Goal: Task Accomplishment & Management: Use online tool/utility

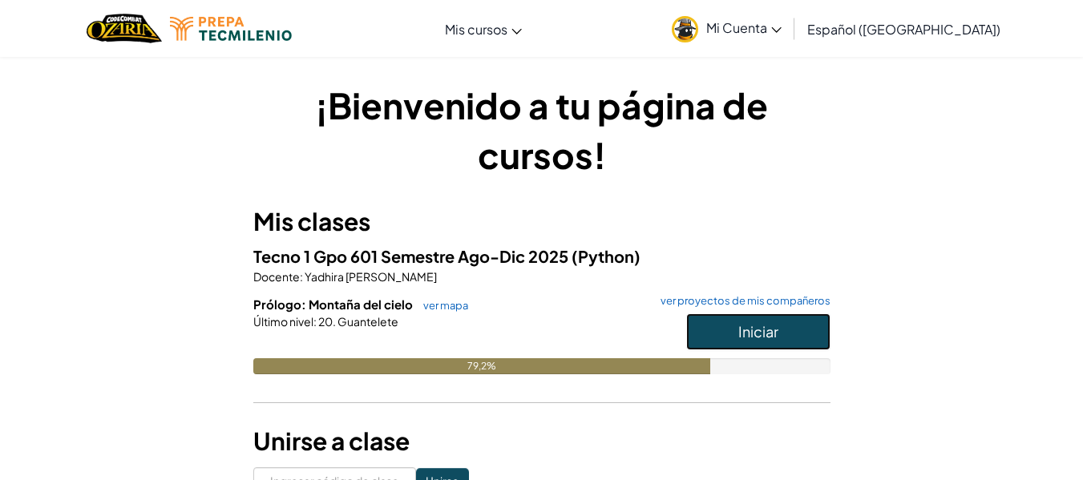
click at [764, 329] on font "Iniciar" at bounding box center [758, 331] width 40 height 18
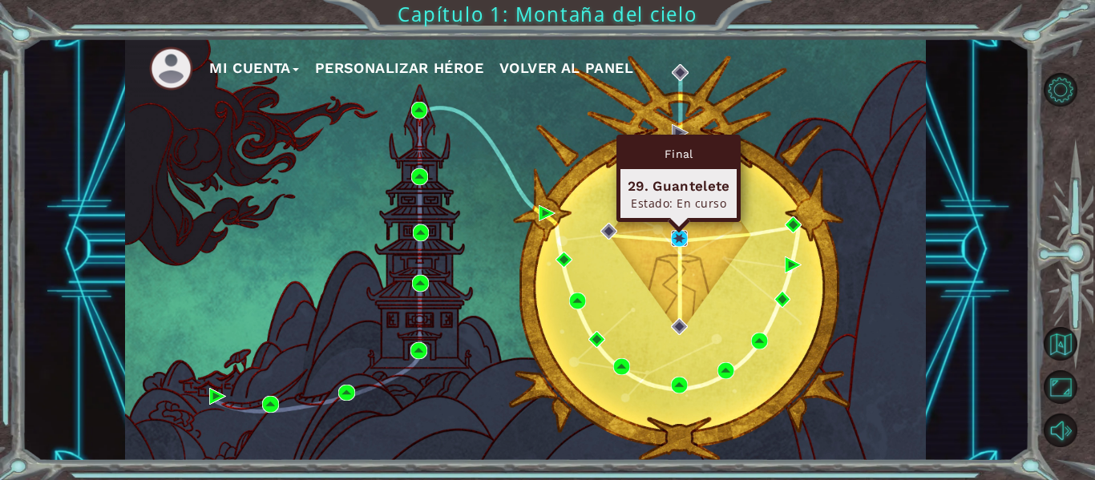
click at [677, 233] on img at bounding box center [679, 238] width 17 height 17
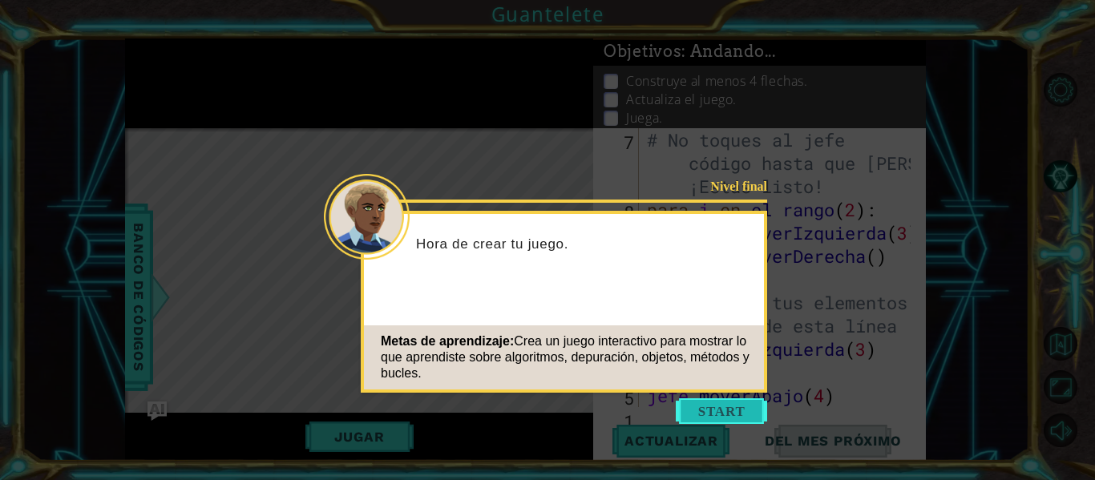
click at [721, 406] on button "Comenzar" at bounding box center [721, 411] width 91 height 26
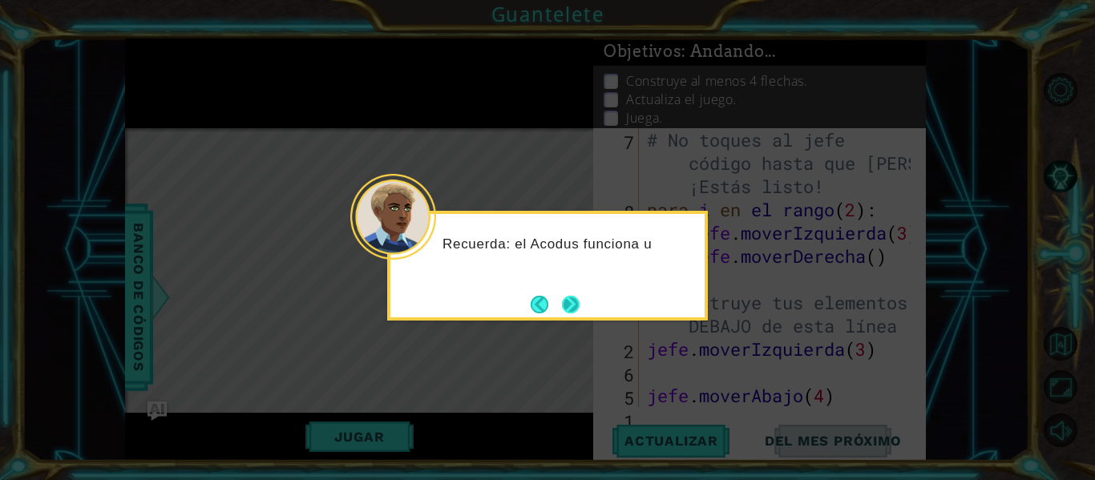
click at [570, 296] on button "Próximo" at bounding box center [571, 305] width 18 height 18
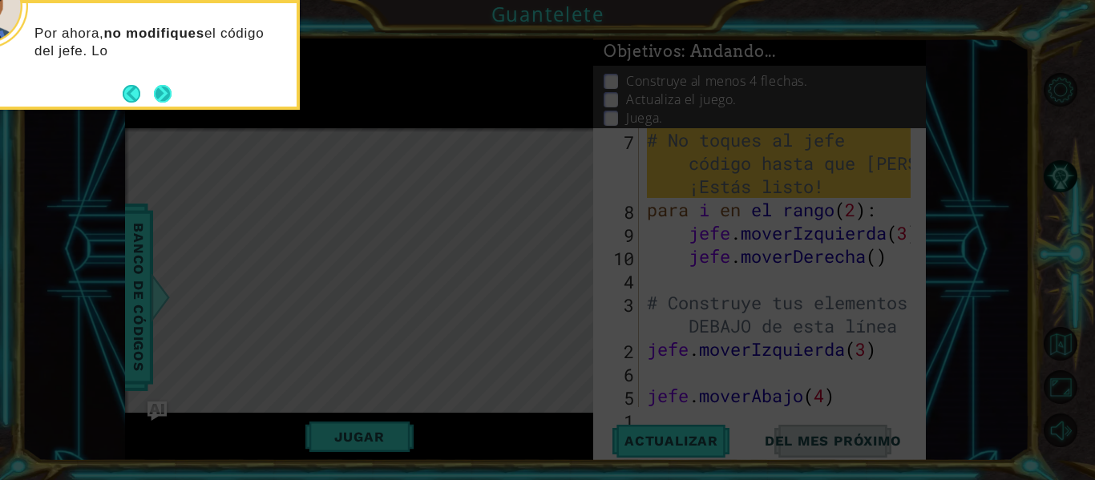
click at [163, 79] on div "Por ahora, no modifiques el código del jefe. Lo" at bounding box center [139, 46] width 314 height 87
click at [161, 95] on button "Próximo" at bounding box center [163, 94] width 18 height 18
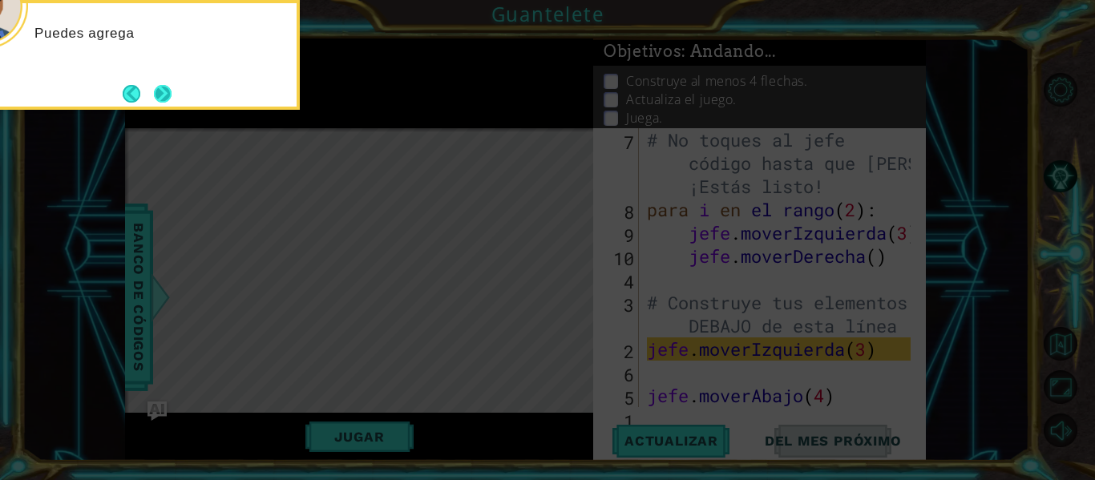
click at [161, 98] on button "Próximo" at bounding box center [163, 94] width 18 height 18
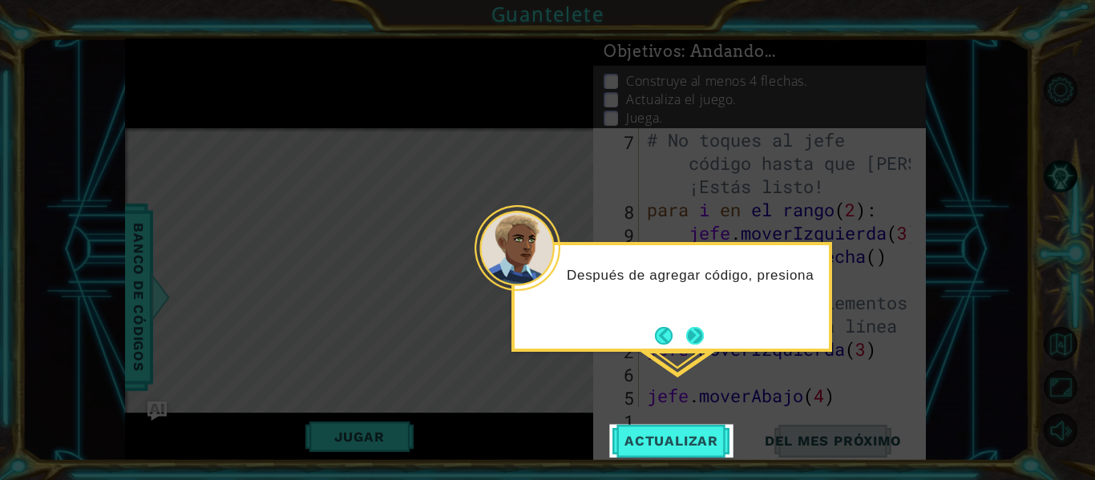
click at [693, 331] on button "Próximo" at bounding box center [695, 336] width 18 height 18
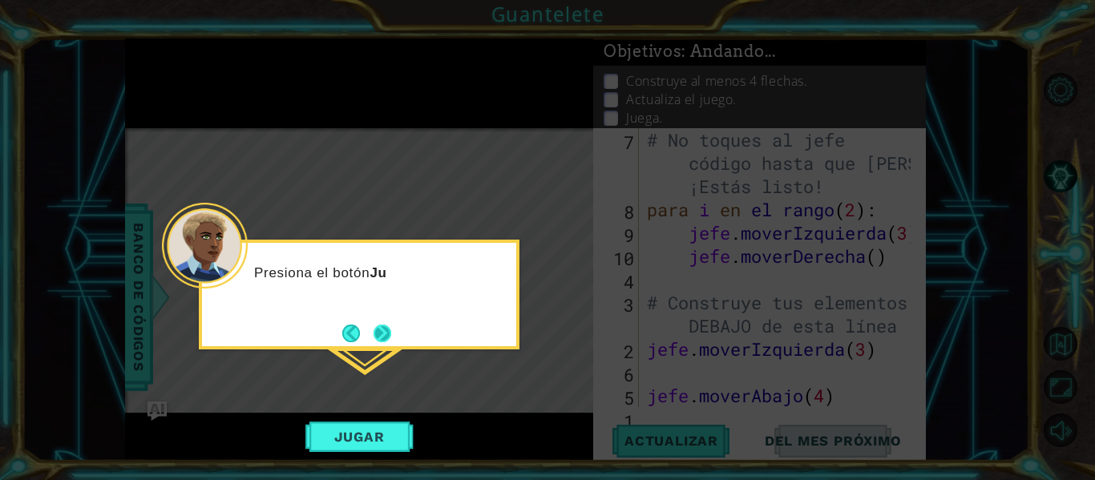
click at [381, 328] on button "Próximo" at bounding box center [382, 334] width 18 height 18
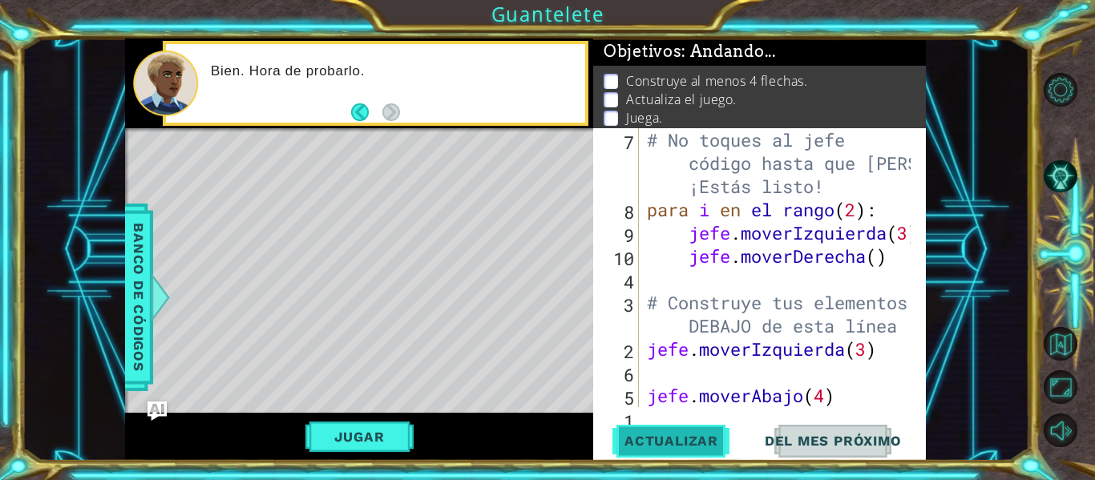
click at [666, 434] on font "Actualizar" at bounding box center [671, 441] width 94 height 16
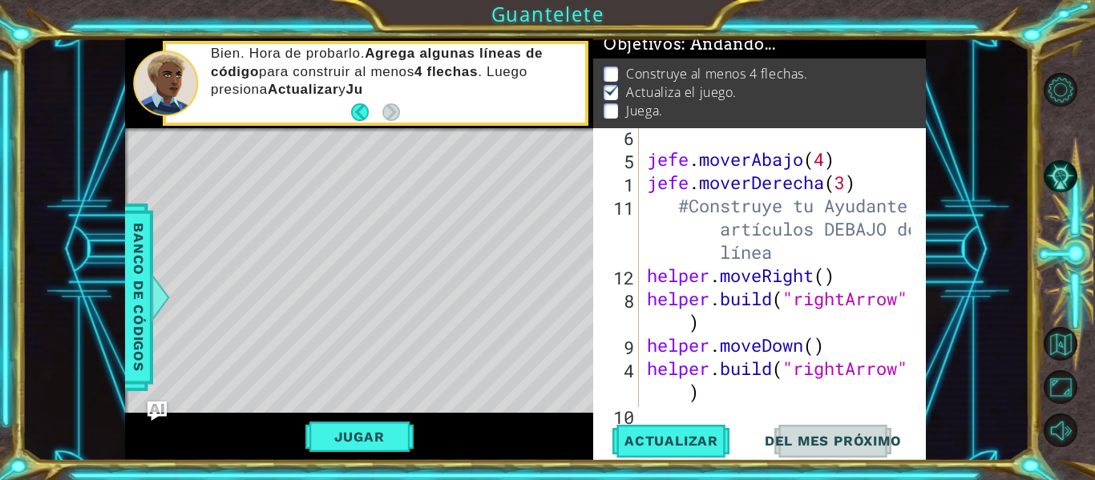
scroll to position [372, 0]
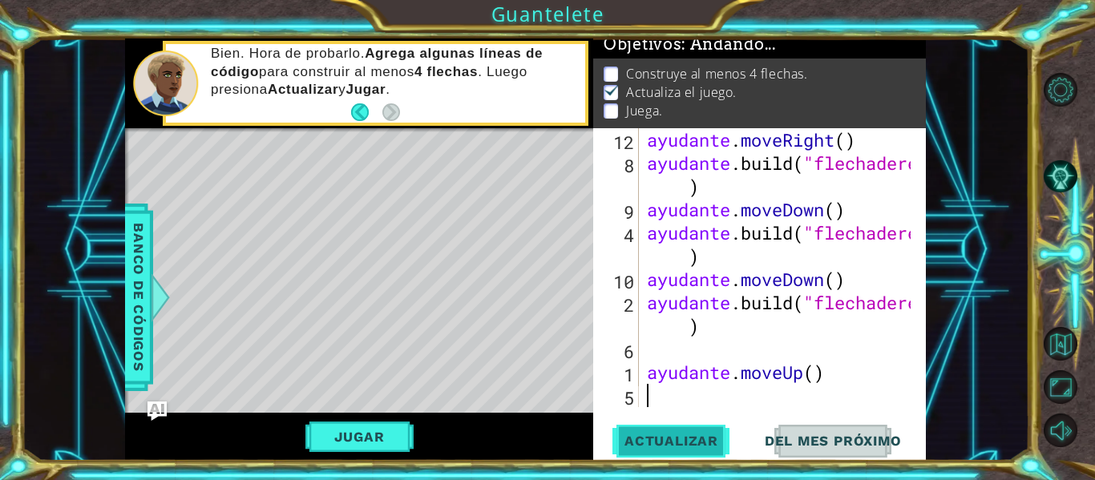
click at [706, 438] on font "Actualizar" at bounding box center [671, 441] width 94 height 16
click at [665, 438] on font "Actualizar" at bounding box center [671, 441] width 94 height 16
click at [664, 445] on font "Actualizar" at bounding box center [671, 441] width 94 height 16
click at [387, 433] on button "Jugar" at bounding box center [359, 437] width 108 height 30
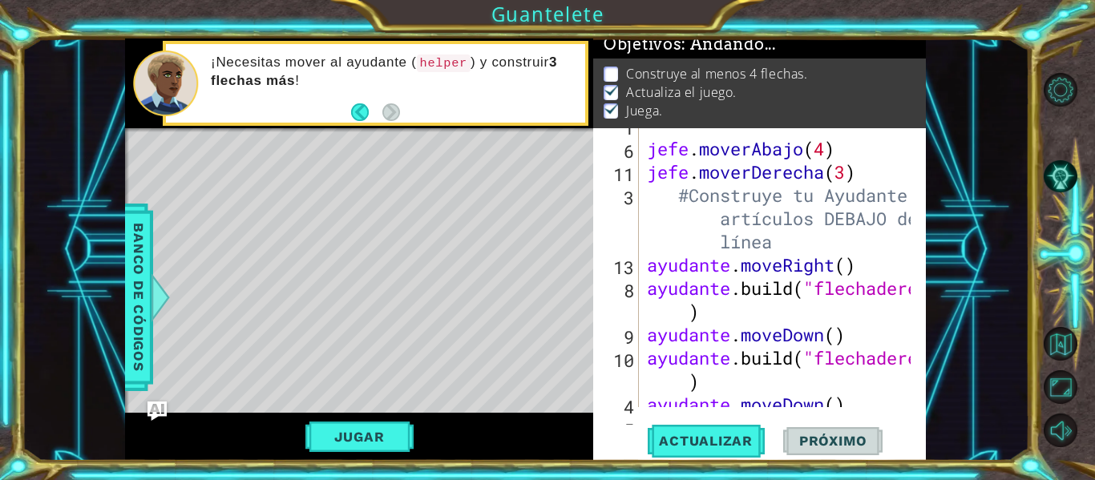
scroll to position [248, 0]
click at [965, 30] on div "1 [DEMOGRAPHIC_DATA] XXXXXXXXXXXXXXXXXXXXXXXXXXXXXXXXXXXXXXXXXXXXXXXXXXXXXXXXXX…" at bounding box center [547, 240] width 1095 height 480
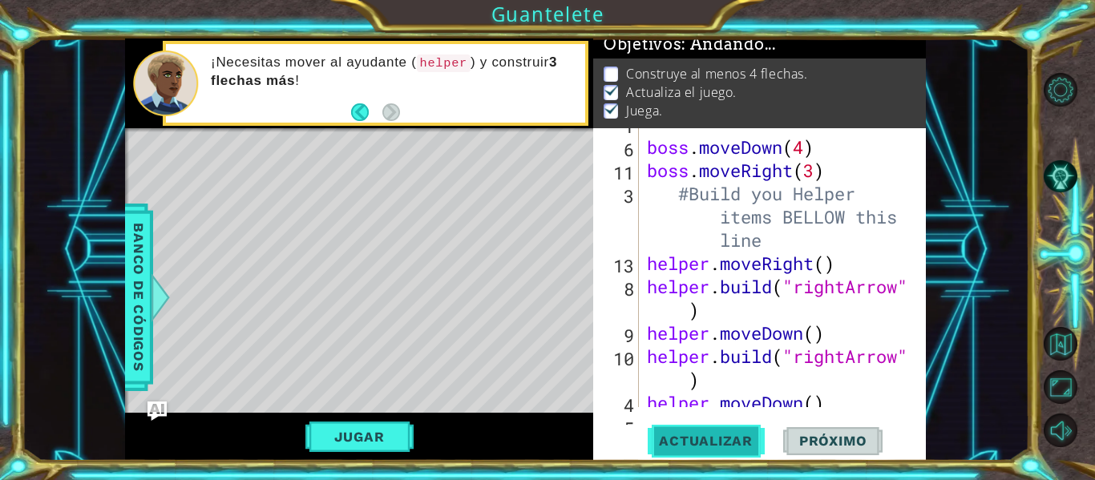
click at [704, 435] on span "Actualizar" at bounding box center [706, 441] width 126 height 16
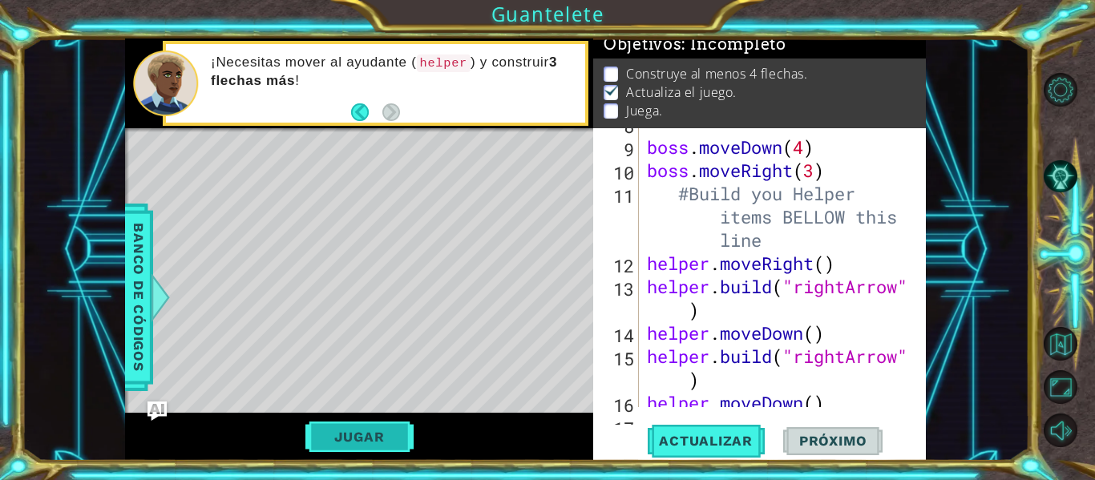
click at [400, 430] on button "Jugar" at bounding box center [359, 437] width 108 height 30
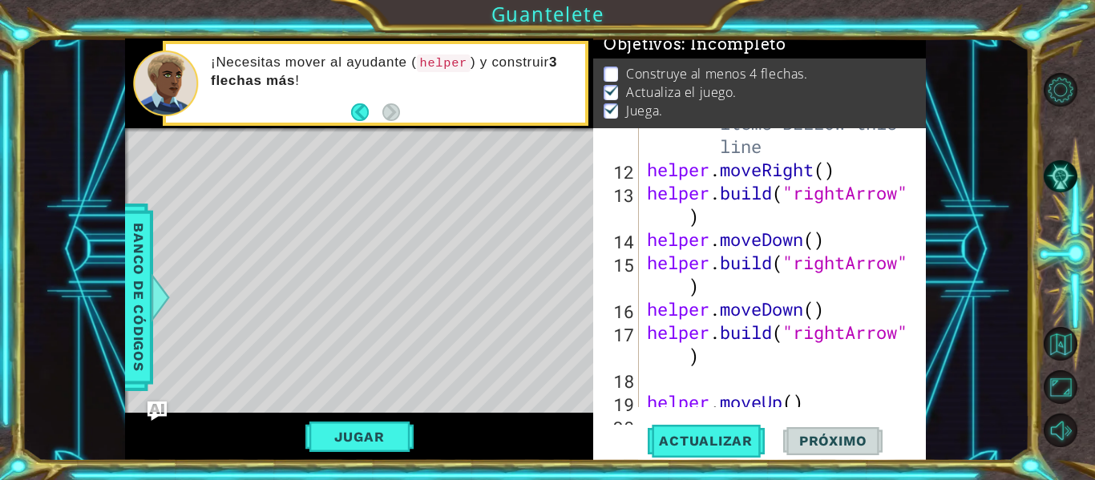
scroll to position [372, 0]
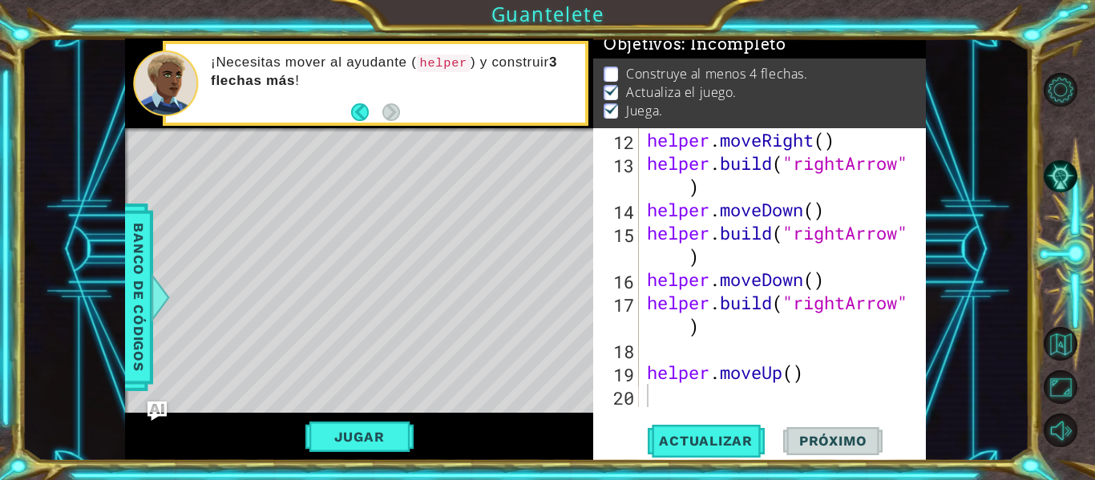
click at [717, 402] on div "helper . moveRight ( ) helper . build ( "rightArrow" ) helper . moveDown ( ) he…" at bounding box center [781, 290] width 275 height 325
click at [374, 426] on button "Jugar" at bounding box center [359, 437] width 108 height 30
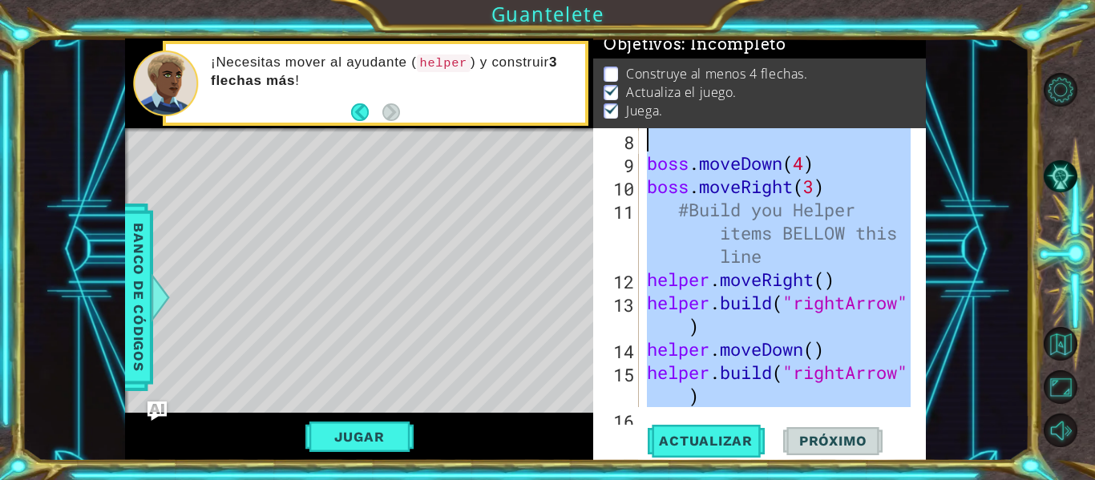
scroll to position [0, 0]
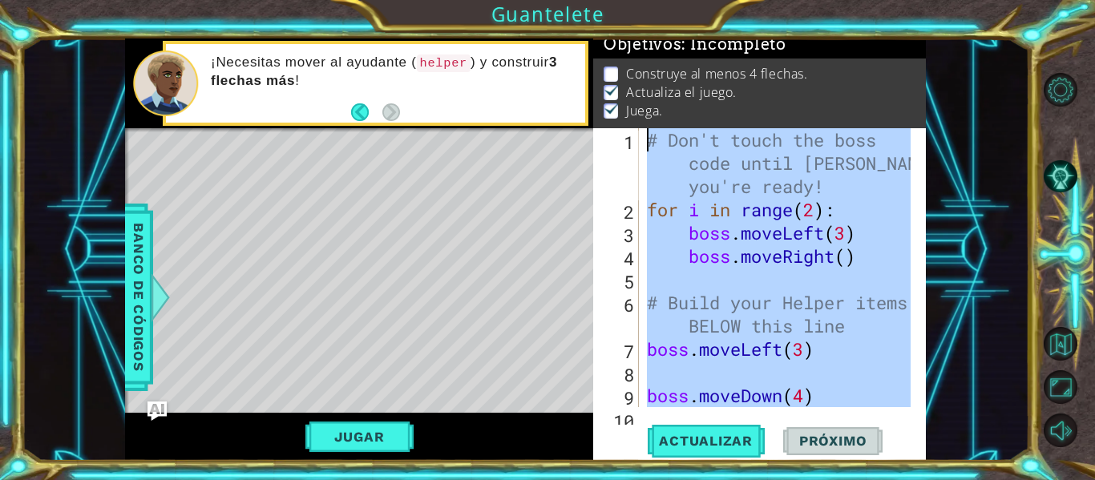
drag, startPoint x: 663, startPoint y: 390, endPoint x: 604, endPoint y: 22, distance: 371.7
click at [604, 22] on div "1 ההההההההההההההההההההההההההההההההההההההההההההההההההההההההההההההההההההההההההההה…" at bounding box center [547, 240] width 1095 height 480
type textarea "# Don't touch the boss code until [PERSON_NAME] says you're ready! for i in ran…"
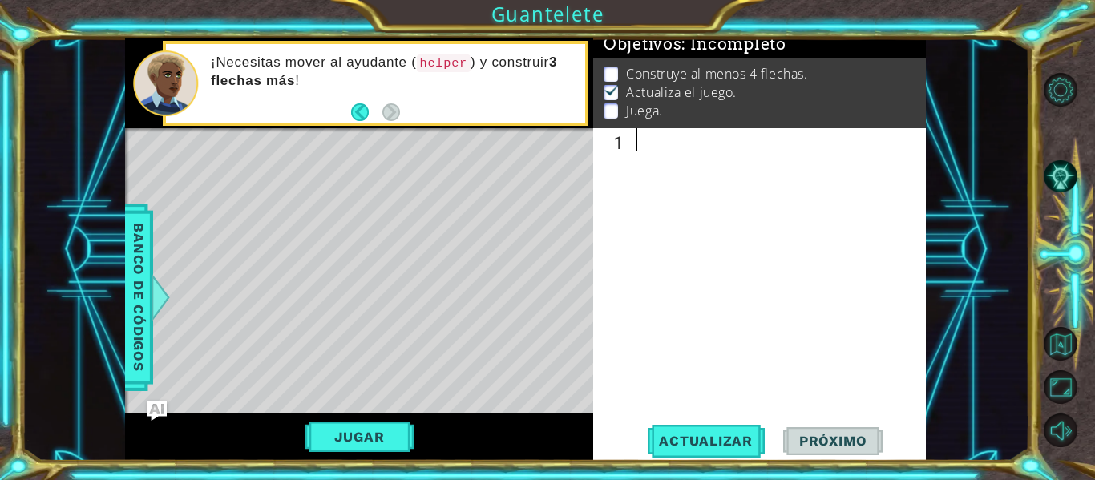
paste textarea "54. helper.endBuild()"
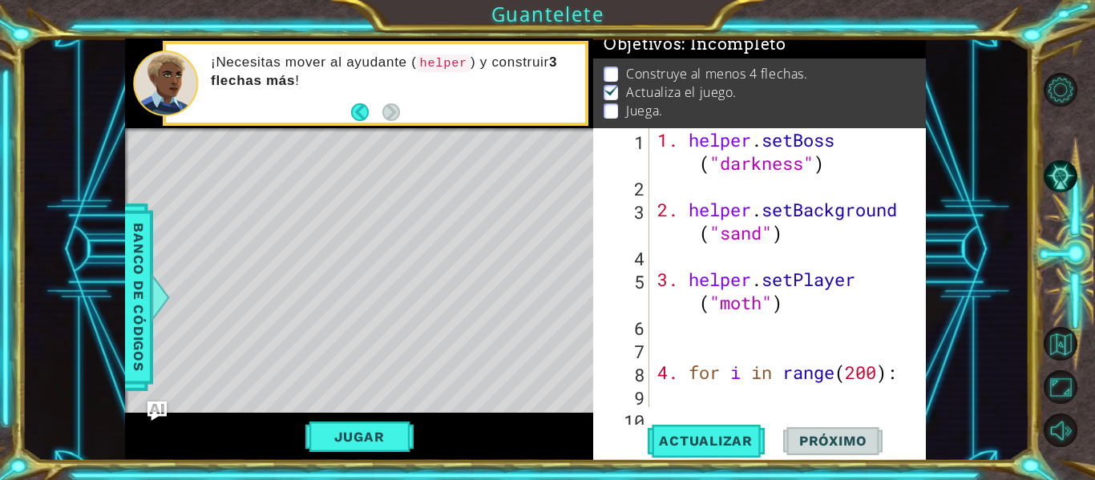
click at [681, 145] on div "1. helper . setBoss ( "darkness" ) 2. helper . setBackground ( "sand" ) 3. help…" at bounding box center [786, 302] width 264 height 349
click at [679, 206] on div "helper . setBoss ( "darkness" ) 2. helper . setBackground ( "sand" ) 3. helper …" at bounding box center [786, 302] width 264 height 349
click at [667, 138] on div "helper . setBoss ( "darkness" ) 2. helper . setBackground ( "sand" ) 3. helper …" at bounding box center [786, 302] width 264 height 349
click at [690, 210] on div "helper . setBoss ( "darkness" ) 2. helper . setBackground ( "sand" ) 3. helper …" at bounding box center [786, 302] width 264 height 349
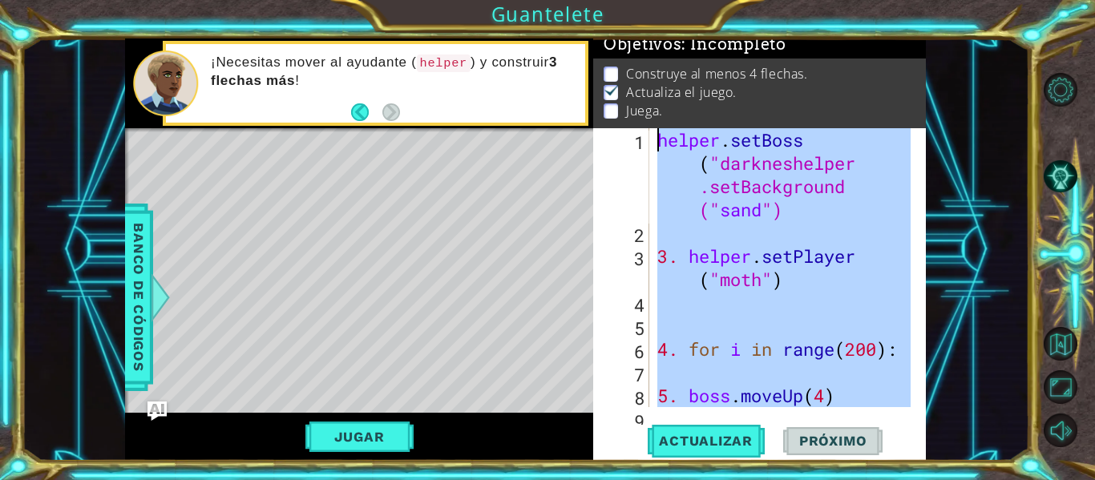
drag, startPoint x: 685, startPoint y: 401, endPoint x: 585, endPoint y: -67, distance: 477.9
click at [585, 0] on html "1 ההההההההההההההההההההההההההההההההההההההההההההההההההההההההההההההההההההההההההההה…" at bounding box center [547, 240] width 1095 height 480
type textarea "helper.setBoss("darkneshelper.setBackground("sand")"
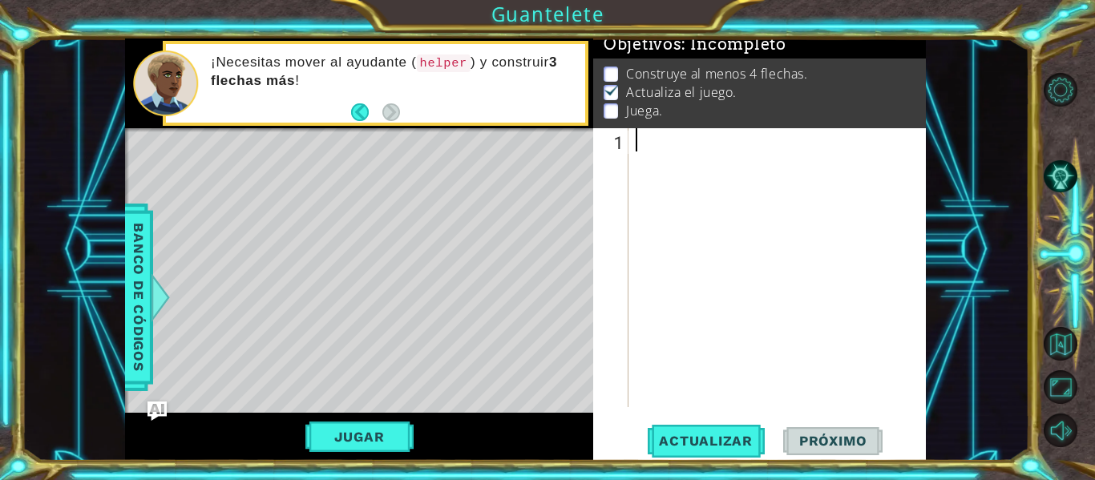
paste textarea "3. helper.setPlayer("moth")"
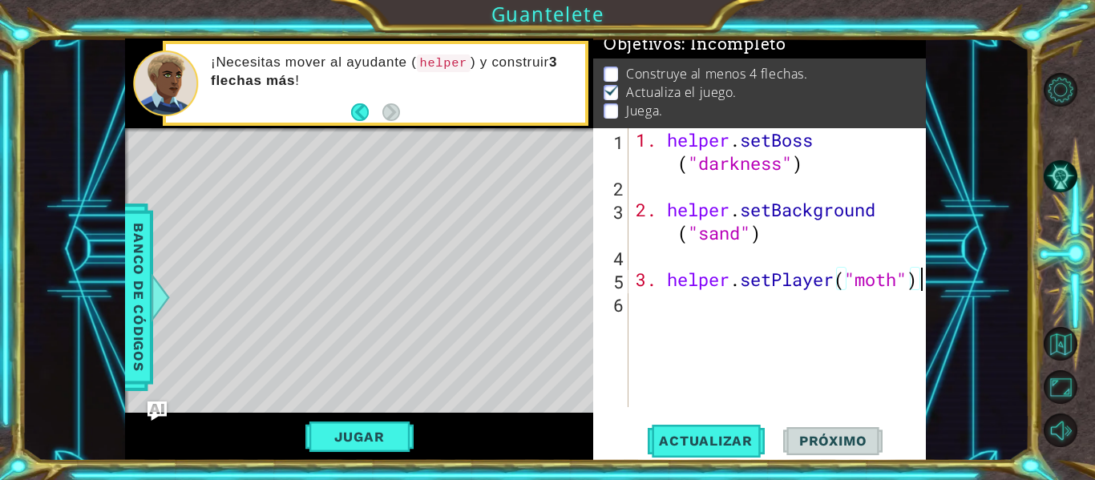
click at [668, 281] on div "1. helper . setBoss ( "darkness" ) 2. helper . setBackground ( "sand" ) 3. help…" at bounding box center [781, 302] width 298 height 349
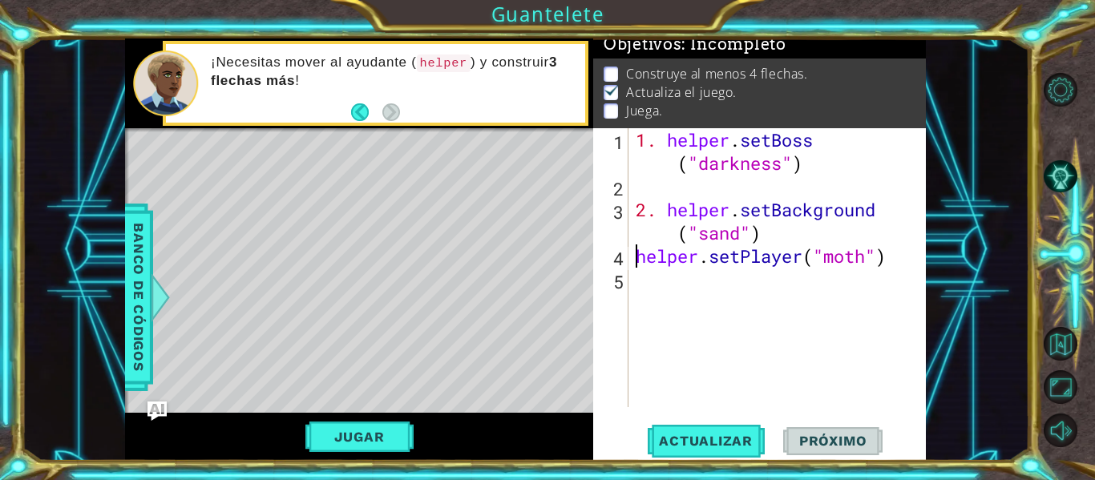
click at [668, 211] on div "1. helper . setBoss ( "darkness" ) 2. helper . setBackground ( "sand" ) helper …" at bounding box center [781, 302] width 298 height 349
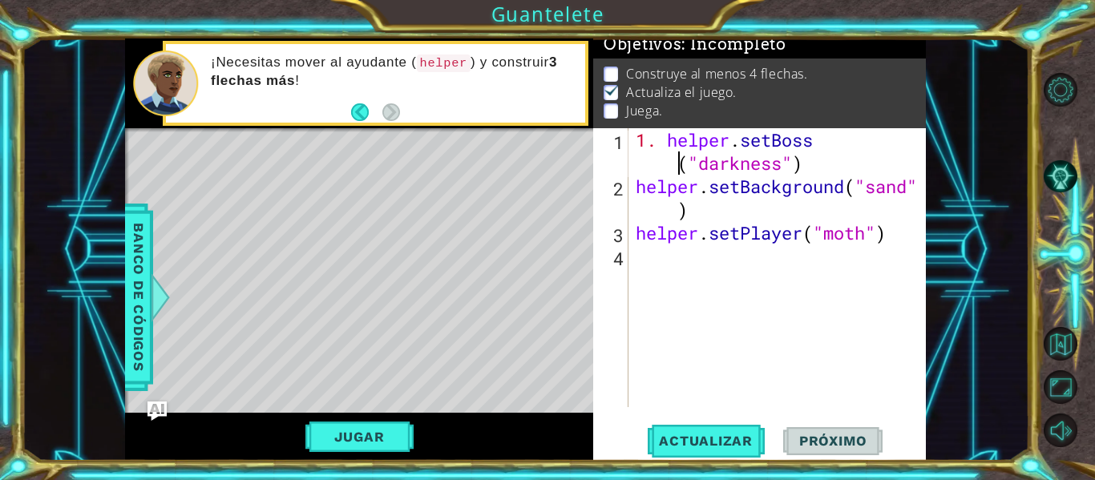
click at [673, 168] on div "1. helper . setBoss ( "darkness" ) helper . setBackground ( "sand" ) helper . s…" at bounding box center [781, 302] width 298 height 349
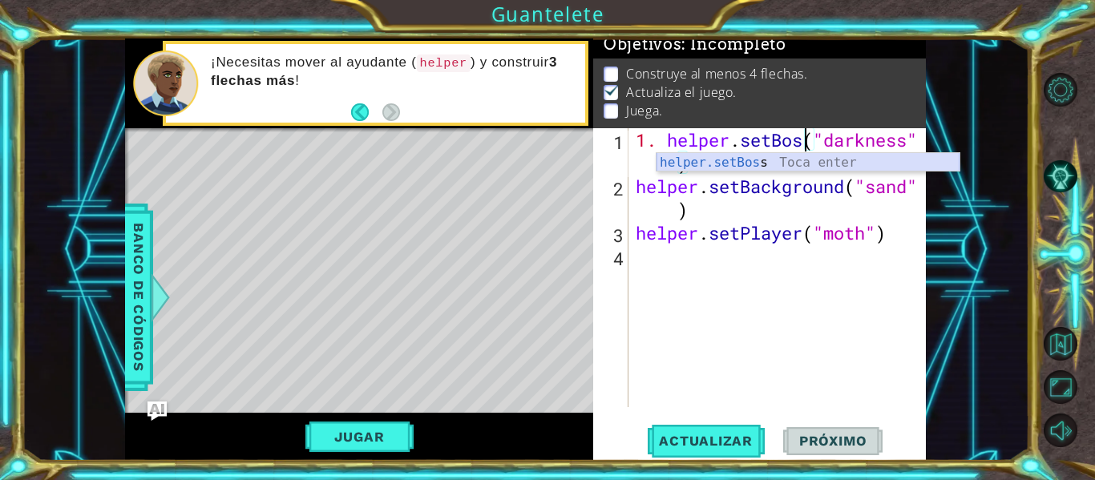
click at [690, 165] on div "helper.setBos s Toca enter" at bounding box center [807, 182] width 303 height 58
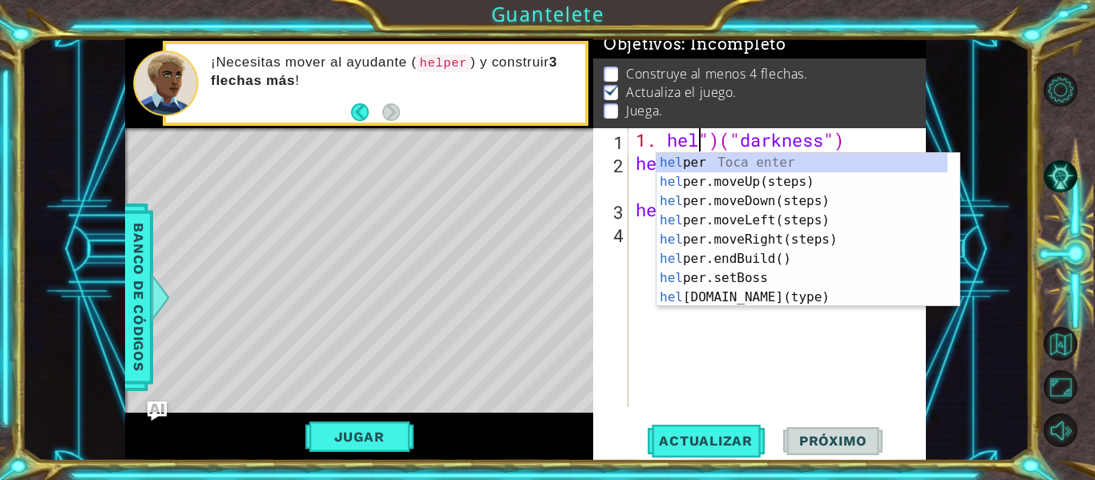
type textarea "")("darkness")"
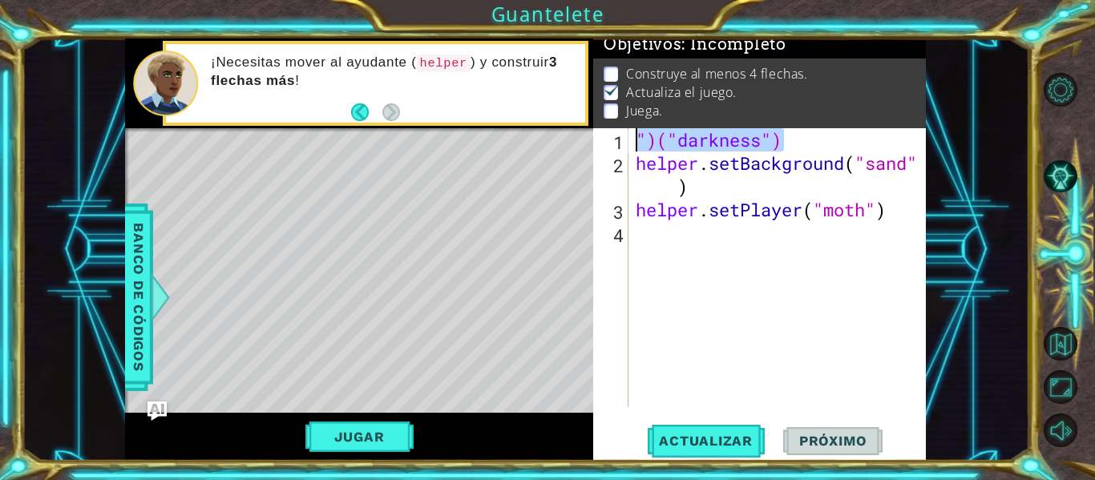
drag, startPoint x: 791, startPoint y: 139, endPoint x: 621, endPoint y: 123, distance: 170.7
click at [621, 123] on div "Objetivos : Incompleto Construye al menos 4 flechas. Actualiza el juego. [GEOGR…" at bounding box center [759, 249] width 333 height 422
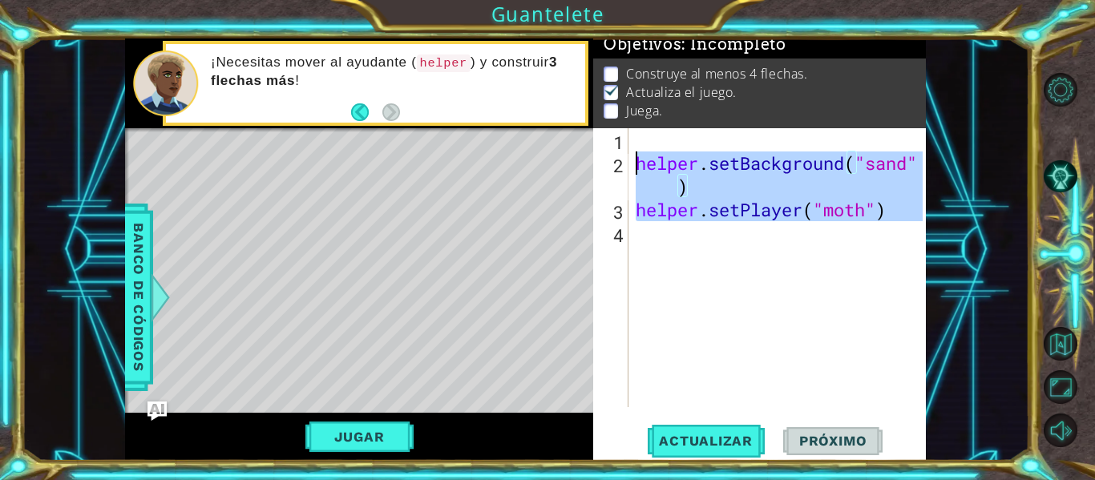
drag, startPoint x: 651, startPoint y: 243, endPoint x: 627, endPoint y: 59, distance: 185.9
click at [627, 82] on div "Objetivos : Incompleto Construye al menos 4 flechas. Actualiza el juego. Juega.…" at bounding box center [759, 249] width 333 height 422
type textarea "helper.setBackground("sand")"
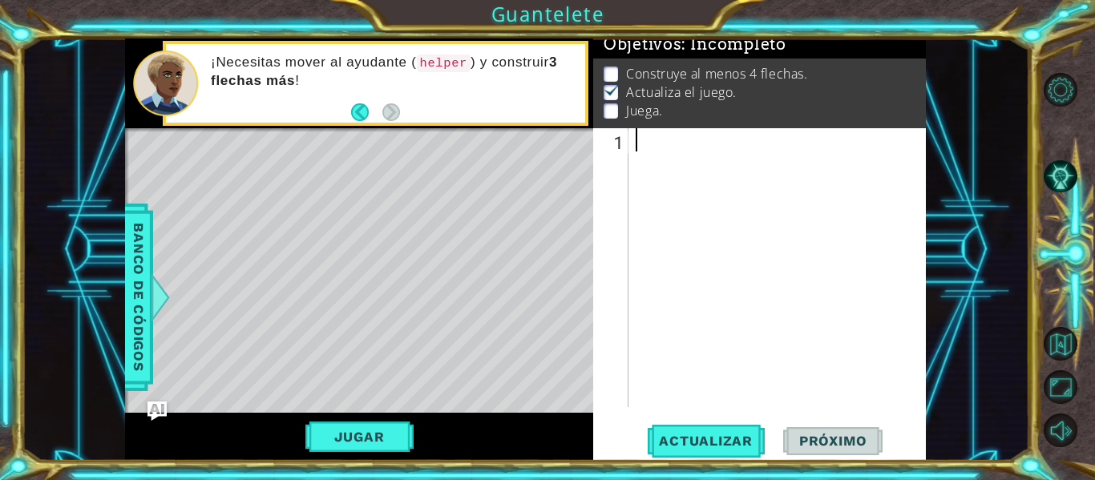
paste textarea "3. helper.setPlayer("moth")"
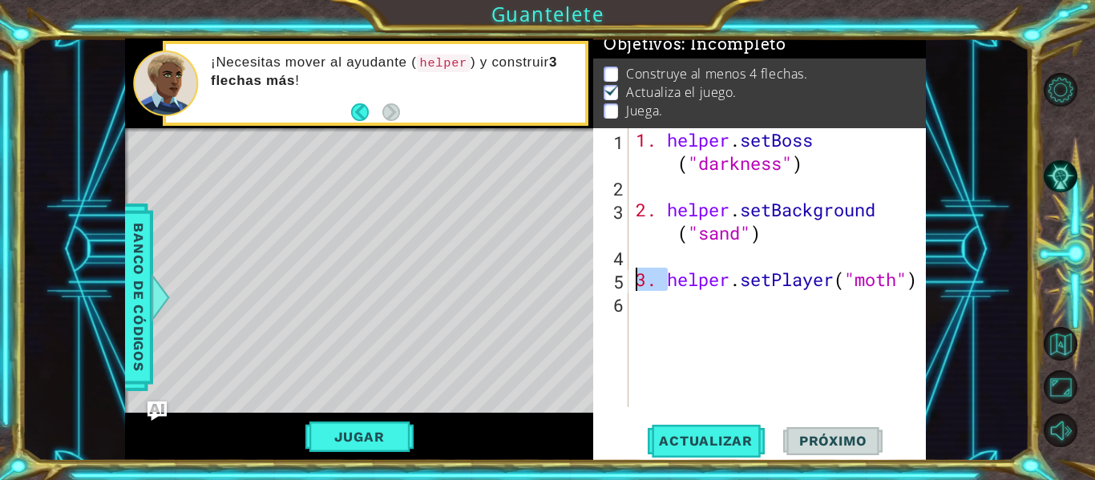
drag, startPoint x: 665, startPoint y: 284, endPoint x: 622, endPoint y: 284, distance: 43.3
click at [621, 284] on div "3. helper.setPlayer("moth") 1 2 3 4 5 6 1. helper . setBoss ( "darkness" ) 2. h…" at bounding box center [757, 267] width 329 height 279
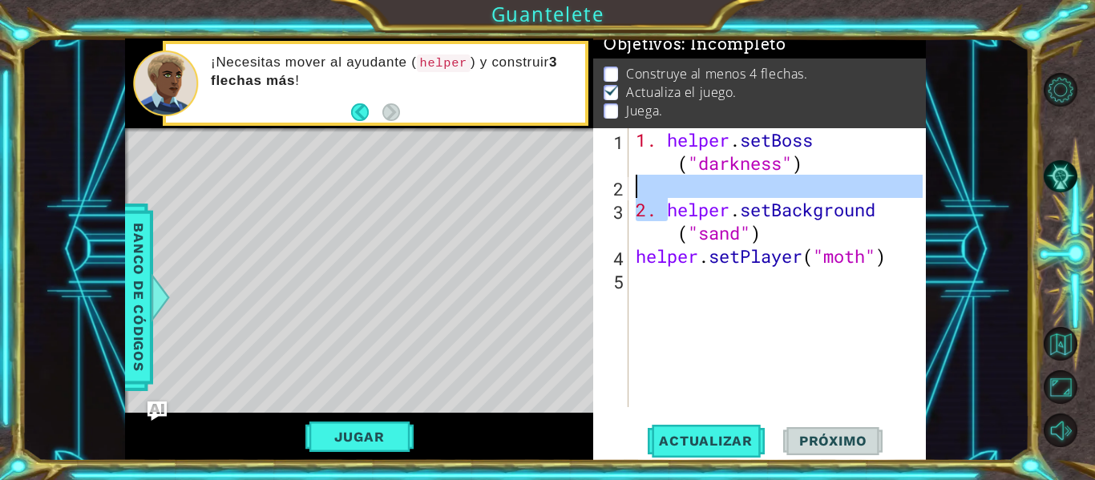
drag, startPoint x: 666, startPoint y: 215, endPoint x: 628, endPoint y: 188, distance: 46.7
click at [628, 188] on div "helper.setPlayer("moth") 1 2 3 4 5 1. helper . setBoss ( "darkness" ) 2. helper…" at bounding box center [757, 267] width 329 height 279
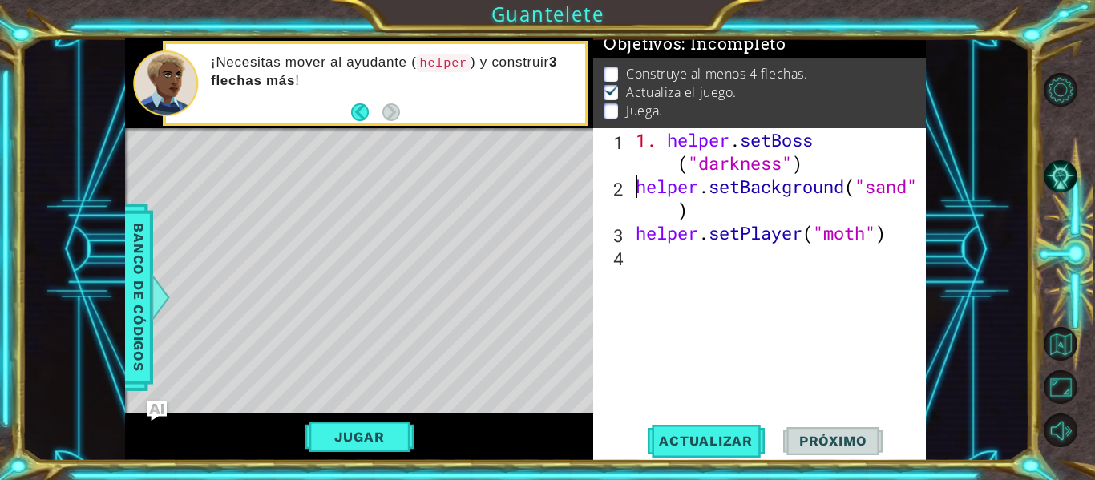
click at [660, 143] on div "1. helper . setBoss ( "darkness" ) helper . setBackground ( "sand" ) helper . s…" at bounding box center [781, 302] width 298 height 349
click at [669, 134] on div "1. helper . setBoss ( "darkness" ) helper . setBackground ( "sand" ) helper . s…" at bounding box center [781, 302] width 298 height 349
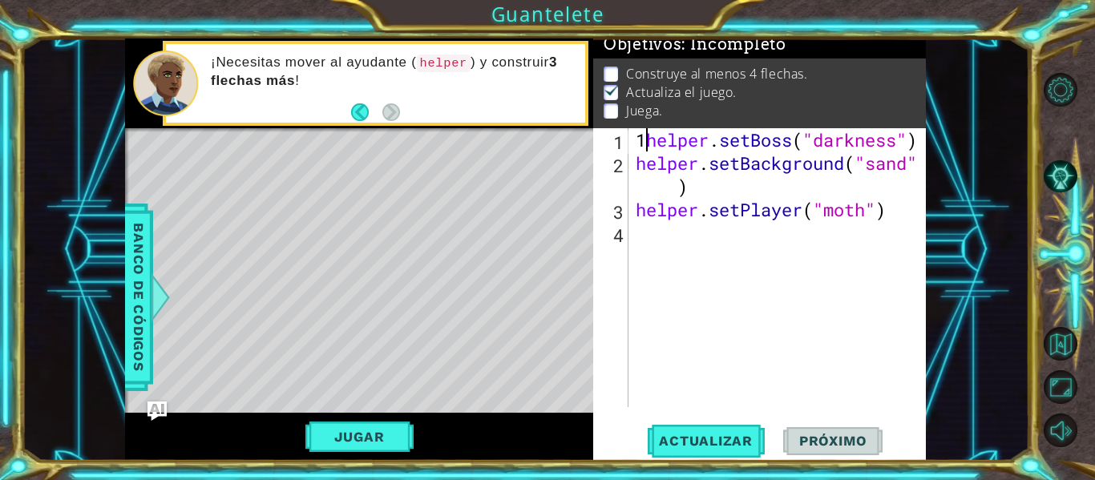
type textarea "helper.setBoss("darkness")"
click at [643, 232] on div "helper . setBoss ( "darkness" ) helper . setBackground ( "sand" ) helper . setP…" at bounding box center [781, 290] width 298 height 325
paste textarea "8. boss.moveRight(3)"
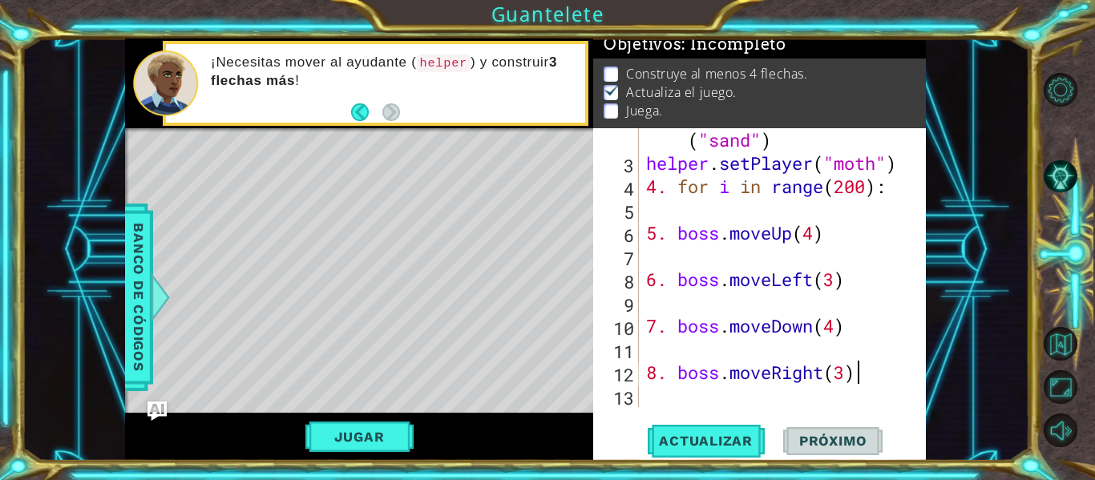
scroll to position [70, 0]
click at [677, 373] on div "helper . setBackground ( "sand" ) helper . setPlayer ( "moth" ) 4. for i in ran…" at bounding box center [781, 279] width 276 height 349
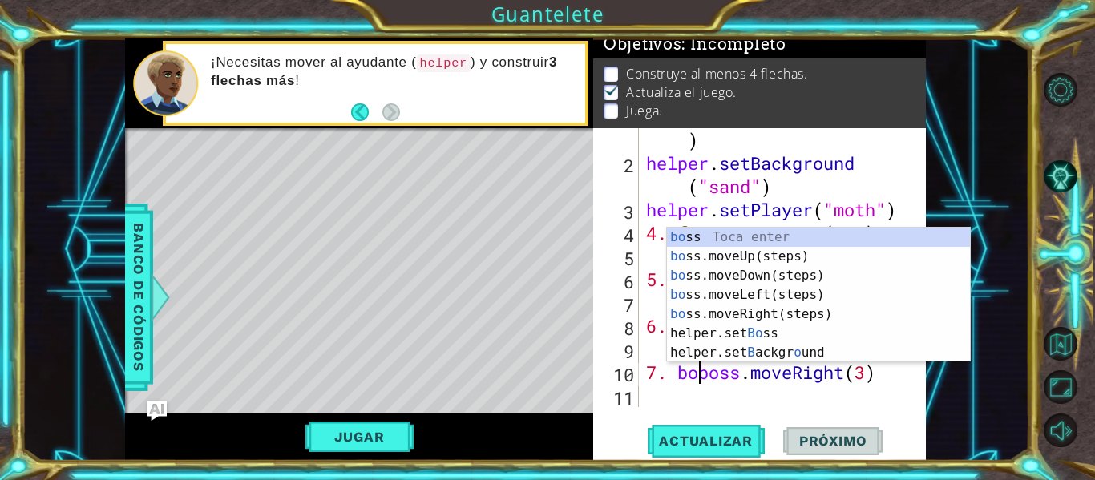
scroll to position [23, 0]
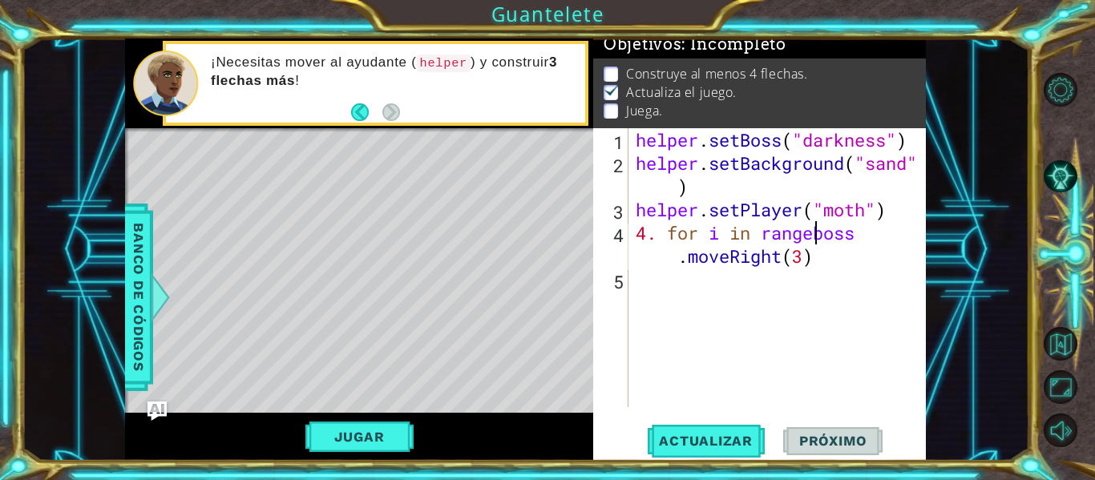
type textarea "4. for i in ranboss.moveRight(3)"
click at [759, 350] on div "1 2 3 4 5 helper . setBoss ( "darkness" ) helper . setBackground ( "sand" ) hel…" at bounding box center [757, 267] width 329 height 279
drag, startPoint x: 759, startPoint y: 350, endPoint x: 703, endPoint y: 290, distance: 82.2
click at [703, 290] on div "helper . setBoss ( "darkness" ) helper . setBackground ( "sand" ) helper . setP…" at bounding box center [781, 290] width 298 height 325
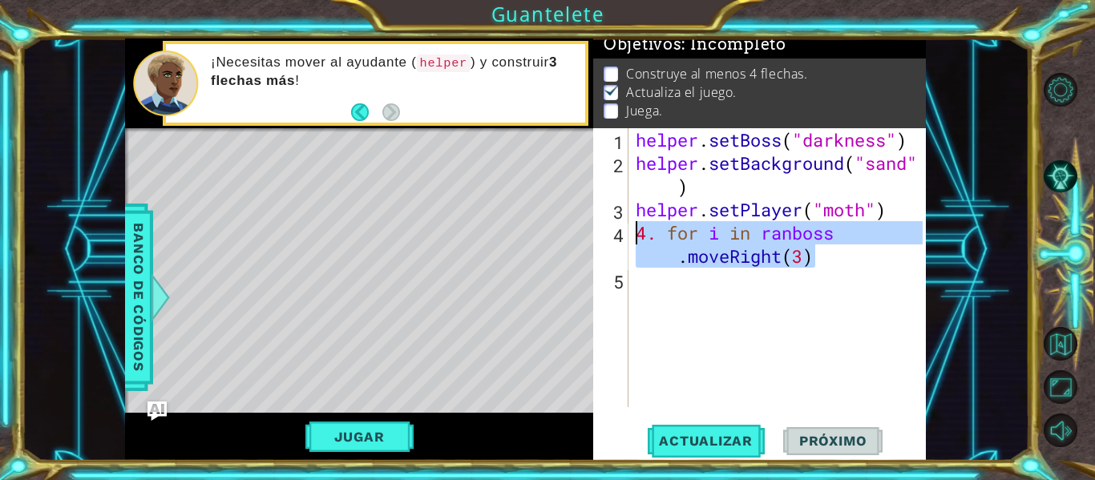
drag, startPoint x: 816, startPoint y: 263, endPoint x: 636, endPoint y: 236, distance: 181.6
click at [636, 236] on div "helper . setBoss ( "darkness" ) helper . setBackground ( "sand" ) helper . setP…" at bounding box center [781, 290] width 298 height 325
type textarea "4. for i in ranboss.moveRight(3)"
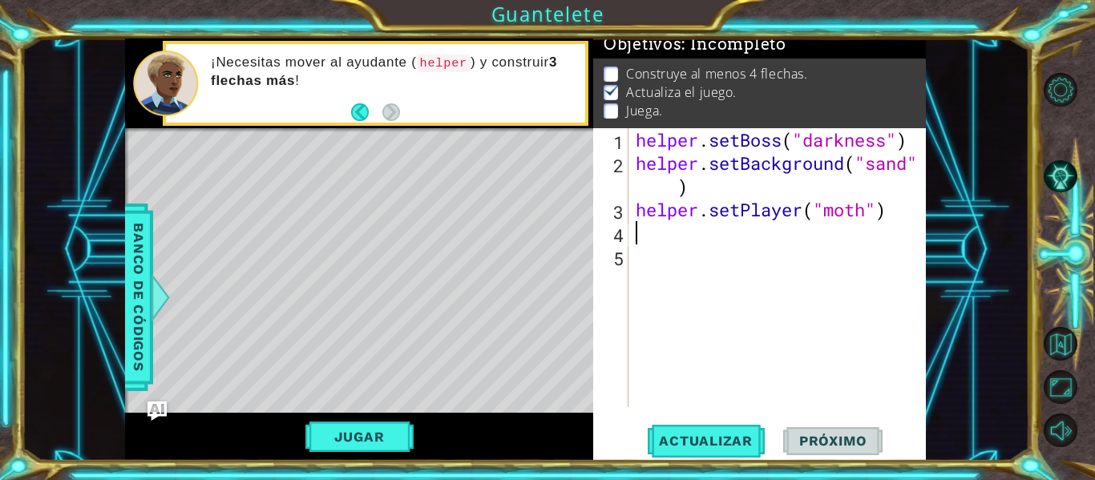
paste textarea "8. boss.moveRight(3)"
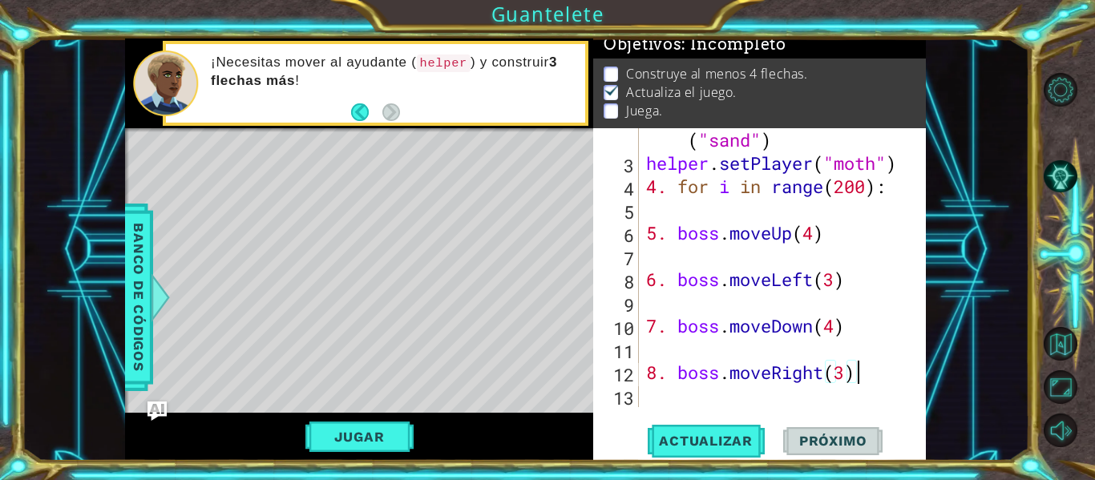
scroll to position [70, 0]
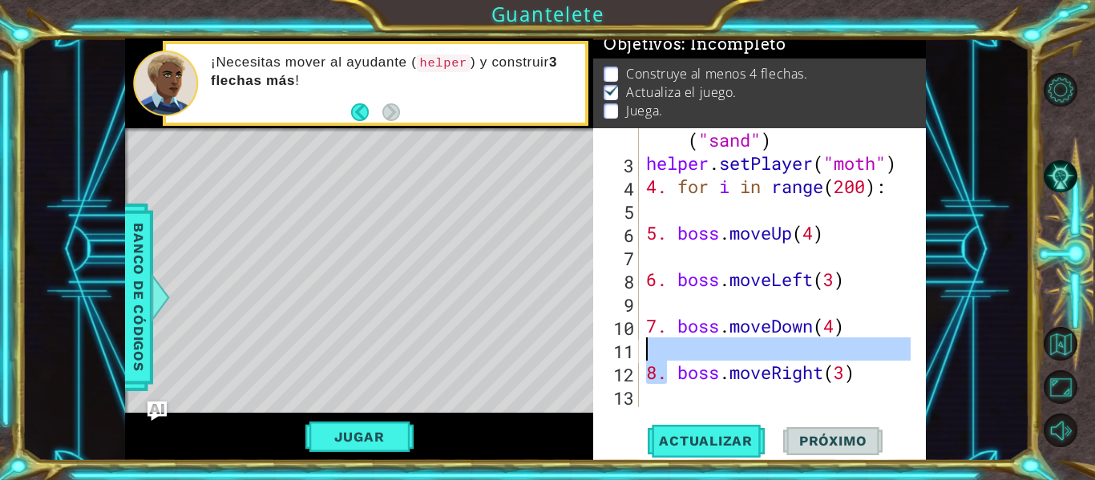
drag, startPoint x: 671, startPoint y: 377, endPoint x: 660, endPoint y: 354, distance: 25.1
click at [660, 354] on div "helper . setBackground ( "sand" ) helper . setPlayer ( "moth" ) 4. for i in ran…" at bounding box center [781, 279] width 276 height 349
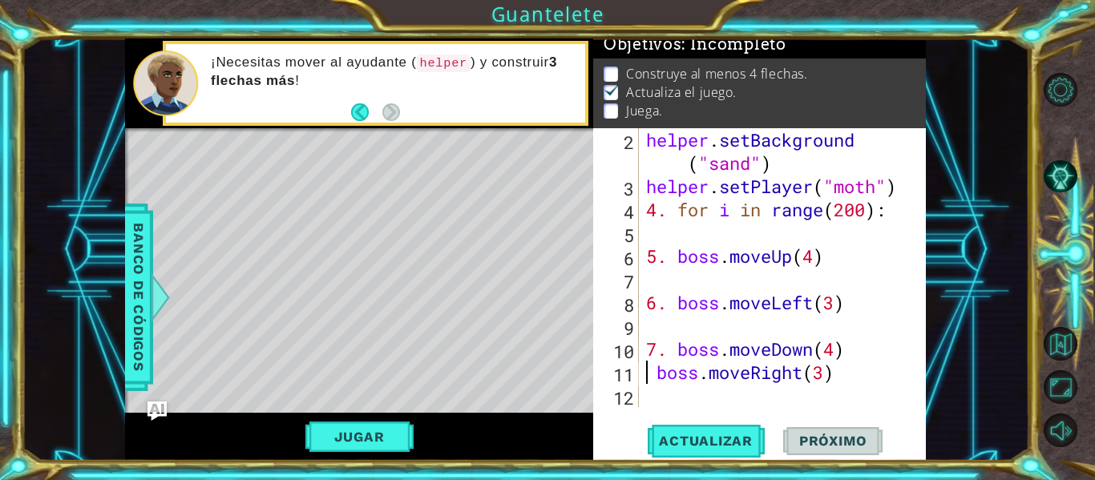
scroll to position [46, 0]
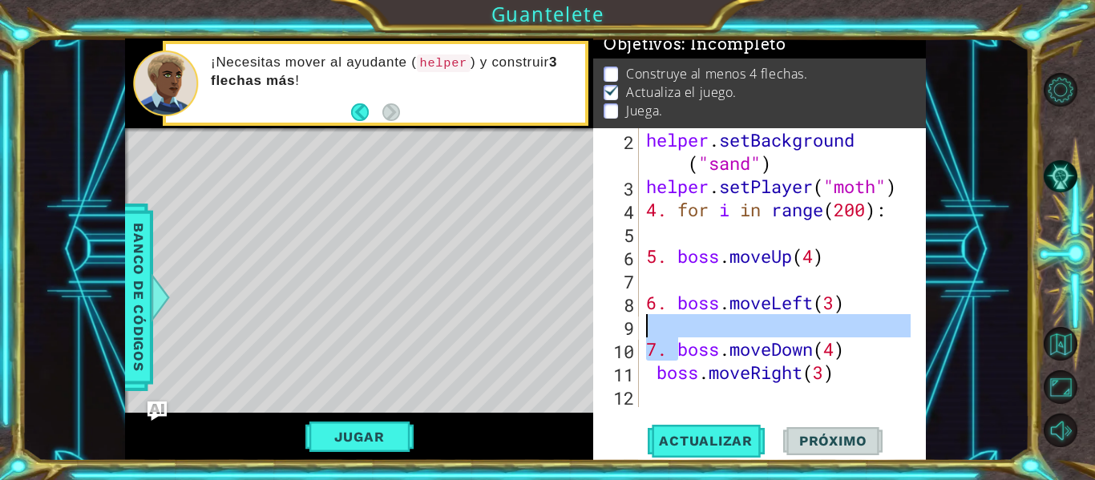
drag, startPoint x: 679, startPoint y: 349, endPoint x: 648, endPoint y: 327, distance: 38.5
click at [648, 327] on div "helper . setBackground ( "sand" ) helper . setPlayer ( "moth" ) 4. for i in ran…" at bounding box center [781, 302] width 276 height 349
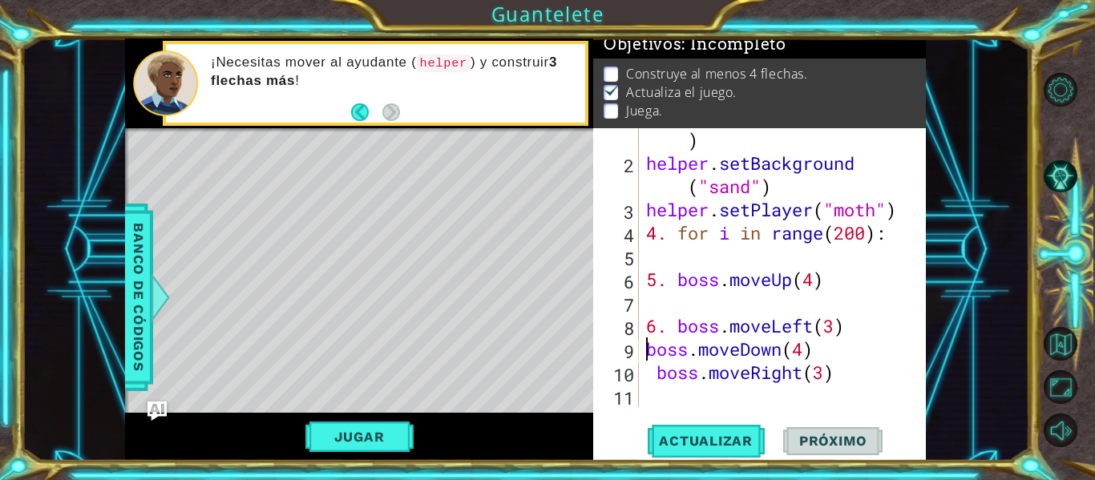
click at [653, 372] on div "helper . setBoss ( "darkness" ) helper . setBackground ( "sand" ) helper . setP…" at bounding box center [781, 279] width 276 height 349
click at [677, 328] on div "helper . setBoss ( "darkness" ) helper . setBackground ( "sand" ) helper . setP…" at bounding box center [781, 279] width 276 height 349
drag, startPoint x: 677, startPoint y: 328, endPoint x: 641, endPoint y: 305, distance: 42.5
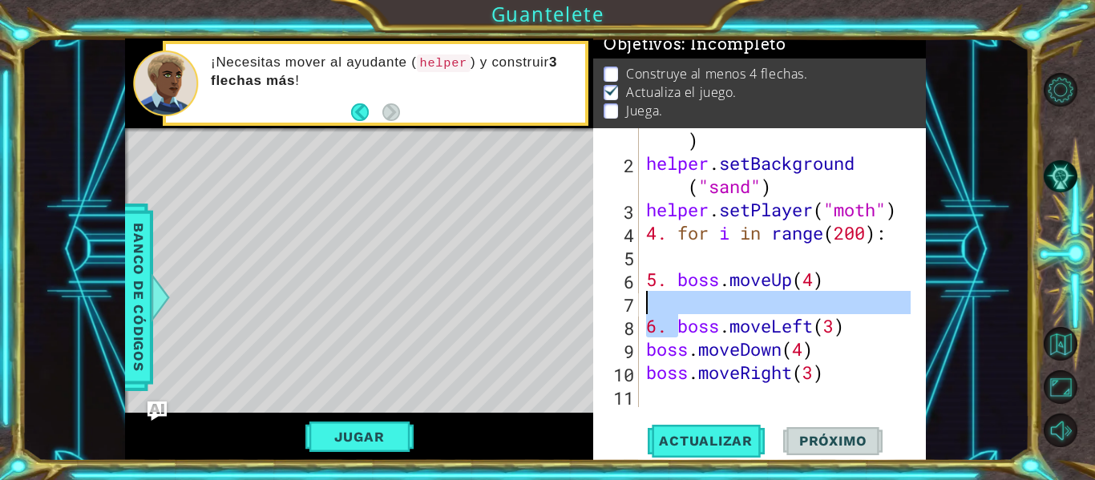
drag, startPoint x: 641, startPoint y: 305, endPoint x: 656, endPoint y: 297, distance: 17.6
click at [656, 297] on div "helper . setBoss ( "darkness" ) helper . setBackground ( "sand" ) helper . setP…" at bounding box center [781, 279] width 276 height 349
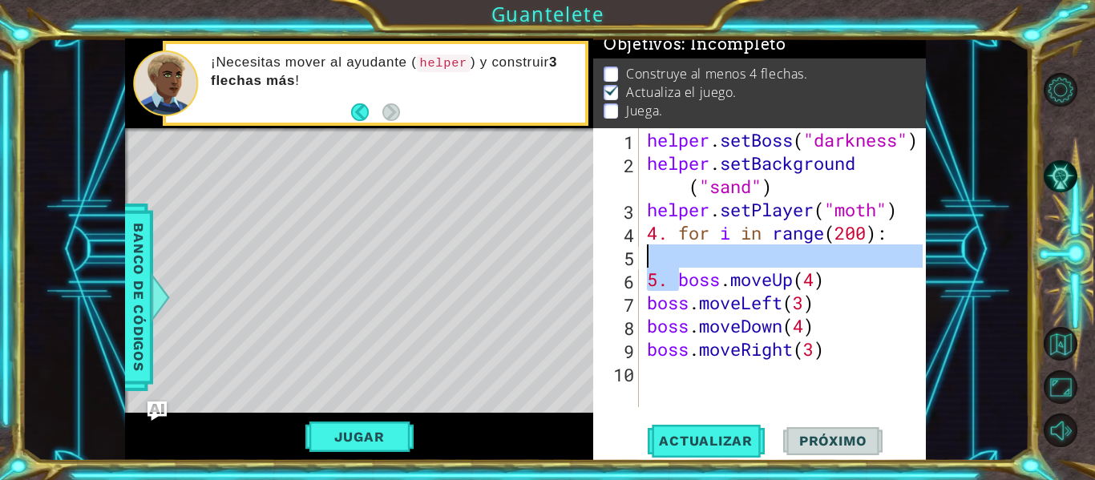
drag, startPoint x: 676, startPoint y: 285, endPoint x: 629, endPoint y: 250, distance: 58.5
click at [629, 250] on div "boss.moveLeft(3) 1 2 3 4 5 6 7 8 9 10 helper . setBoss ( "darkness" ) helper . …" at bounding box center [757, 267] width 329 height 279
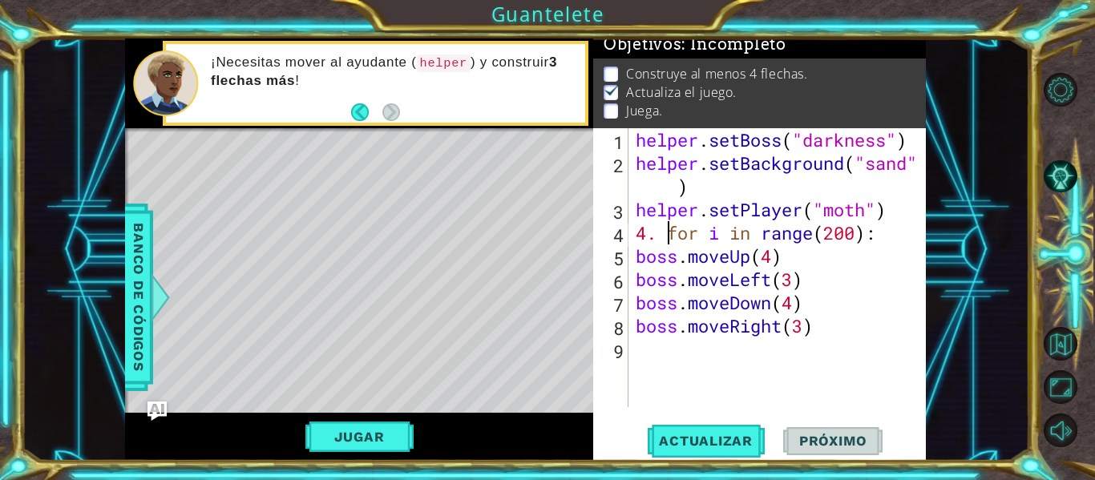
click at [668, 233] on div "helper . setBoss ( "darkness" ) helper . setBackground ( "sand" ) helper . setP…" at bounding box center [781, 290] width 298 height 325
type textarea "for i in range(200):"
click at [652, 342] on div "helper . setBoss ( "darkness" ) helper . setBackground ( "sand" ) helper . setP…" at bounding box center [781, 290] width 298 height 325
paste textarea "18. [DOMAIN_NAME]("rightArrow")"
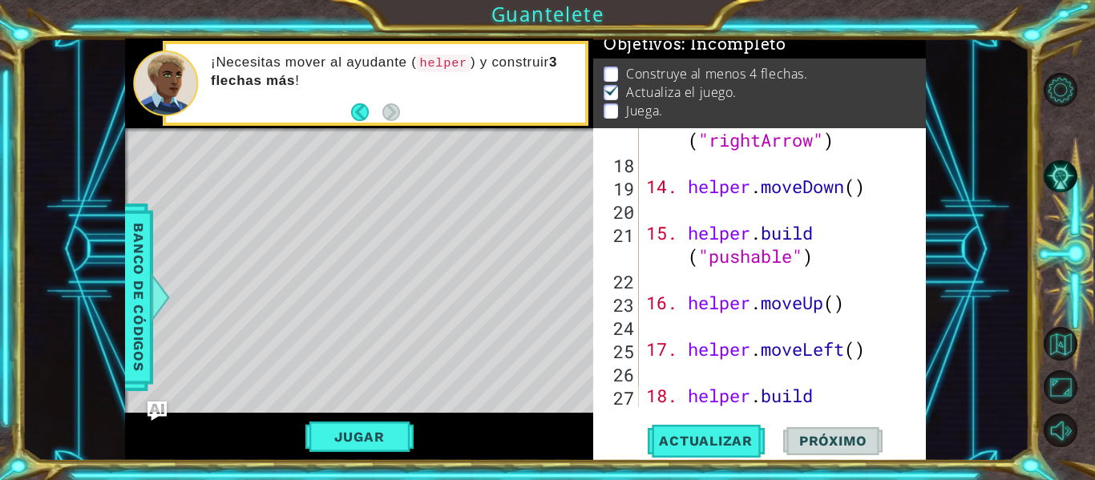
scroll to position [535, 0]
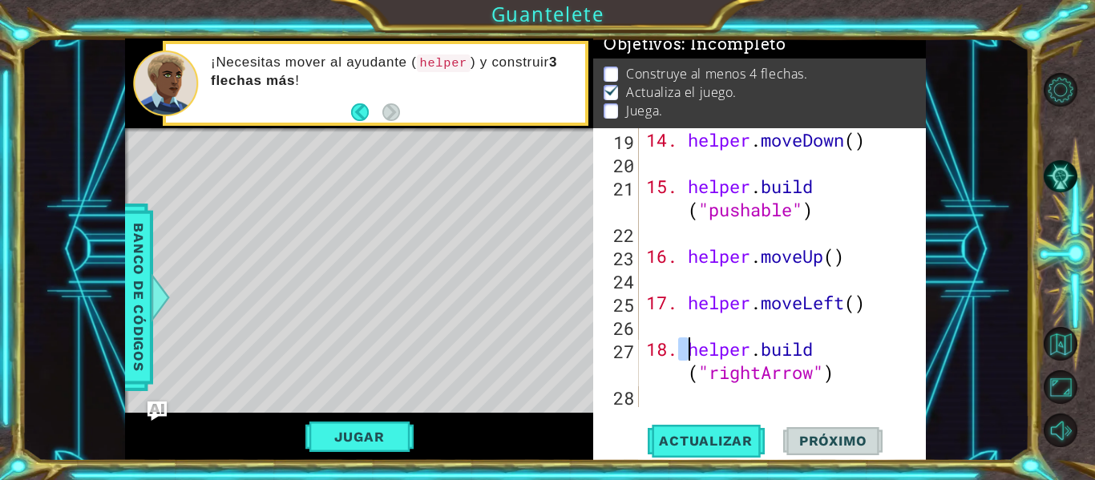
click at [688, 353] on div "14. helper . moveDown ( ) 15. helper . build ( "pushable" ) 16. helper . moveUp…" at bounding box center [781, 290] width 276 height 325
click at [687, 353] on div "14. helper . moveDown ( ) 15. helper . build ( "pushable" ) 16. helper . moveUp…" at bounding box center [781, 290] width 276 height 325
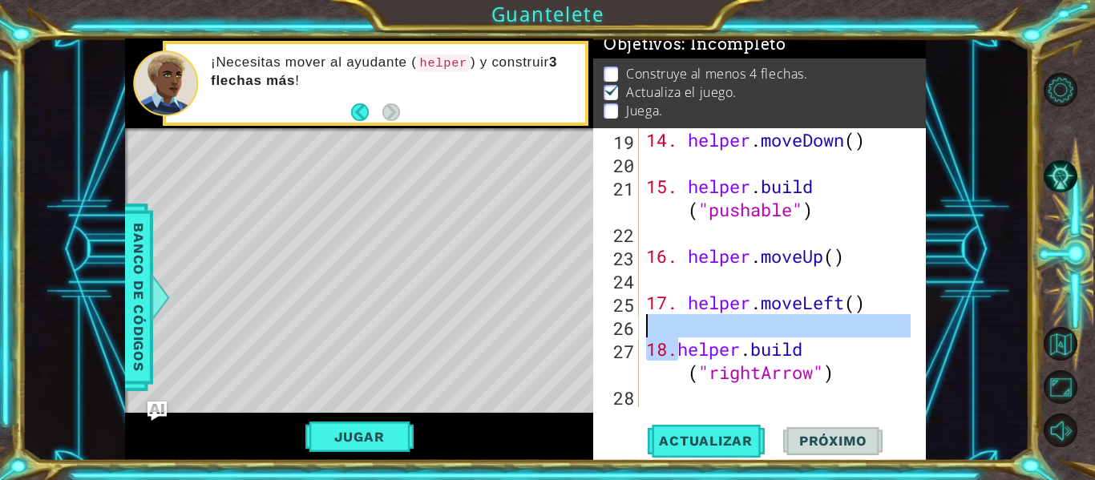
drag, startPoint x: 676, startPoint y: 350, endPoint x: 645, endPoint y: 320, distance: 43.1
click at [645, 320] on div "14. helper . moveDown ( ) 15. helper . build ( "pushable" ) 16. helper . moveUp…" at bounding box center [781, 290] width 276 height 325
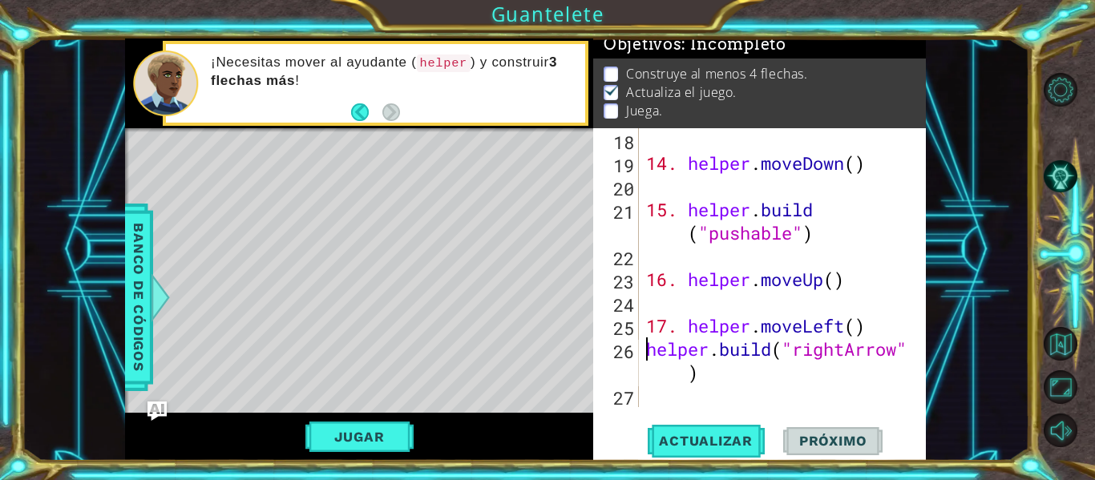
scroll to position [511, 0]
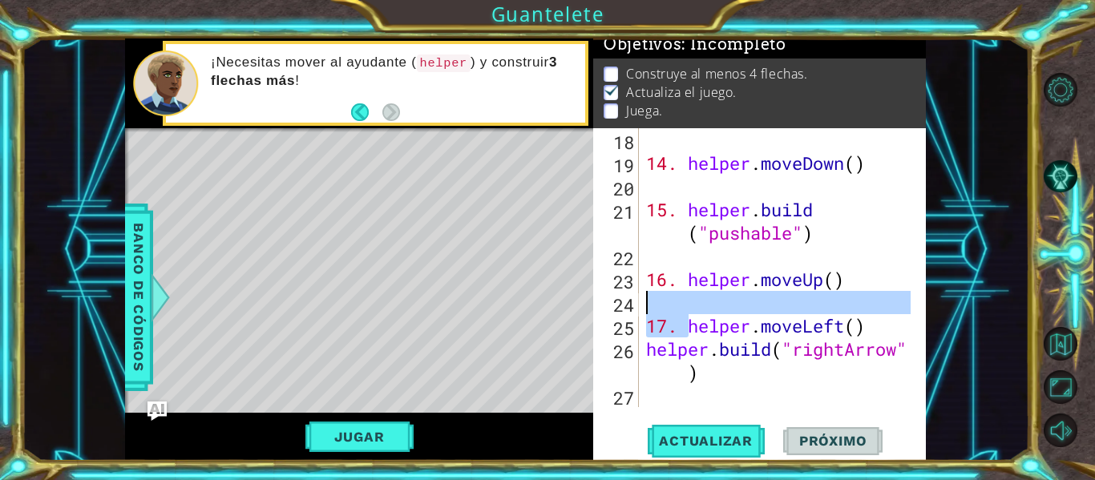
drag, startPoint x: 688, startPoint y: 325, endPoint x: 648, endPoint y: 301, distance: 47.4
click at [648, 301] on div "14. helper . moveDown ( ) 15. helper . build ( "pushable" ) 16. helper . moveUp…" at bounding box center [781, 290] width 276 height 325
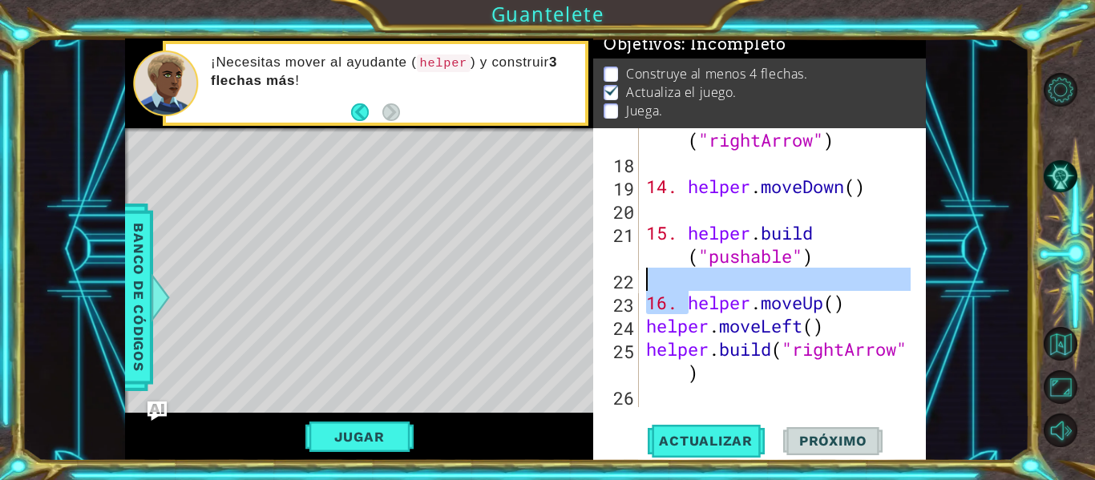
drag, startPoint x: 688, startPoint y: 301, endPoint x: 642, endPoint y: 277, distance: 52.0
click at [642, 277] on div "16. helper.moveUp() 17 18 19 20 21 22 23 24 25 26 13. helper . build ( "rightAr…" at bounding box center [757, 267] width 329 height 279
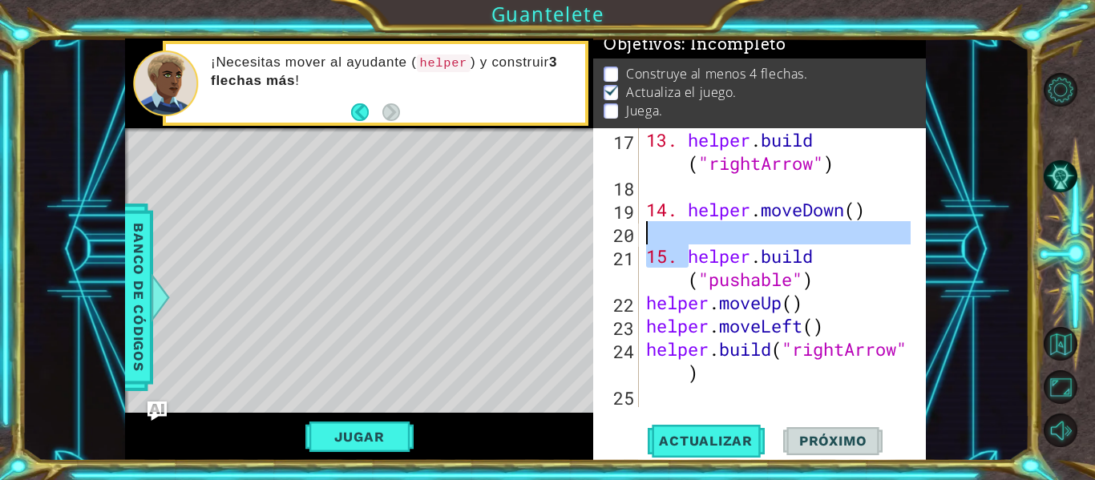
drag, startPoint x: 690, startPoint y: 259, endPoint x: 653, endPoint y: 230, distance: 46.8
click at [652, 230] on div "13. helper . build ( "rightArrow" ) 14. helper . moveDown ( ) 15. helper . buil…" at bounding box center [781, 302] width 276 height 349
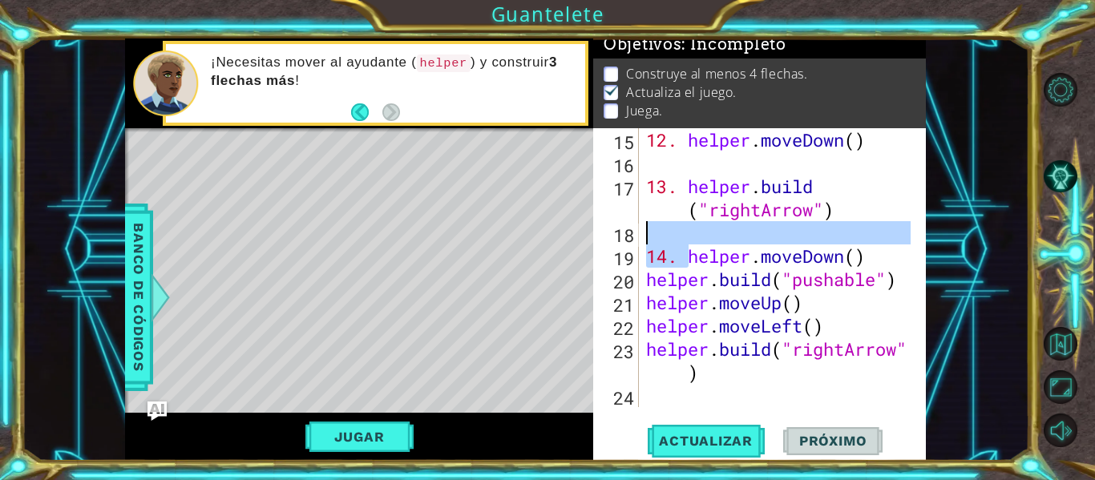
drag, startPoint x: 688, startPoint y: 256, endPoint x: 645, endPoint y: 229, distance: 50.7
click at [644, 228] on div "12. helper . moveDown ( ) 13. helper . build ( "rightArrow" ) 14. helper . move…" at bounding box center [781, 290] width 276 height 325
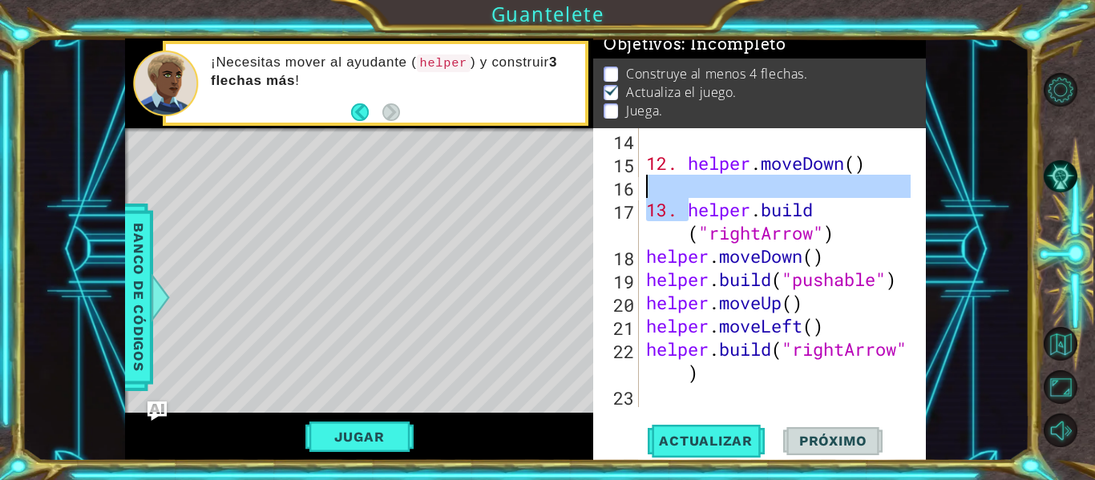
drag, startPoint x: 684, startPoint y: 212, endPoint x: 647, endPoint y: 190, distance: 43.4
click at [647, 190] on div "12. helper . moveDown ( ) 13. helper . build ( "rightArrow" ) helper . moveDown…" at bounding box center [781, 290] width 276 height 325
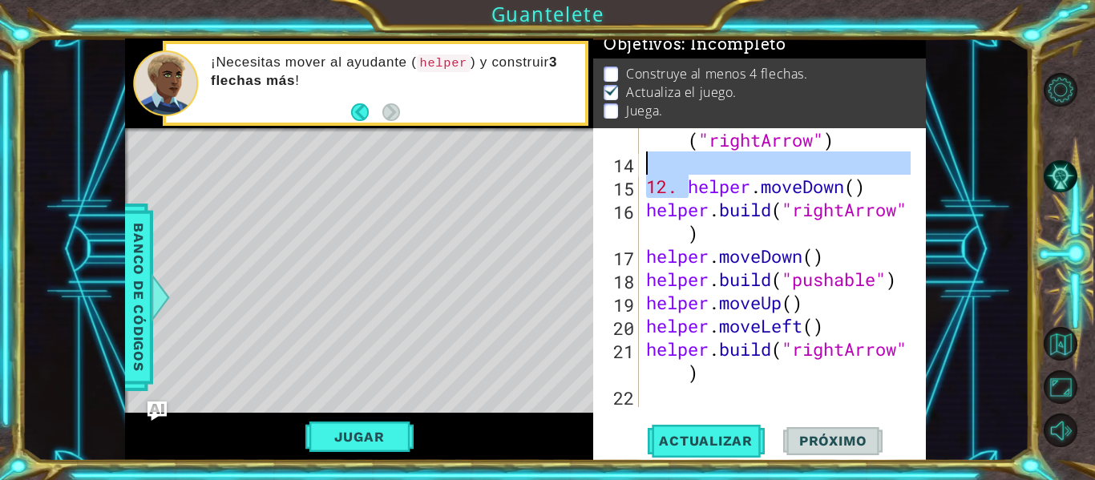
drag, startPoint x: 688, startPoint y: 184, endPoint x: 643, endPoint y: 172, distance: 46.5
click at [643, 172] on div "11. helper . build ( "rightArrow" ) 12. helper . moveDown ( ) helper . build ( …" at bounding box center [777, 267] width 268 height 279
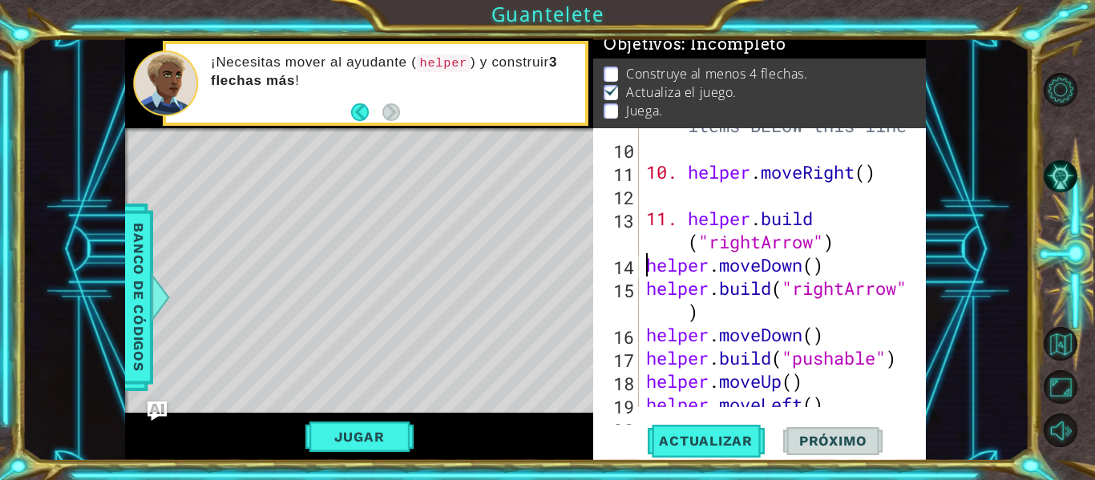
scroll to position [254, 0]
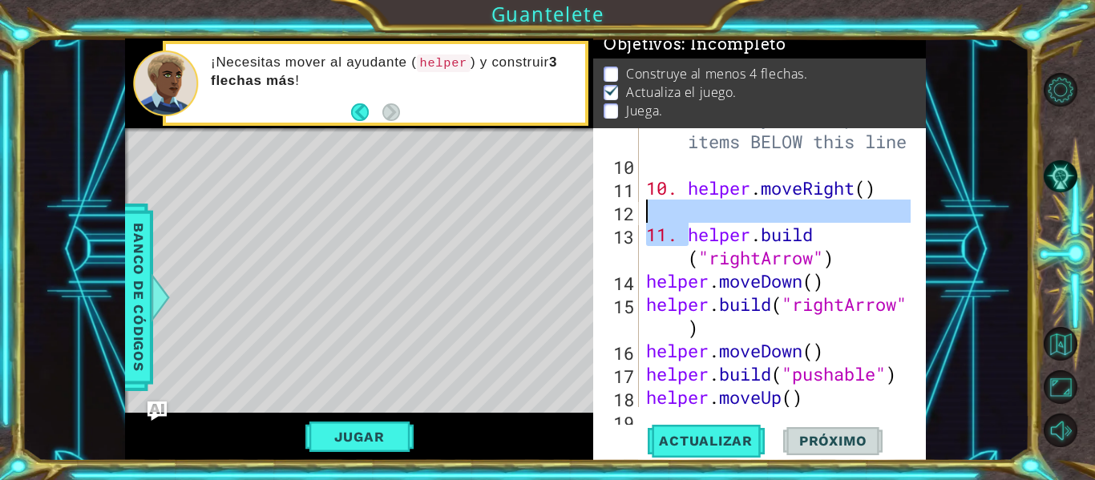
drag, startPoint x: 688, startPoint y: 232, endPoint x: 645, endPoint y: 211, distance: 48.0
click at [645, 211] on div "9. # Build your Helper items BELOW this line 10. helper . moveRight ( ) 11. hel…" at bounding box center [781, 281] width 276 height 349
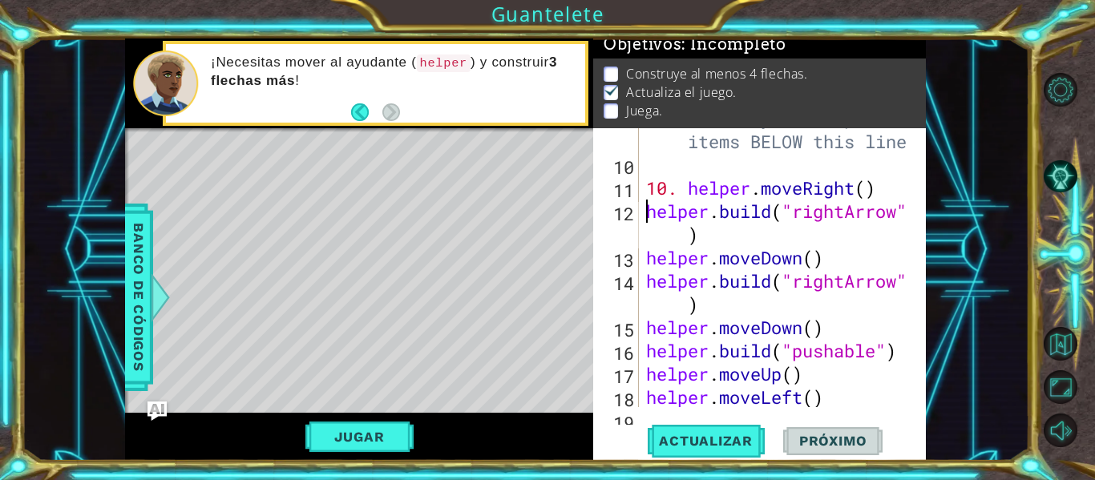
click at [688, 188] on div "9. # Build your Helper items BELOW this line 10. helper . moveRight ( ) helper …" at bounding box center [781, 281] width 276 height 349
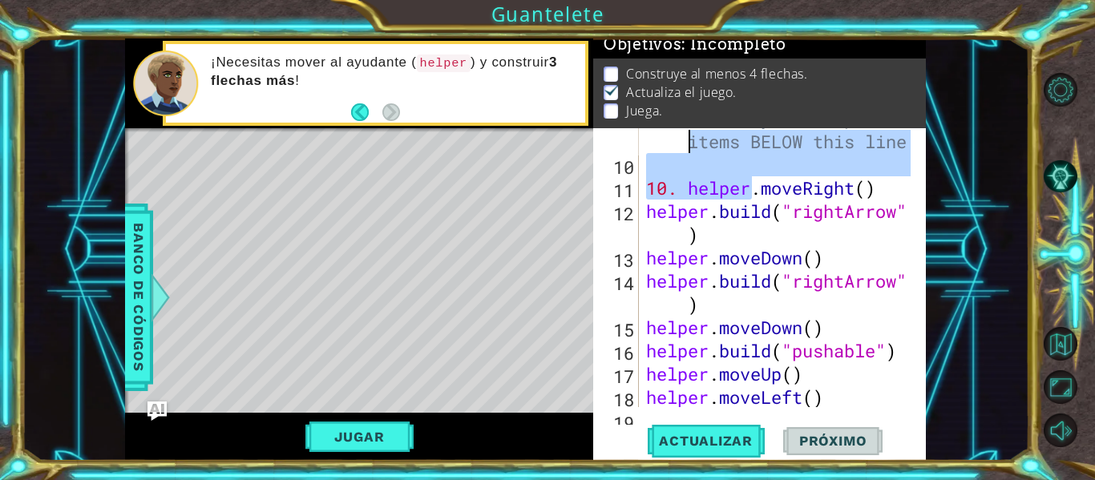
drag, startPoint x: 688, startPoint y: 188, endPoint x: 651, endPoint y: 151, distance: 52.2
click at [650, 151] on div "9. # Build your Helper items BELOW this line 10. helper . moveRight ( ) helper …" at bounding box center [781, 281] width 276 height 349
click at [683, 187] on div "9. # Build your Helper items BELOW this line 10. helper . moveRight ( ) helper …" at bounding box center [777, 267] width 268 height 279
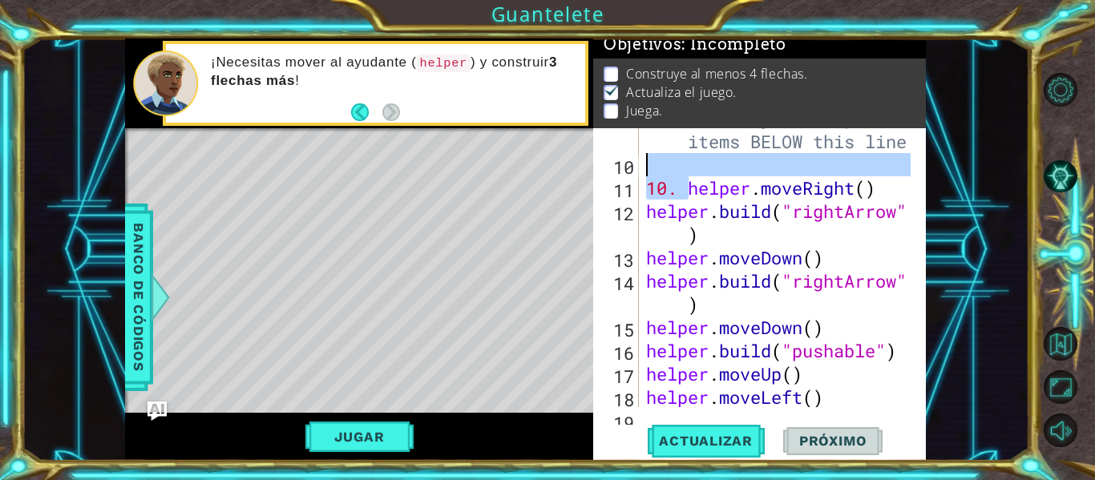
drag, startPoint x: 688, startPoint y: 189, endPoint x: 647, endPoint y: 166, distance: 47.7
click at [647, 166] on div "9. # Build your Helper items BELOW this line 10. helper . moveRight ( ) helper …" at bounding box center [781, 281] width 276 height 349
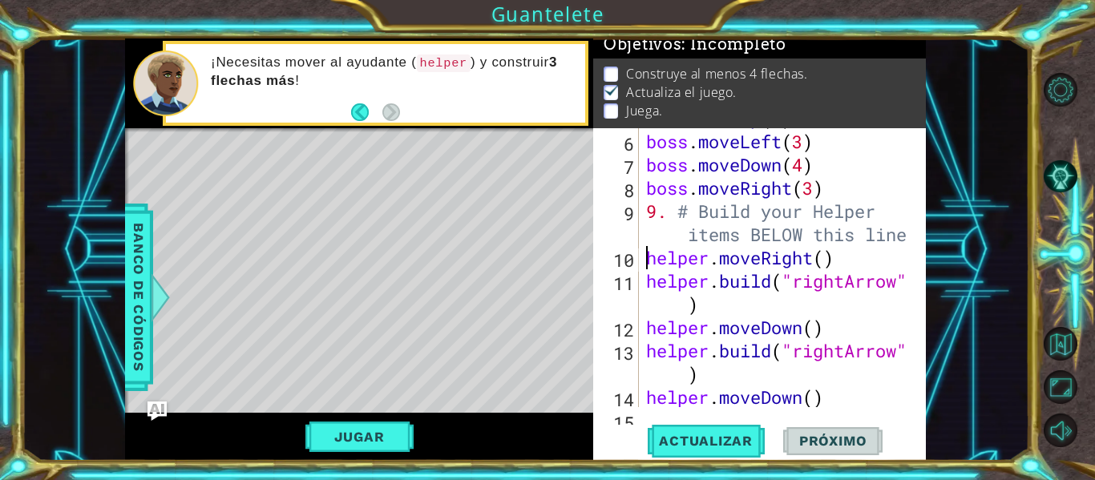
scroll to position [155, 0]
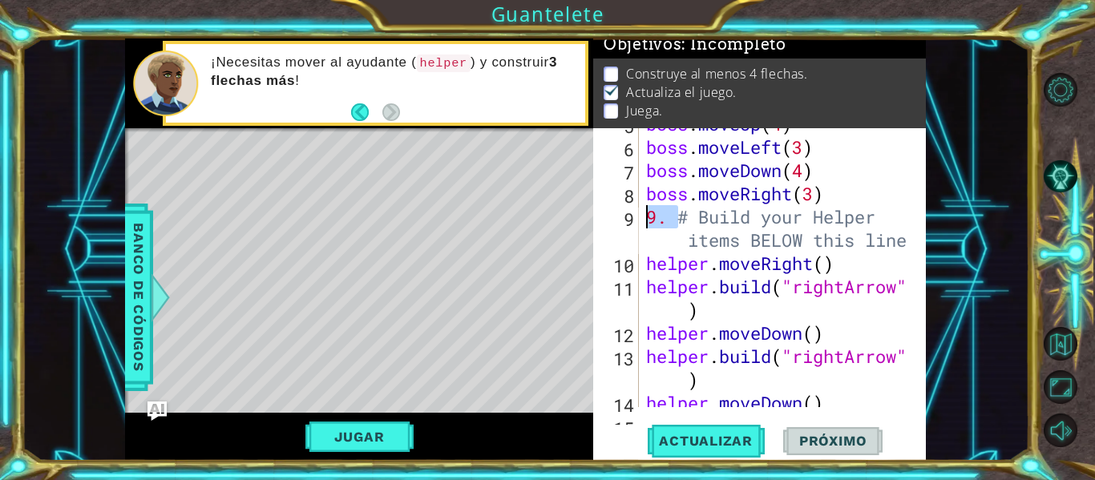
drag, startPoint x: 674, startPoint y: 217, endPoint x: 639, endPoint y: 216, distance: 35.3
click at [639, 215] on div "helper.moveRight() 5 6 7 8 9 10 11 12 13 14 15 boss . moveUp ( 4 ) boss . moveL…" at bounding box center [757, 267] width 329 height 279
type textarea "# Build your Helper items BELOW this line"
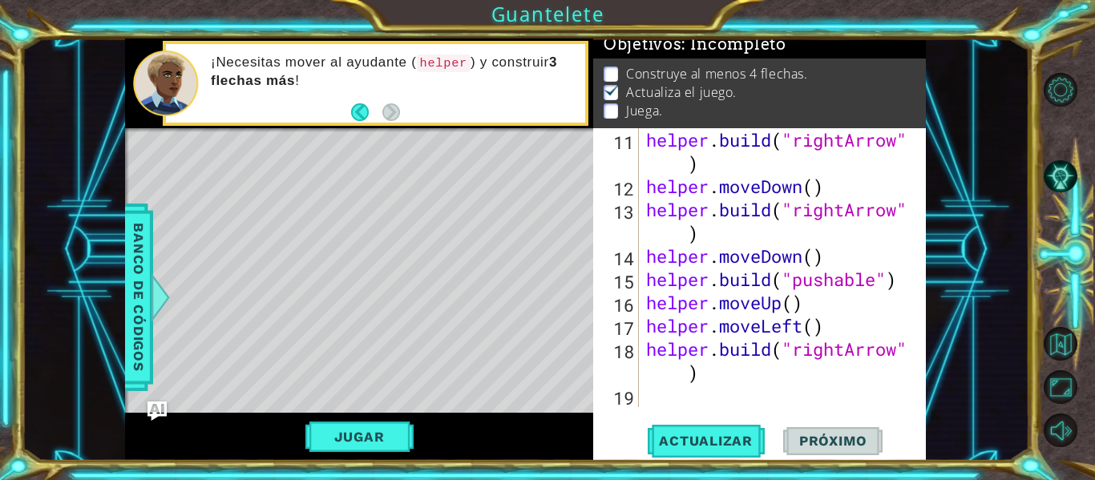
scroll to position [302, 0]
click at [663, 399] on div "helper . build ( "rightArrow" ) helper . moveDown ( ) helper . build ( "rightAr…" at bounding box center [781, 302] width 276 height 349
paste textarea "22. helper.endBuild()"
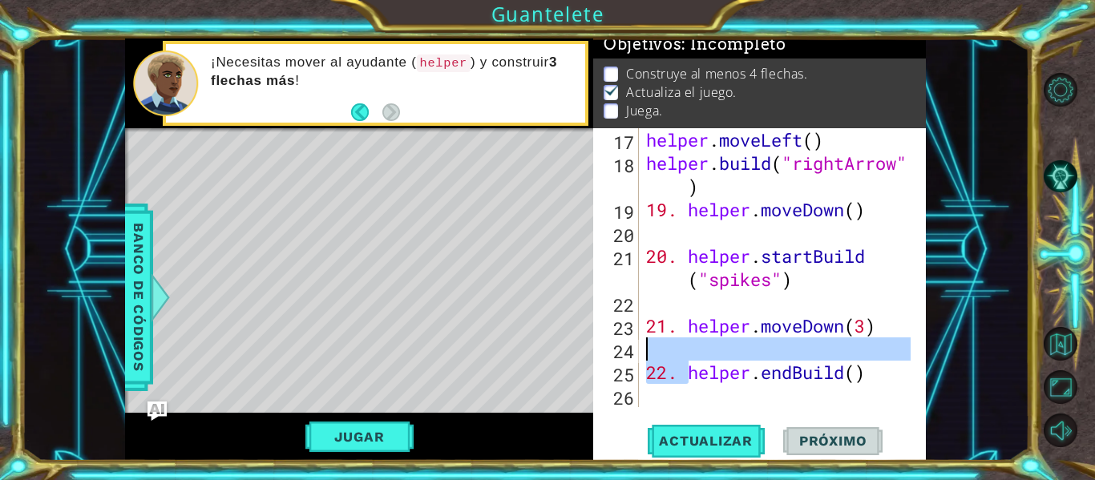
drag, startPoint x: 684, startPoint y: 379, endPoint x: 656, endPoint y: 345, distance: 43.8
click at [656, 345] on div "helper . moveLeft ( ) helper . build ( "rightArrow" ) 19. helper . moveDown ( )…" at bounding box center [781, 290] width 276 height 325
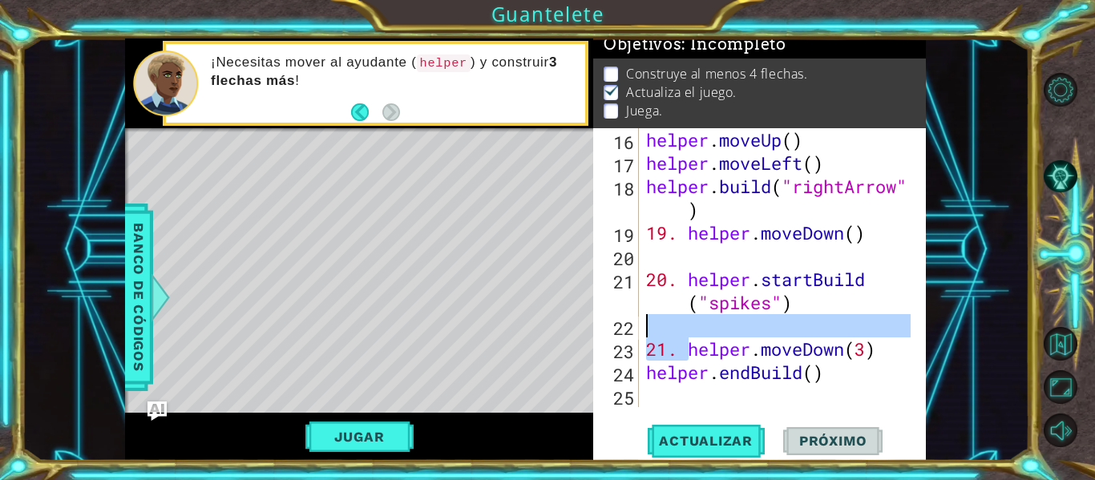
drag, startPoint x: 688, startPoint y: 347, endPoint x: 658, endPoint y: 317, distance: 42.5
click at [658, 317] on div "helper . moveUp ( ) helper . moveLeft ( ) helper . build ( "rightArrow" ) 19. h…" at bounding box center [781, 290] width 276 height 325
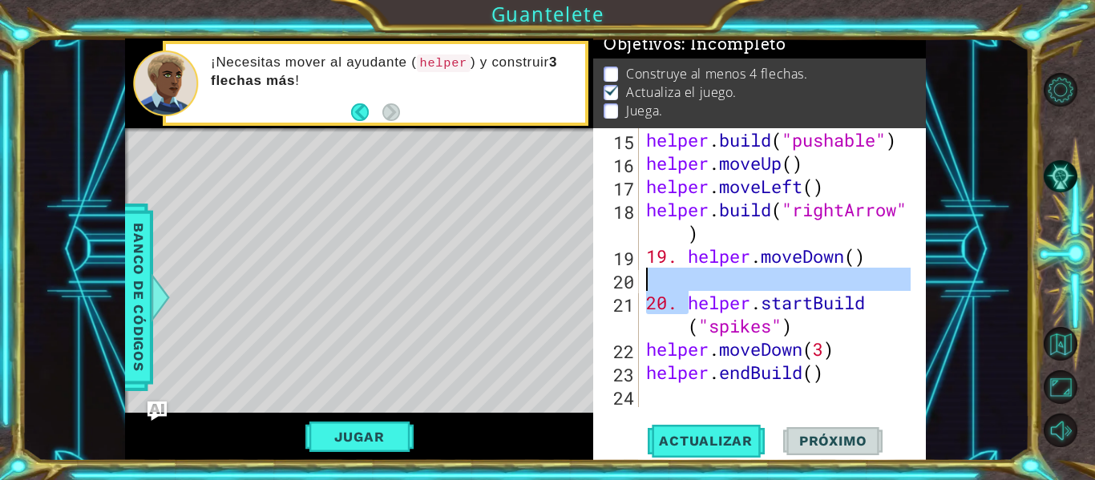
drag, startPoint x: 688, startPoint y: 305, endPoint x: 654, endPoint y: 282, distance: 41.1
click at [652, 282] on div "helper . build ( "pushable" ) helper . moveUp ( ) helper . moveLeft ( ) helper …" at bounding box center [781, 290] width 276 height 325
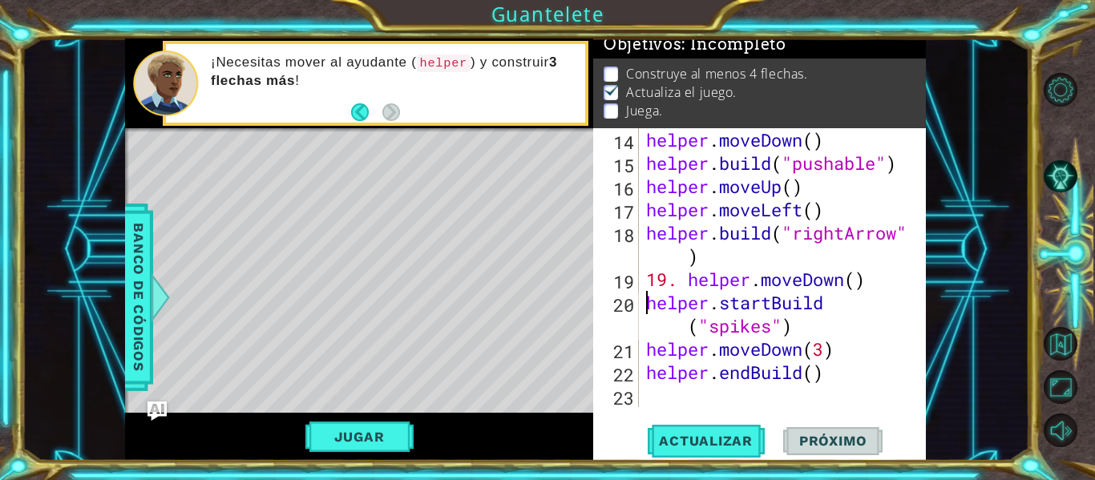
scroll to position [418, 0]
drag, startPoint x: 684, startPoint y: 278, endPoint x: 650, endPoint y: 277, distance: 34.5
click at [648, 276] on div "helper . moveDown ( ) helper . build ( "pushable" ) helper . moveUp ( ) helper …" at bounding box center [781, 290] width 276 height 325
type textarea "helper.moveDown()"
click at [656, 400] on div "helper . moveDown ( ) helper . build ( "pushable" ) helper . moveUp ( ) helper …" at bounding box center [781, 290] width 276 height 325
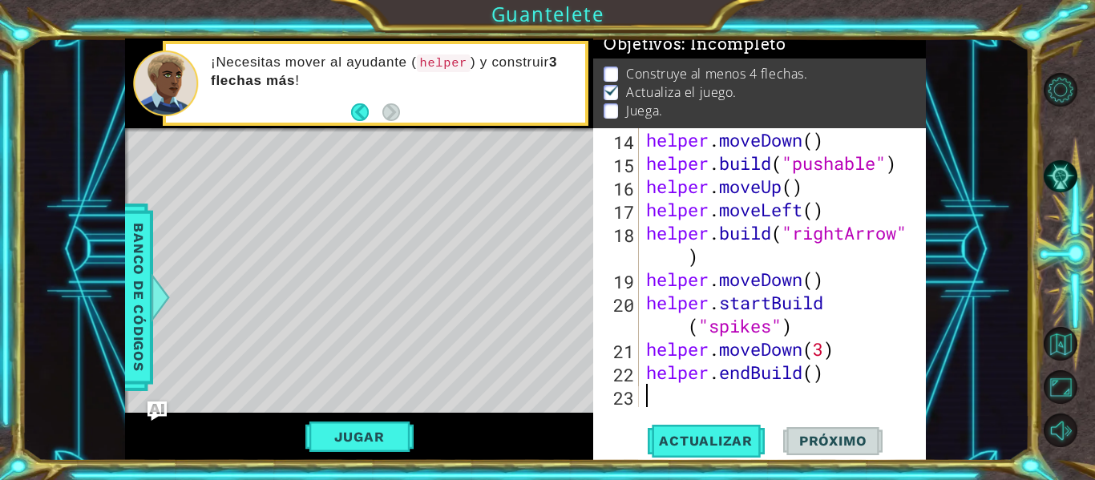
paste textarea "29. [DOMAIN_NAME]("wall")"
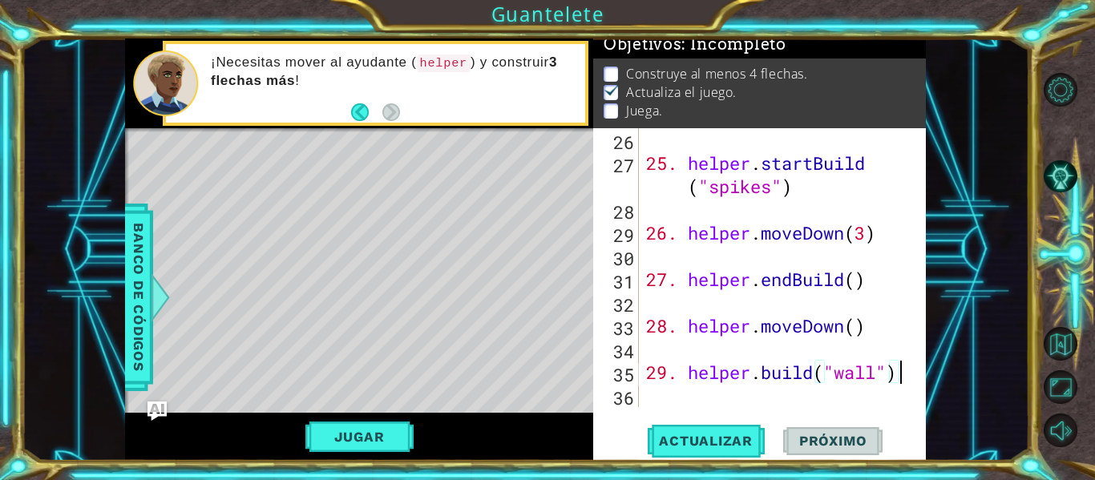
scroll to position [744, 0]
click at [685, 373] on div "25. helper . startBuild ( "spikes" ) 26. helper . moveDown ( 3 ) 27. helper . e…" at bounding box center [781, 290] width 276 height 325
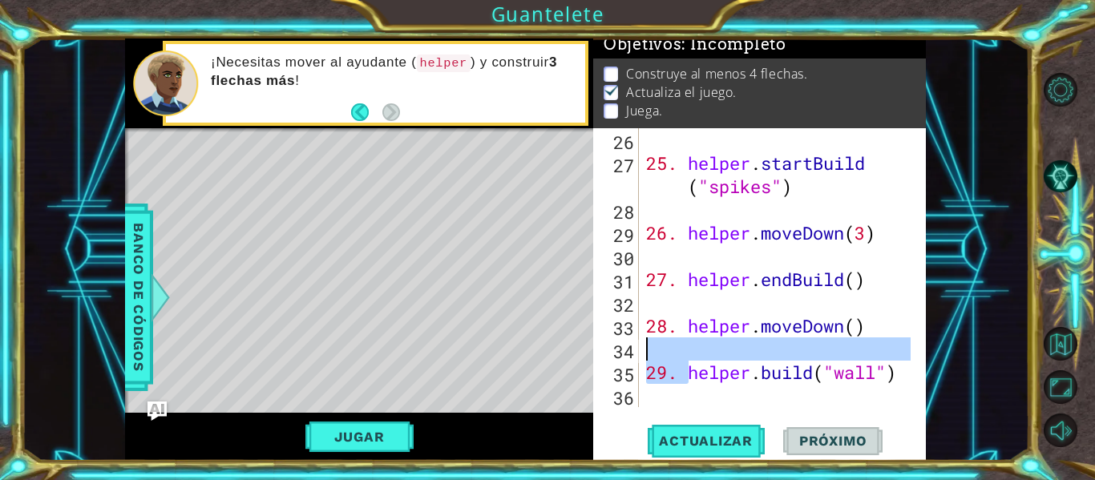
drag, startPoint x: 685, startPoint y: 373, endPoint x: 670, endPoint y: 352, distance: 26.5
click at [670, 351] on div "25. helper . startBuild ( "spikes" ) 26. helper . moveDown ( 3 ) 27. helper . e…" at bounding box center [781, 290] width 276 height 325
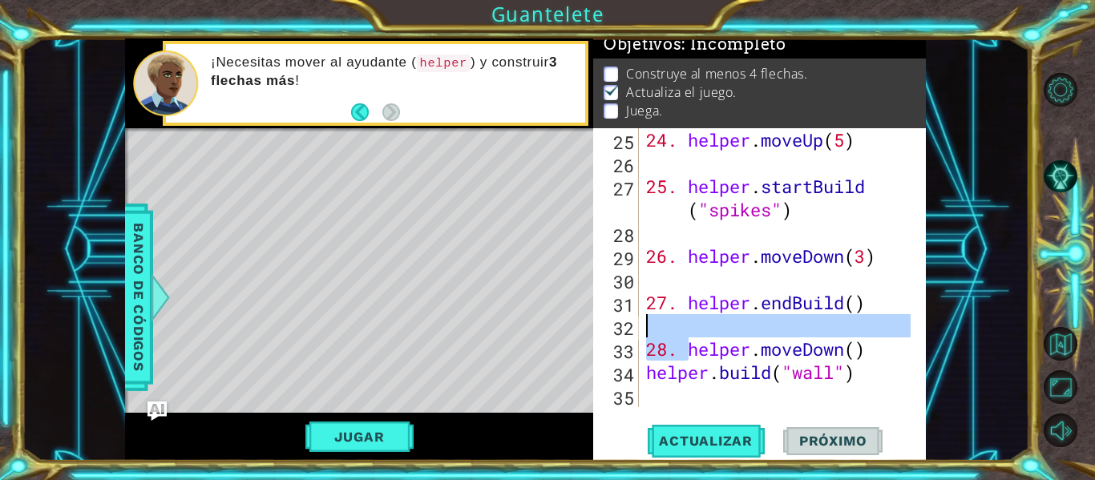
drag, startPoint x: 687, startPoint y: 350, endPoint x: 653, endPoint y: 329, distance: 40.0
click at [653, 329] on div "24. helper . moveUp ( 5 ) 25. helper . startBuild ( "spikes" ) 26. helper . mov…" at bounding box center [781, 290] width 276 height 325
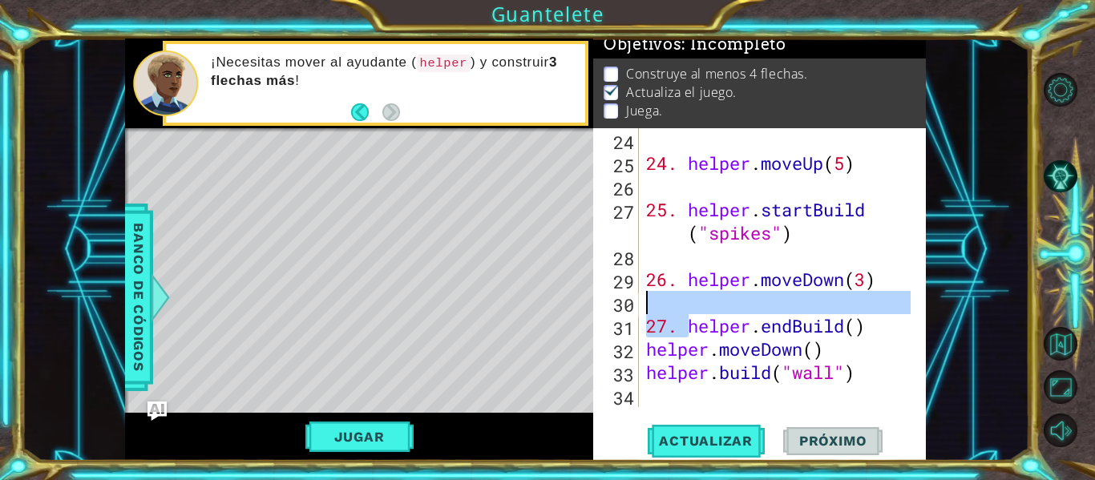
drag, startPoint x: 684, startPoint y: 323, endPoint x: 663, endPoint y: 301, distance: 30.0
click at [661, 301] on div "24. helper . moveUp ( 5 ) 25. helper . startBuild ( "spikes" ) 26. helper . mov…" at bounding box center [781, 290] width 276 height 325
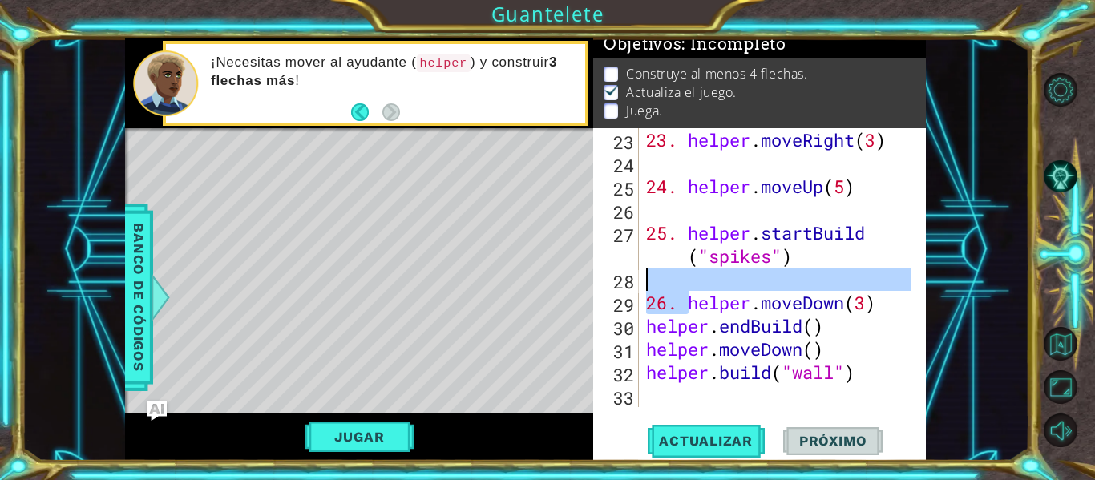
drag, startPoint x: 686, startPoint y: 308, endPoint x: 627, endPoint y: 280, distance: 65.6
click at [626, 280] on div "helper.endBuild() 23 24 25 26 27 28 29 30 31 32 33 23. helper . moveRight ( 3 )…" at bounding box center [757, 267] width 329 height 279
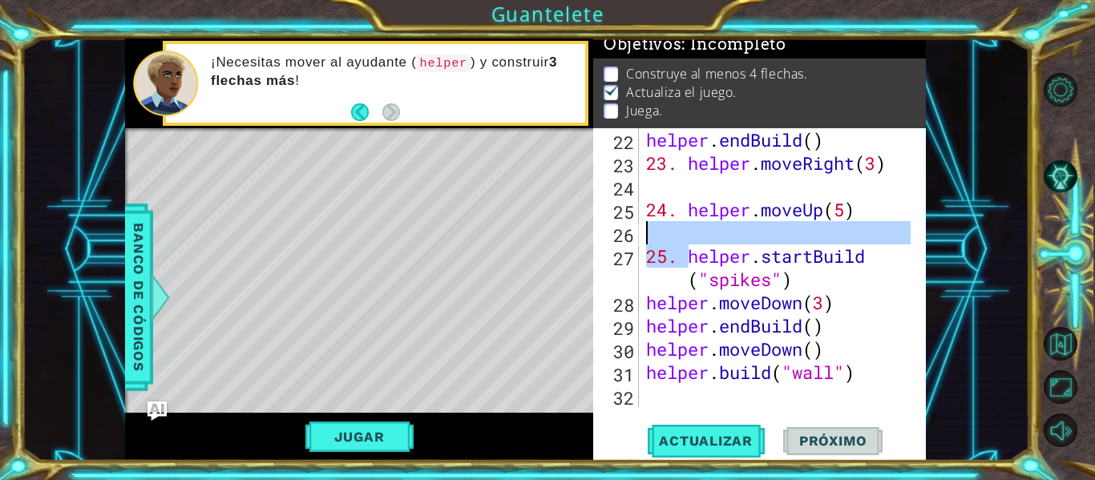
drag, startPoint x: 686, startPoint y: 258, endPoint x: 660, endPoint y: 234, distance: 35.7
click at [660, 234] on div "helper . endBuild ( ) 23. helper . moveRight ( 3 ) 24. helper . moveUp ( 5 ) 25…" at bounding box center [781, 290] width 276 height 325
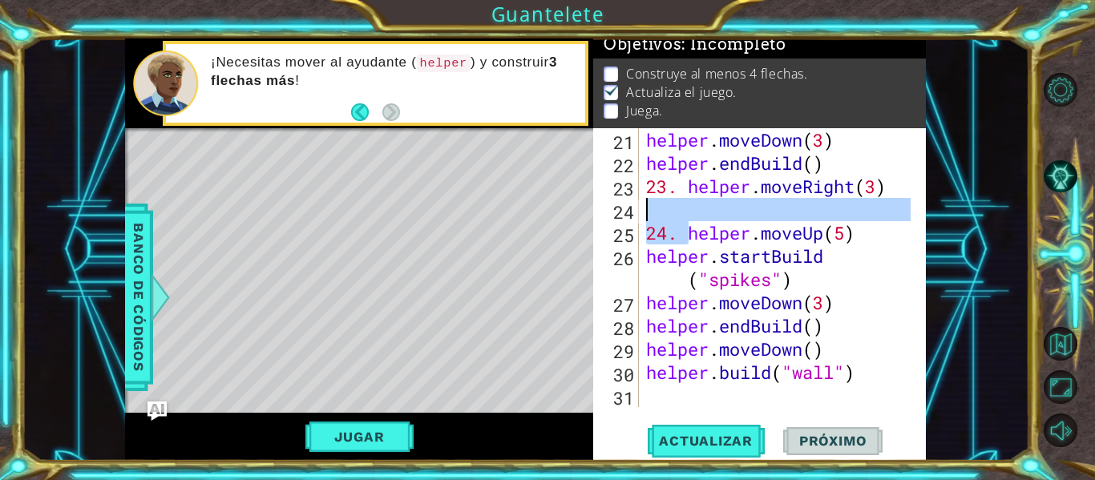
drag, startPoint x: 687, startPoint y: 233, endPoint x: 647, endPoint y: 212, distance: 45.5
click at [647, 212] on div "helper . moveDown ( 3 ) helper . endBuild ( ) 23. helper . moveRight ( 3 ) 24. …" at bounding box center [781, 290] width 276 height 325
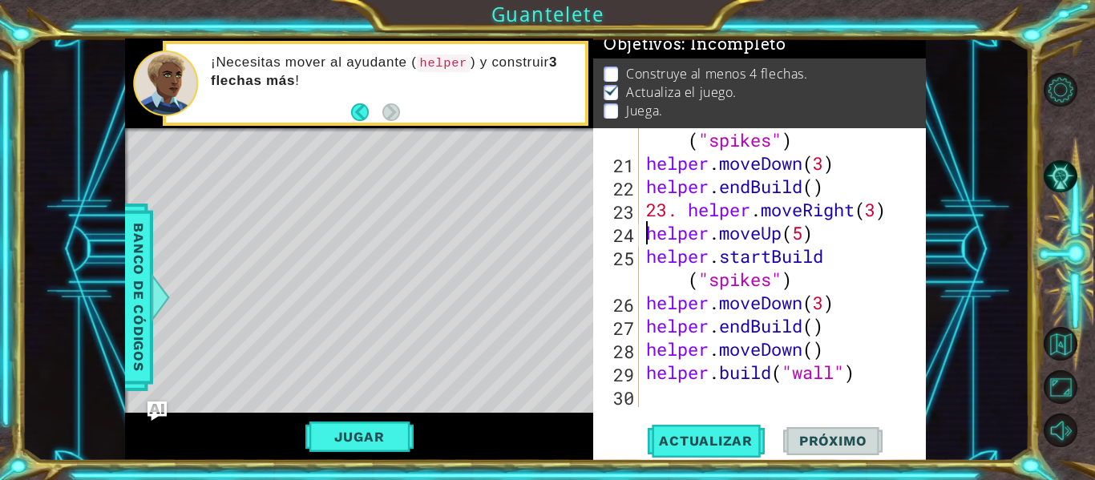
scroll to position [604, 0]
drag, startPoint x: 688, startPoint y: 213, endPoint x: 646, endPoint y: 212, distance: 42.5
click at [646, 212] on div "helper . startBuild ( "spikes" ) helper . moveDown ( 3 ) helper . endBuild ( ) …" at bounding box center [781, 279] width 276 height 349
type textarea "helper.moveRight(3)"
click at [653, 400] on div "helper . startBuild ( "spikes" ) helper . moveDown ( 3 ) helper . endBuild ( ) …" at bounding box center [781, 279] width 276 height 349
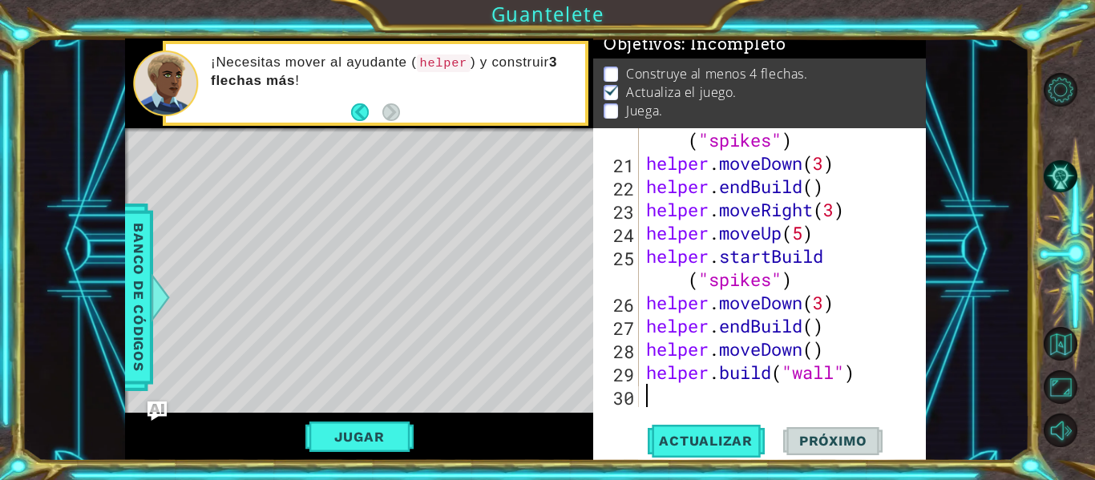
paste textarea "42. [DOMAIN_NAME]("pushable")"
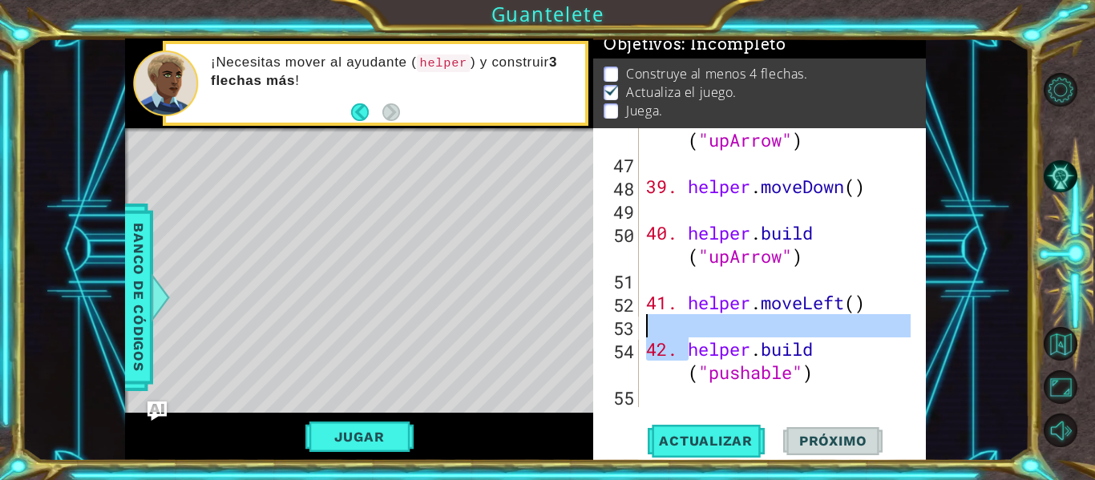
drag, startPoint x: 684, startPoint y: 354, endPoint x: 660, endPoint y: 320, distance: 42.0
click at [660, 319] on div "38. helper . build ( "upArrow" ) 39. helper . moveDown ( ) 40. helper . build (…" at bounding box center [781, 279] width 276 height 349
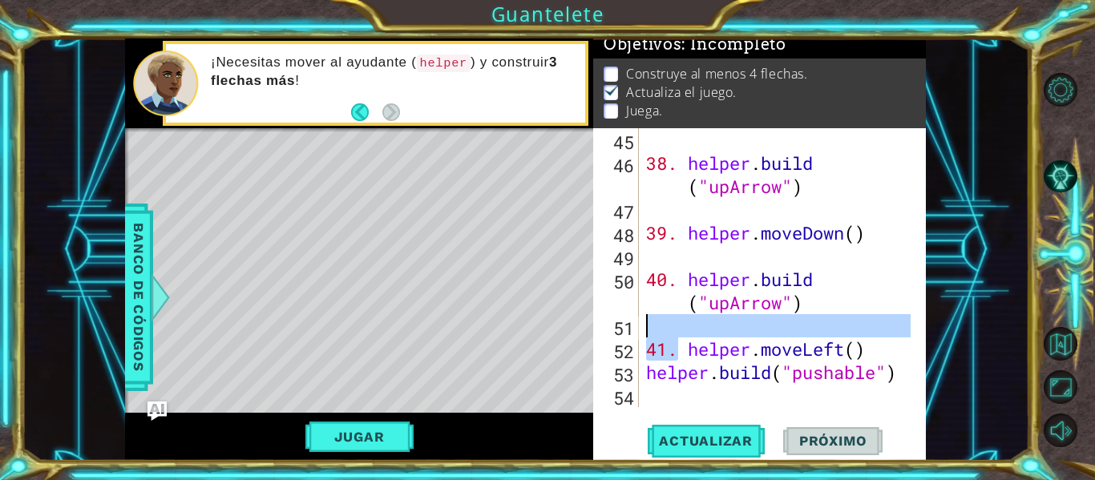
drag, startPoint x: 682, startPoint y: 350, endPoint x: 662, endPoint y: 337, distance: 24.2
click at [662, 337] on div "38. helper . build ( "upArrow" ) 39. helper . moveDown ( ) 40. helper . build (…" at bounding box center [781, 290] width 276 height 325
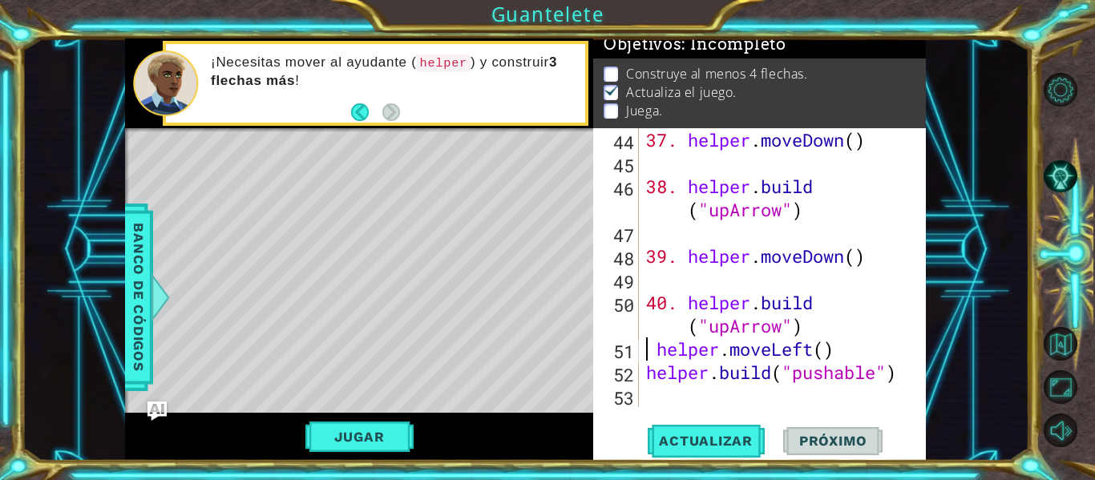
scroll to position [1255, 0]
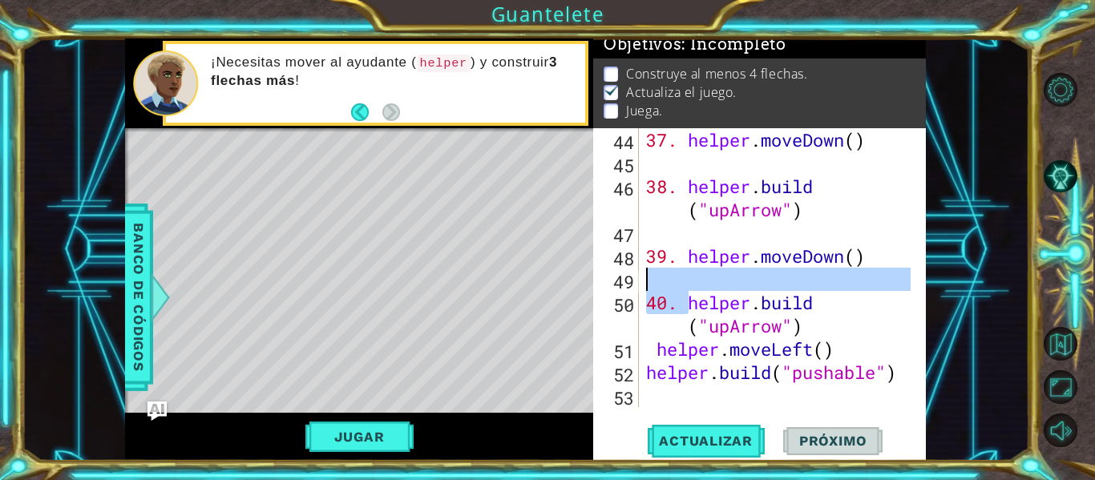
drag, startPoint x: 684, startPoint y: 301, endPoint x: 661, endPoint y: 282, distance: 29.0
click at [659, 280] on div "37. helper . moveDown ( ) 38. helper . build ( "upArrow" ) 39. helper . moveDow…" at bounding box center [781, 290] width 276 height 325
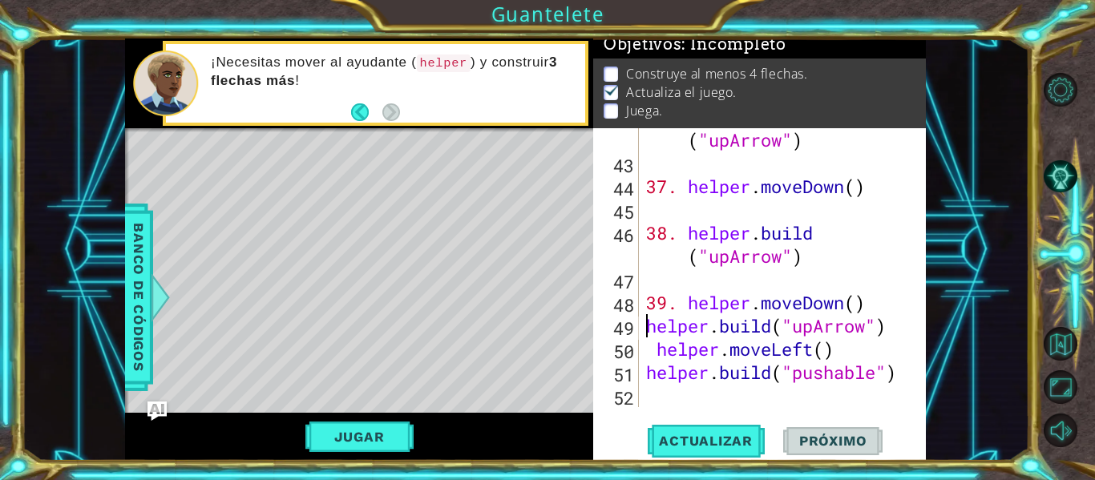
scroll to position [1209, 0]
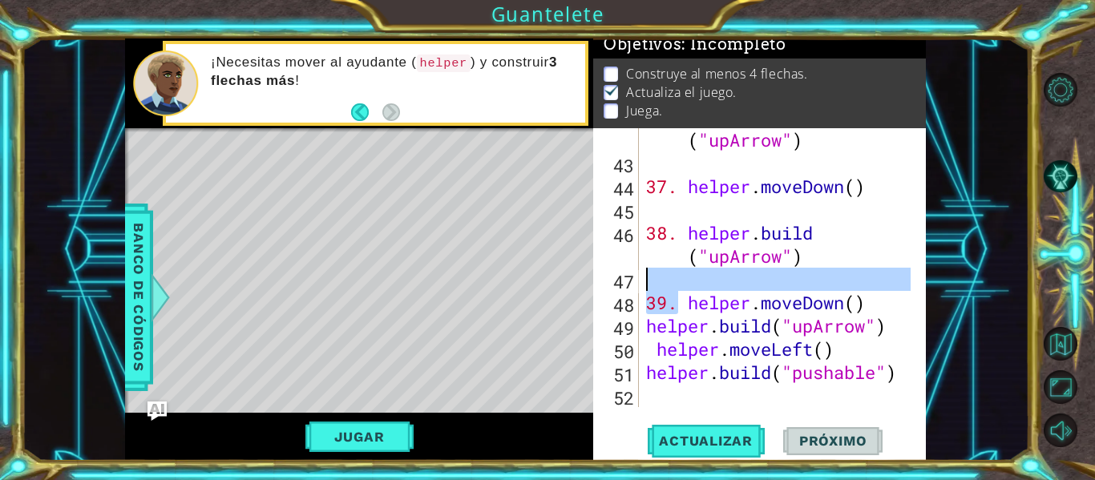
drag, startPoint x: 680, startPoint y: 309, endPoint x: 648, endPoint y: 287, distance: 39.3
click at [647, 285] on div "36. helper . build ( "upArrow" ) 37. helper . moveDown ( ) 38. helper . build (…" at bounding box center [781, 279] width 276 height 349
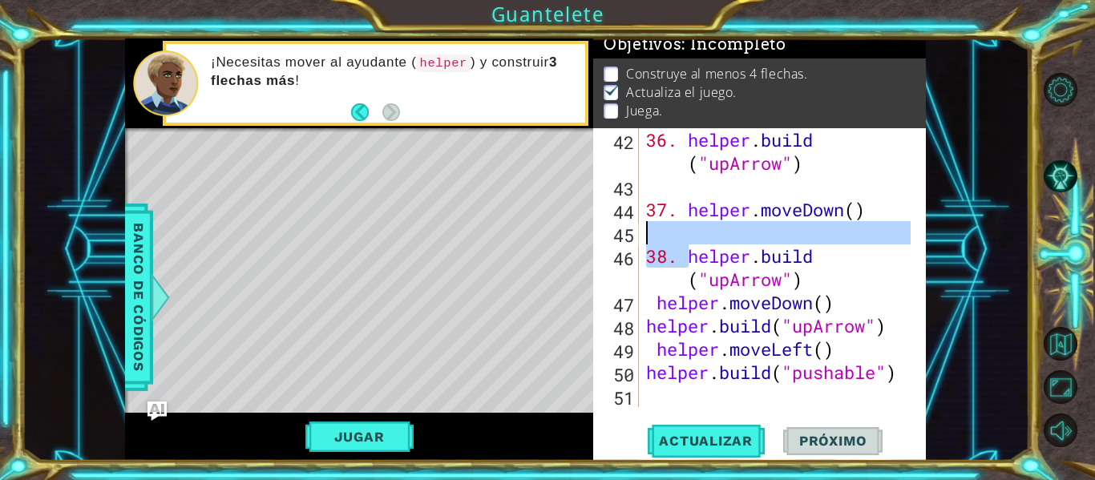
drag, startPoint x: 684, startPoint y: 260, endPoint x: 643, endPoint y: 232, distance: 50.2
click at [643, 232] on div "36. helper . build ( "upArrow" ) 37. helper . moveDown ( ) 38. helper . build (…" at bounding box center [777, 267] width 268 height 279
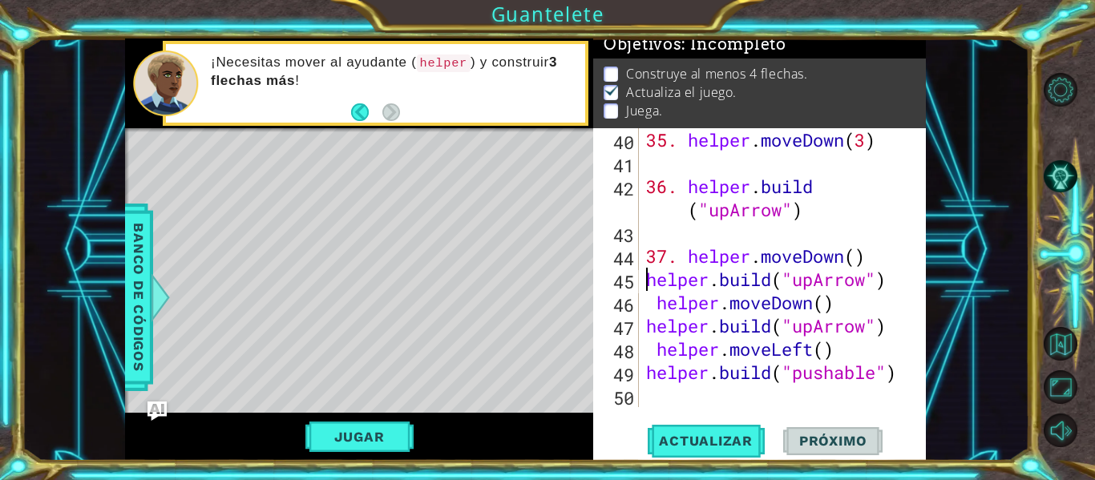
scroll to position [1139, 0]
click at [657, 311] on div "35. helper . moveDown ( 3 ) 36. helper . build ( "upArrow" ) 37. helper . moveD…" at bounding box center [781, 290] width 276 height 325
click at [655, 348] on div "35. helper . moveDown ( 3 ) 36. helper . build ( "upArrow" ) 37. helper . moveD…" at bounding box center [781, 290] width 276 height 325
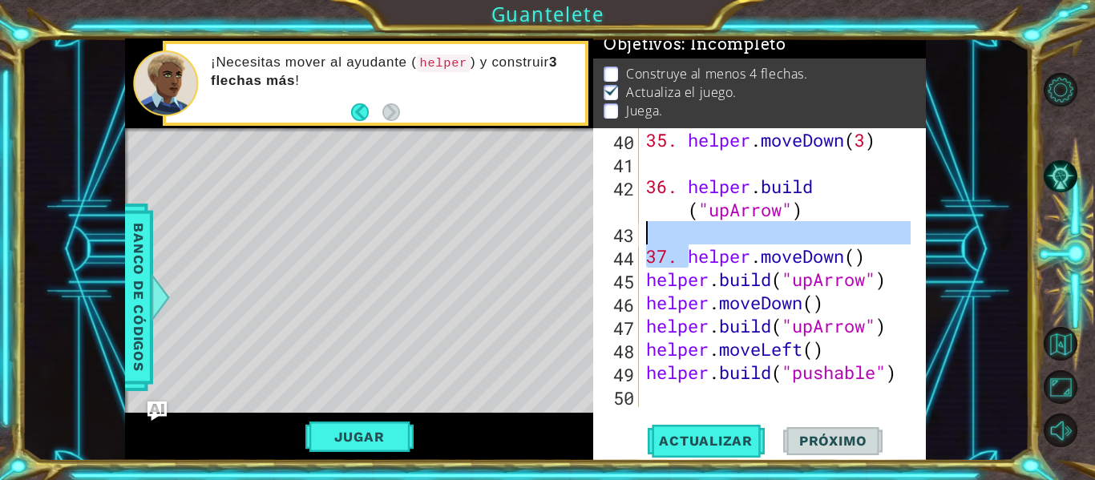
drag, startPoint x: 684, startPoint y: 260, endPoint x: 638, endPoint y: 236, distance: 52.0
click at [638, 236] on div "helper.moveLeft() 40 41 42 43 44 45 46 47 48 49 50 35. helper . moveDown ( 3 ) …" at bounding box center [757, 267] width 329 height 279
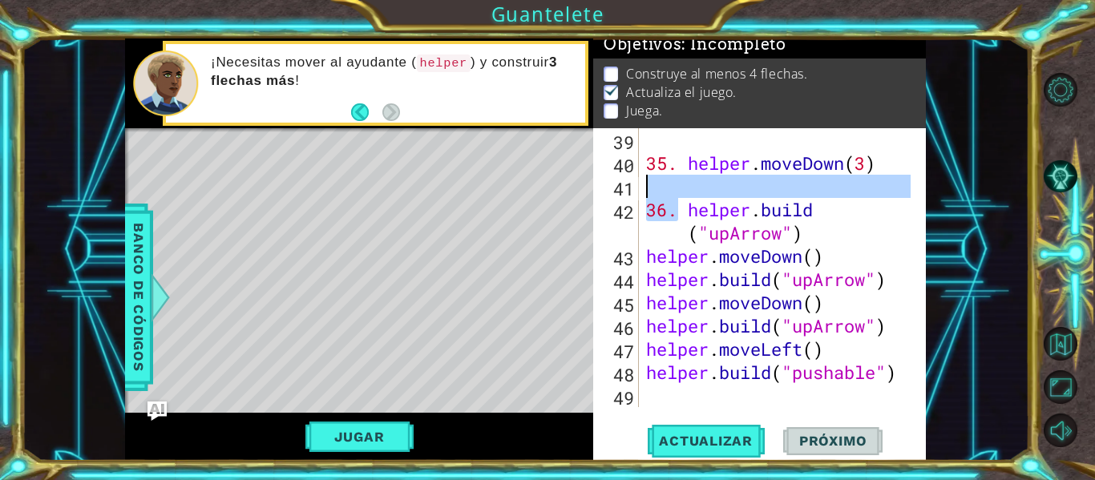
drag, startPoint x: 682, startPoint y: 206, endPoint x: 662, endPoint y: 188, distance: 27.2
click at [660, 186] on div "35. helper . moveDown ( 3 ) 36. helper . build ( "upArrow" ) helper . moveDown …" at bounding box center [781, 290] width 276 height 325
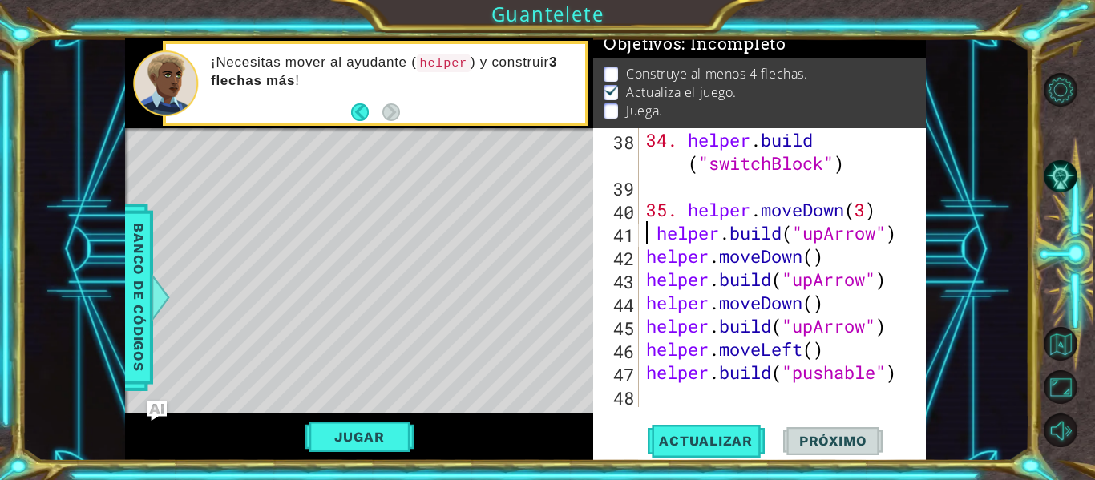
scroll to position [1069, 0]
click at [657, 232] on div "34. helper . build ( "switchBlock" ) 35. helper . moveDown ( 3 ) helper . build…" at bounding box center [781, 302] width 276 height 349
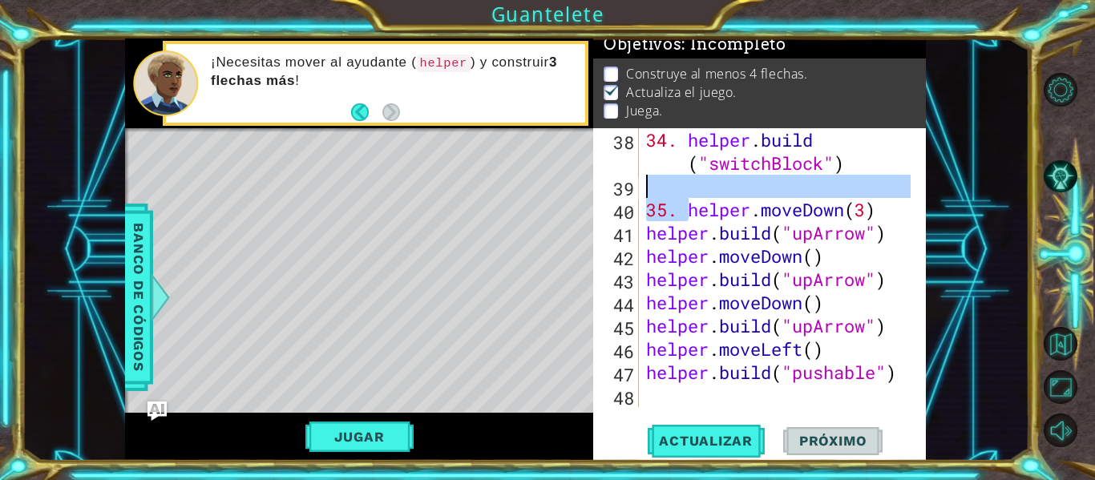
drag, startPoint x: 691, startPoint y: 209, endPoint x: 650, endPoint y: 187, distance: 46.6
click at [648, 187] on div "34. helper . build ( "switchBlock" ) 35. helper . moveDown ( 3 ) helper . build…" at bounding box center [781, 302] width 276 height 349
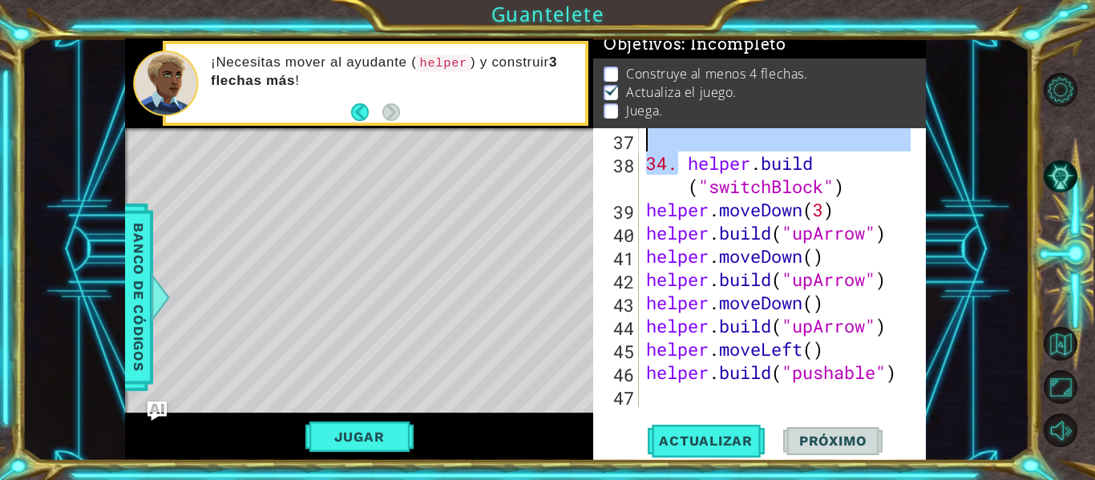
drag, startPoint x: 680, startPoint y: 163, endPoint x: 649, endPoint y: 142, distance: 38.0
click at [649, 142] on div "34. helper . build ( "switchBlock" ) helper . moveDown ( 3 ) helper . build ( "…" at bounding box center [781, 290] width 276 height 325
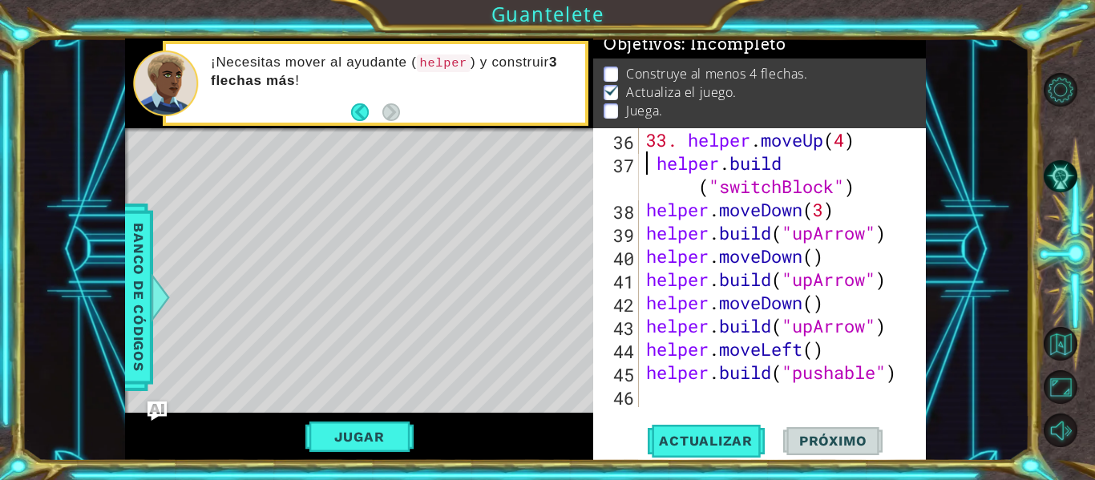
scroll to position [1023, 0]
click at [656, 159] on div "33. helper . moveUp ( 4 ) helper . build ( "switchBlock" ) helper . moveDown ( …" at bounding box center [781, 290] width 276 height 325
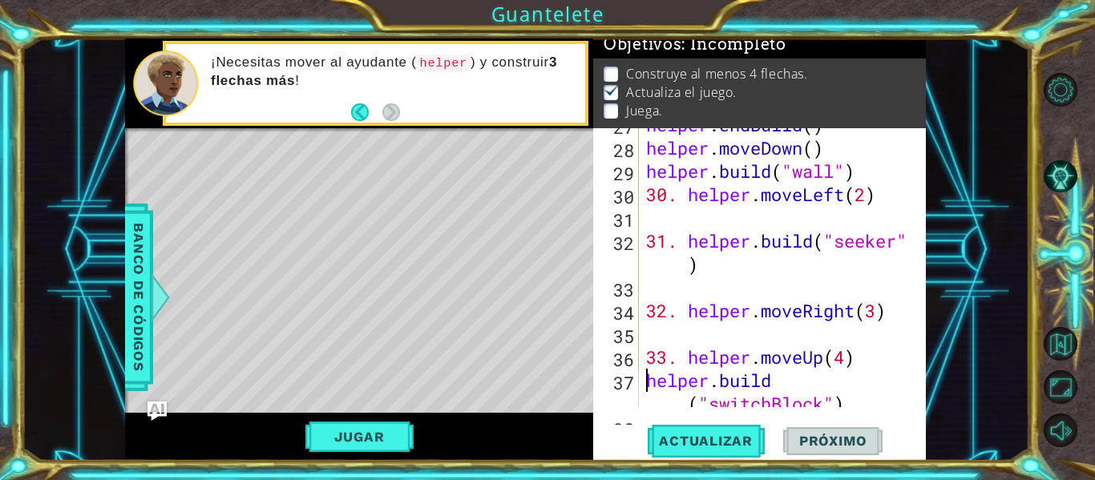
scroll to position [810, 0]
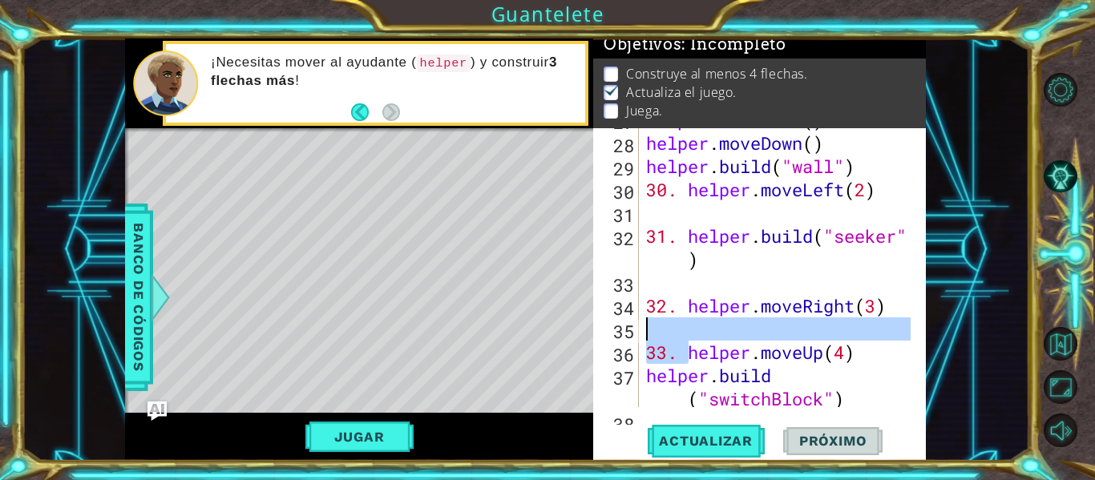
drag, startPoint x: 688, startPoint y: 357, endPoint x: 662, endPoint y: 326, distance: 40.3
click at [662, 326] on div "helper . endBuild ( ) helper . moveDown ( ) helper . build ( "wall" ) 30. helpe…" at bounding box center [781, 282] width 276 height 349
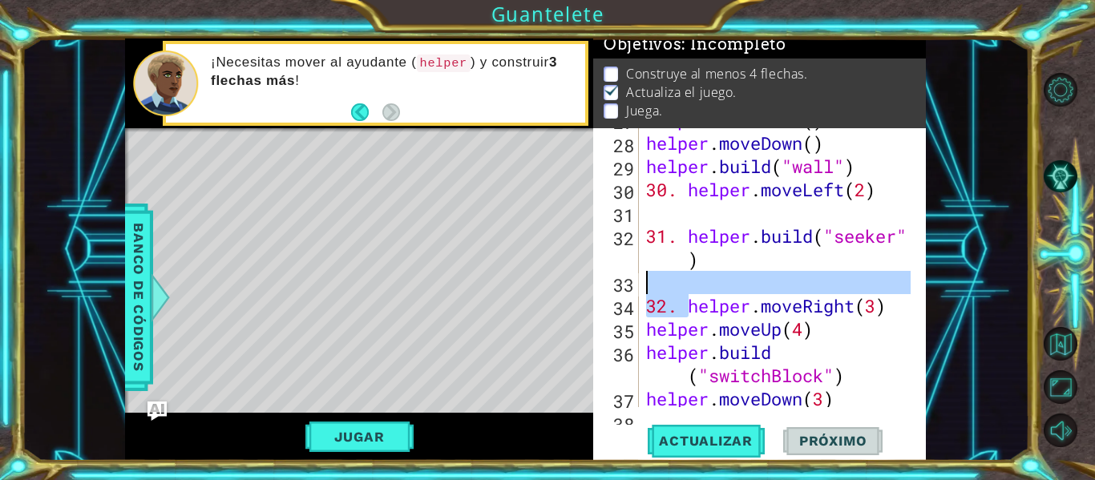
drag, startPoint x: 686, startPoint y: 305, endPoint x: 644, endPoint y: 275, distance: 51.6
click at [644, 275] on div "helper . endBuild ( ) helper . moveDown ( ) helper . build ( "wall" ) 30. helpe…" at bounding box center [781, 270] width 276 height 325
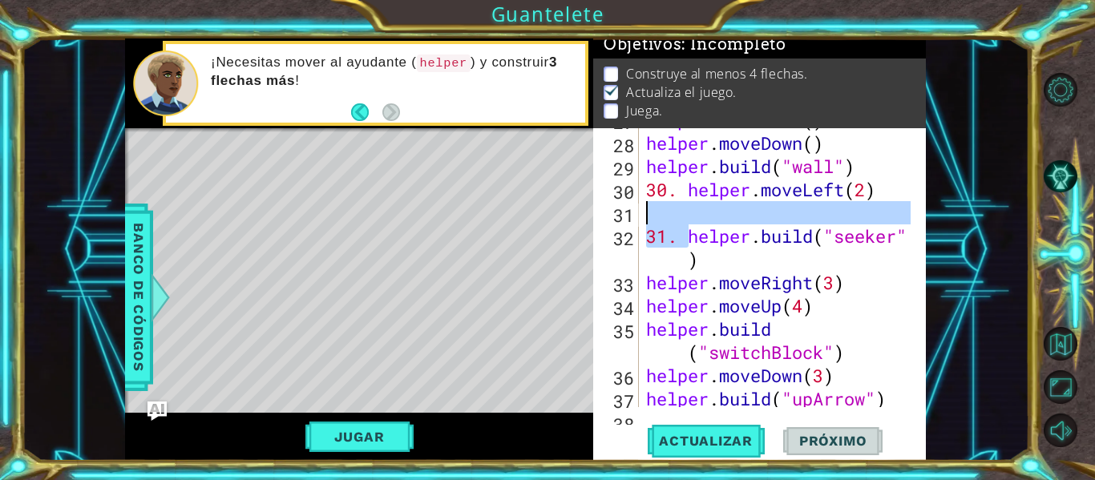
drag, startPoint x: 688, startPoint y: 236, endPoint x: 648, endPoint y: 215, distance: 44.5
click at [648, 215] on div "helper . endBuild ( ) helper . moveDown ( ) helper . build ( "wall" ) 30. helpe…" at bounding box center [781, 270] width 276 height 325
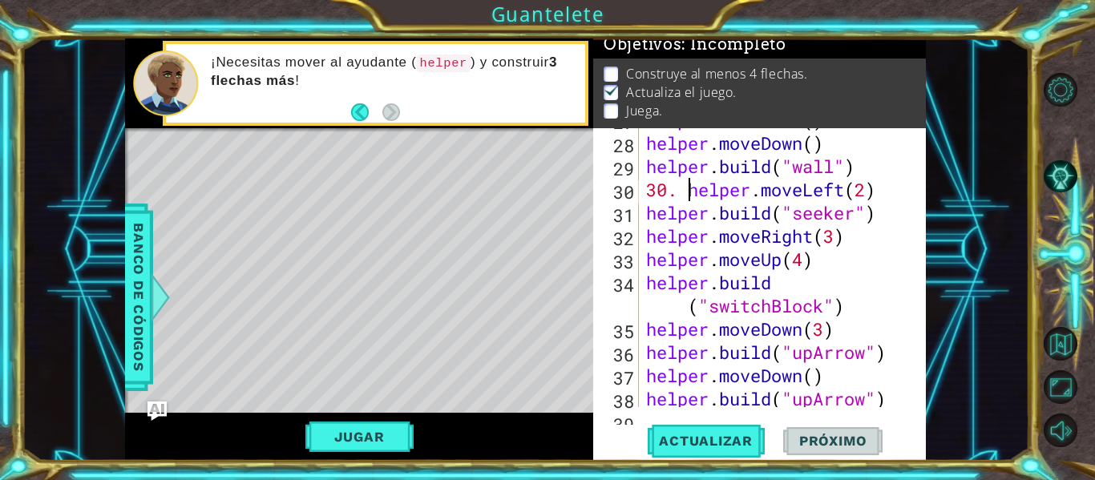
click at [685, 192] on div "helper . endBuild ( ) helper . moveDown ( ) helper . build ( "wall" ) 30. helpe…" at bounding box center [781, 270] width 276 height 325
type textarea "helper.moveLeft(2)"
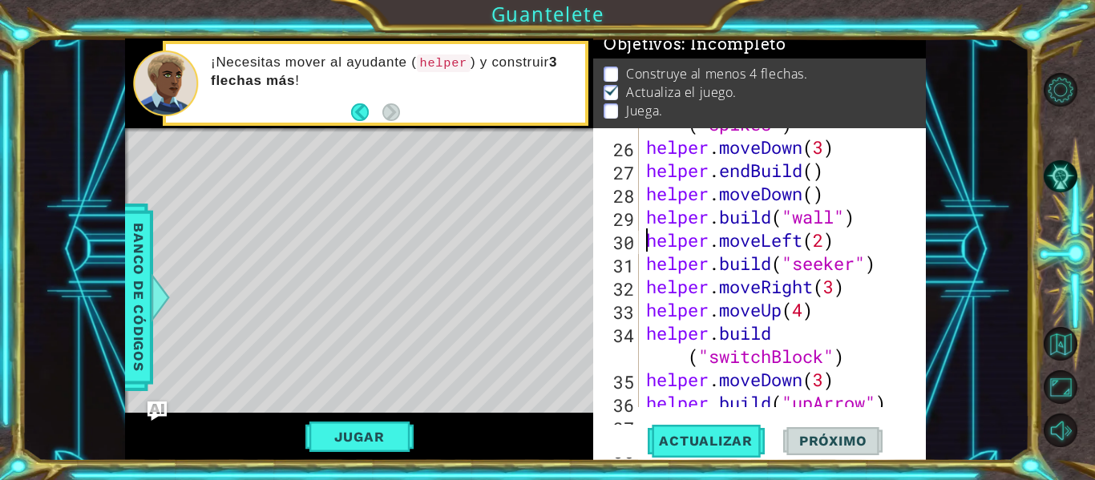
scroll to position [930, 0]
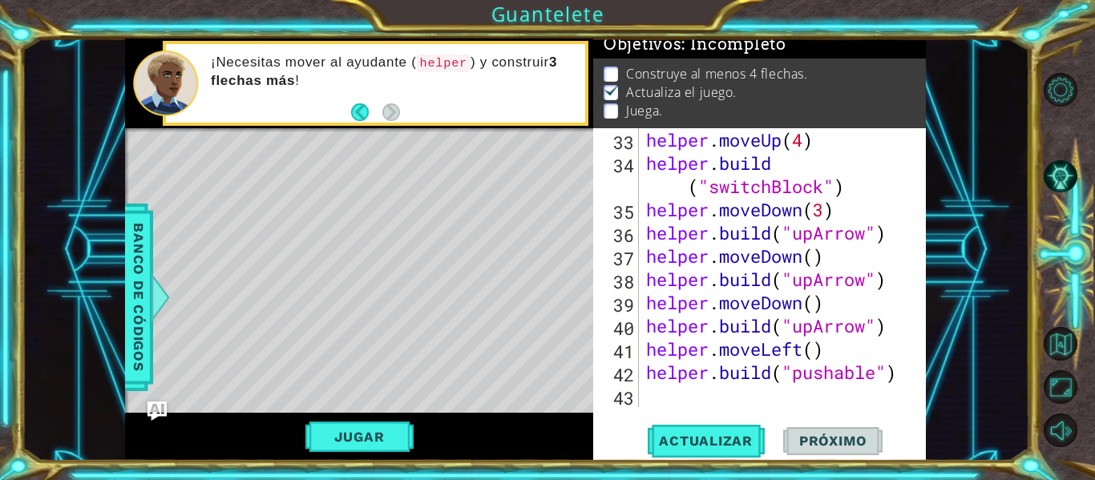
click at [687, 403] on div "helper . moveUp ( 4 ) helper . build ( "switchBlock" ) helper . moveDown ( 3 ) …" at bounding box center [781, 290] width 276 height 325
paste textarea "50. helper.endBuild()"
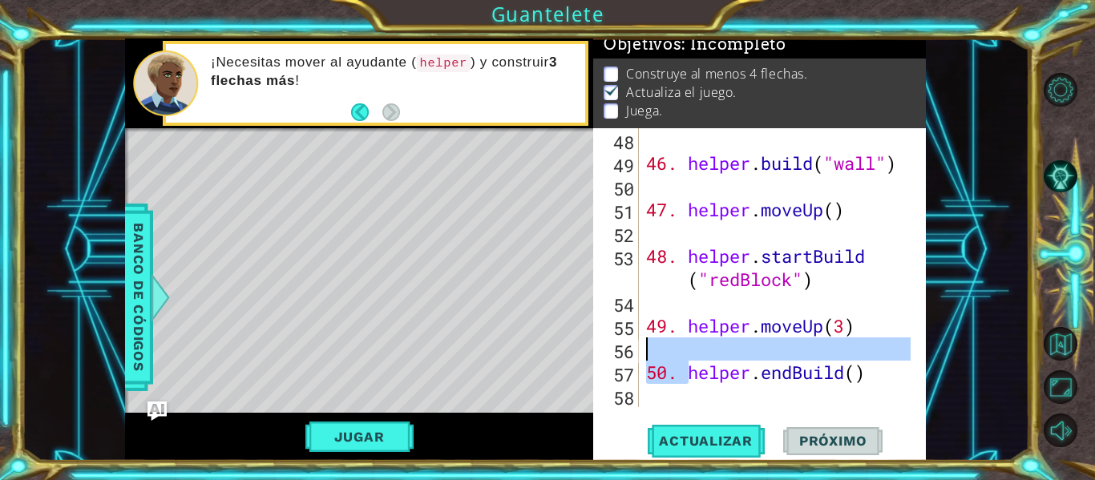
drag, startPoint x: 686, startPoint y: 373, endPoint x: 660, endPoint y: 348, distance: 35.7
click at [660, 348] on div "46. helper . build ( "wall" ) 47. helper . moveUp ( ) 48. helper . startBuild (…" at bounding box center [781, 290] width 276 height 325
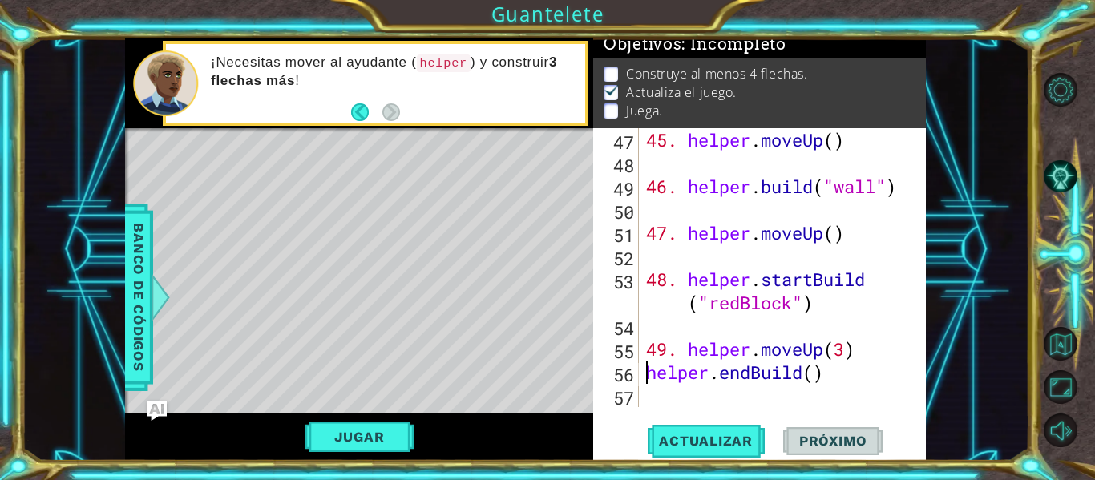
scroll to position [1278, 0]
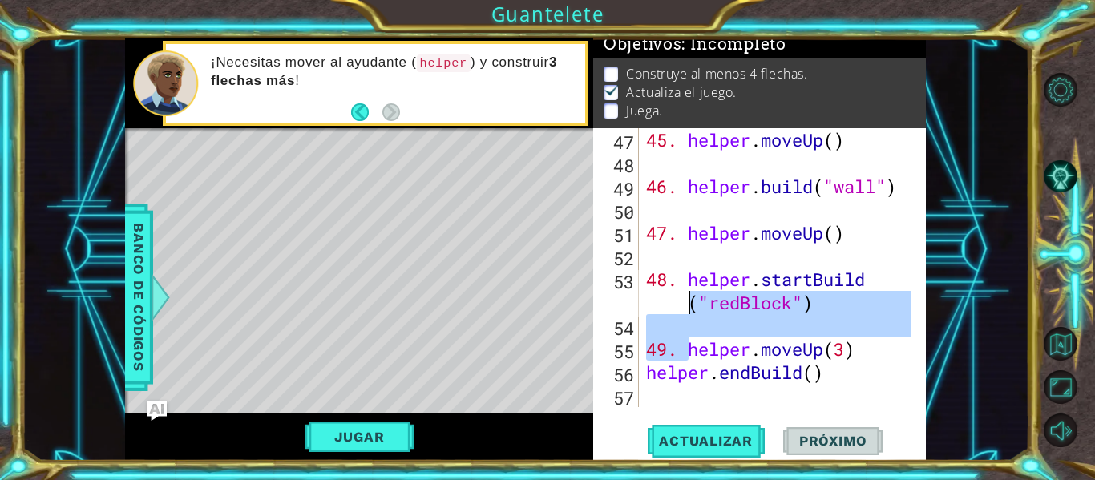
drag, startPoint x: 687, startPoint y: 345, endPoint x: 665, endPoint y: 314, distance: 38.0
click at [665, 314] on div "45. helper . moveUp ( ) 46. helper . build ( "wall" ) 47. helper . moveUp ( ) 4…" at bounding box center [781, 290] width 276 height 325
type textarea "49. helper.moveUp(3)"
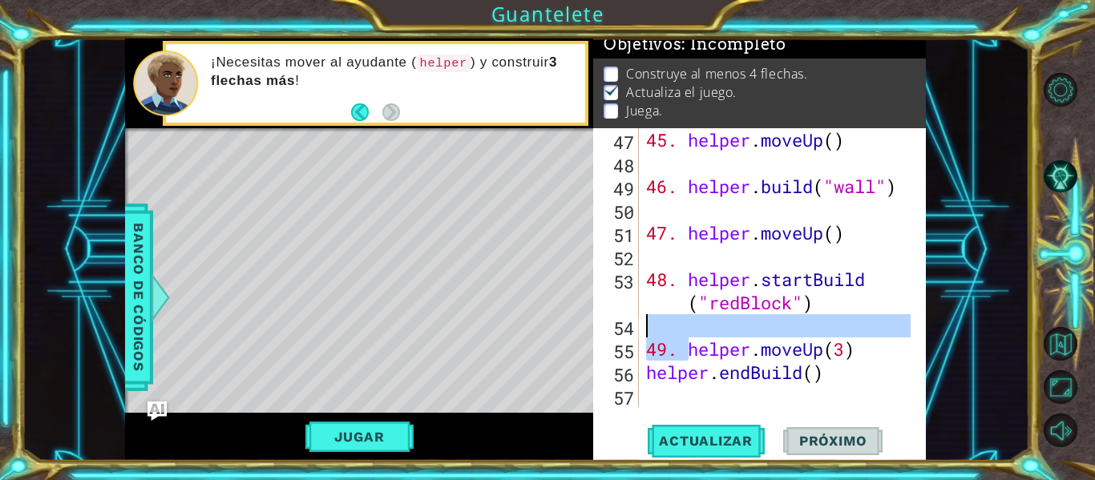
drag, startPoint x: 688, startPoint y: 352, endPoint x: 660, endPoint y: 326, distance: 38.6
click at [660, 326] on div "45. helper . moveUp ( ) 46. helper . build ( "wall" ) 47. helper . moveUp ( ) 4…" at bounding box center [781, 290] width 276 height 325
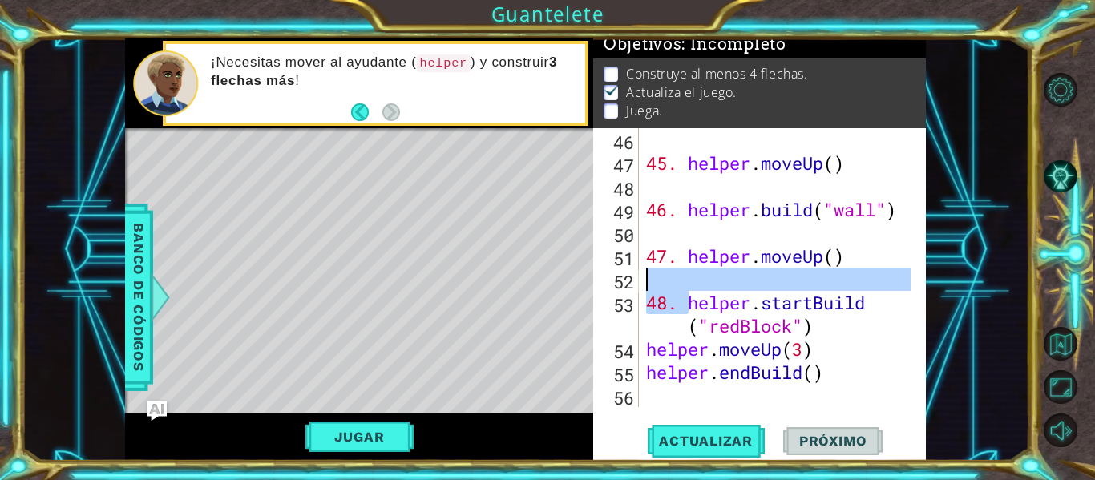
drag, startPoint x: 689, startPoint y: 308, endPoint x: 654, endPoint y: 282, distance: 43.6
click at [653, 282] on div "45. helper . moveUp ( ) 46. helper . build ( "wall" ) 47. helper . moveUp ( ) 4…" at bounding box center [781, 290] width 276 height 325
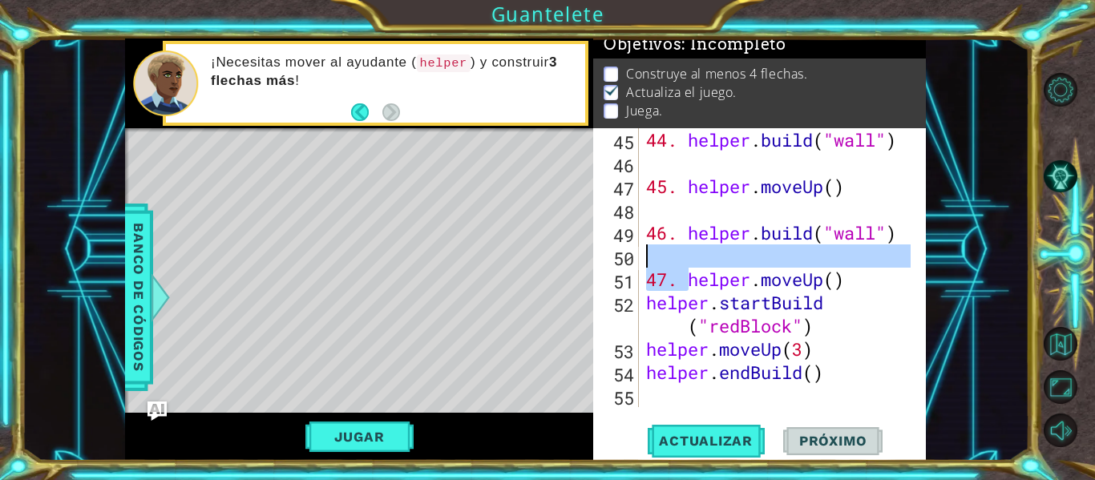
drag, startPoint x: 688, startPoint y: 281, endPoint x: 658, endPoint y: 258, distance: 37.7
click at [657, 257] on div "44. helper . build ( "wall" ) 45. helper . moveUp ( ) 46. helper . build ( "wal…" at bounding box center [781, 290] width 276 height 325
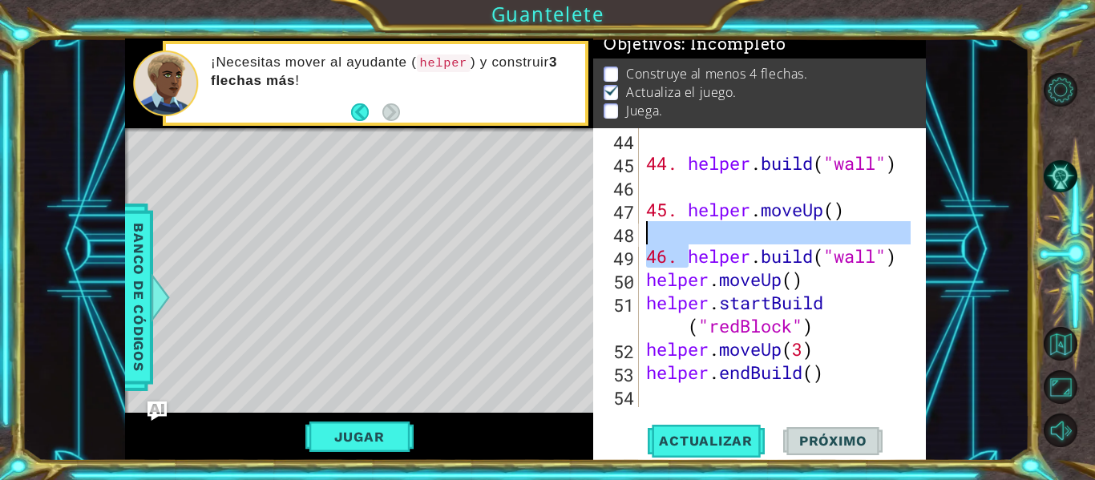
drag, startPoint x: 688, startPoint y: 257, endPoint x: 647, endPoint y: 228, distance: 50.0
click at [647, 228] on div "44. helper . build ( "wall" ) 45. helper . moveUp ( ) 46. helper . build ( "wal…" at bounding box center [781, 290] width 276 height 325
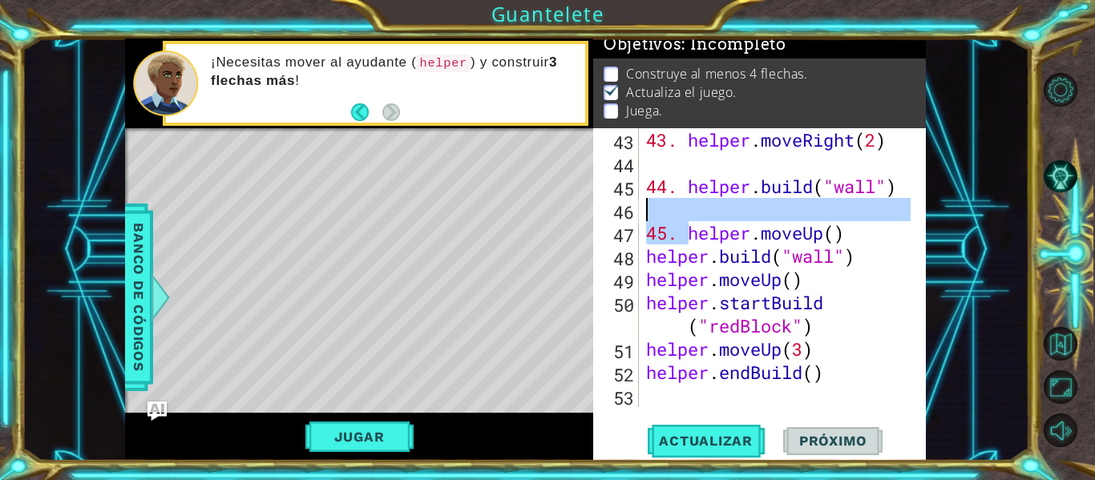
drag, startPoint x: 684, startPoint y: 231, endPoint x: 656, endPoint y: 210, distance: 35.6
click at [656, 210] on div "43. helper . moveRight ( 2 ) 44. helper . build ( "wall" ) 45. helper . moveUp …" at bounding box center [781, 290] width 276 height 325
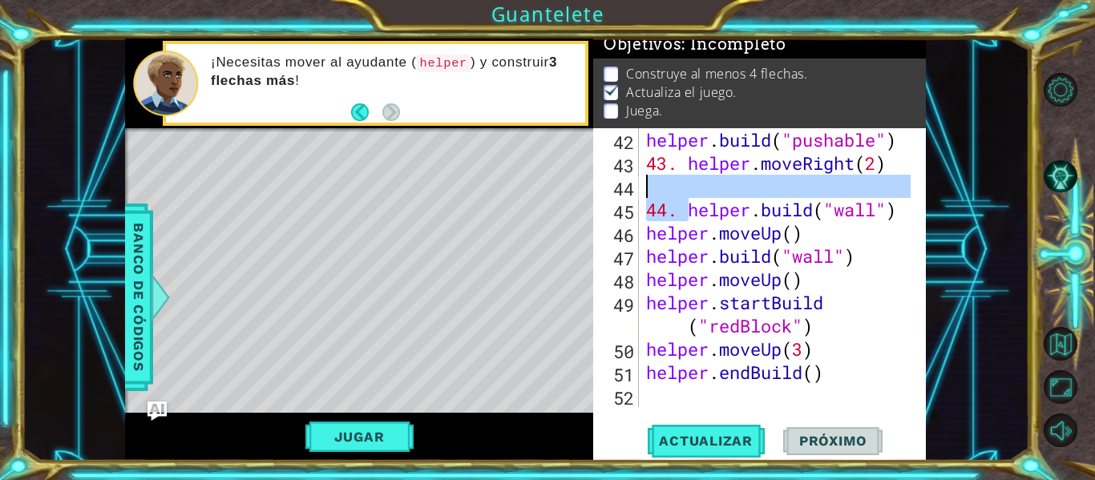
drag, startPoint x: 686, startPoint y: 212, endPoint x: 645, endPoint y: 184, distance: 50.0
click at [645, 184] on div "helper . build ( "pushable" ) 43. helper . moveRight ( 2 ) 44. helper . build (…" at bounding box center [781, 290] width 276 height 325
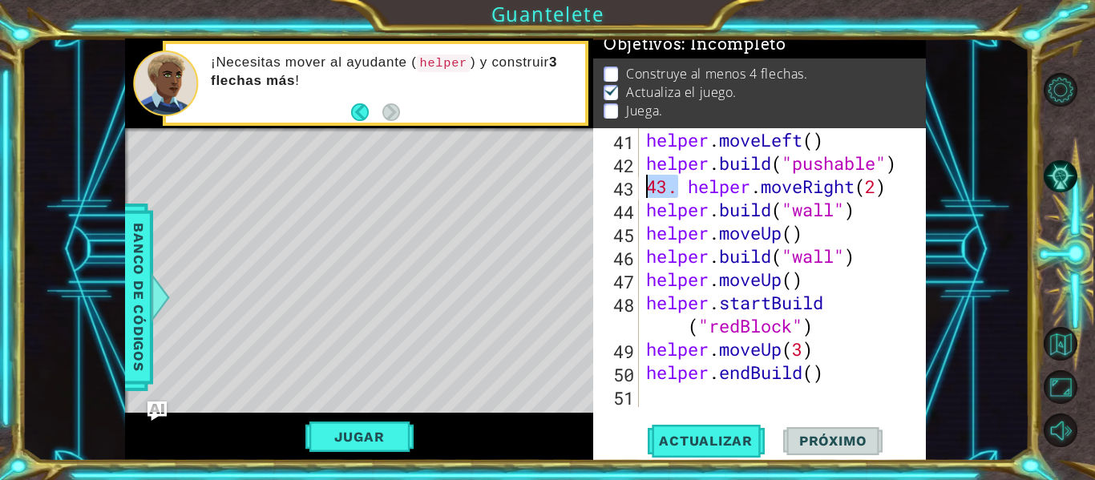
drag, startPoint x: 677, startPoint y: 182, endPoint x: 647, endPoint y: 185, distance: 30.6
click at [647, 185] on div "helper . moveLeft ( ) helper . build ( "pushable" ) 43. helper . moveRight ( 2 …" at bounding box center [781, 290] width 276 height 325
click at [657, 187] on div "helper . moveLeft ( ) helper . build ( "pushable" ) helper . moveRight ( 2 ) he…" at bounding box center [781, 290] width 276 height 325
type textarea "helper.moveRight(2)"
click at [675, 398] on div "helper . moveLeft ( ) helper . build ( "pushable" ) helper . moveRight ( 2 ) he…" at bounding box center [781, 290] width 276 height 325
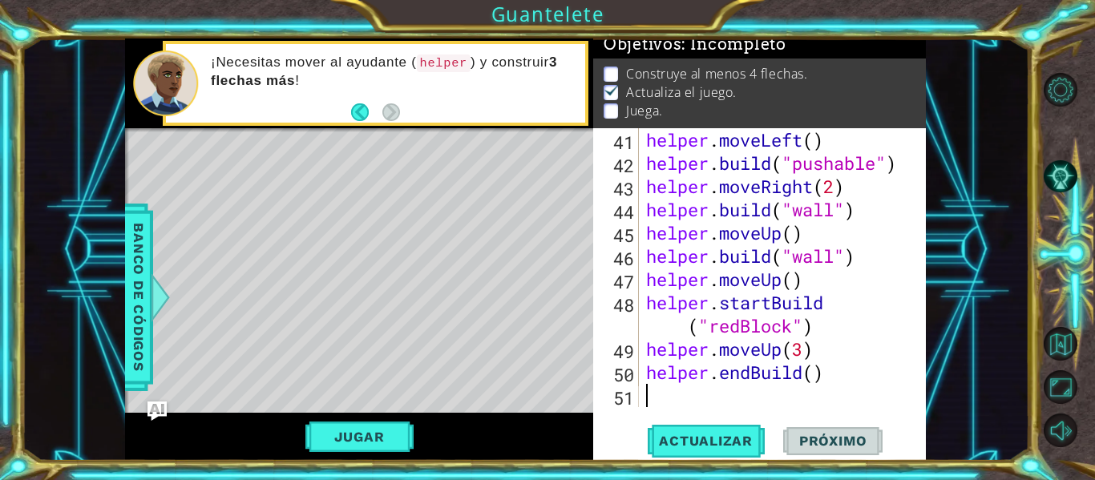
paste textarea "54. helper.endBuild()"
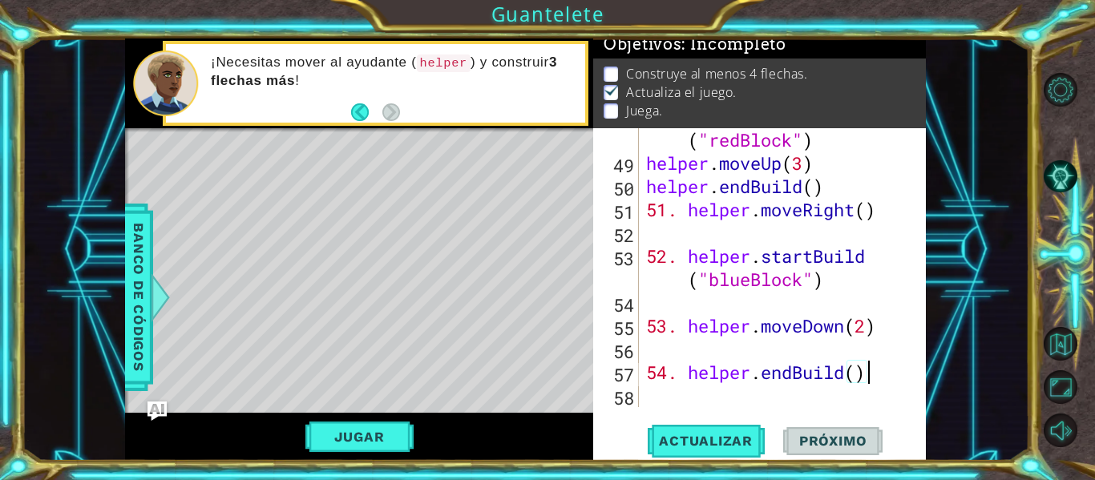
scroll to position [1325, 0]
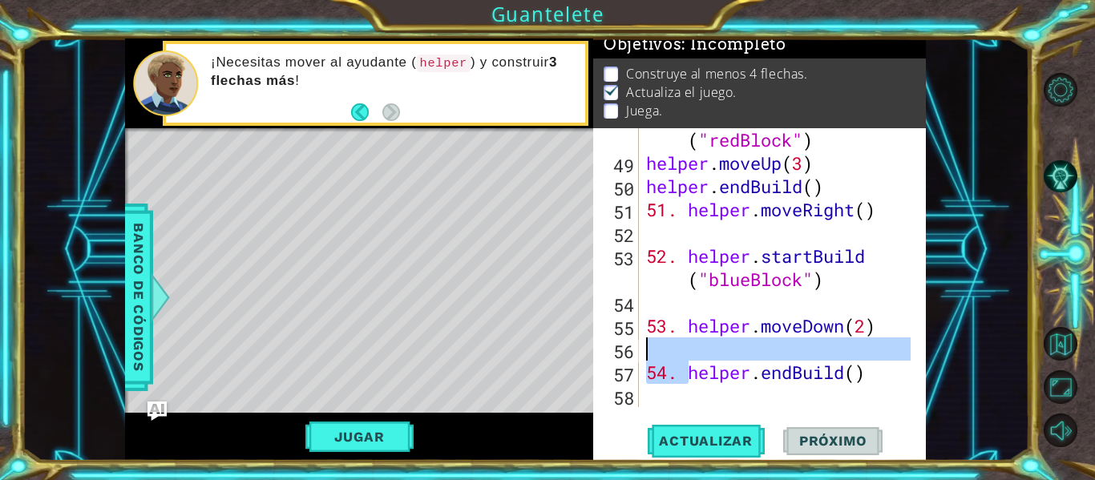
drag, startPoint x: 690, startPoint y: 380, endPoint x: 677, endPoint y: 350, distance: 32.3
click at [677, 350] on div "helper . startBuild ( "redBlock" ) helper . moveUp ( 3 ) helper . endBuild ( ) …" at bounding box center [781, 279] width 276 height 349
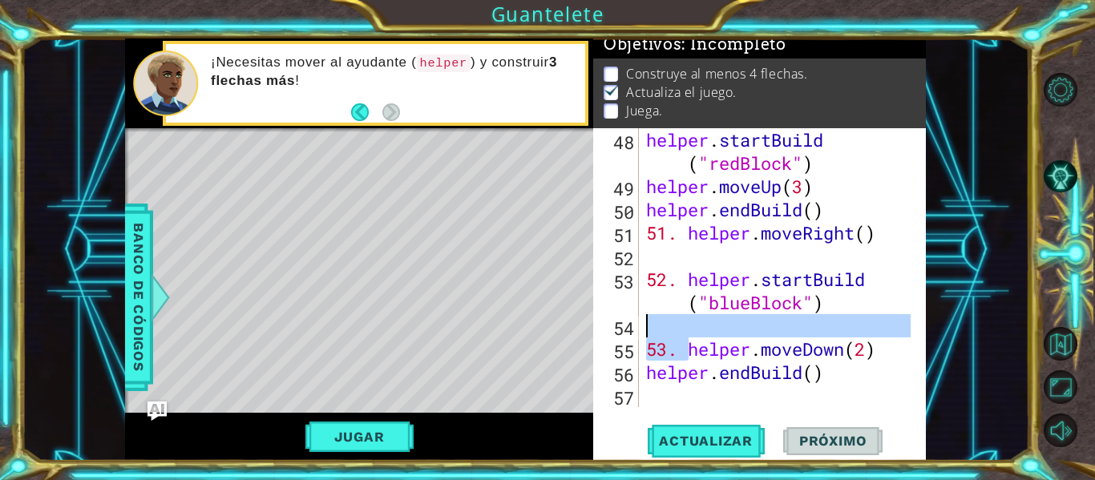
drag, startPoint x: 688, startPoint y: 351, endPoint x: 656, endPoint y: 325, distance: 41.6
click at [656, 325] on div "helper . startBuild ( "redBlock" ) helper . moveUp ( 3 ) helper . endBuild ( ) …" at bounding box center [781, 302] width 276 height 349
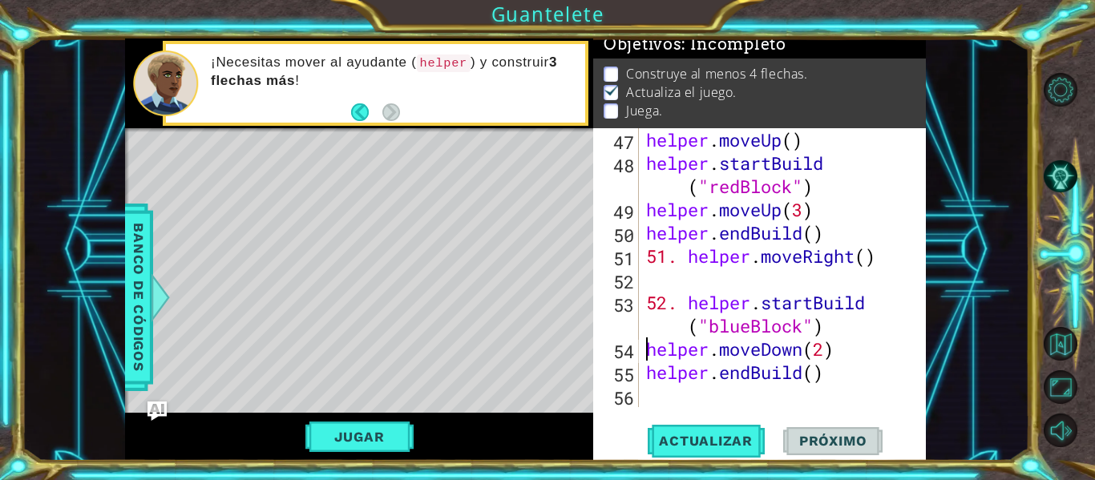
scroll to position [1278, 0]
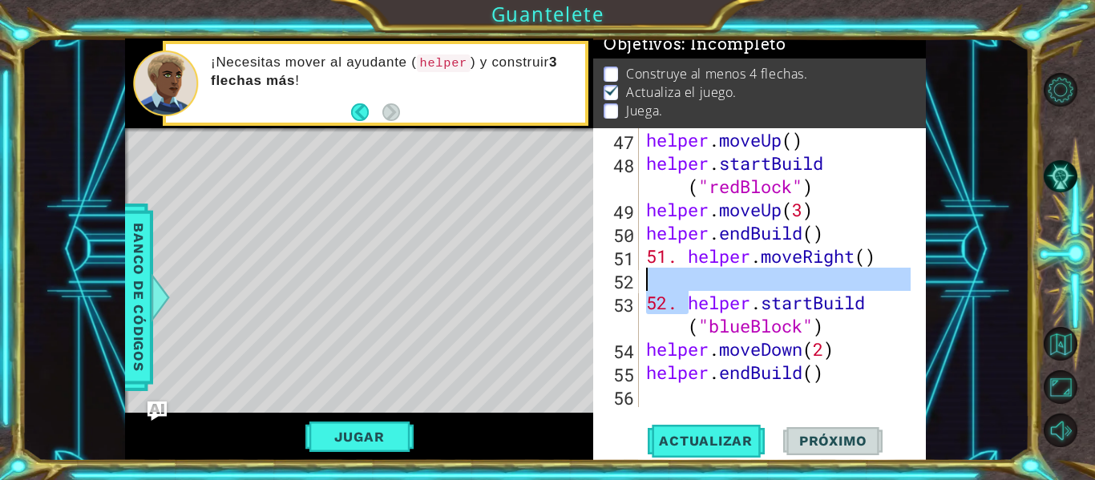
drag, startPoint x: 685, startPoint y: 305, endPoint x: 654, endPoint y: 281, distance: 39.4
click at [653, 281] on div "helper . moveUp ( ) helper . startBuild ( "redBlock" ) helper . moveUp ( 3 ) he…" at bounding box center [781, 290] width 276 height 325
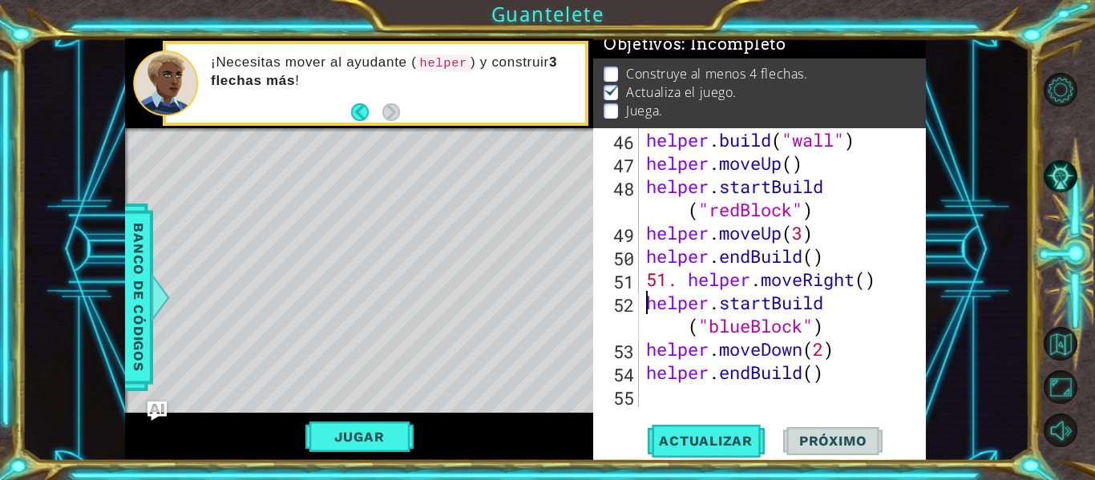
scroll to position [1255, 0]
drag, startPoint x: 686, startPoint y: 281, endPoint x: 643, endPoint y: 281, distance: 43.3
click at [643, 281] on div "helper . build ( "wall" ) helper . moveUp ( ) helper . startBuild ( "redBlock" …" at bounding box center [777, 267] width 268 height 279
type textarea "helper.moveRight()"
click at [673, 397] on div "helper . build ( "wall" ) helper . moveUp ( ) helper . startBuild ( "redBlock" …" at bounding box center [781, 290] width 276 height 325
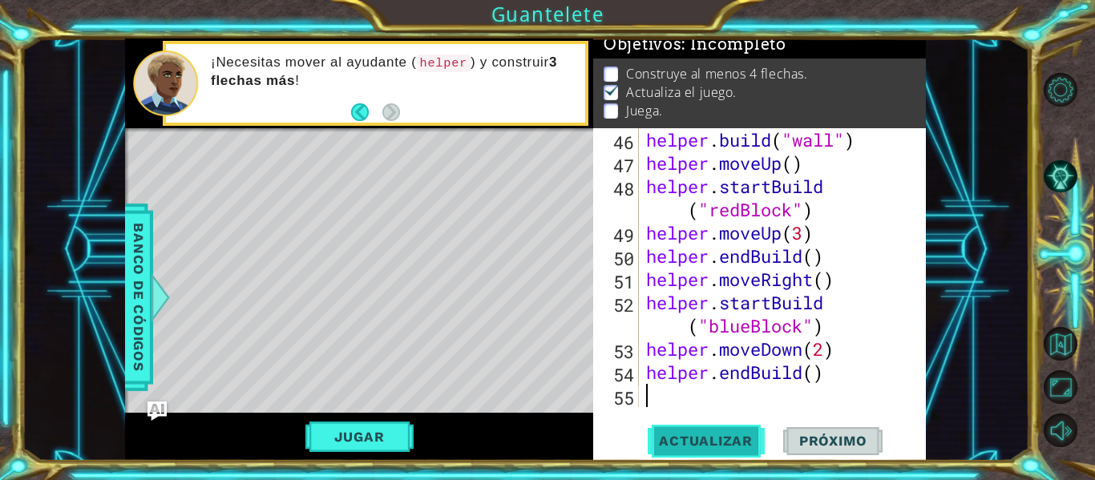
click at [694, 451] on button "Actualizar" at bounding box center [706, 441] width 126 height 33
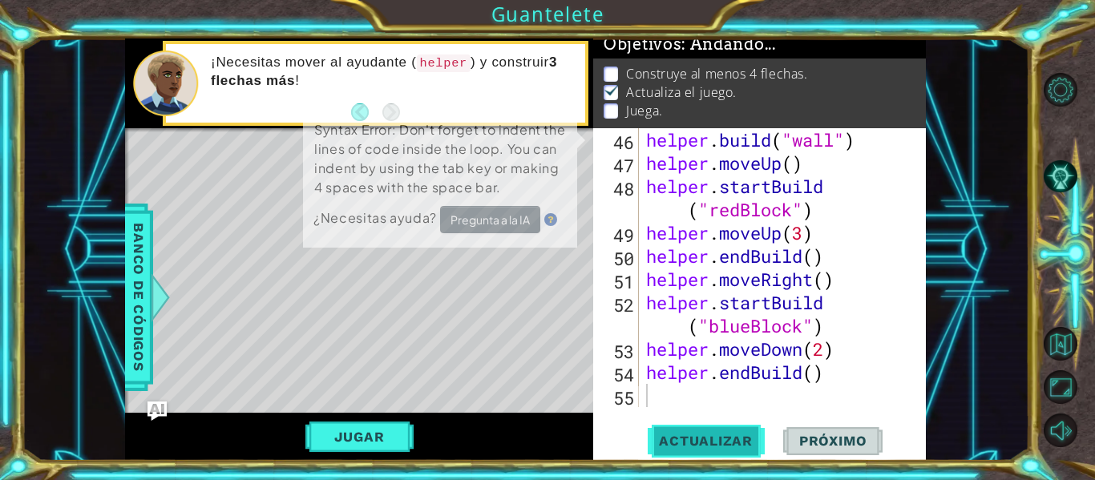
click at [694, 451] on button "Actualizar" at bounding box center [706, 441] width 126 height 33
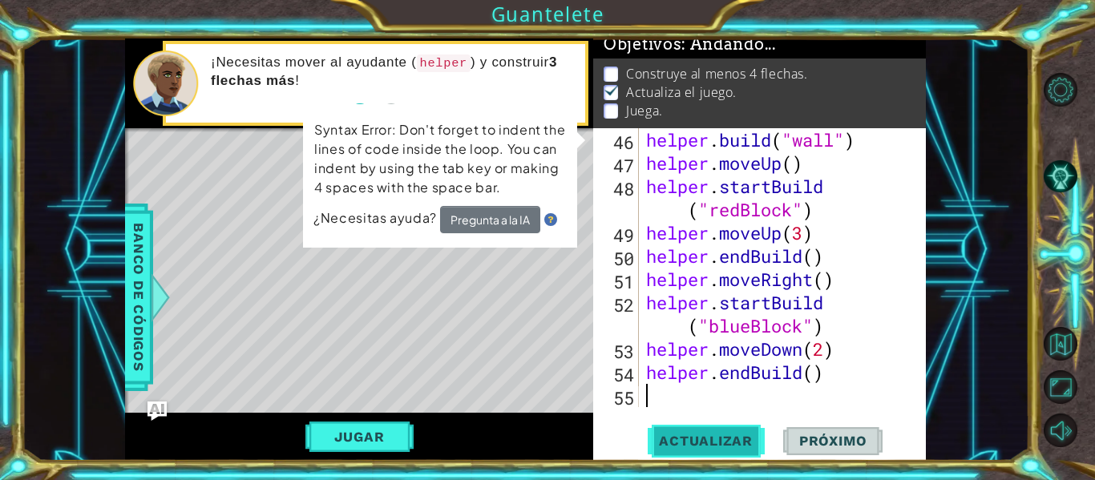
scroll to position [14, 0]
click at [345, 441] on button "Jugar" at bounding box center [359, 437] width 108 height 30
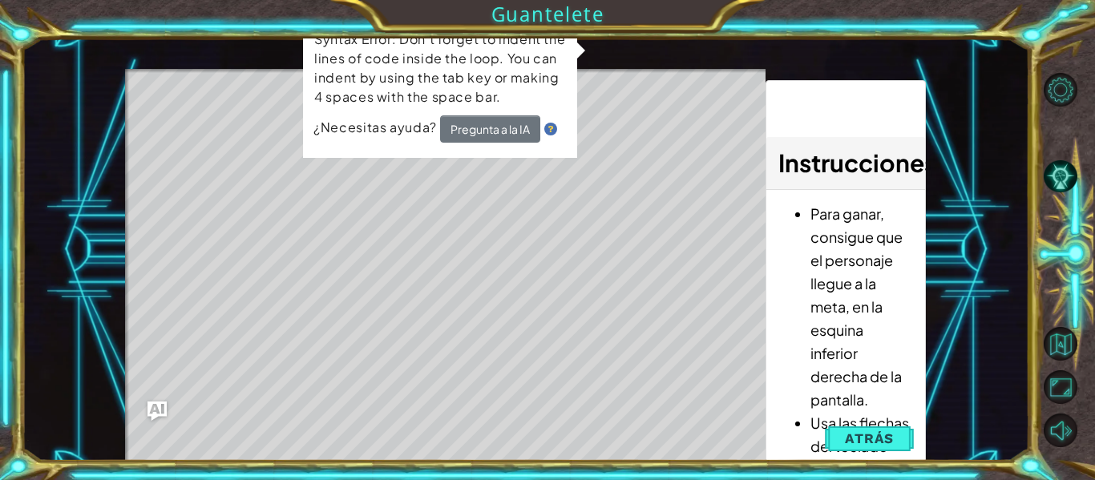
click at [579, 47] on div "Syntax Error: Don't forget to indent the lines of code inside the loop. You can…" at bounding box center [440, 86] width 277 height 148
click at [866, 436] on span "Atrás" at bounding box center [869, 438] width 49 height 16
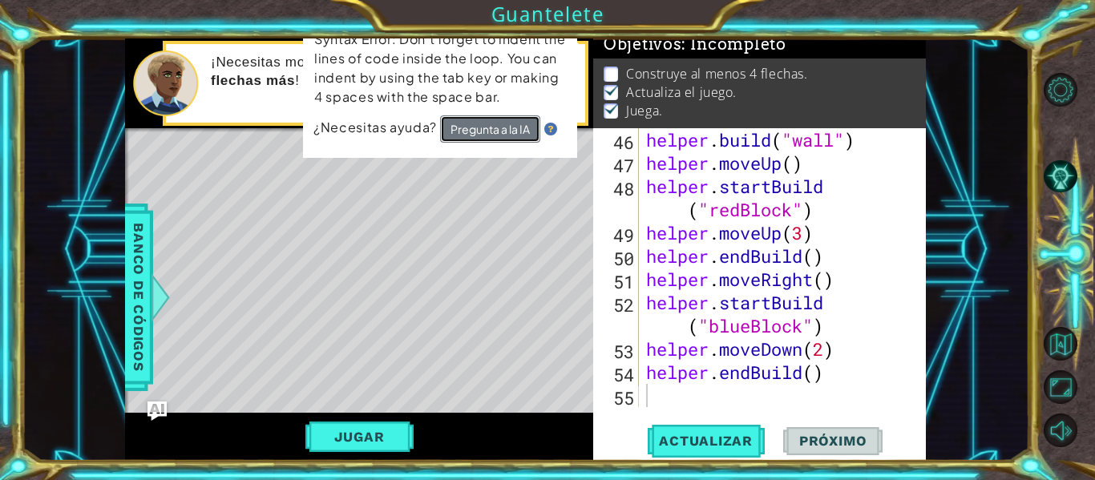
click at [488, 121] on button "Pregunta a la IA" at bounding box center [489, 128] width 100 height 27
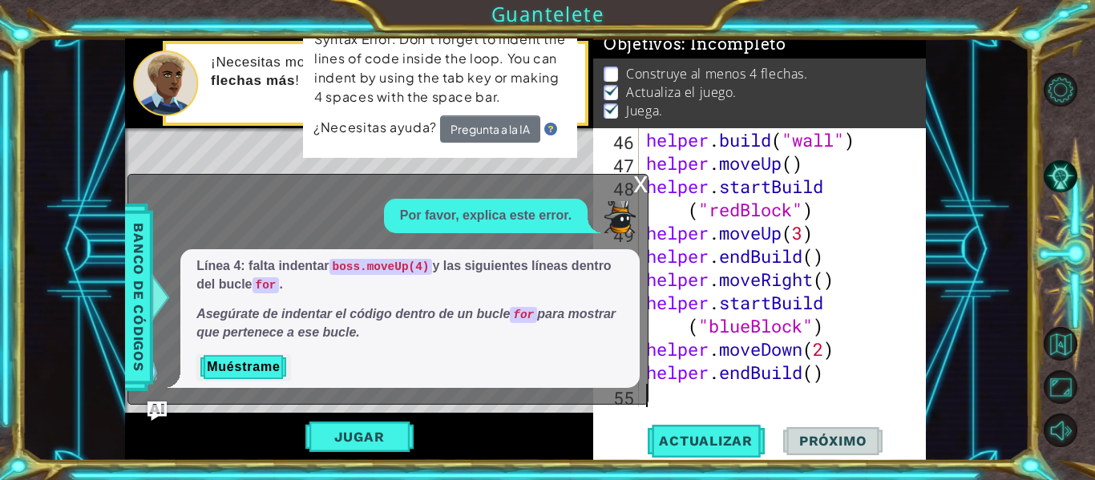
click at [640, 178] on div "x" at bounding box center [640, 183] width 14 height 16
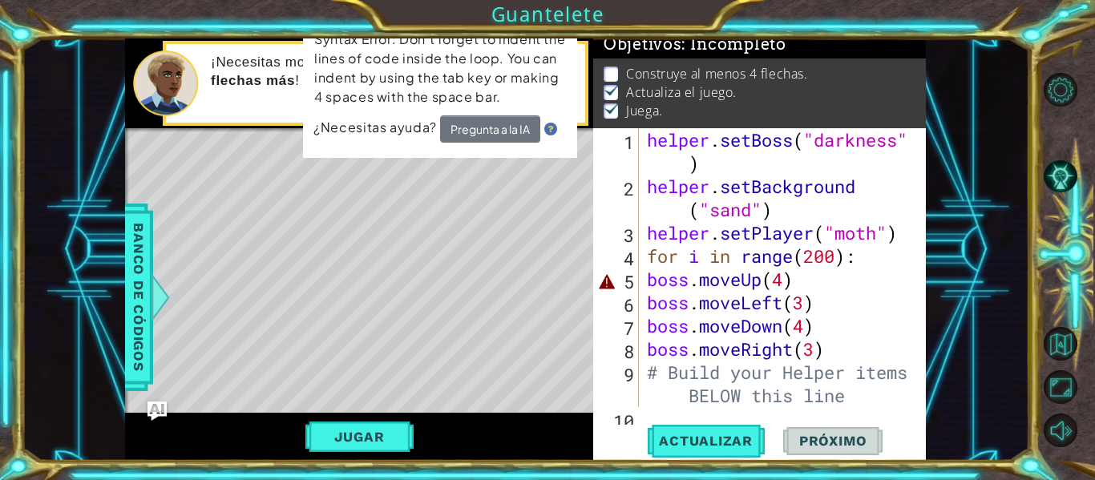
scroll to position [0, 0]
click at [793, 282] on div "helper . setBoss ( "darkness" ) helper . setBackground ( "sand" ) helper . setP…" at bounding box center [781, 302] width 275 height 349
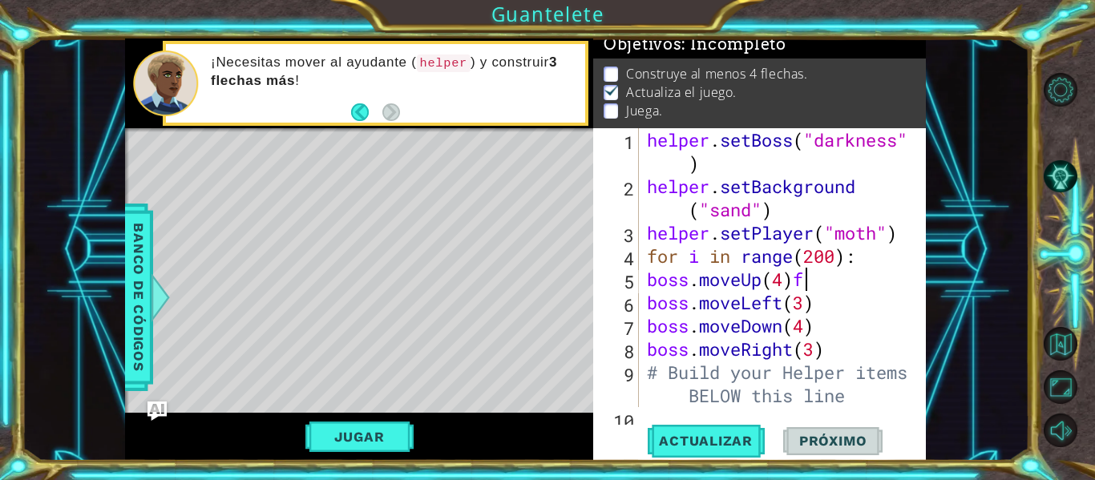
scroll to position [0, 7]
click at [394, 429] on button "Jugar" at bounding box center [359, 437] width 108 height 30
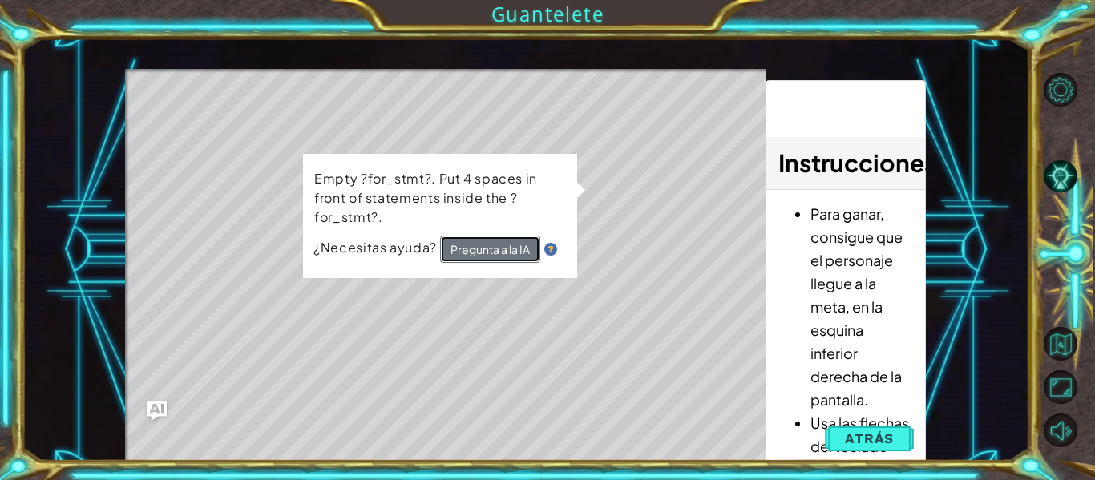
click at [481, 248] on button "Pregunta a la IA" at bounding box center [489, 250] width 100 height 29
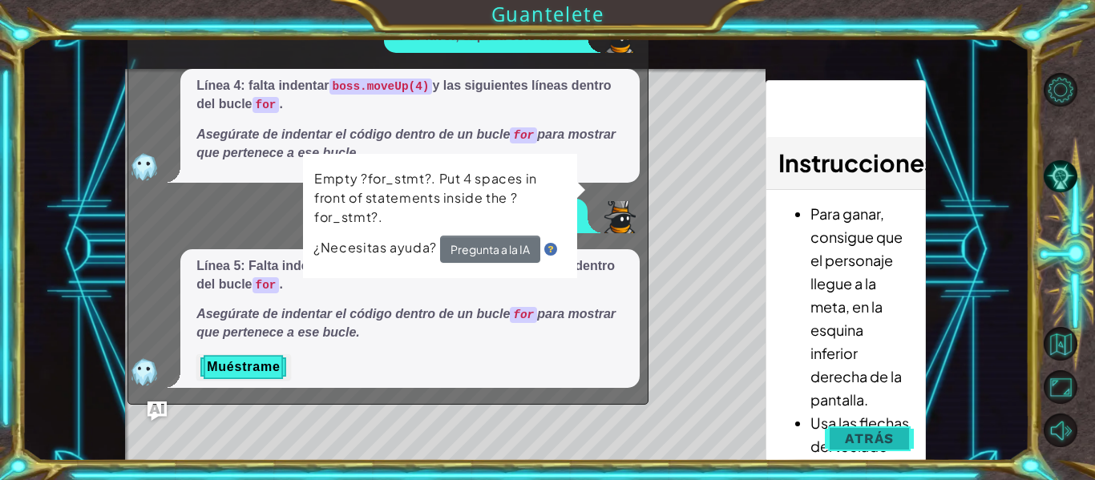
click at [845, 446] on button "Atrás" at bounding box center [869, 438] width 89 height 32
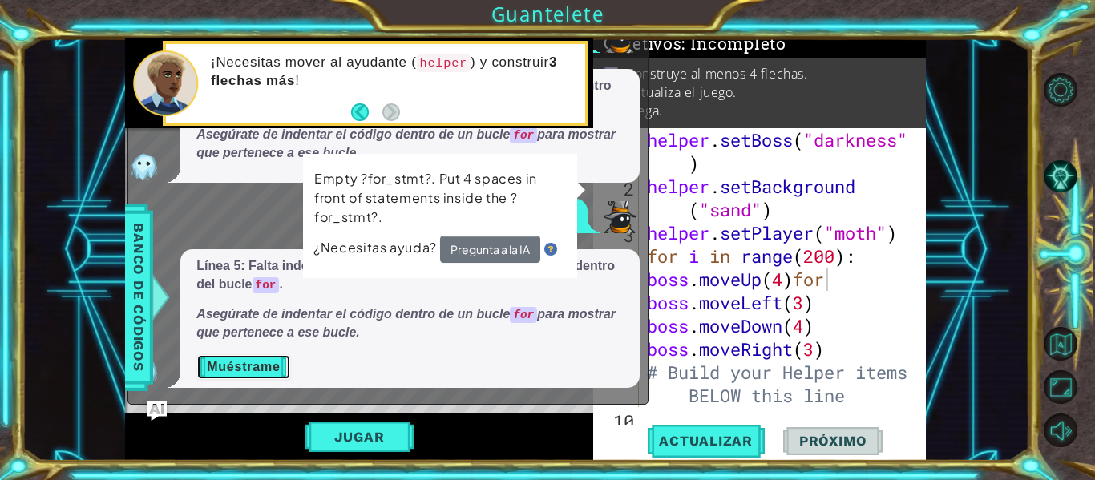
click at [266, 365] on button "Muéstrame" at bounding box center [243, 367] width 94 height 26
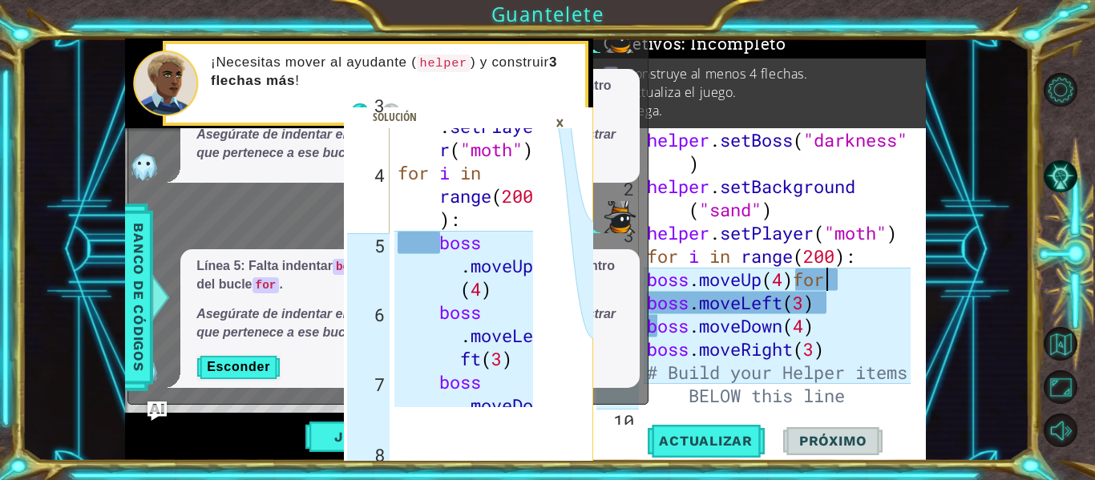
scroll to position [248, 0]
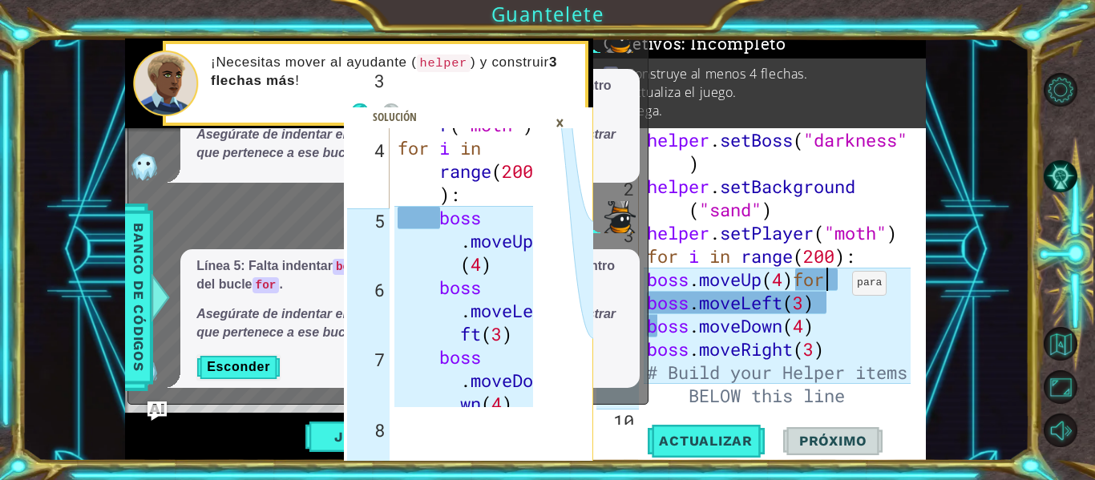
click at [838, 287] on div "helper . setBoss ( "darkness" ) helper . setBackground ( "sand" ) helper . setP…" at bounding box center [781, 302] width 275 height 349
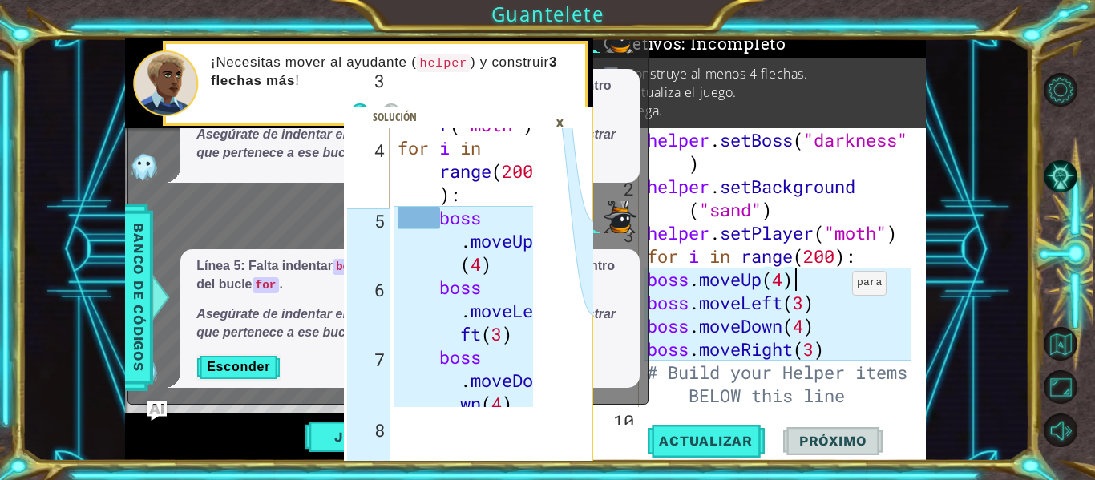
scroll to position [0, 6]
click at [648, 275] on div "x Por favor, explica este error. Línea 4: falta indentar boss.moveUp(4) y las s…" at bounding box center [387, 199] width 521 height 410
click at [623, 44] on img at bounding box center [620, 37] width 32 height 32
click at [560, 118] on div "×" at bounding box center [559, 122] width 25 height 27
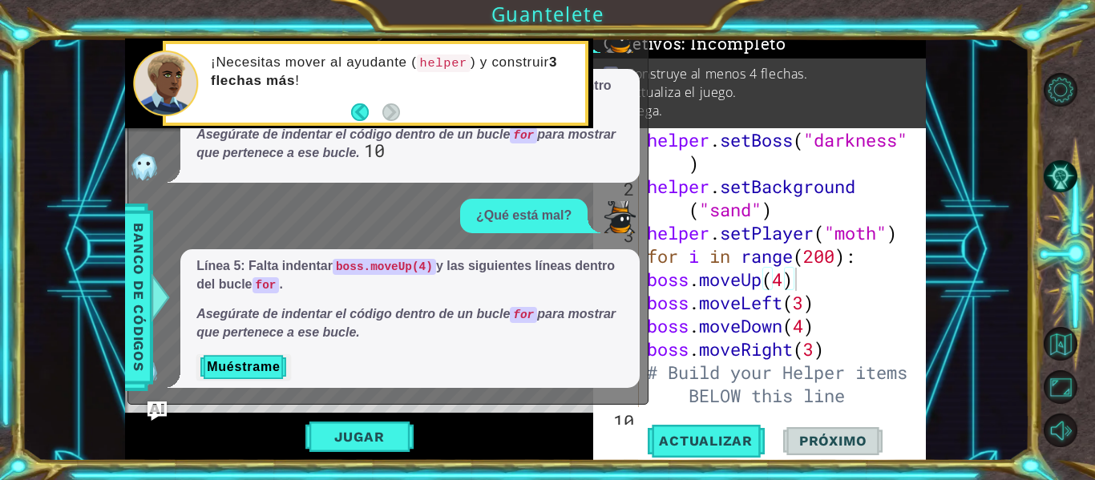
click at [560, 118] on div "¡Necesitas mover al ayudante ( helper ) y construir 3 flechas más !" at bounding box center [393, 83] width 386 height 75
click at [649, 277] on div "helper . setBoss ( "darkness" ) helper . setBackground ( "sand" ) helper . setP…" at bounding box center [781, 302] width 275 height 349
click at [709, 437] on span "Actualizar" at bounding box center [706, 441] width 126 height 16
click at [257, 365] on button "Muéstrame" at bounding box center [243, 367] width 94 height 26
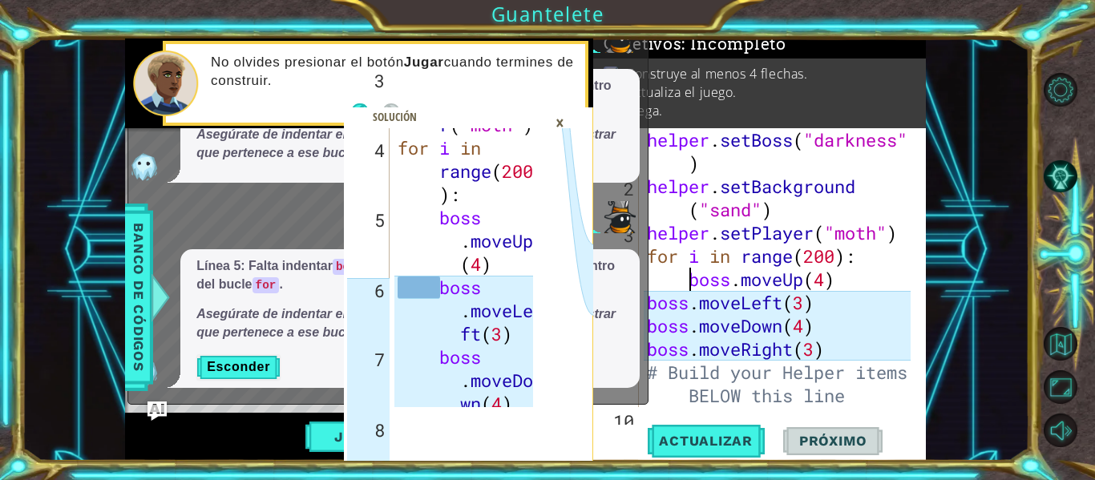
click at [649, 303] on div "helper . setBoss ( "darkness" ) helper . setBackground ( "sand" ) helper . setP…" at bounding box center [781, 302] width 275 height 349
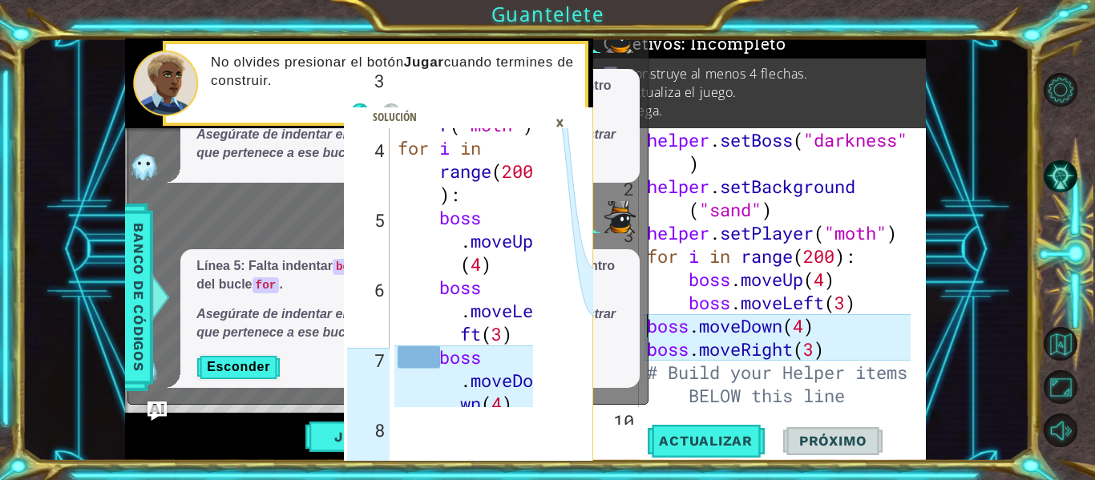
click at [649, 324] on div "helper . setBoss ( "darkness" ) helper . setBackground ( "sand" ) helper . setP…" at bounding box center [781, 302] width 275 height 349
type textarea "boss.moveDown(4)"
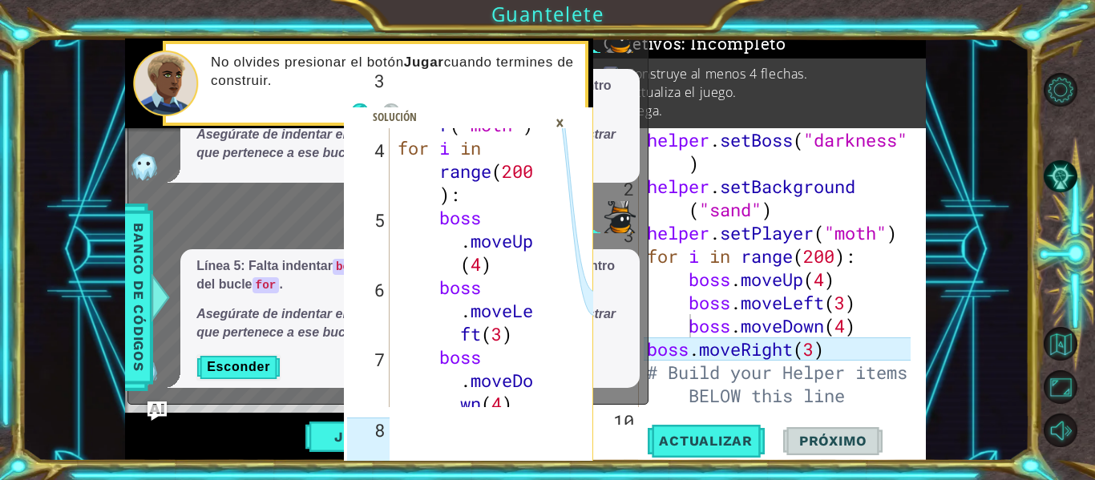
drag, startPoint x: 373, startPoint y: 425, endPoint x: 384, endPoint y: 395, distance: 31.7
click at [616, 315] on em "Asegúrate de indentar el código dentro de un bucle for para mostrar que pertene…" at bounding box center [405, 323] width 419 height 32
click at [564, 116] on div "×" at bounding box center [559, 122] width 25 height 27
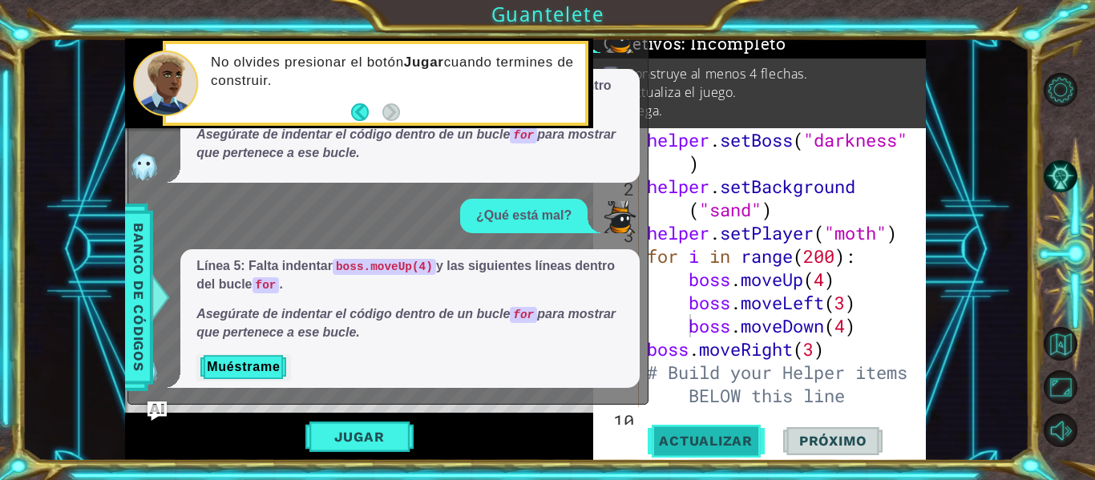
click at [708, 433] on span "Actualizar" at bounding box center [706, 441] width 126 height 16
click at [379, 437] on button "Jugar" at bounding box center [359, 437] width 108 height 30
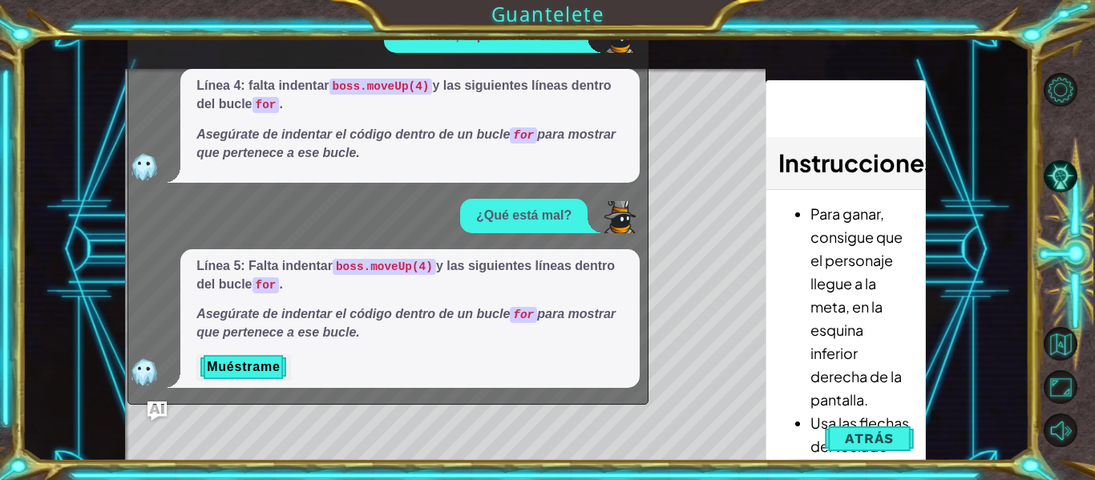
drag, startPoint x: 606, startPoint y: 301, endPoint x: 927, endPoint y: 236, distance: 328.0
click at [927, 236] on div "3 4 5 6 7 8 9 10 helper . setPlaye r ( "moth" ) for i in range ( 200 ) : boss .…" at bounding box center [525, 249] width 1007 height 422
click at [868, 438] on span "Atrás" at bounding box center [869, 438] width 49 height 16
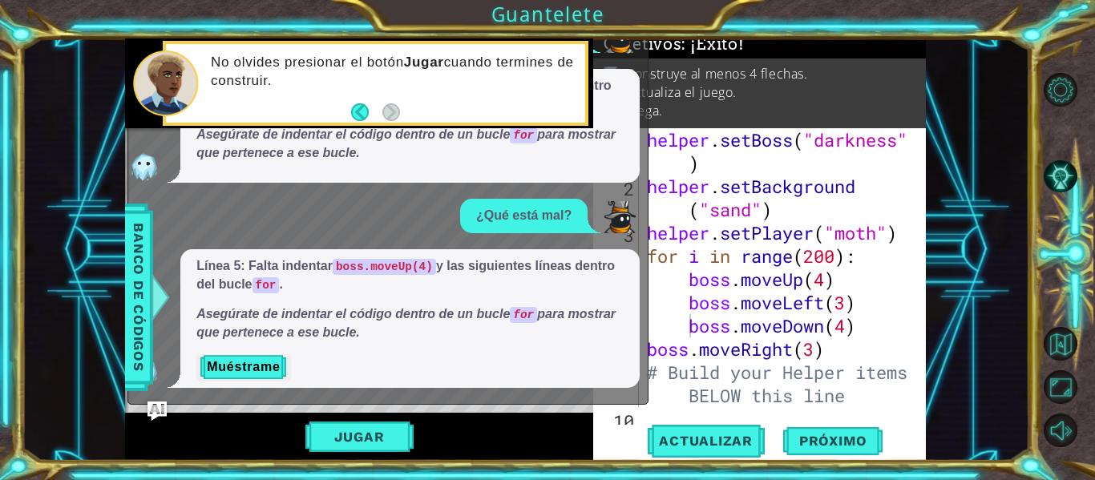
click at [338, 170] on div "Línea 4: falta indentar boss.moveUp(4) y las siguientes líneas dentro del bucle…" at bounding box center [409, 125] width 459 height 113
click at [329, 240] on div "Por favor, explica este error. Línea 4: falta indentar boss.moveUp(4) y las sig…" at bounding box center [383, 203] width 511 height 369
drag, startPoint x: 647, startPoint y: 147, endPoint x: 632, endPoint y: 107, distance: 42.6
click at [632, 107] on div "x Por favor, explica este error. Línea 4: falta indentar boss.moveUp(4) y las s…" at bounding box center [387, 199] width 521 height 410
click at [632, 107] on div "Línea 4: falta indentar boss.moveUp(4) y las siguientes líneas dentro del bucle…" at bounding box center [409, 125] width 459 height 113
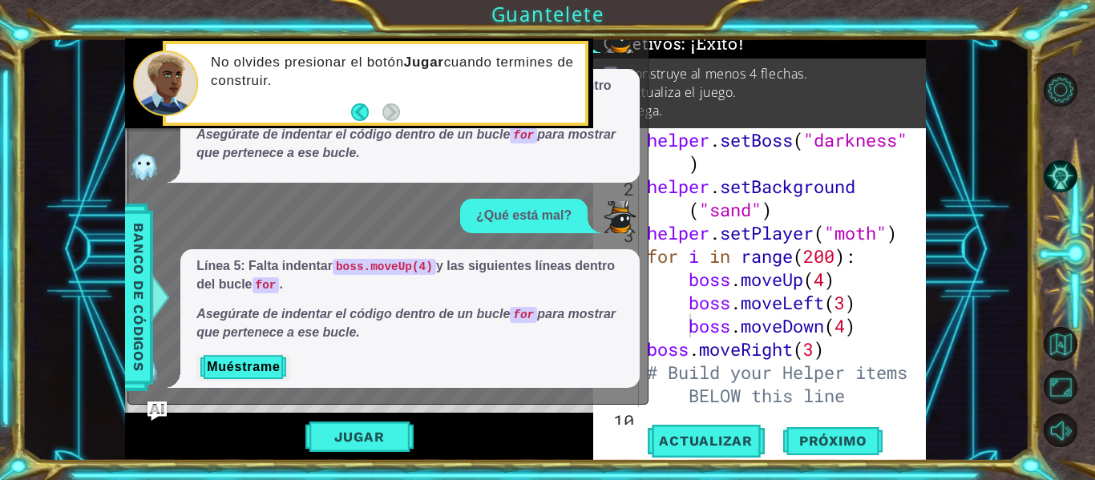
click at [632, 107] on div "Línea 4: falta indentar boss.moveUp(4) y las siguientes líneas dentro del bucle…" at bounding box center [409, 125] width 459 height 113
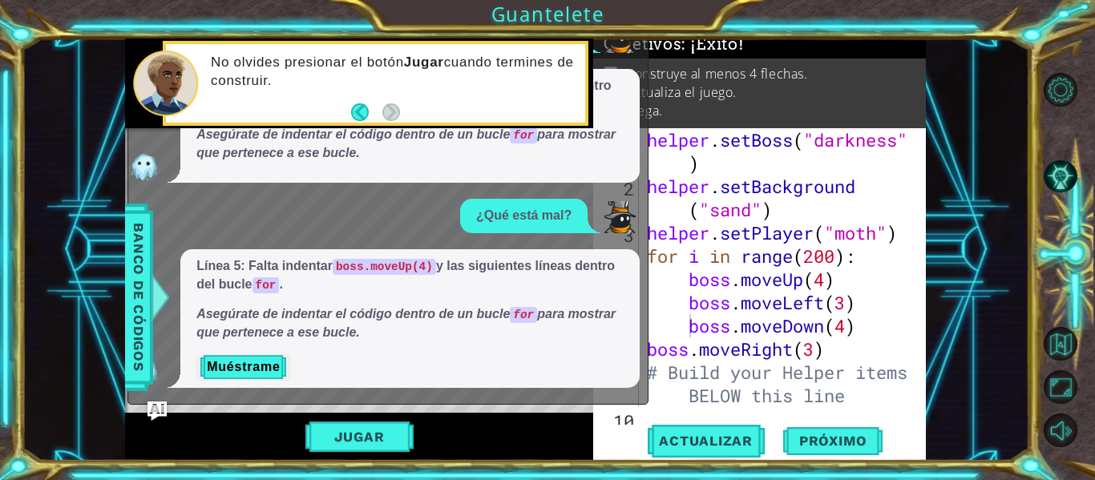
click at [632, 107] on div "Línea 4: falta indentar boss.moveUp(4) y las siguientes líneas dentro del bucle…" at bounding box center [409, 125] width 459 height 113
click at [159, 402] on img "Ask AI" at bounding box center [157, 411] width 21 height 21
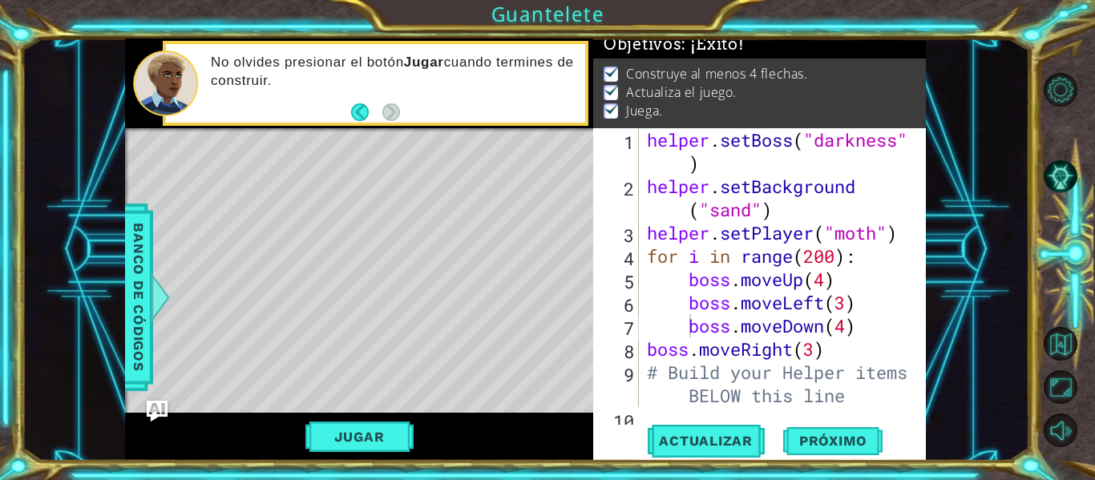
click at [159, 402] on img "Ask AI" at bounding box center [157, 411] width 21 height 21
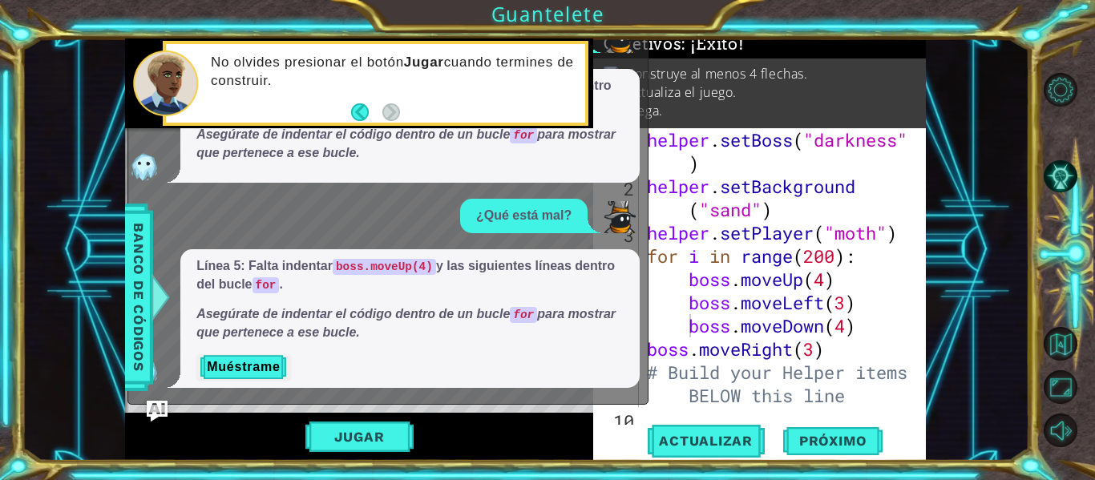
click at [159, 402] on img "Ask AI" at bounding box center [157, 411] width 21 height 21
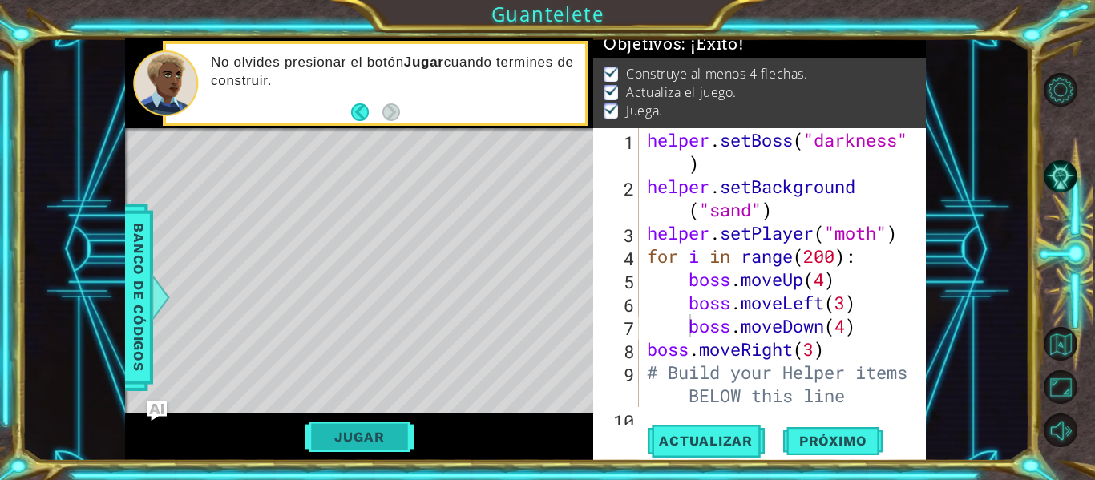
click at [385, 427] on button "Jugar" at bounding box center [359, 437] width 108 height 30
click at [337, 441] on button "Jugar" at bounding box center [359, 437] width 108 height 30
click at [831, 438] on span "Próximo" at bounding box center [832, 442] width 99 height 16
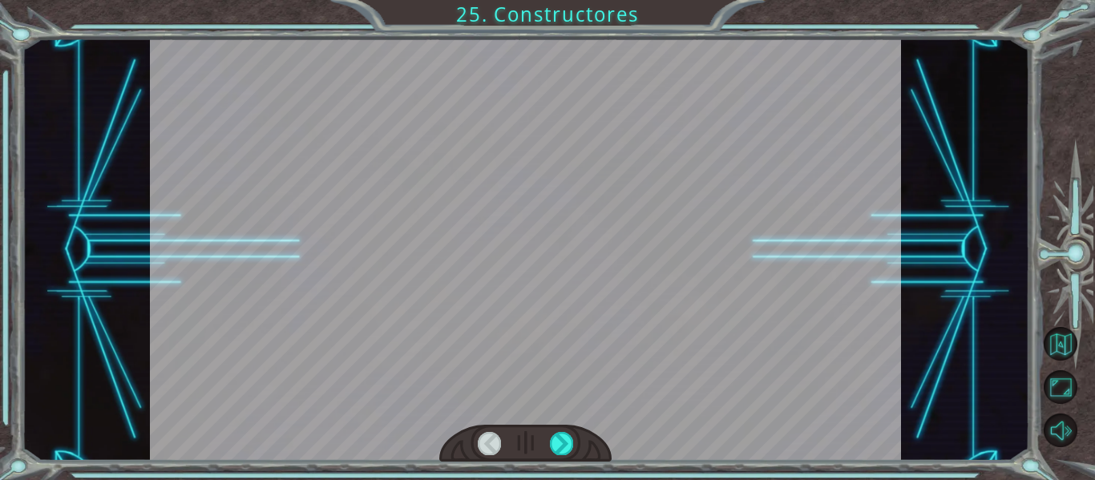
click at [553, 431] on div at bounding box center [525, 444] width 173 height 38
click at [568, 438] on div at bounding box center [561, 443] width 23 height 22
click at [567, 441] on div at bounding box center [561, 443] width 23 height 22
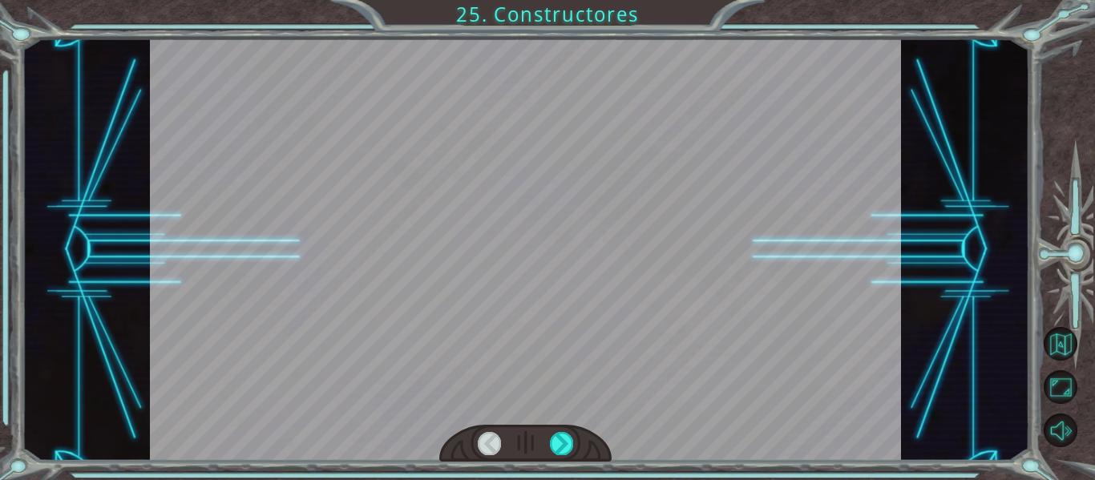
click at [567, 441] on div at bounding box center [561, 443] width 23 height 22
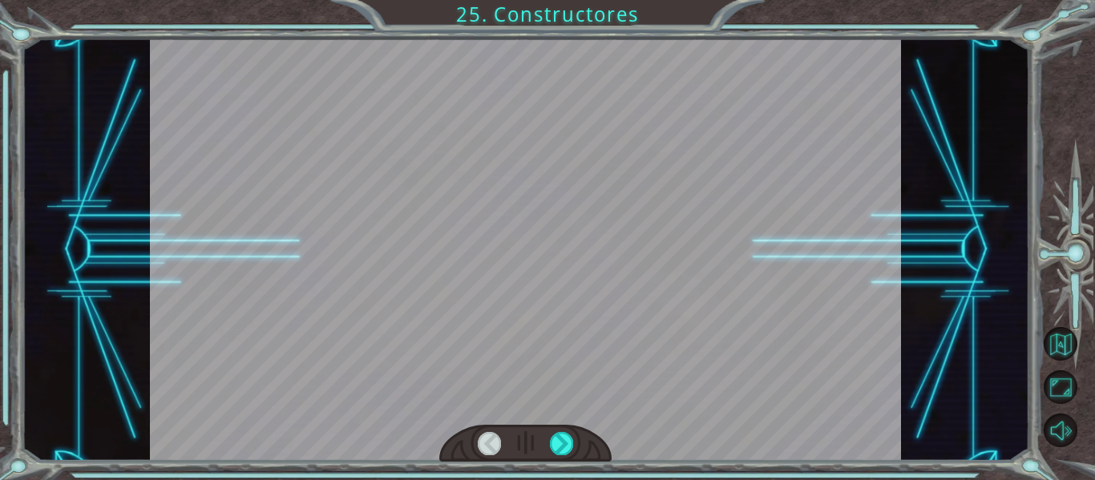
click at [567, 441] on div at bounding box center [561, 443] width 23 height 22
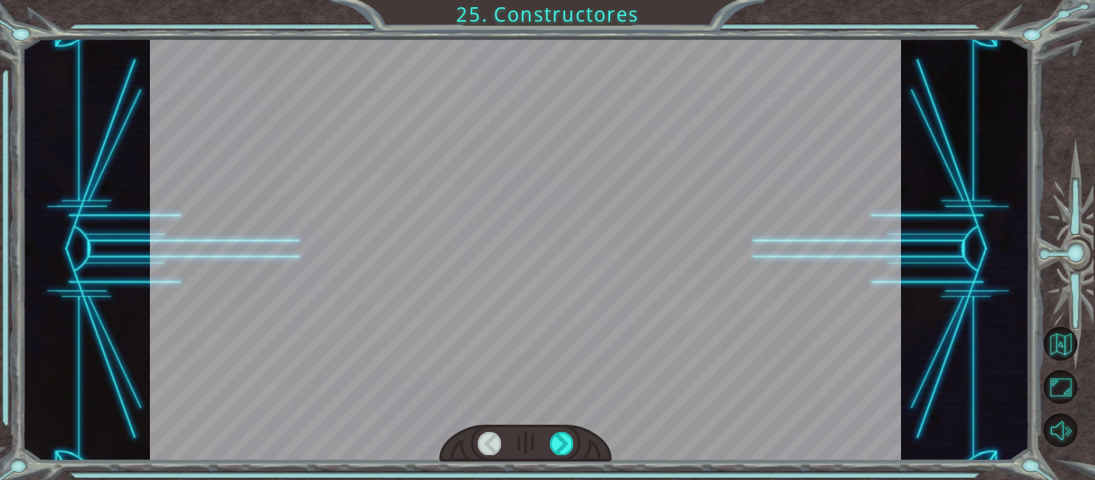
click at [567, 441] on div at bounding box center [561, 443] width 23 height 22
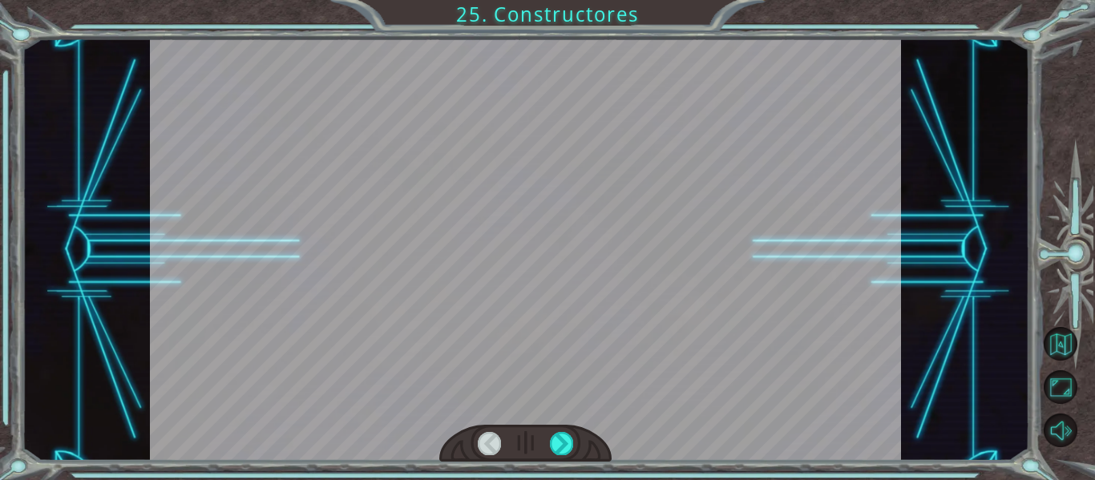
click at [567, 441] on div at bounding box center [561, 443] width 23 height 22
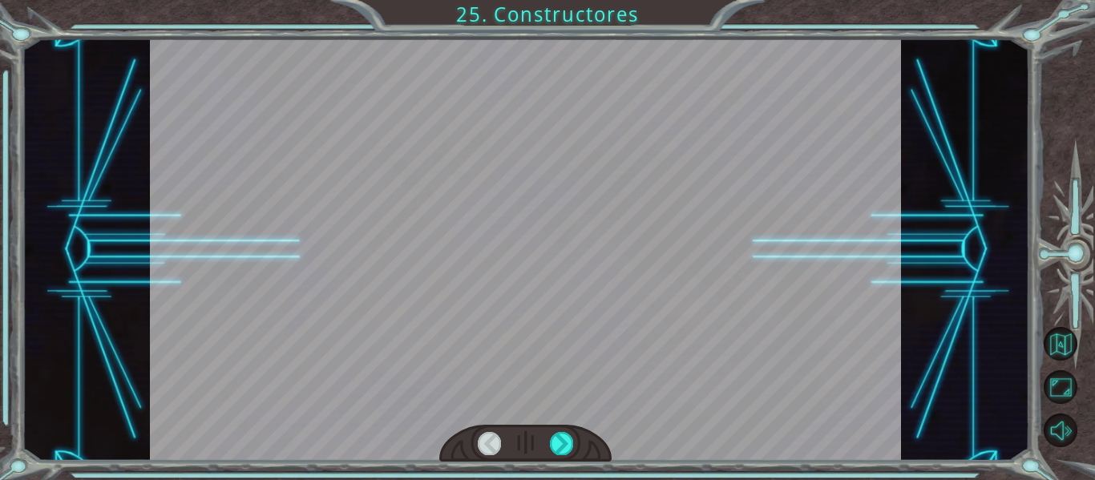
click at [567, 441] on div at bounding box center [561, 443] width 23 height 22
click at [560, 432] on div at bounding box center [561, 443] width 23 height 22
click at [559, 436] on div at bounding box center [561, 443] width 23 height 22
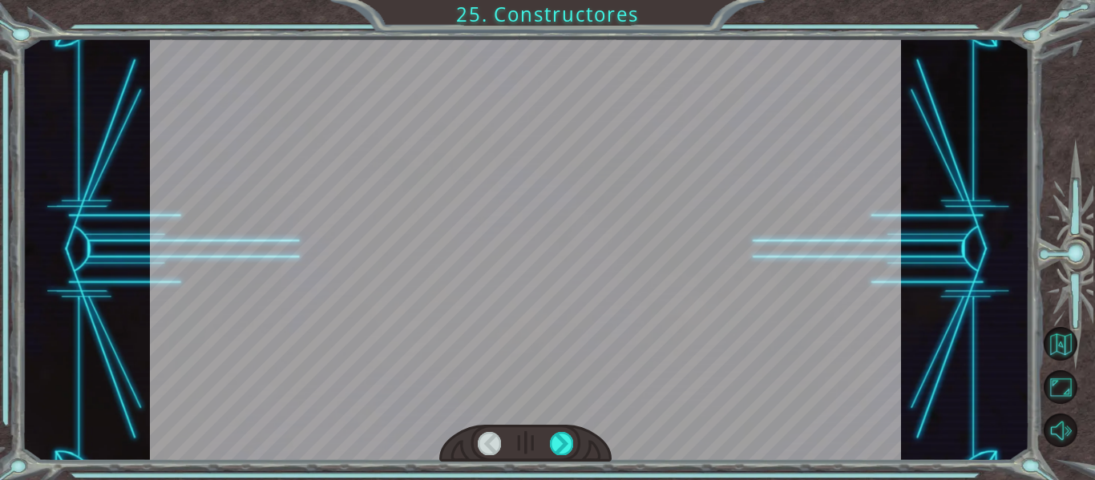
click at [559, 438] on div at bounding box center [561, 443] width 23 height 22
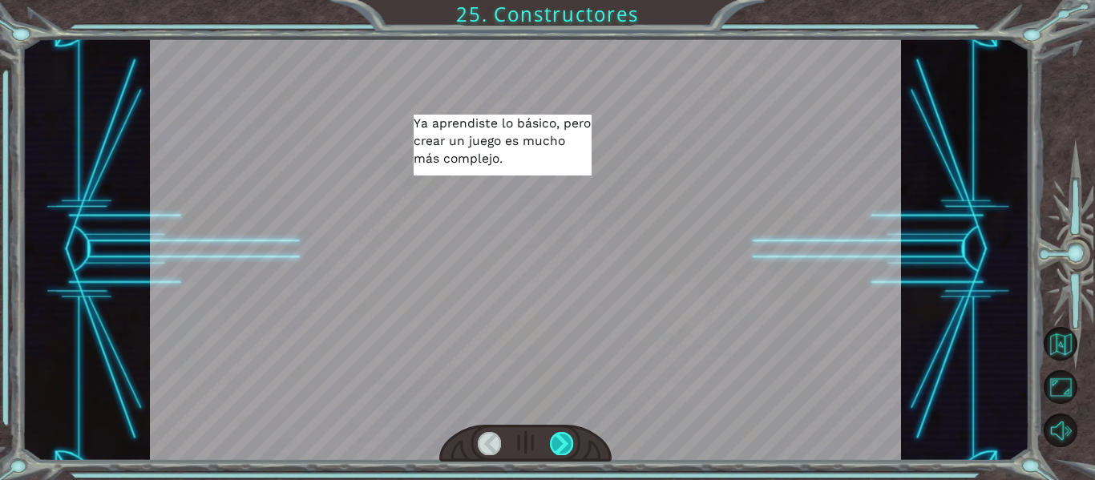
click at [566, 437] on div at bounding box center [561, 443] width 23 height 22
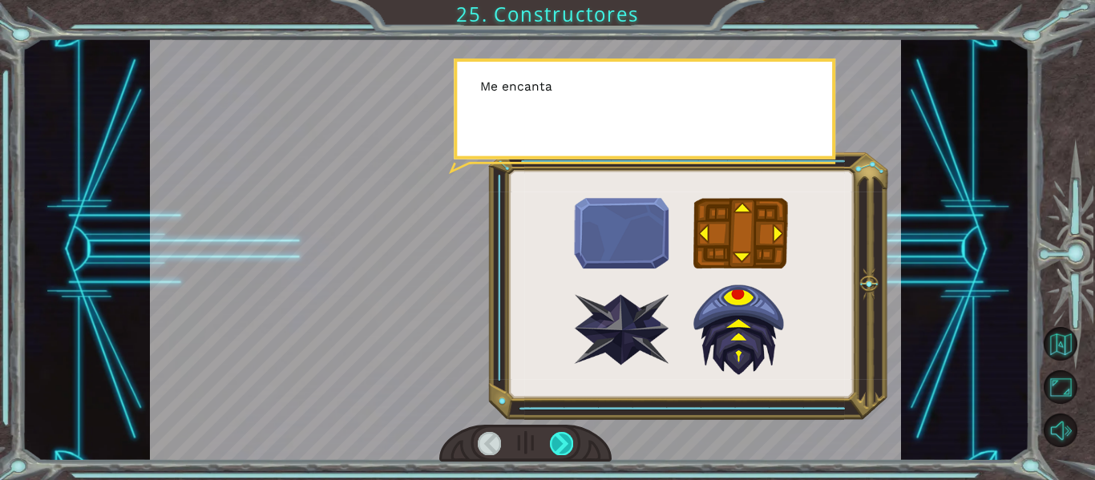
click at [566, 437] on div at bounding box center [561, 443] width 23 height 22
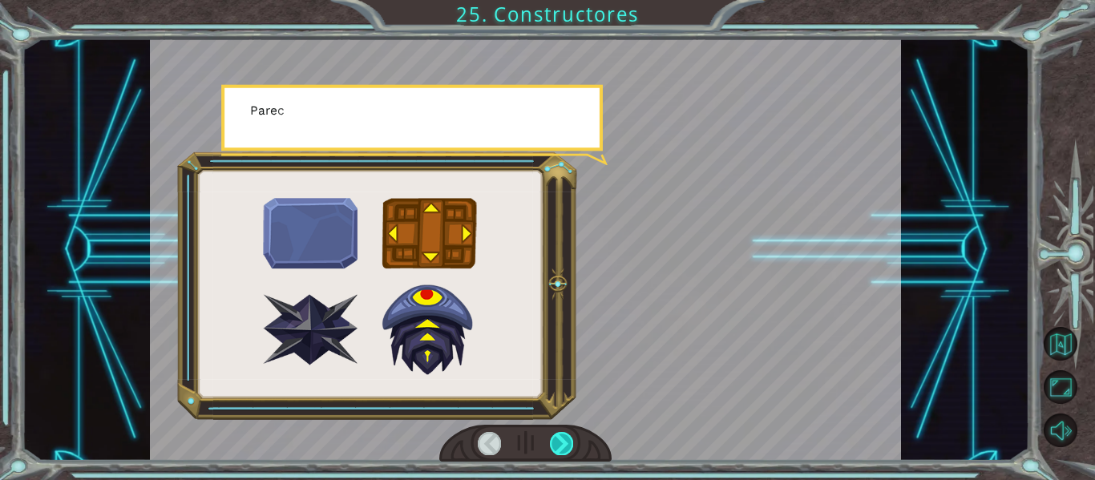
click at [566, 437] on div at bounding box center [561, 443] width 23 height 22
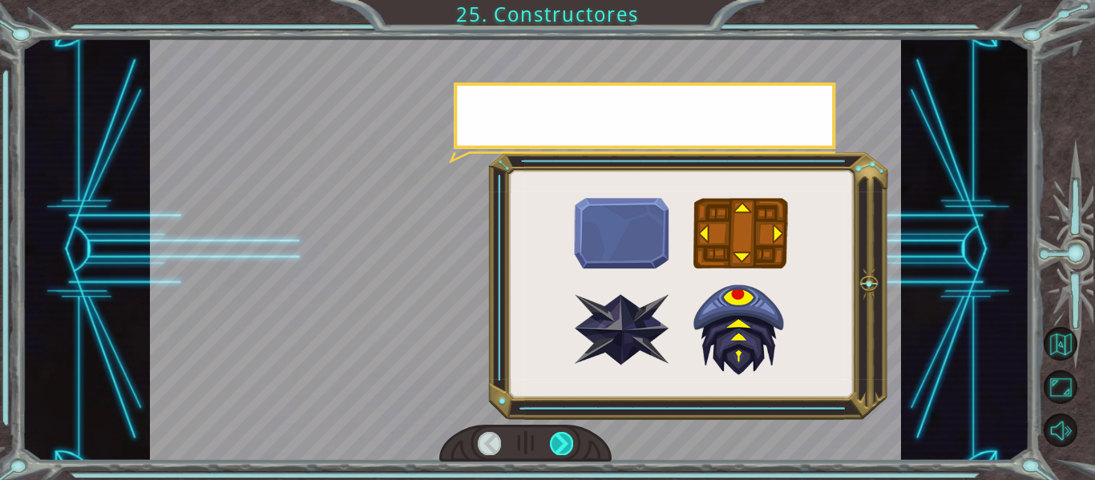
click at [566, 437] on div at bounding box center [561, 443] width 23 height 22
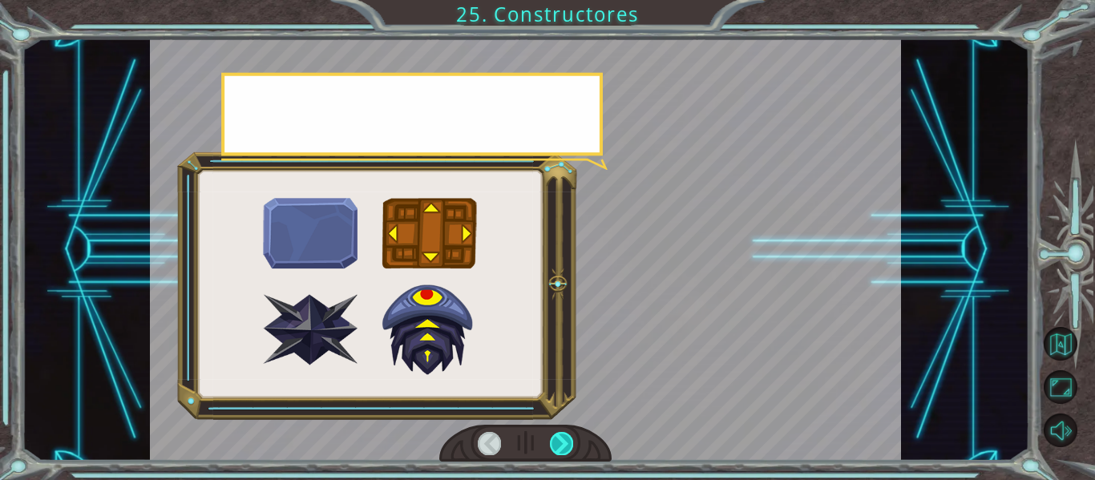
click at [566, 437] on div at bounding box center [561, 443] width 23 height 22
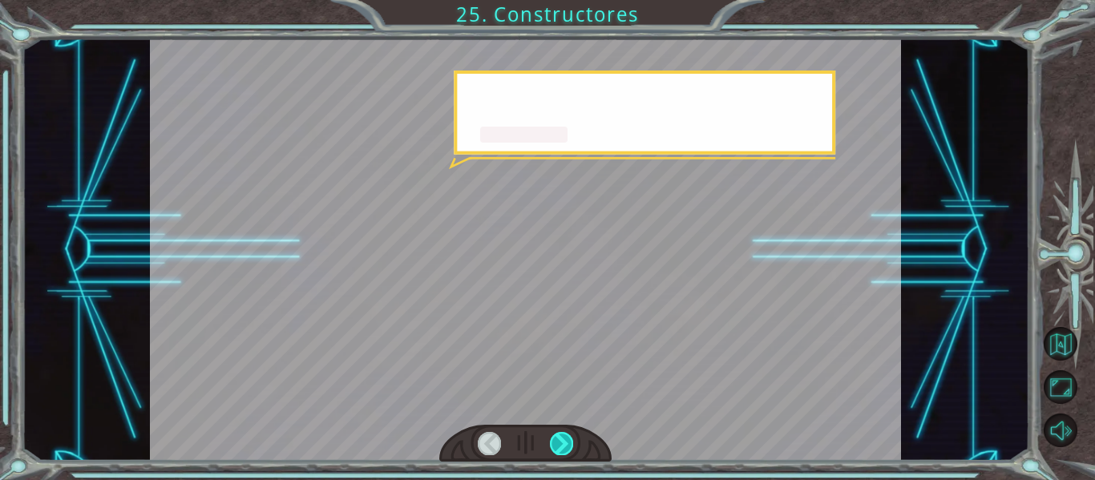
click at [566, 437] on div at bounding box center [561, 443] width 23 height 22
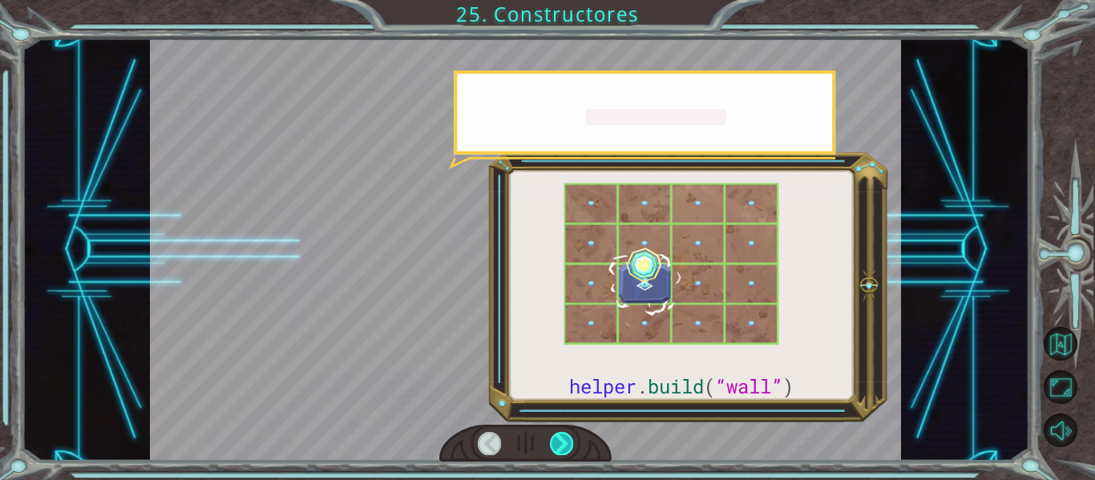
click at [566, 437] on div at bounding box center [561, 443] width 23 height 22
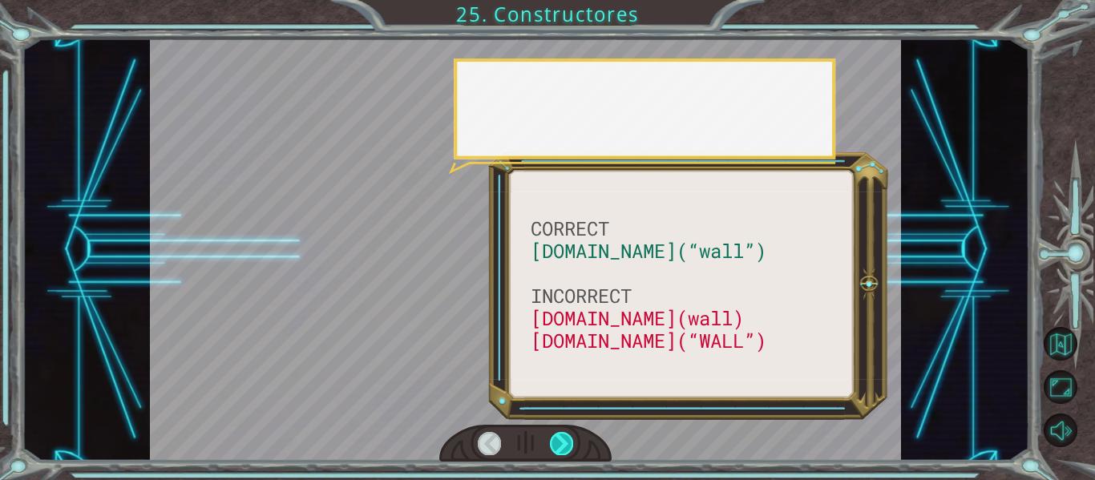
click at [566, 437] on div at bounding box center [561, 443] width 23 height 22
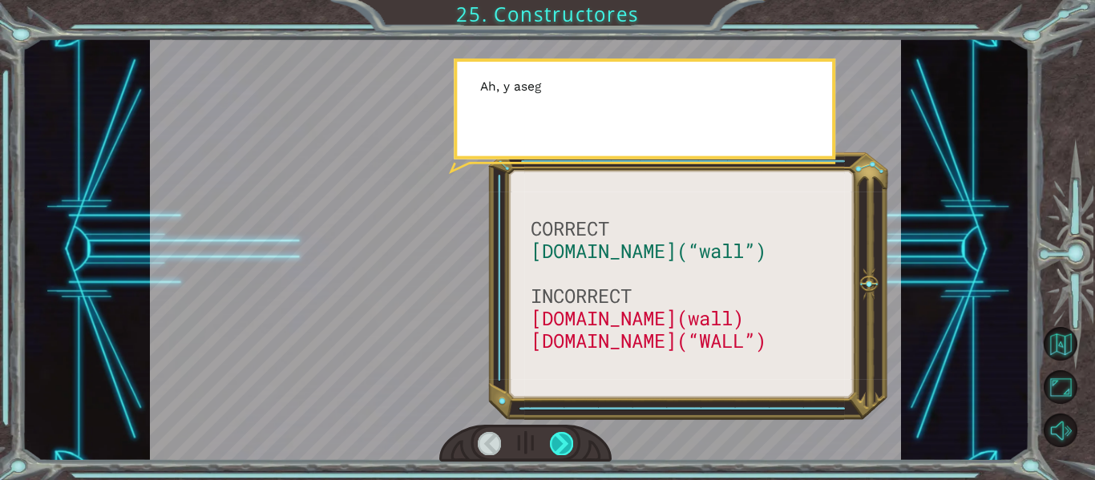
click at [566, 437] on div at bounding box center [561, 443] width 23 height 22
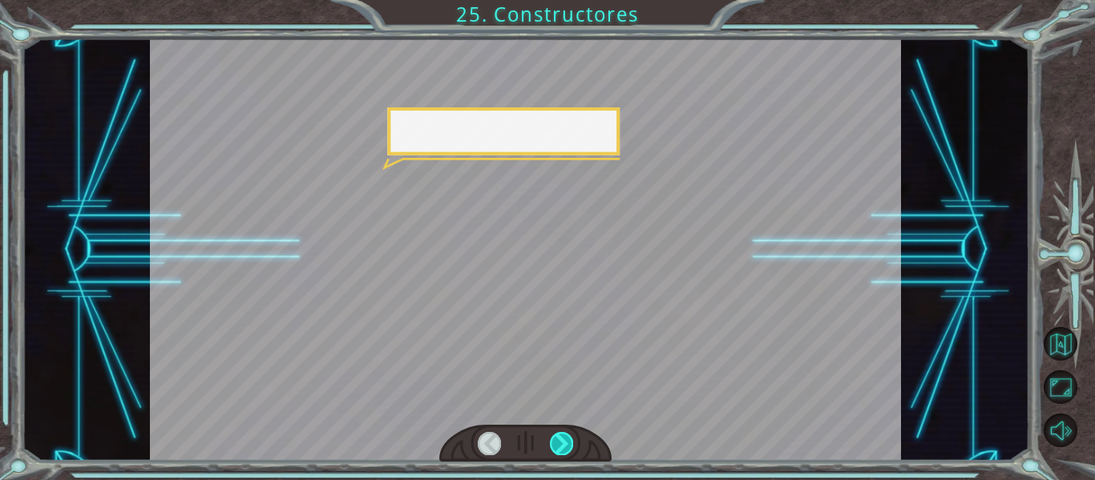
click at [566, 437] on div at bounding box center [561, 443] width 23 height 22
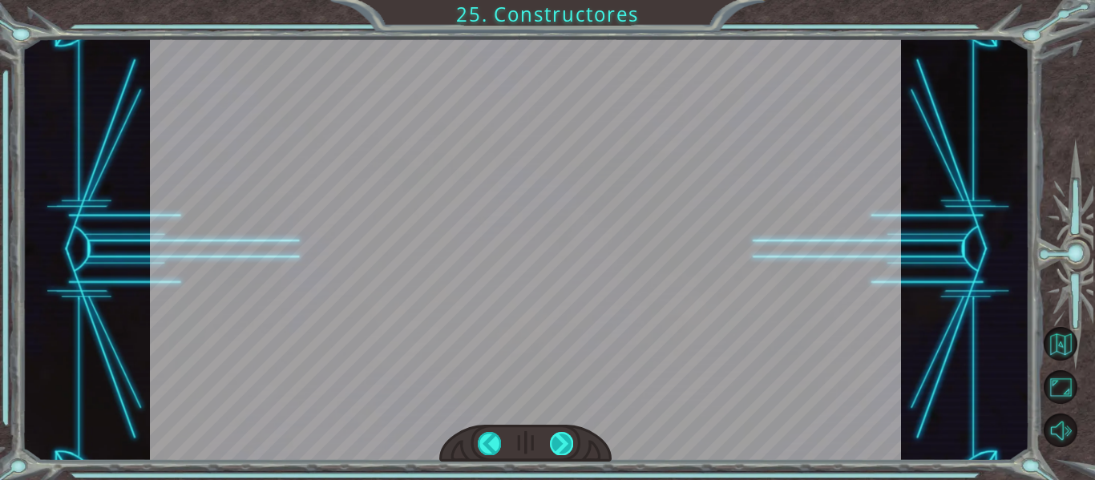
click at [566, 437] on div at bounding box center [561, 443] width 23 height 22
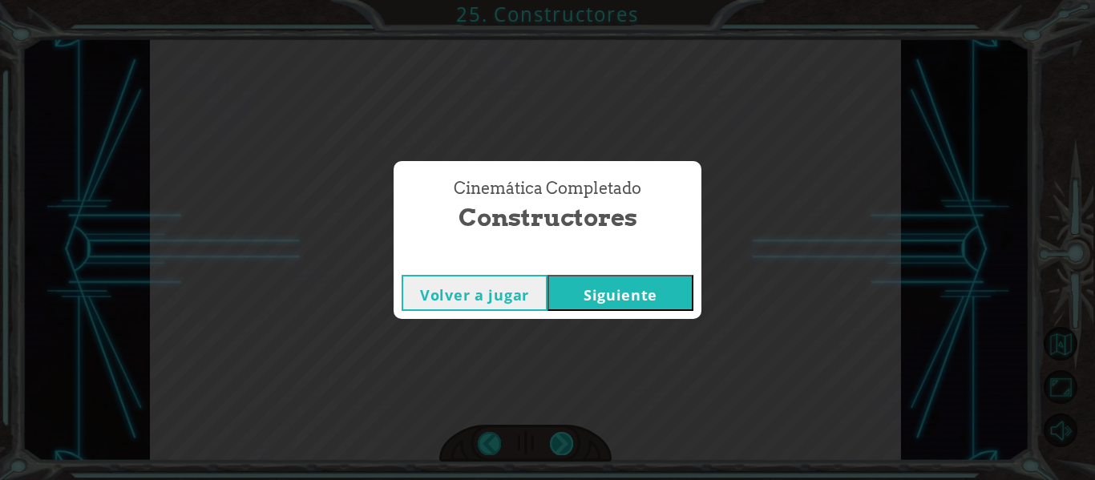
click at [566, 0] on div "CORRECT [DOMAIN_NAME](“wall”) INCORRECT [DOMAIN_NAME](wall) [DOMAIN_NAME](“WALL…" at bounding box center [547, 0] width 1095 height 0
click at [566, 437] on div "Cinemática Completado Constructores Volver a jugar [GEOGRAPHIC_DATA]" at bounding box center [547, 240] width 1095 height 480
click at [677, 291] on button "Siguiente" at bounding box center [620, 293] width 146 height 36
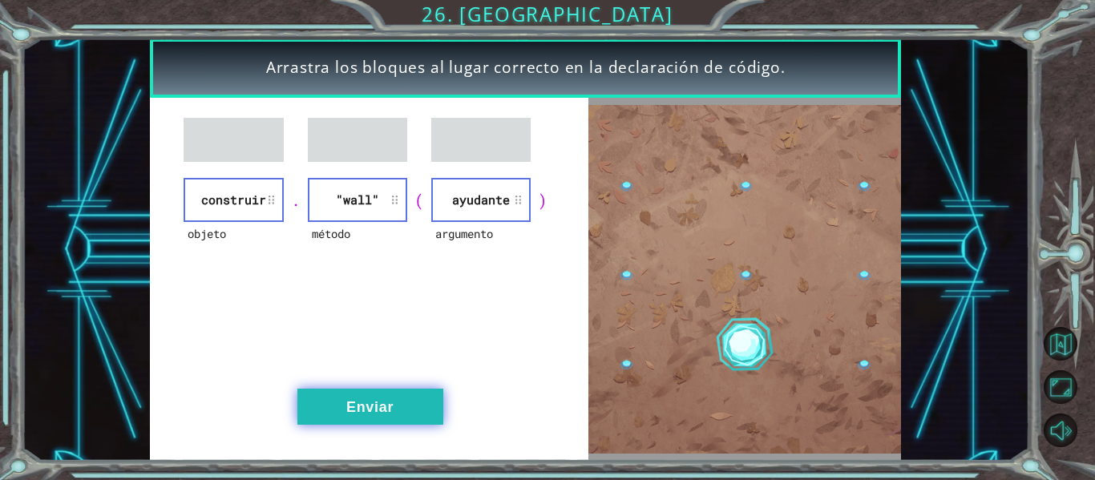
click at [370, 401] on button "Enviar" at bounding box center [370, 407] width 146 height 36
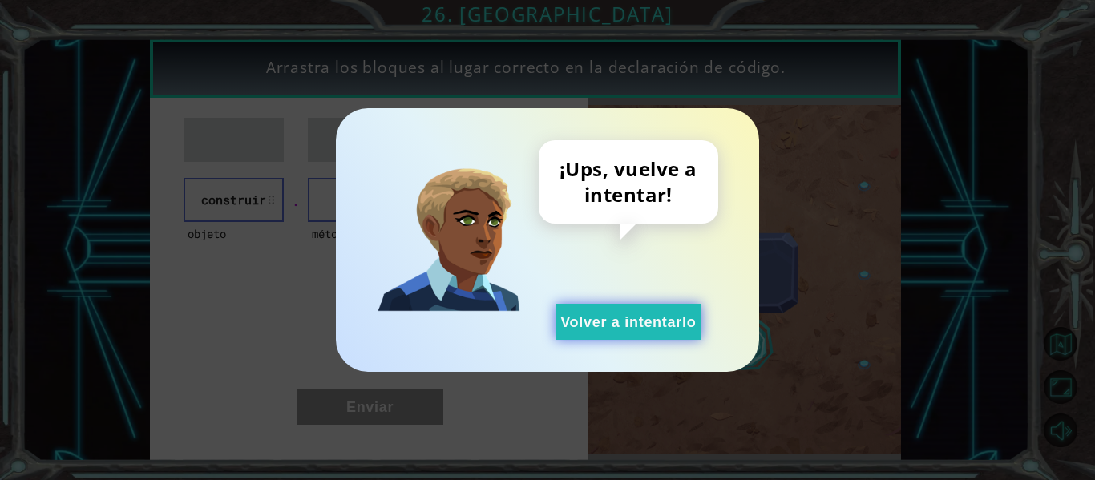
click at [583, 324] on button "Volver a intentarlo" at bounding box center [628, 322] width 146 height 36
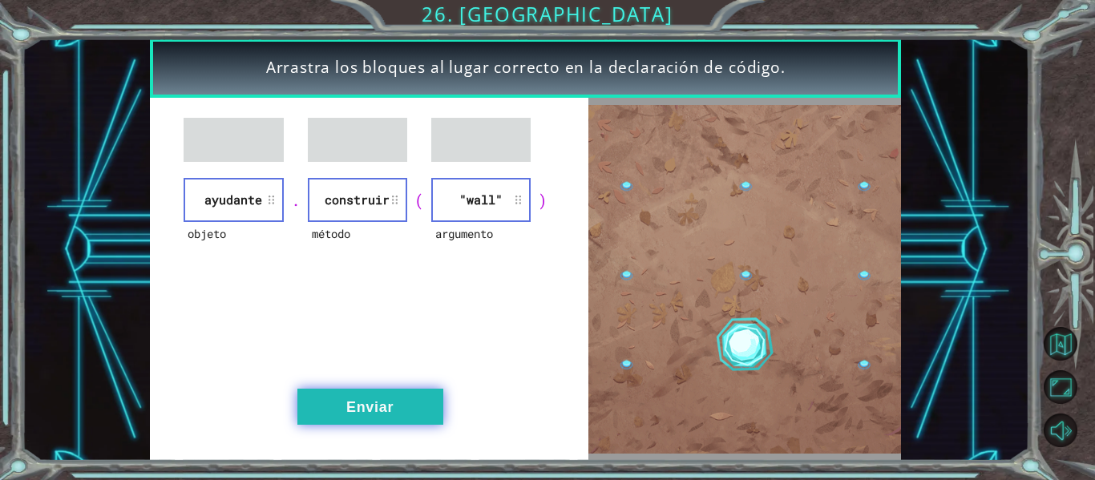
click at [393, 390] on button "Enviar" at bounding box center [370, 407] width 146 height 36
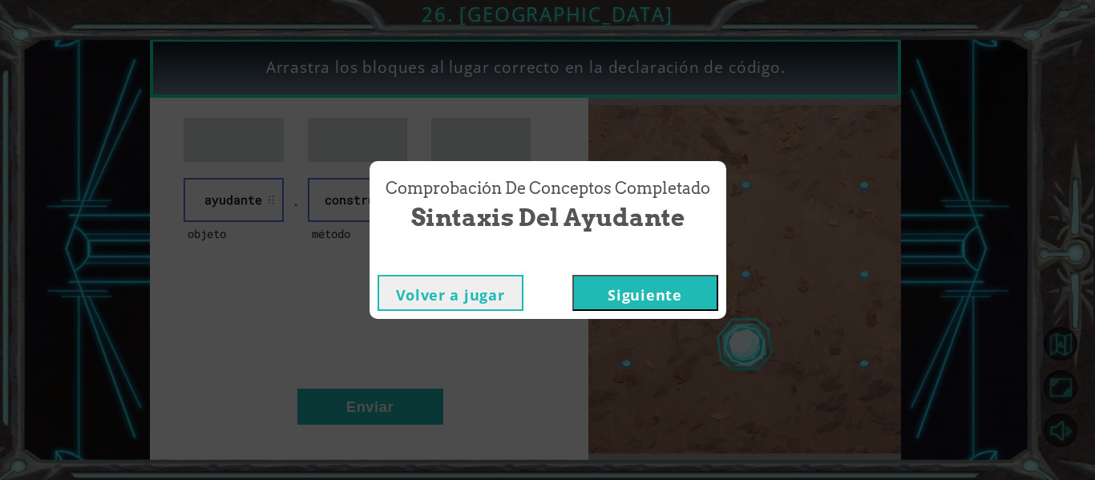
click at [636, 285] on button "Siguiente" at bounding box center [645, 293] width 146 height 36
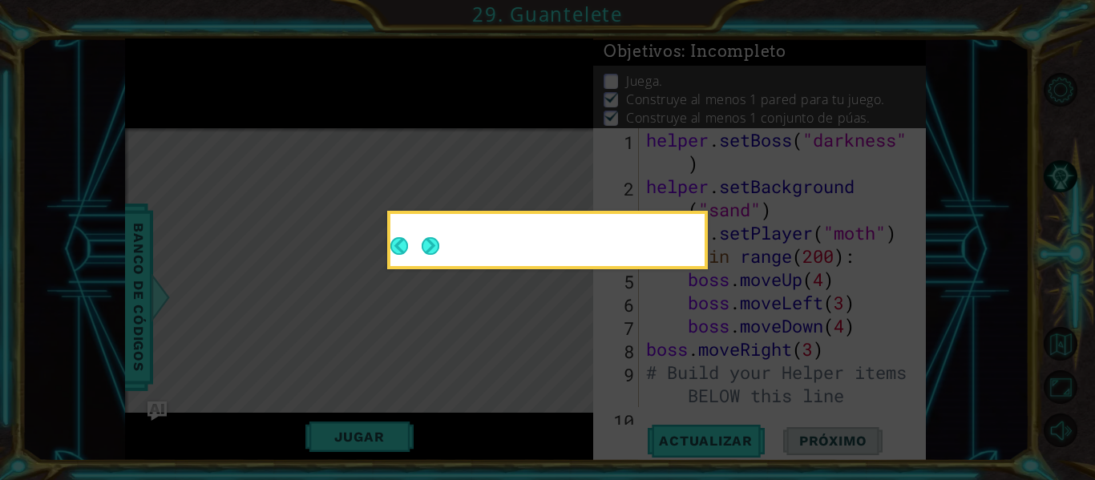
click at [447, 239] on div at bounding box center [547, 243] width 314 height 46
click at [433, 235] on div at bounding box center [547, 240] width 314 height 52
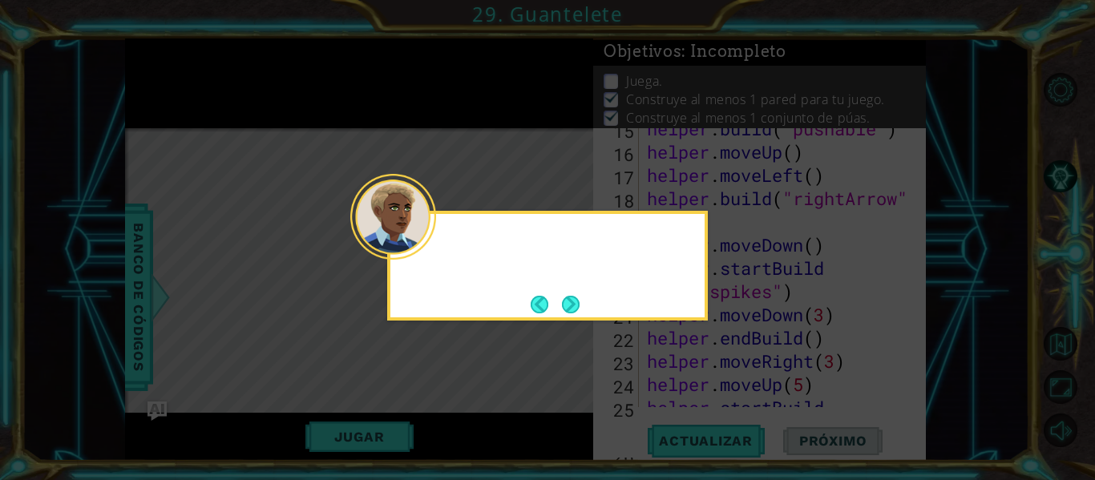
scroll to position [1255, 0]
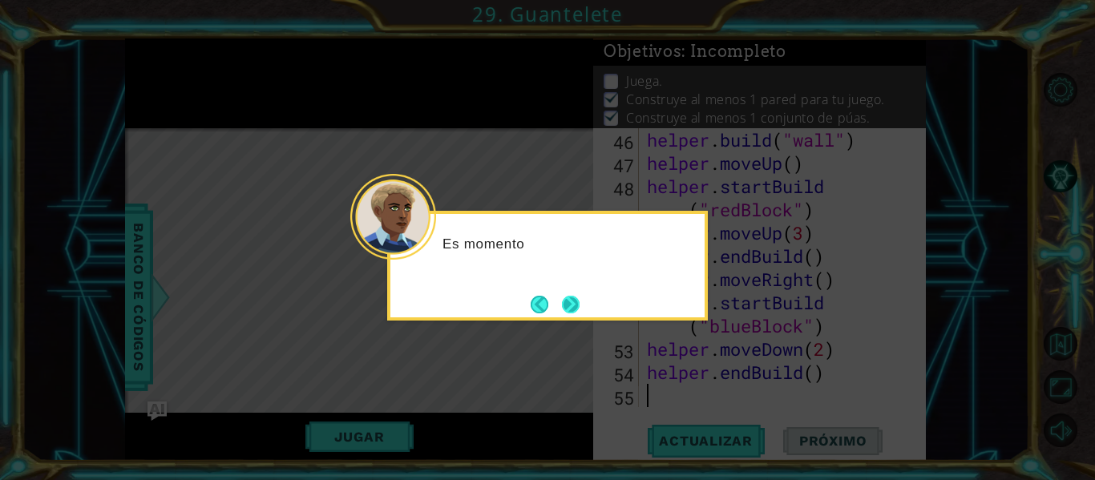
click at [573, 303] on button "Next" at bounding box center [571, 305] width 18 height 18
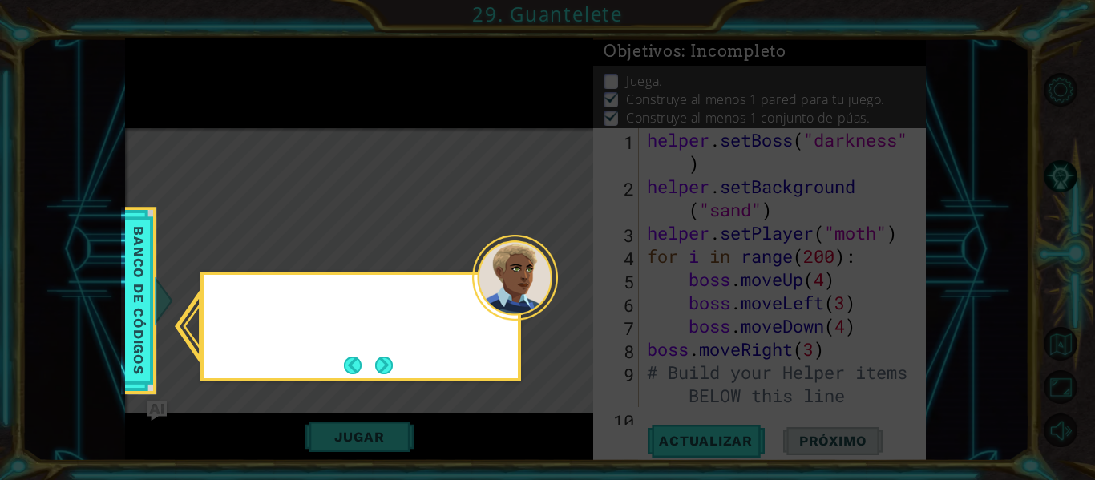
scroll to position [0, 0]
click at [390, 364] on button "Next" at bounding box center [384, 366] width 18 height 18
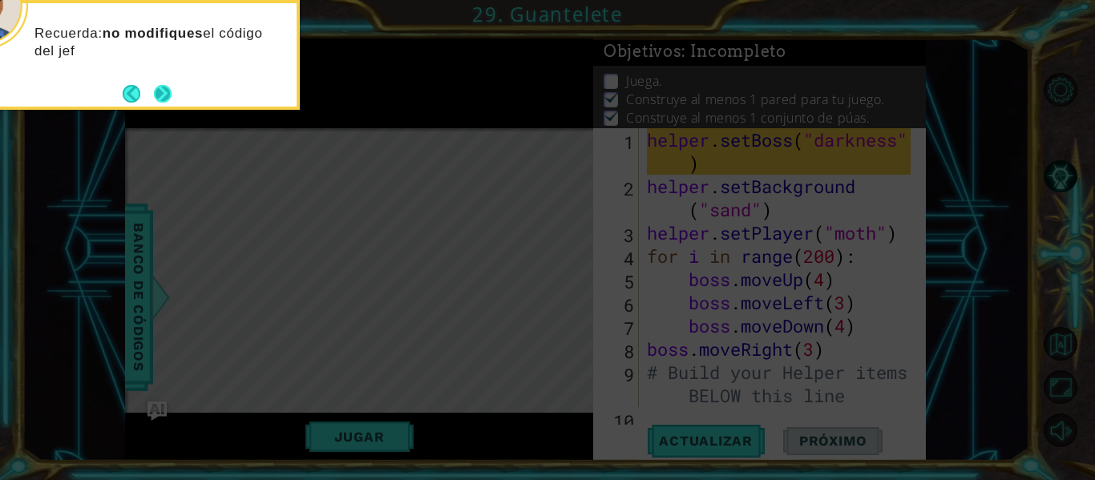
click at [166, 94] on button "Next" at bounding box center [163, 94] width 18 height 18
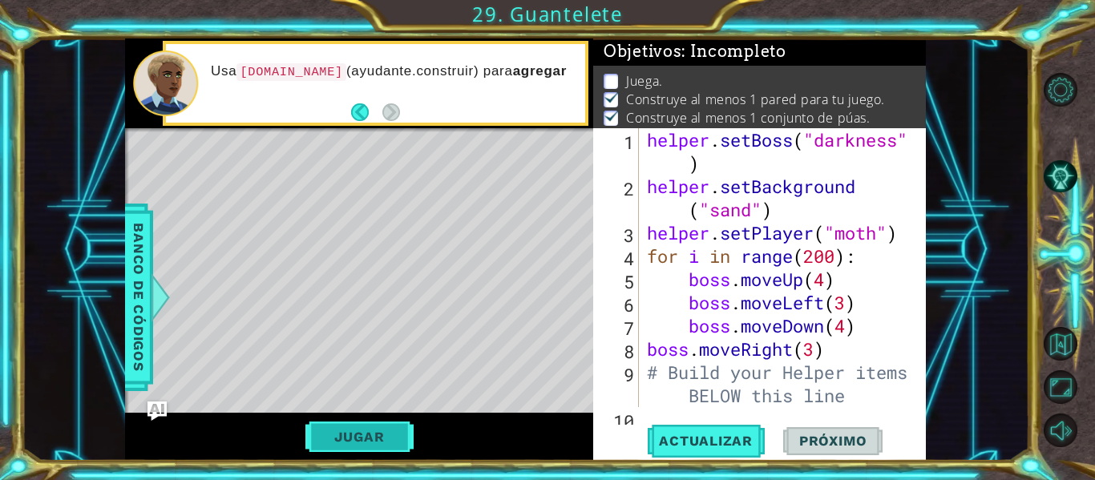
click at [399, 437] on button "Jugar" at bounding box center [359, 437] width 108 height 30
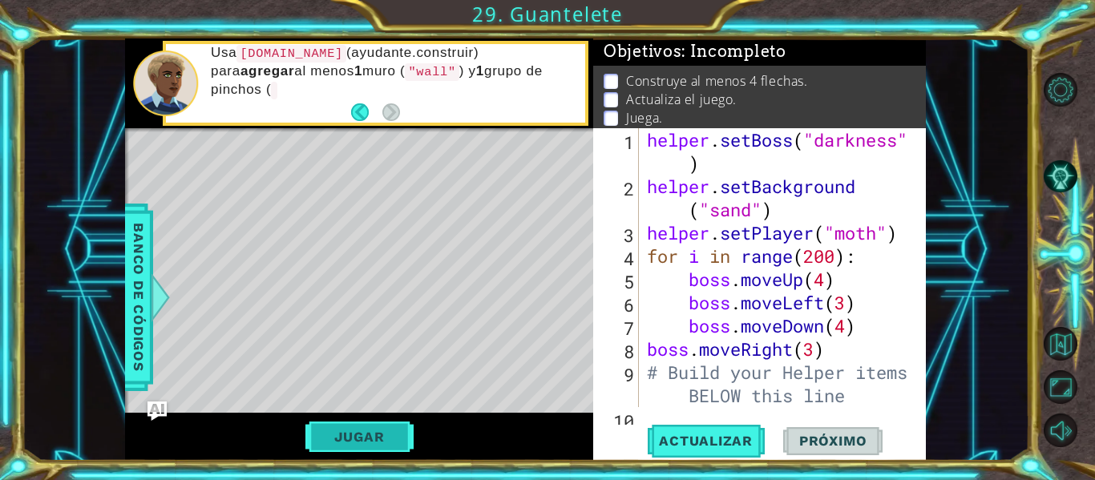
click at [373, 442] on button "Jugar" at bounding box center [359, 437] width 108 height 30
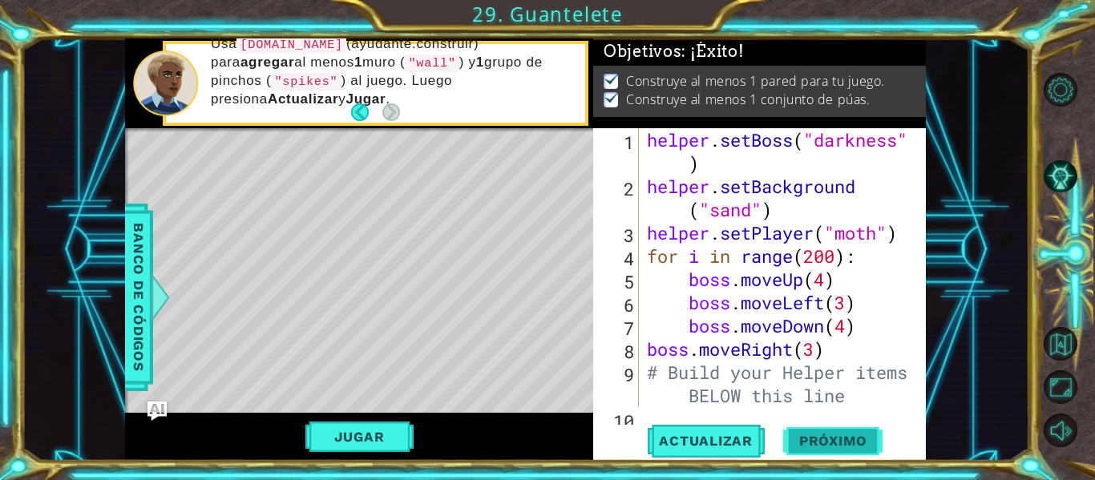
click at [805, 448] on span "Próximo" at bounding box center [832, 442] width 99 height 16
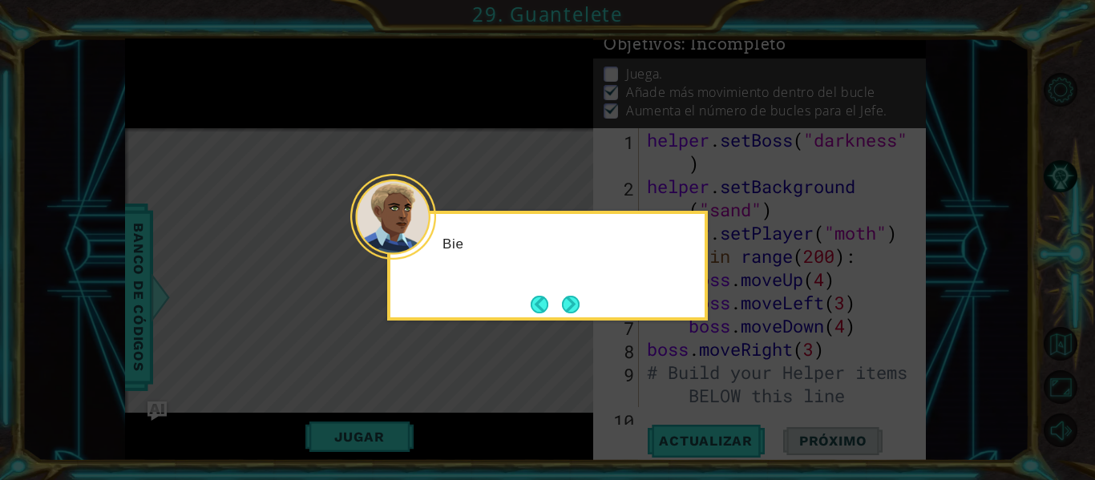
scroll to position [27, 0]
click at [570, 305] on button "Next" at bounding box center [571, 305] width 18 height 18
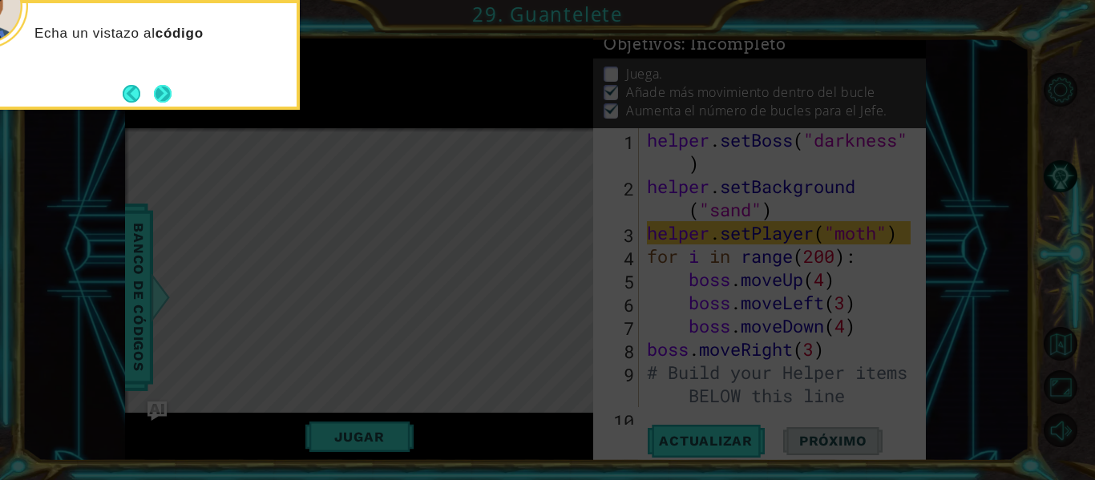
click at [156, 91] on button "Next" at bounding box center [163, 94] width 18 height 18
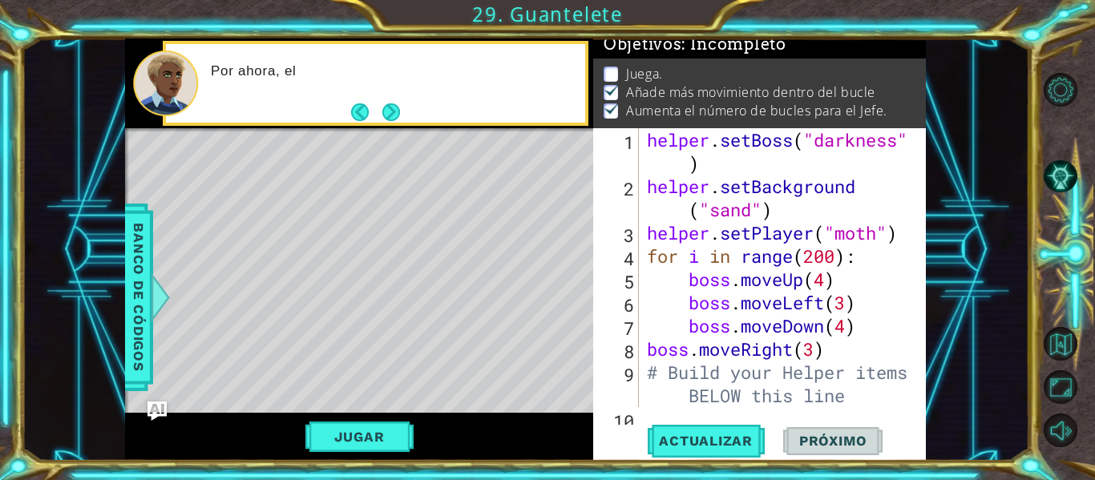
click at [396, 107] on button "Next" at bounding box center [391, 112] width 18 height 18
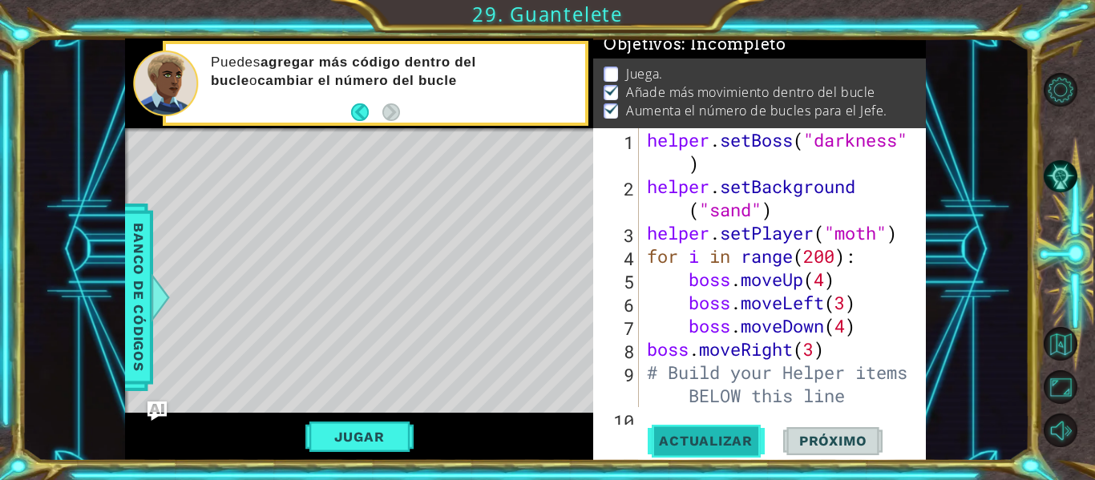
click at [729, 429] on button "Actualizar" at bounding box center [706, 441] width 126 height 33
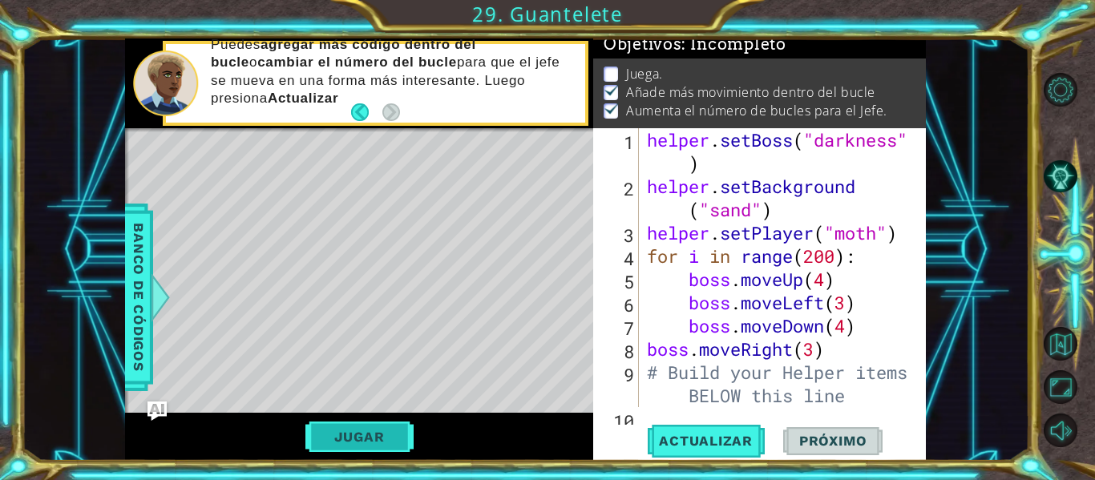
scroll to position [14, 0]
click at [385, 440] on button "Jugar" at bounding box center [359, 437] width 108 height 30
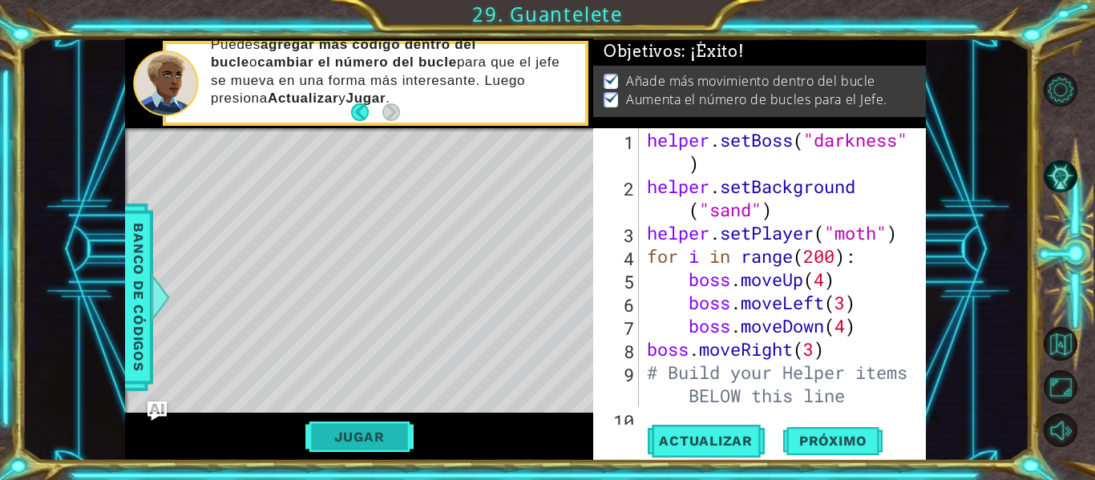
scroll to position [9, 0]
click at [830, 436] on button "Próximo" at bounding box center [832, 441] width 99 height 33
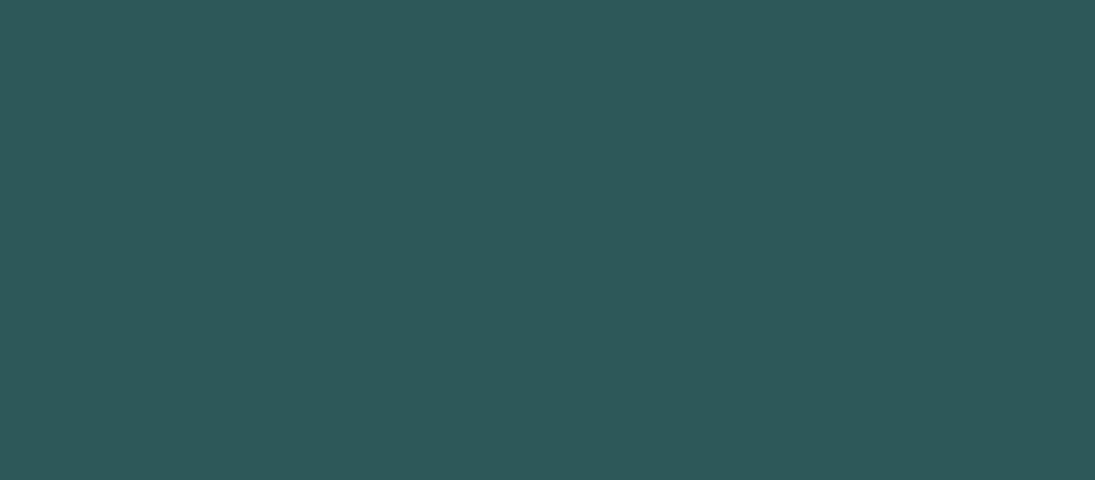
click at [830, 436] on body "Texto original Valora esta traducción Tu opinión servirá para ayudar a mejorar …" at bounding box center [547, 240] width 1095 height 480
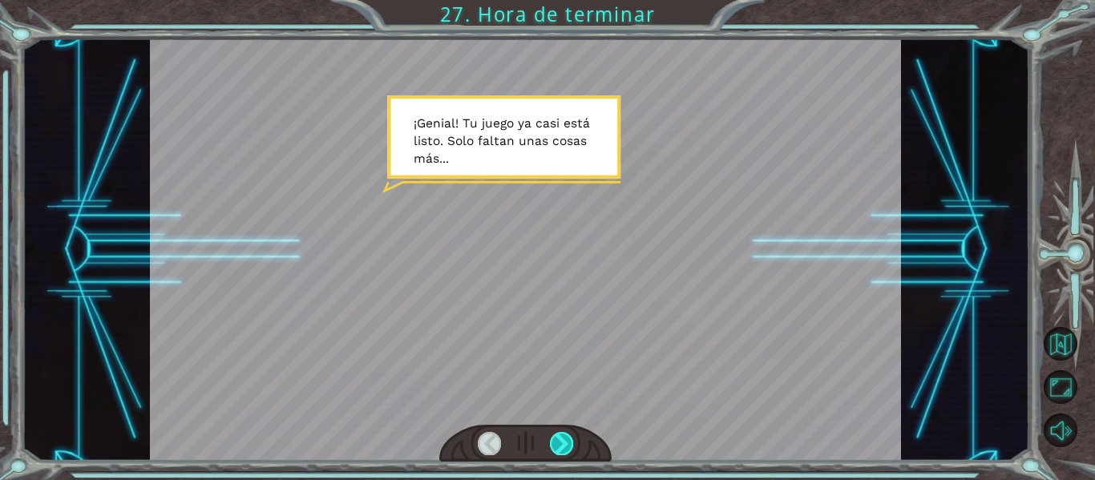
click at [559, 452] on div at bounding box center [561, 443] width 23 height 22
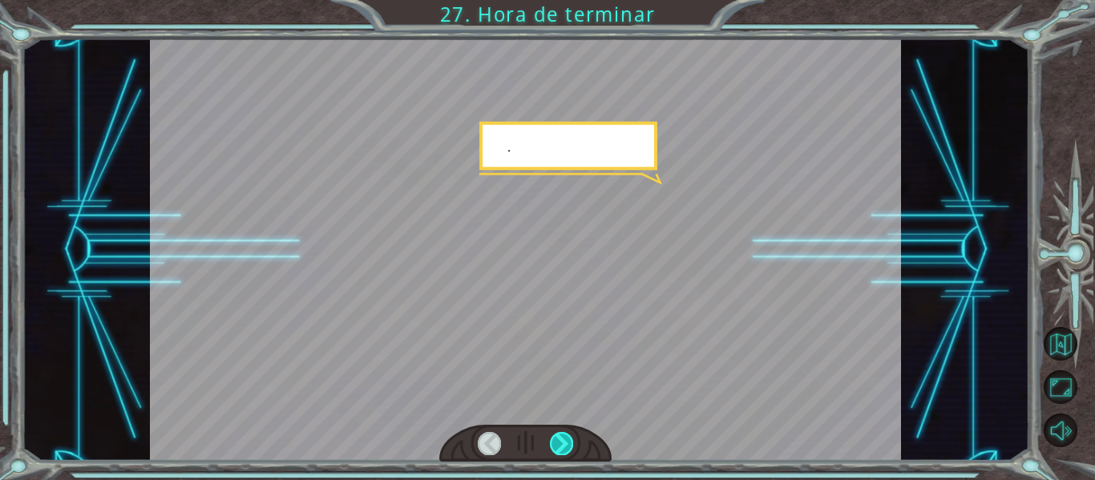
click at [559, 452] on div at bounding box center [561, 443] width 23 height 22
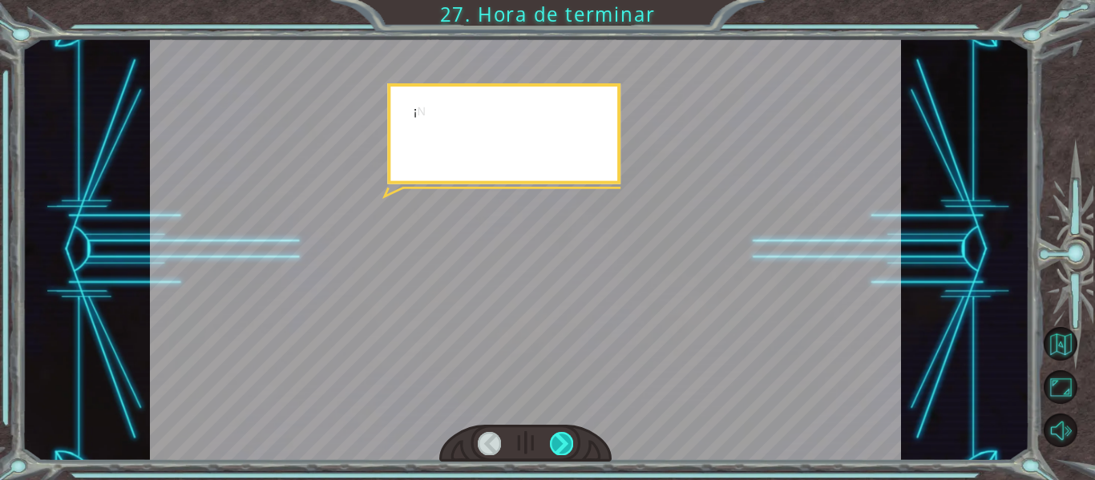
click at [559, 452] on div at bounding box center [561, 443] width 23 height 22
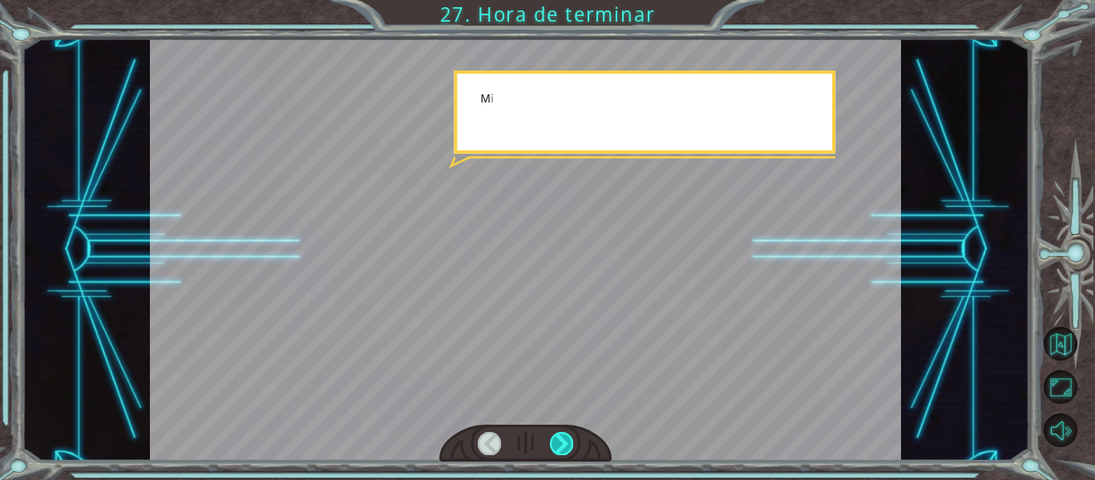
click at [559, 452] on div at bounding box center [561, 443] width 23 height 22
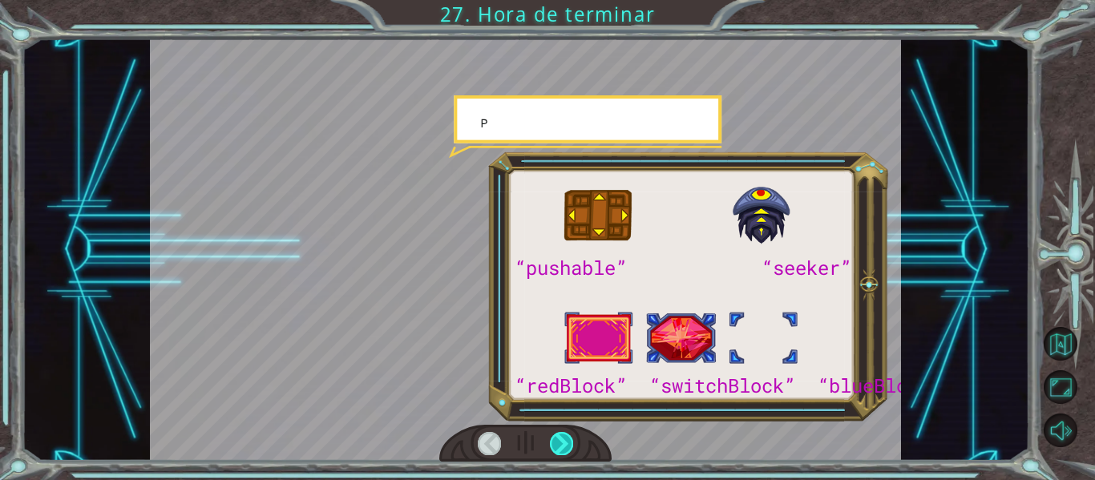
click at [559, 452] on div at bounding box center [561, 443] width 23 height 22
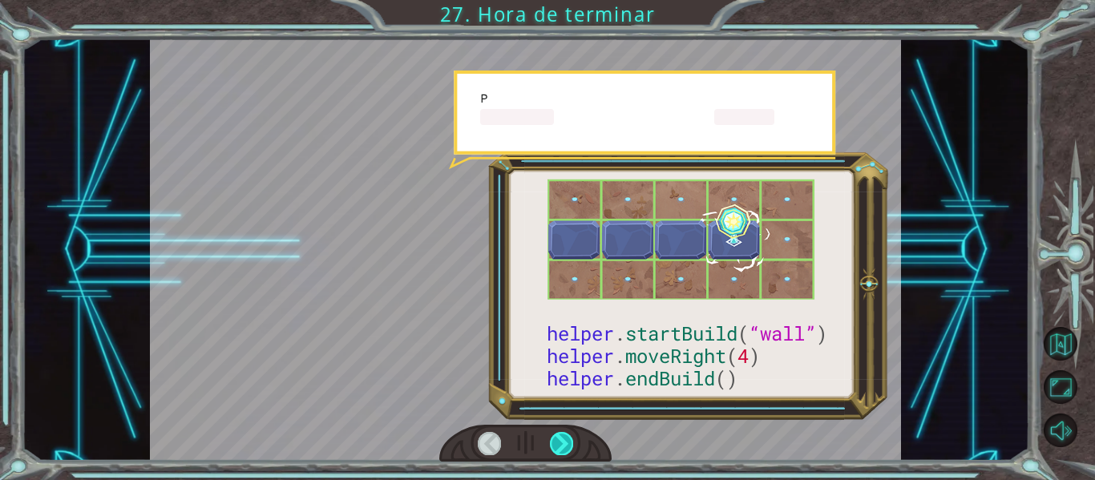
click at [559, 452] on div at bounding box center [561, 443] width 23 height 22
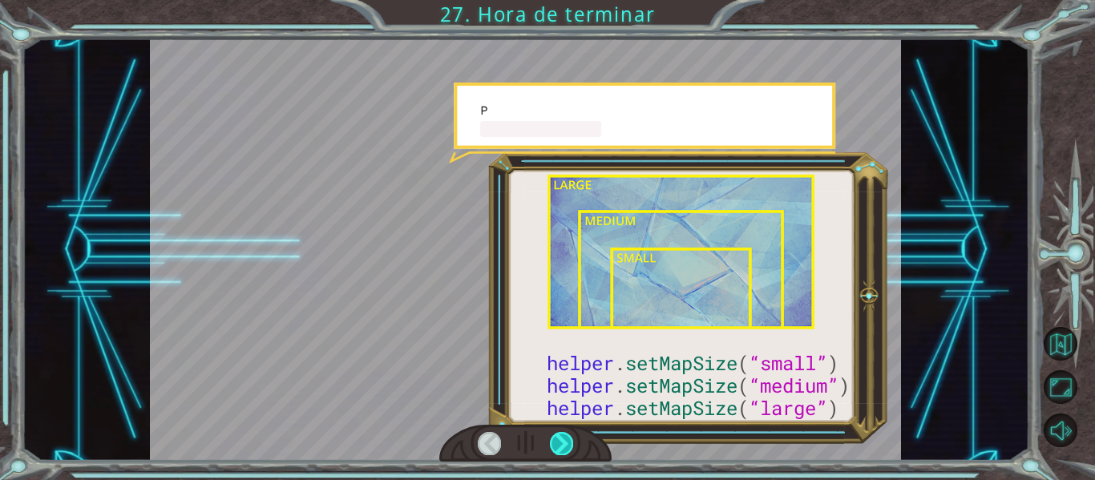
click at [559, 452] on div at bounding box center [561, 443] width 23 height 22
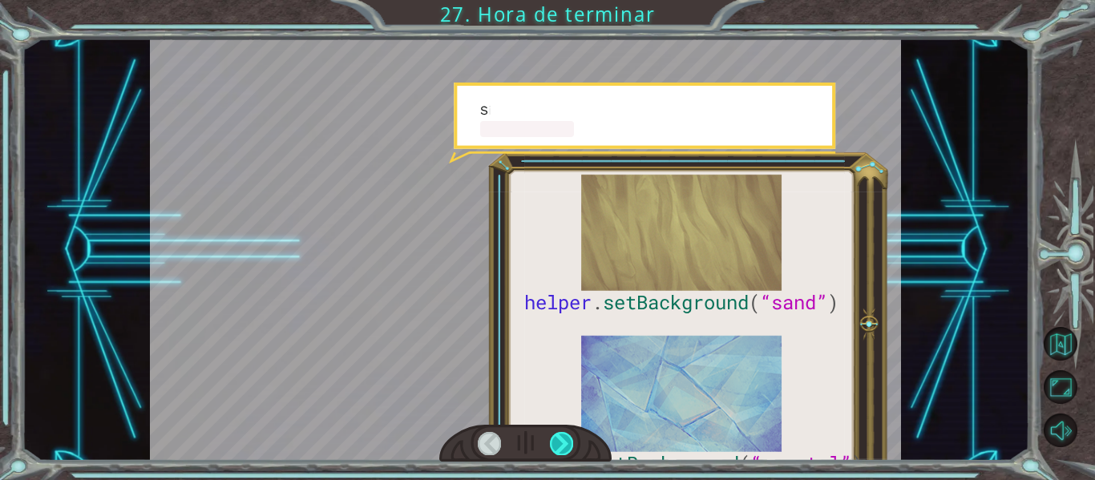
click at [559, 452] on div at bounding box center [561, 443] width 23 height 22
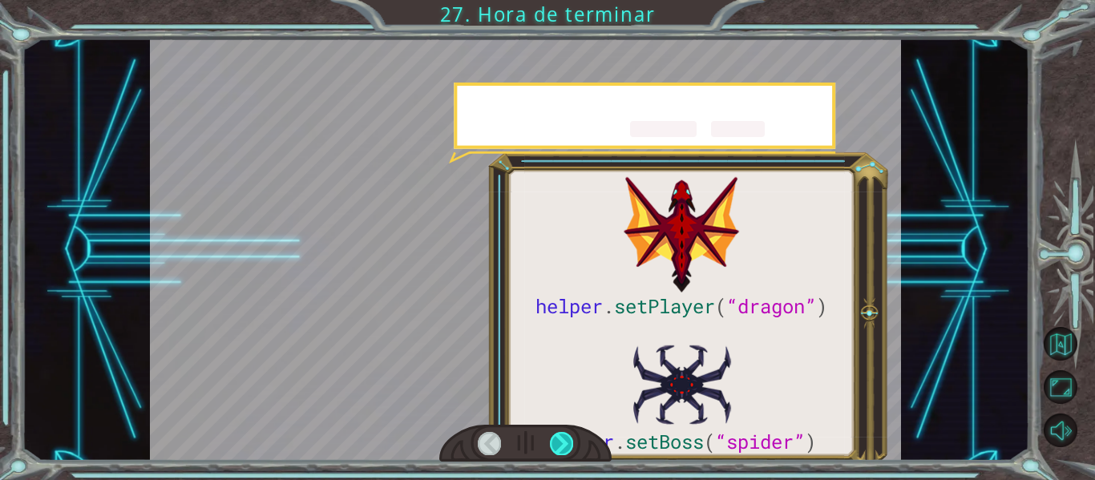
click at [559, 452] on div at bounding box center [561, 443] width 23 height 22
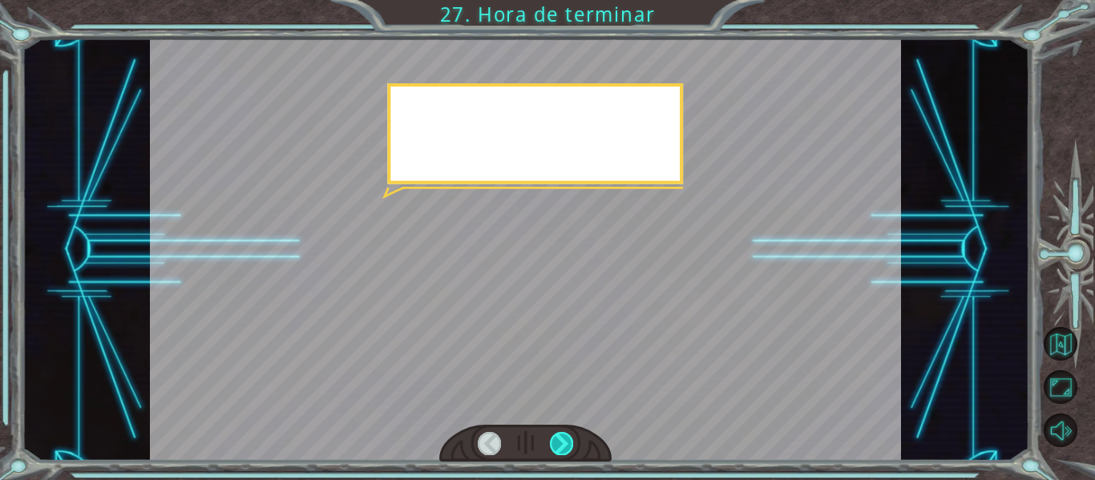
click at [559, 452] on div at bounding box center [561, 443] width 23 height 22
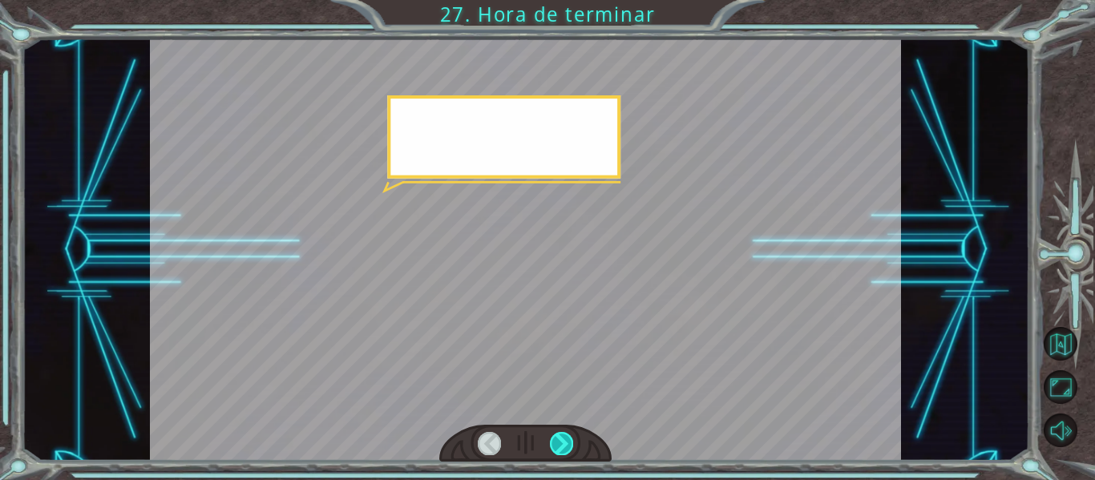
click at [559, 452] on div at bounding box center [561, 443] width 23 height 22
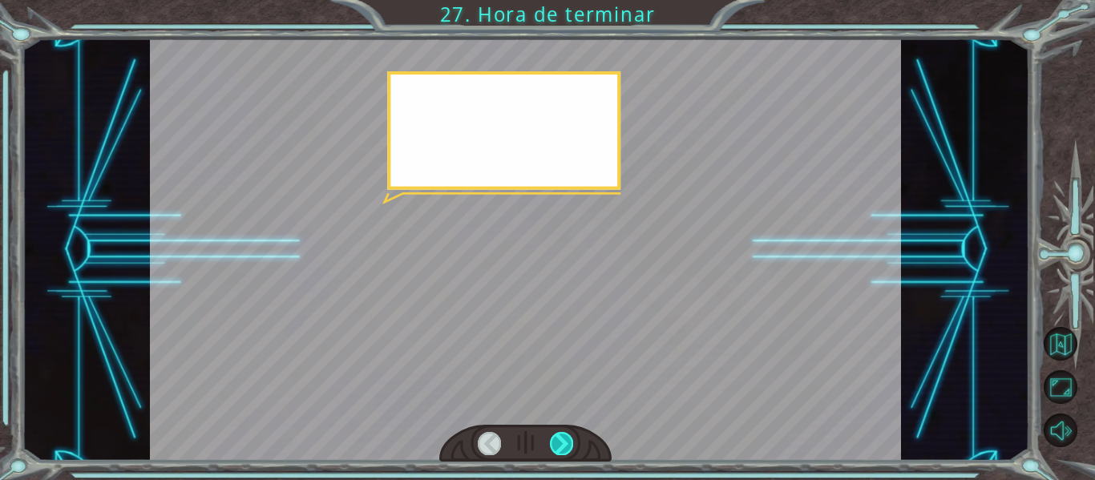
click at [559, 452] on div at bounding box center [561, 443] width 23 height 22
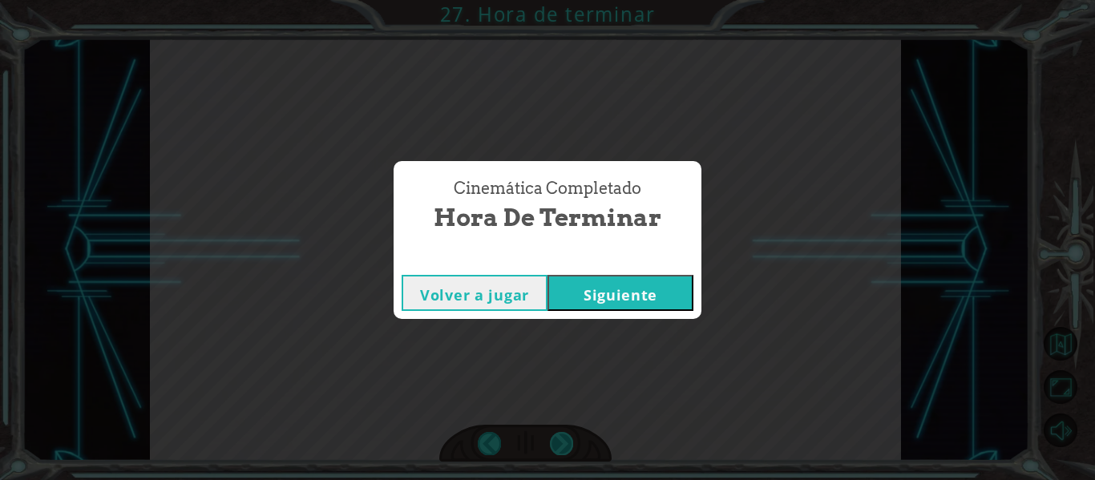
click at [559, 452] on div "Cinemática Completado Hora de terminar Volver a jugar [GEOGRAPHIC_DATA]" at bounding box center [547, 240] width 1095 height 480
click at [666, 300] on button "Siguiente" at bounding box center [620, 293] width 146 height 36
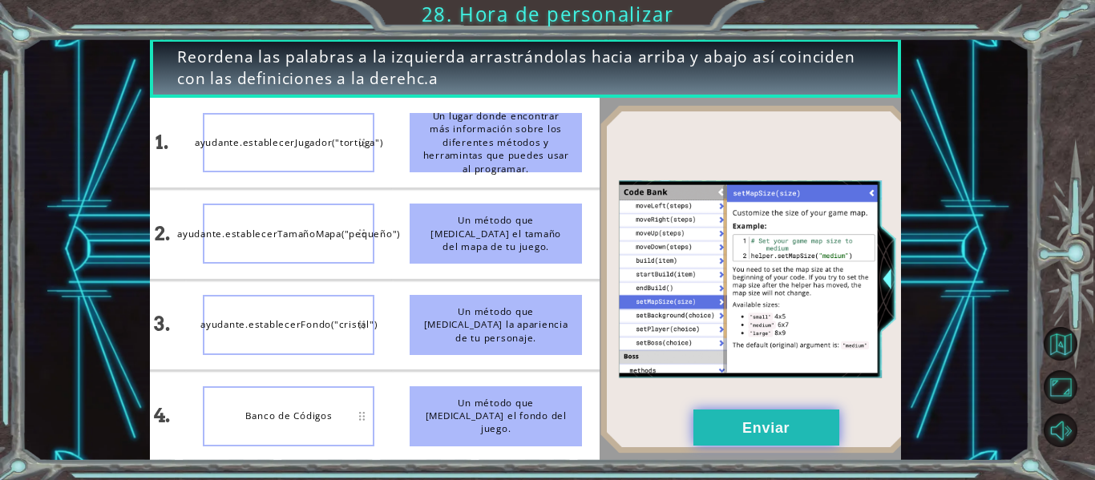
click at [708, 426] on button "Enviar" at bounding box center [766, 428] width 146 height 36
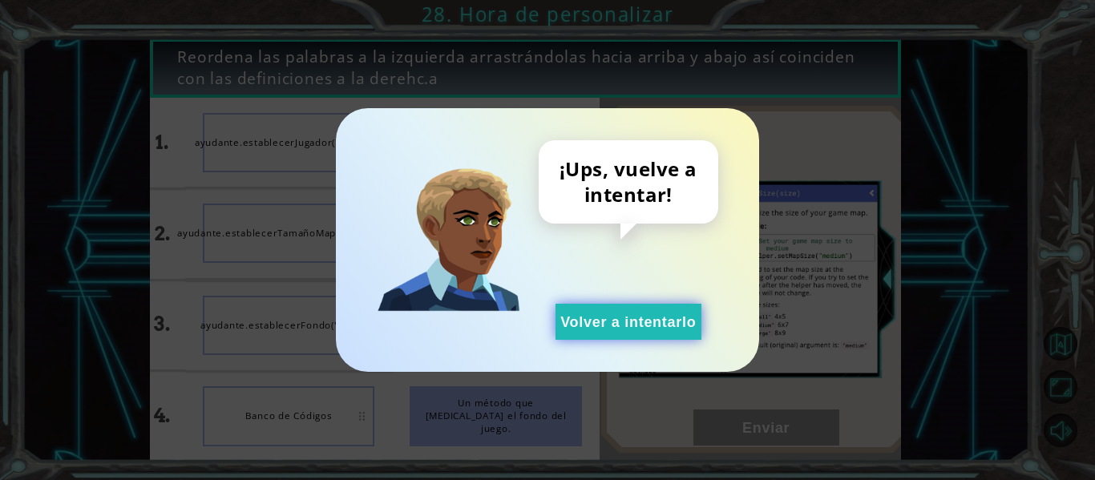
drag, startPoint x: 573, startPoint y: 325, endPoint x: 561, endPoint y: 334, distance: 14.9
click at [573, 327] on button "Volver a intentarlo" at bounding box center [628, 322] width 146 height 36
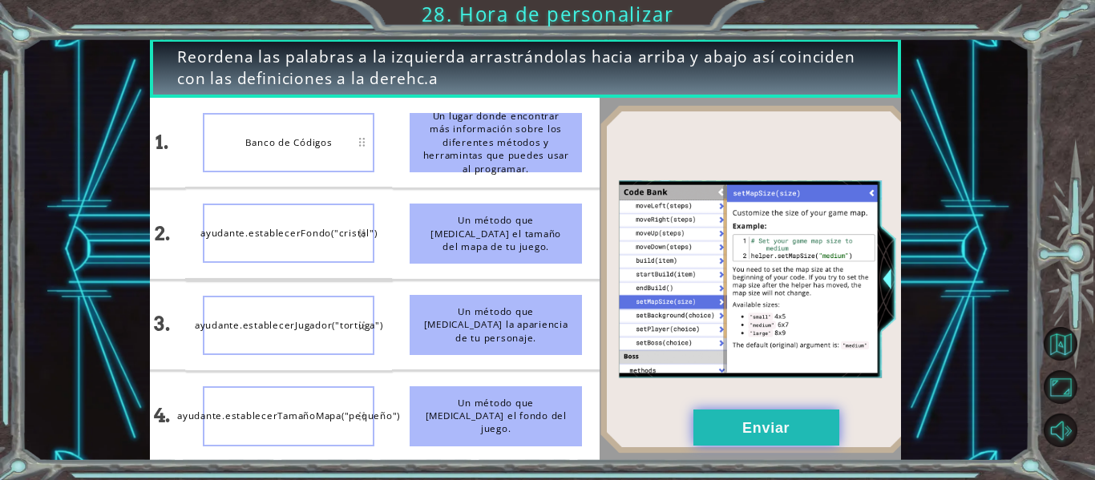
click at [693, 422] on button "Enviar" at bounding box center [766, 428] width 146 height 36
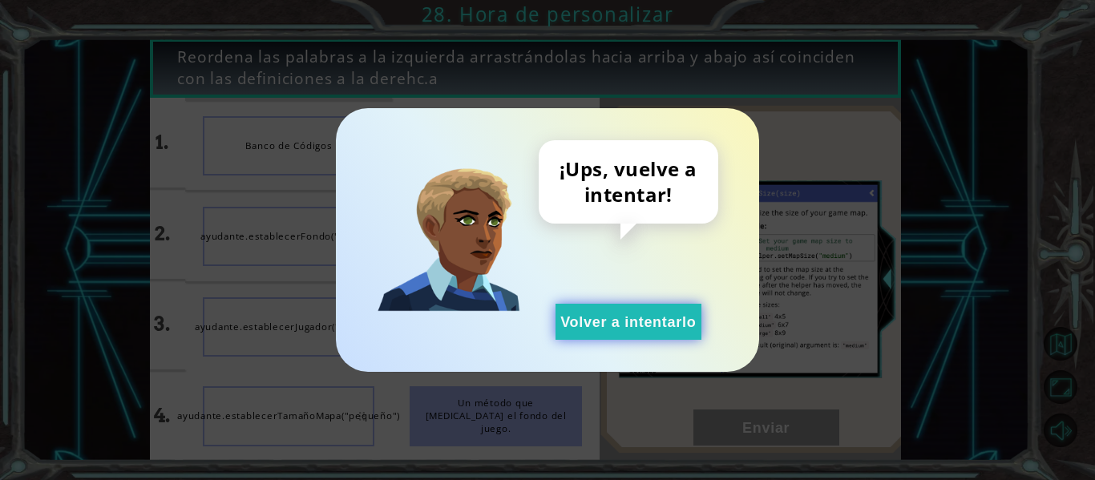
click at [652, 324] on button "Volver a intentarlo" at bounding box center [628, 322] width 146 height 36
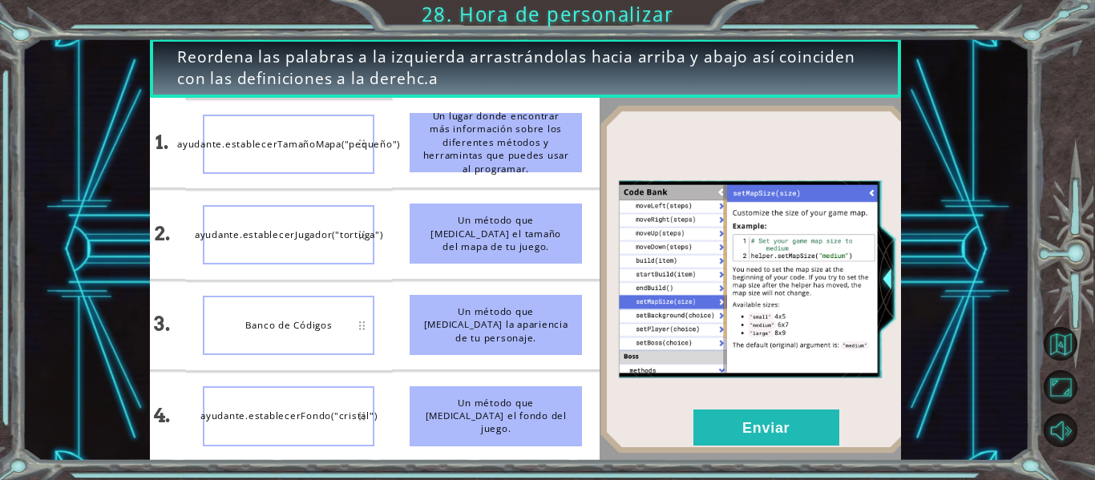
click at [318, 420] on div "ayudante.establecerFondo("cristal")" at bounding box center [289, 415] width 172 height 59
click at [713, 420] on button "Enviar" at bounding box center [766, 428] width 146 height 36
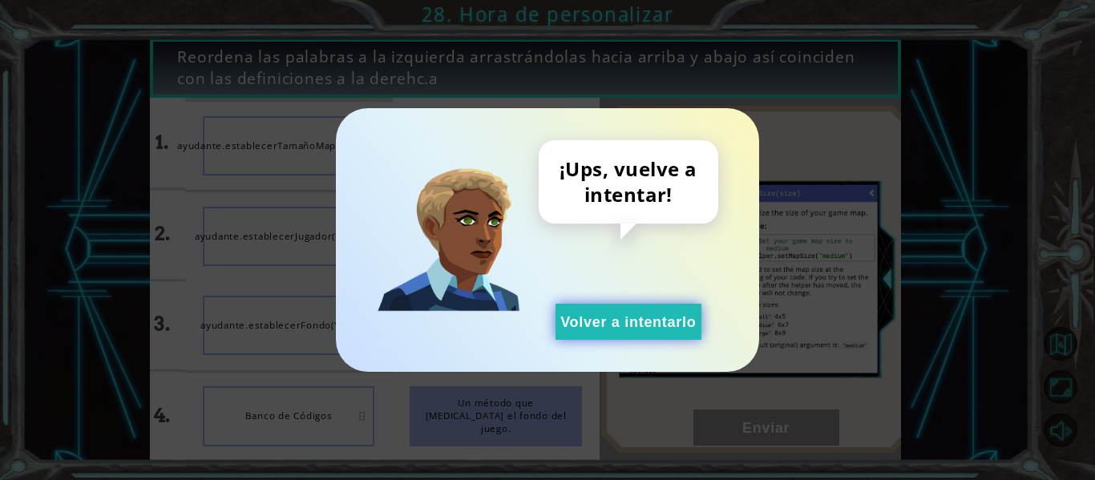
click at [644, 328] on button "Volver a intentarlo" at bounding box center [628, 322] width 146 height 36
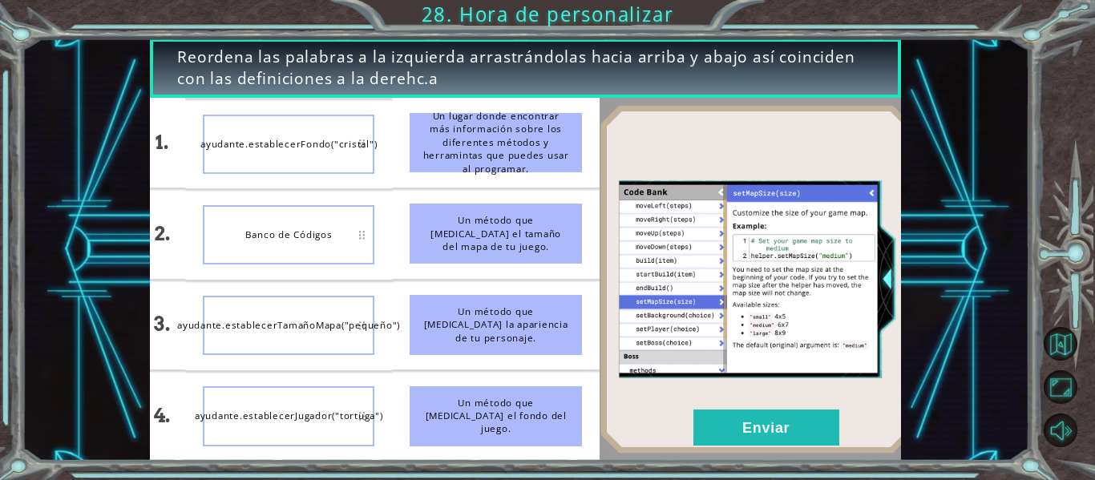
drag, startPoint x: 754, startPoint y: 474, endPoint x: 757, endPoint y: 462, distance: 11.5
click at [758, 467] on div "Reordena las palabras a la izquierda arrastrándolas hacia arriba y abajo así co…" at bounding box center [547, 240] width 1095 height 480
click at [750, 435] on button "Enviar" at bounding box center [766, 428] width 146 height 36
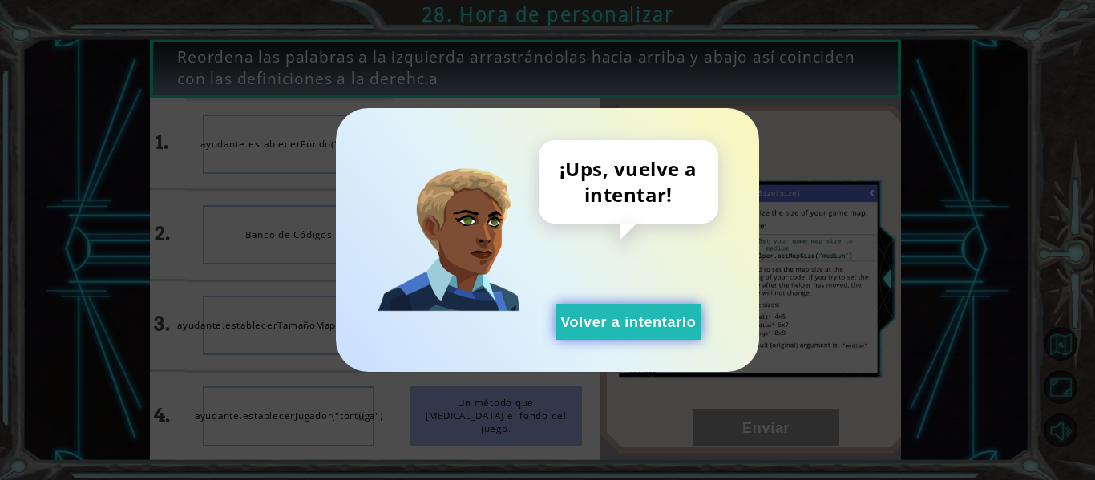
click at [656, 310] on button "Volver a intentarlo" at bounding box center [628, 322] width 146 height 36
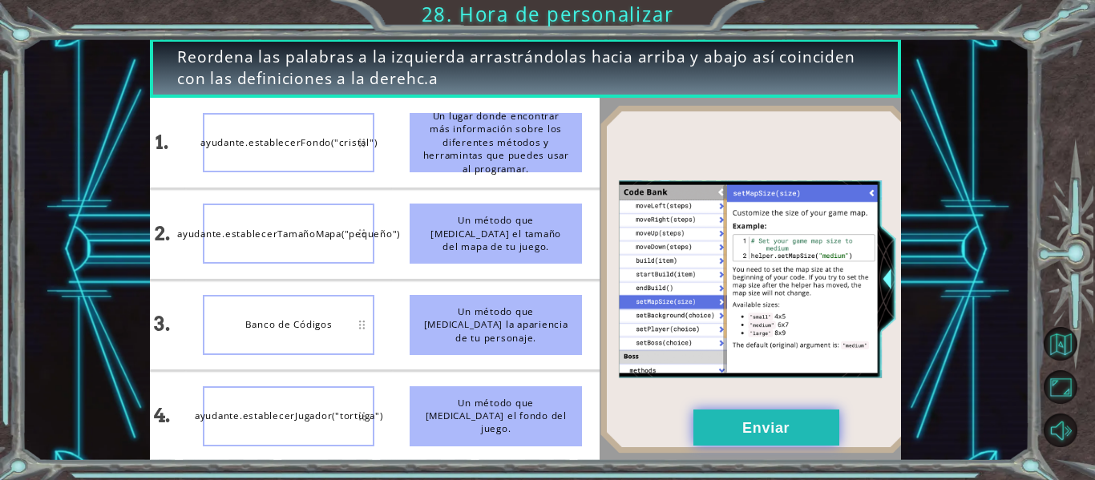
click at [755, 427] on button "Enviar" at bounding box center [766, 428] width 146 height 36
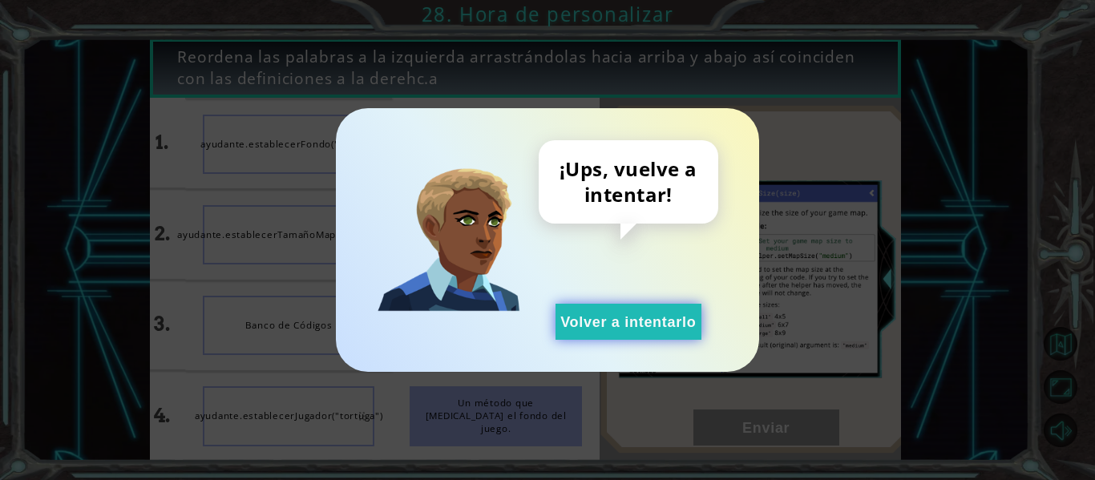
click at [605, 328] on button "Volver a intentarlo" at bounding box center [628, 322] width 146 height 36
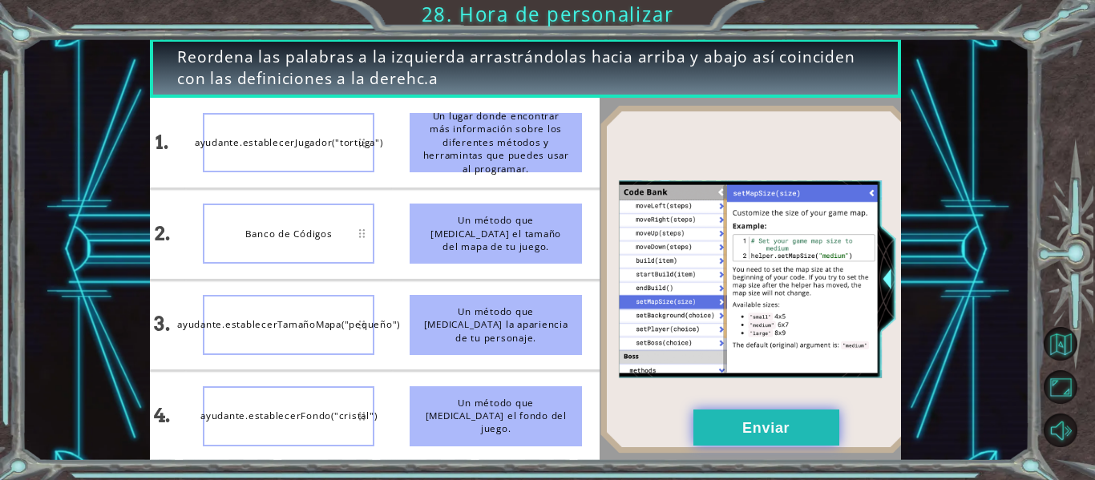
click at [794, 427] on button "Enviar" at bounding box center [766, 428] width 146 height 36
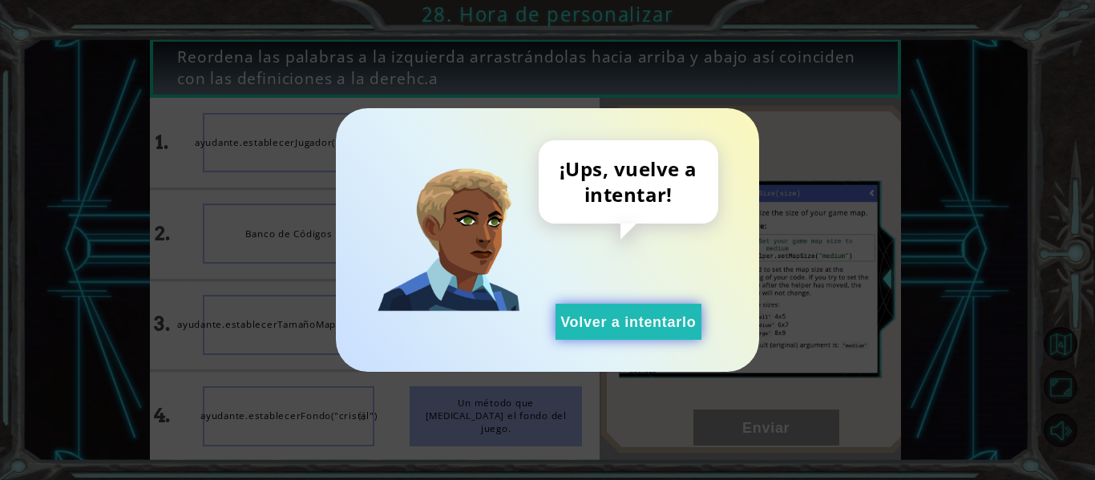
click at [650, 322] on button "Volver a intentarlo" at bounding box center [628, 322] width 146 height 36
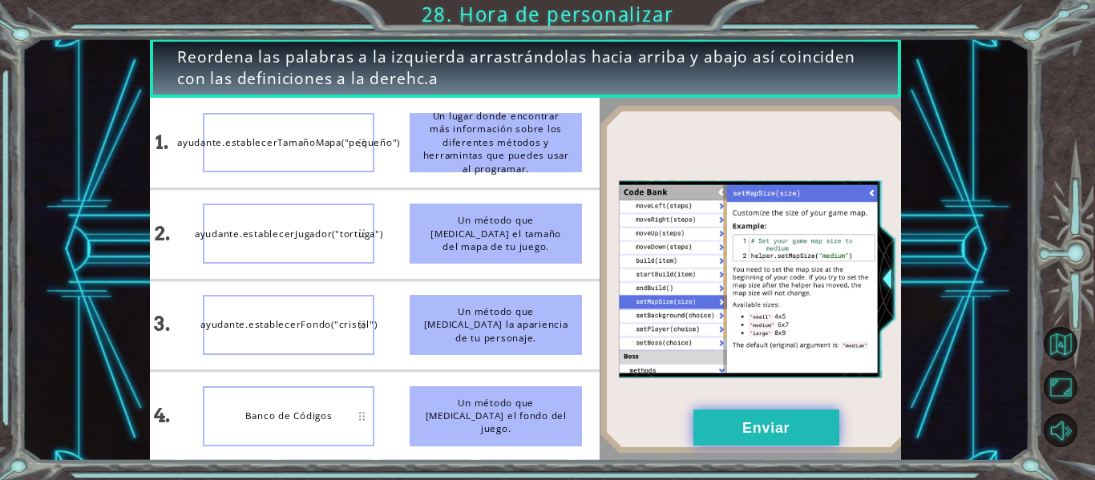
click at [772, 419] on button "Enviar" at bounding box center [766, 428] width 146 height 36
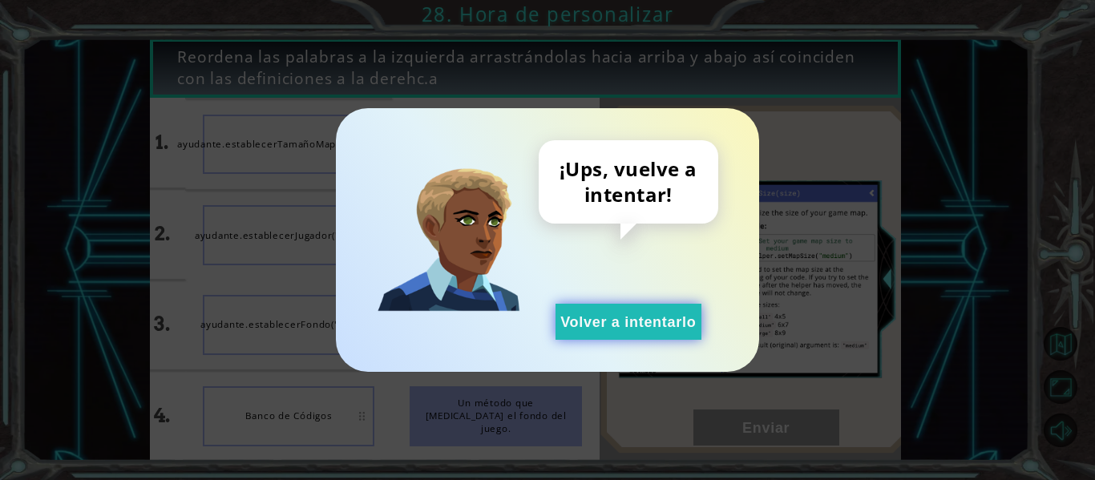
click at [624, 336] on button "Volver a intentarlo" at bounding box center [628, 322] width 146 height 36
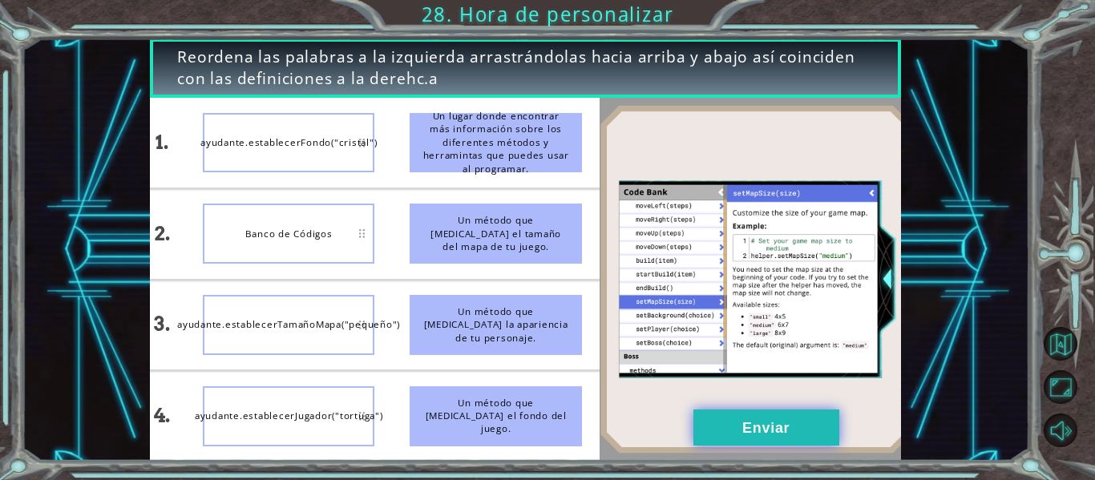
click at [770, 418] on button "Enviar" at bounding box center [766, 428] width 146 height 36
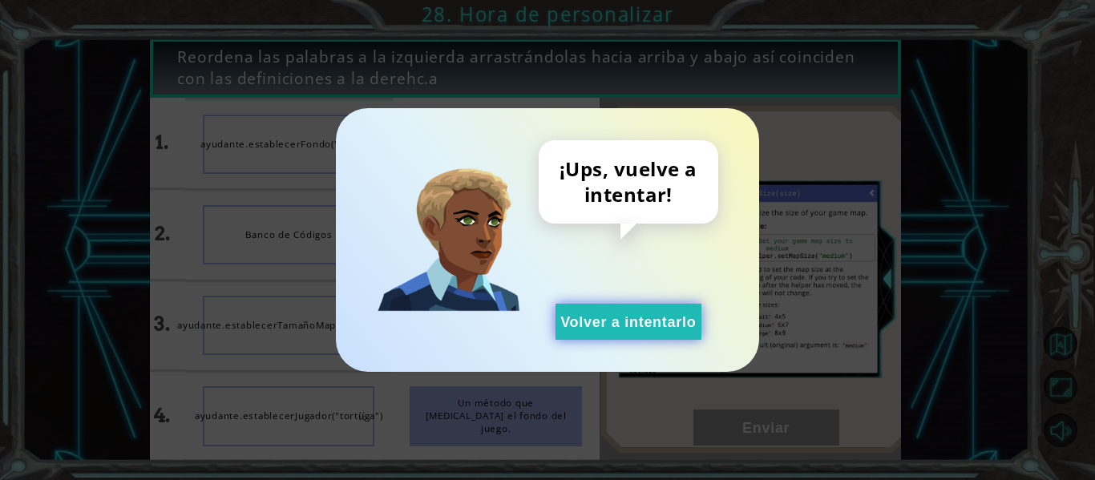
click at [679, 331] on button "Volver a intentarlo" at bounding box center [628, 322] width 146 height 36
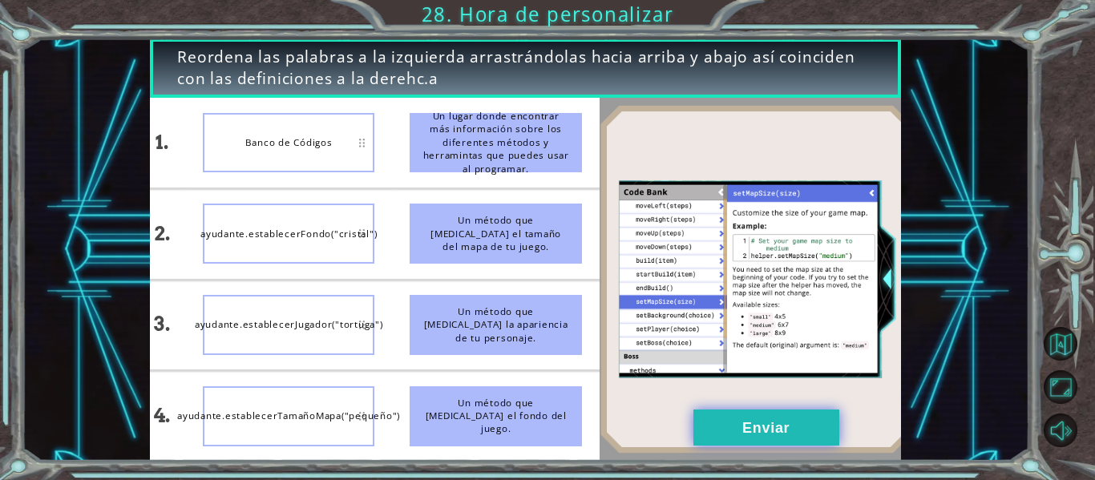
click at [708, 433] on button "Enviar" at bounding box center [766, 428] width 146 height 36
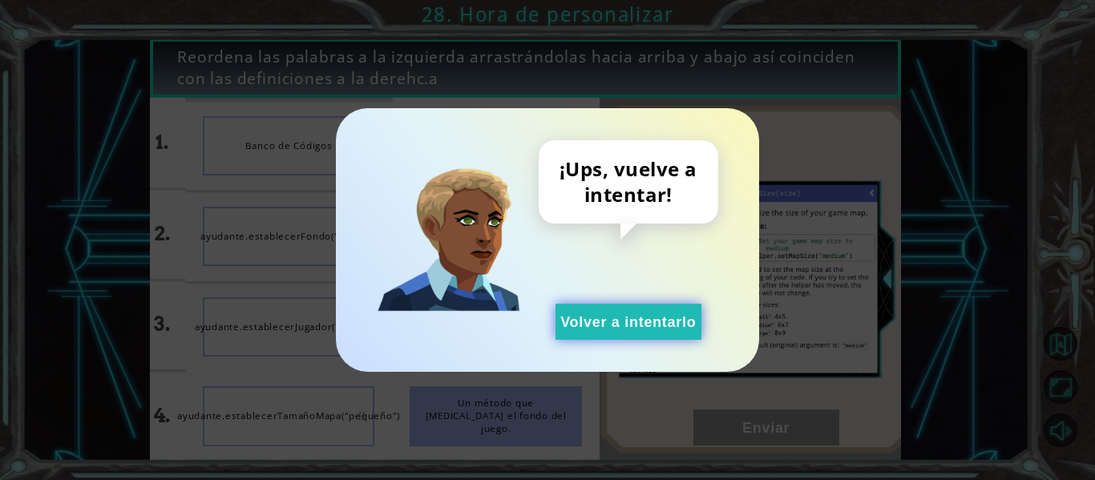
click at [653, 316] on button "Volver a intentarlo" at bounding box center [628, 322] width 146 height 36
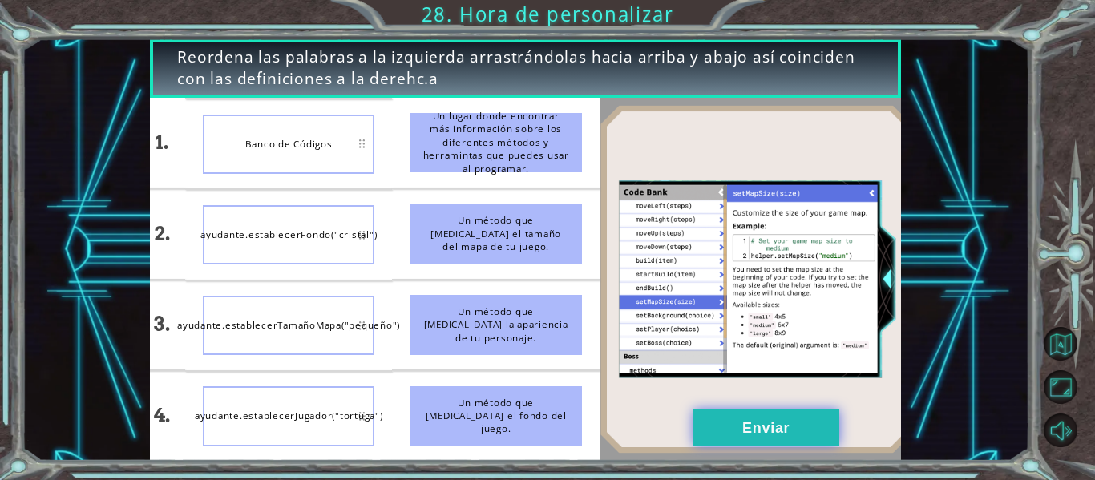
click at [763, 438] on button "Enviar" at bounding box center [766, 428] width 146 height 36
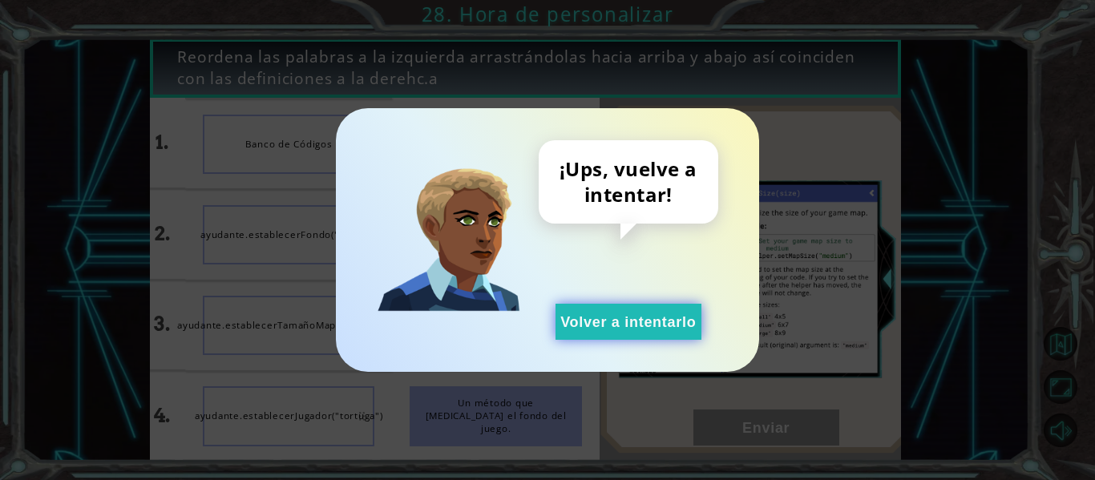
click at [676, 338] on button "Volver a intentarlo" at bounding box center [628, 322] width 146 height 36
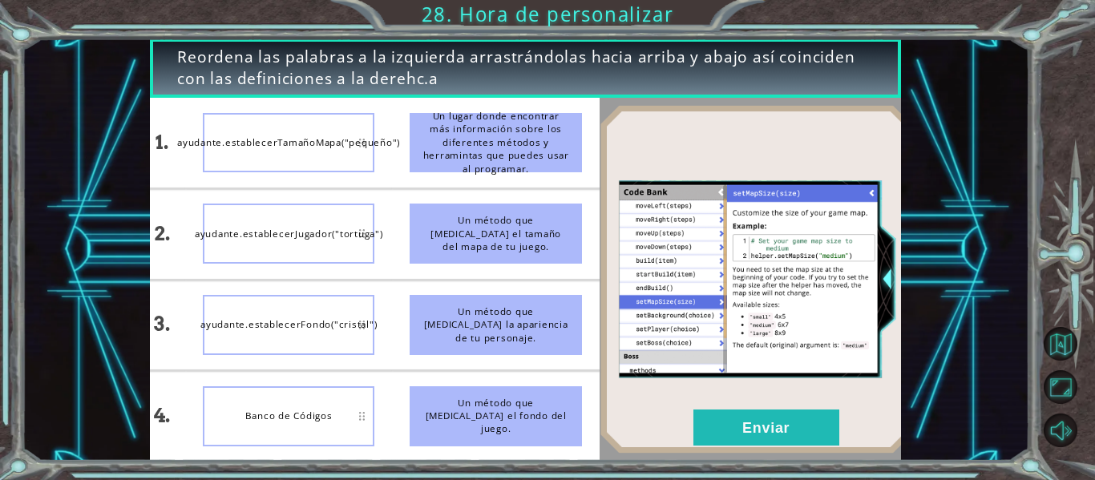
click at [830, 427] on img at bounding box center [755, 279] width 313 height 349
drag, startPoint x: 830, startPoint y: 427, endPoint x: 798, endPoint y: 415, distance: 33.5
click at [798, 415] on div "1. 2. 3. 4. ayudante.establecerTamañoMapa("pequeño") ayudante.establecerJugador…" at bounding box center [525, 279] width 751 height 363
click at [799, 415] on button "Enviar" at bounding box center [766, 428] width 146 height 36
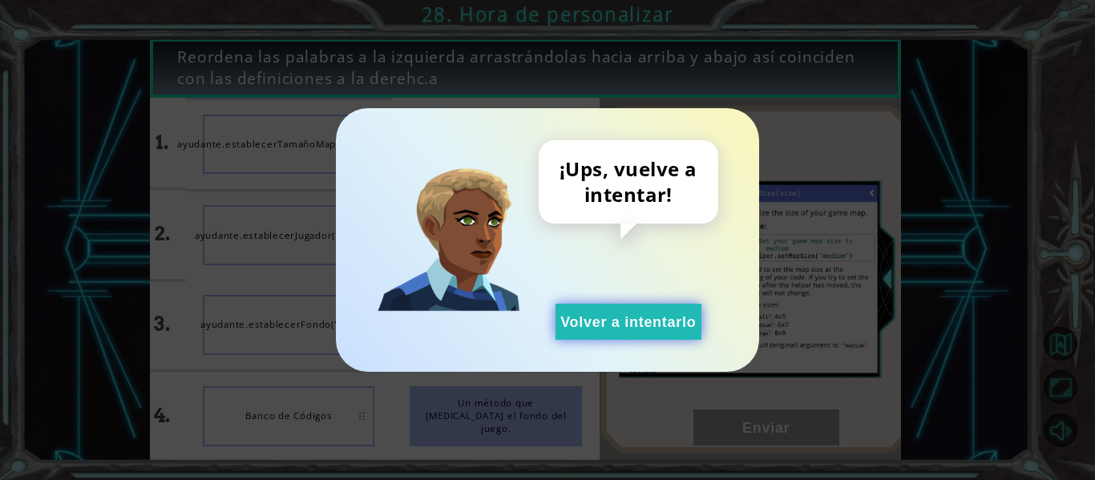
click at [691, 331] on button "Volver a intentarlo" at bounding box center [628, 322] width 146 height 36
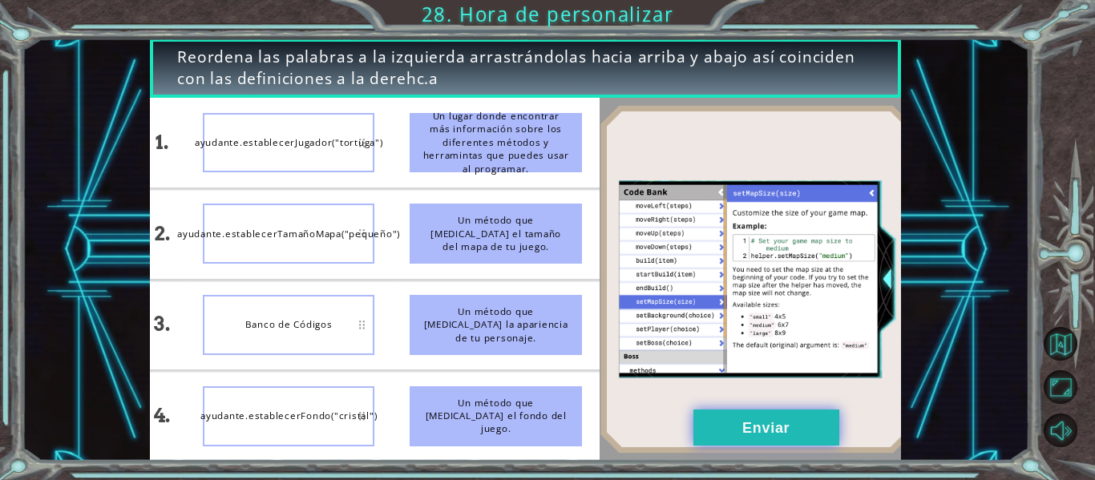
click at [785, 416] on button "Enviar" at bounding box center [766, 428] width 146 height 36
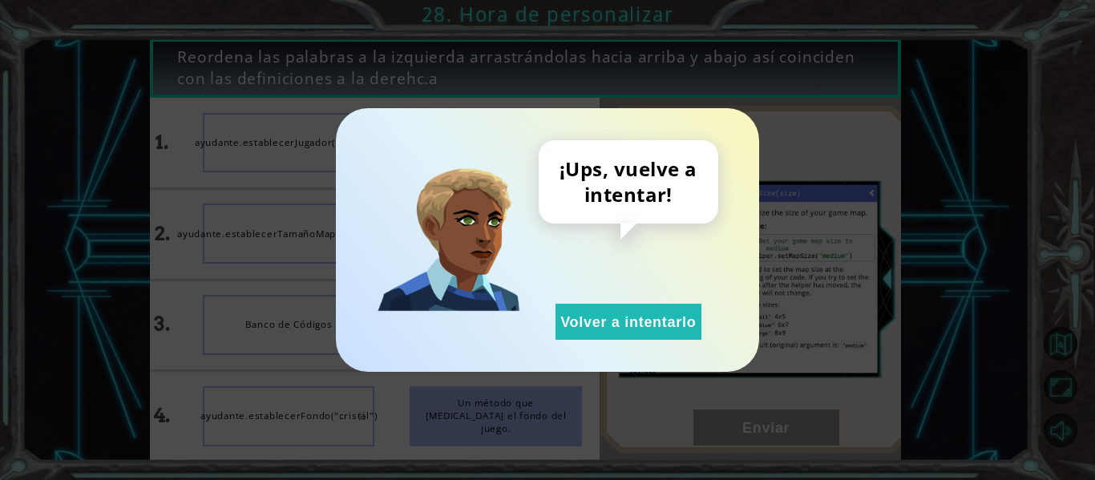
click at [649, 299] on div "¡Ups, vuelve a intentar! Volver a intentarlo" at bounding box center [629, 240] width 180 height 200
click at [680, 327] on button "Volver a intentarlo" at bounding box center [628, 322] width 146 height 36
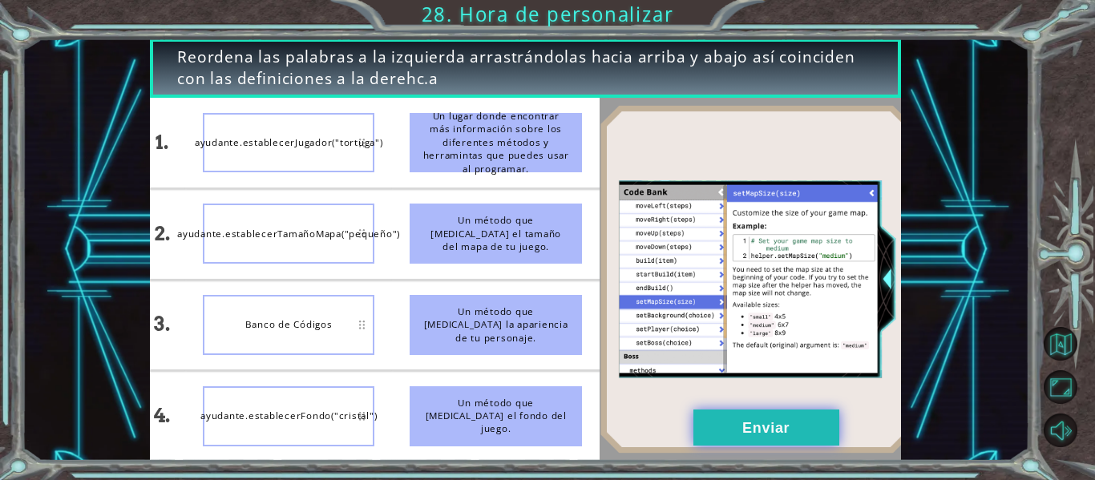
click at [787, 429] on button "Enviar" at bounding box center [766, 428] width 146 height 36
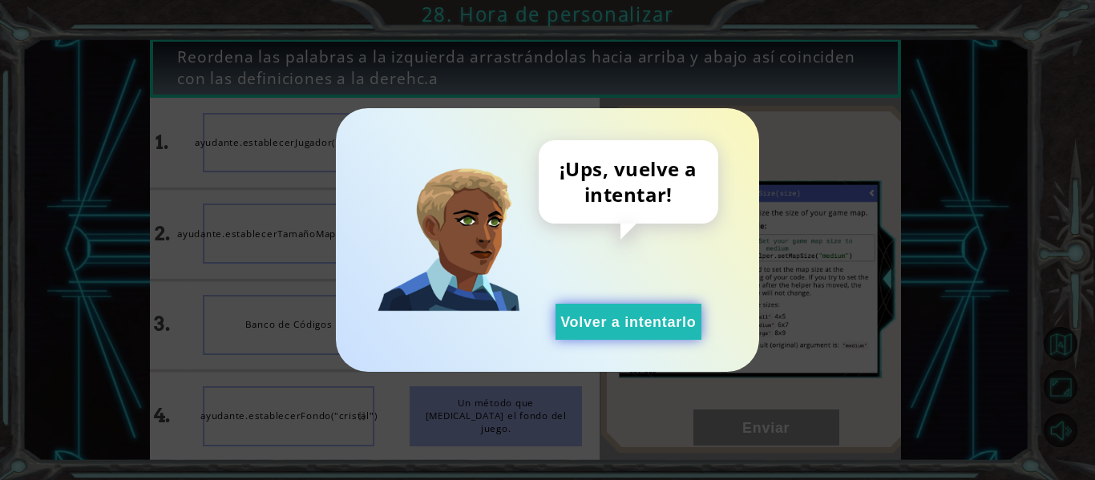
click at [658, 320] on button "Volver a intentarlo" at bounding box center [628, 322] width 146 height 36
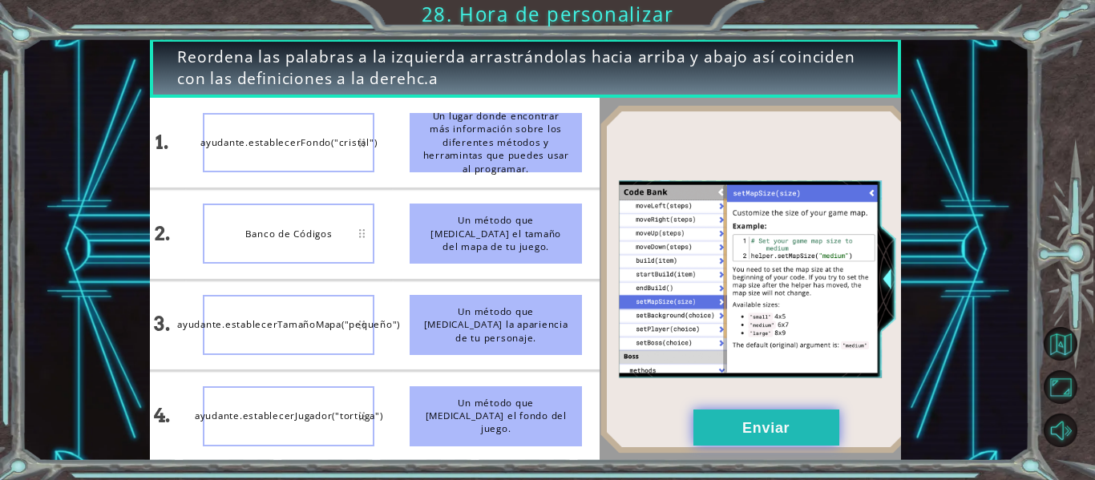
click at [747, 429] on button "Enviar" at bounding box center [766, 428] width 146 height 36
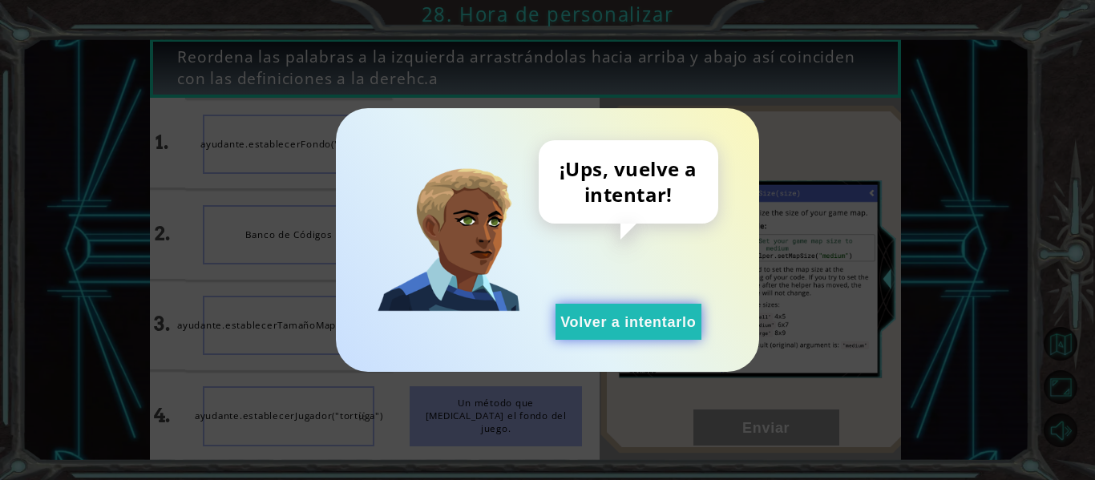
click at [635, 307] on div "¡Ups, vuelve a intentar! Volver a intentarlo" at bounding box center [629, 240] width 180 height 200
click at [645, 337] on button "Volver a intentarlo" at bounding box center [628, 322] width 146 height 36
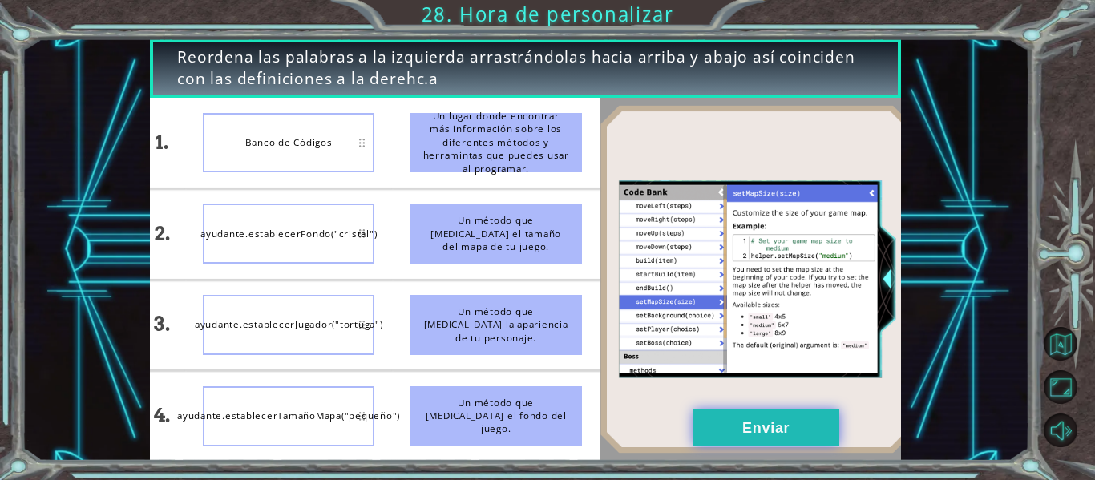
click at [777, 430] on button "Enviar" at bounding box center [766, 428] width 146 height 36
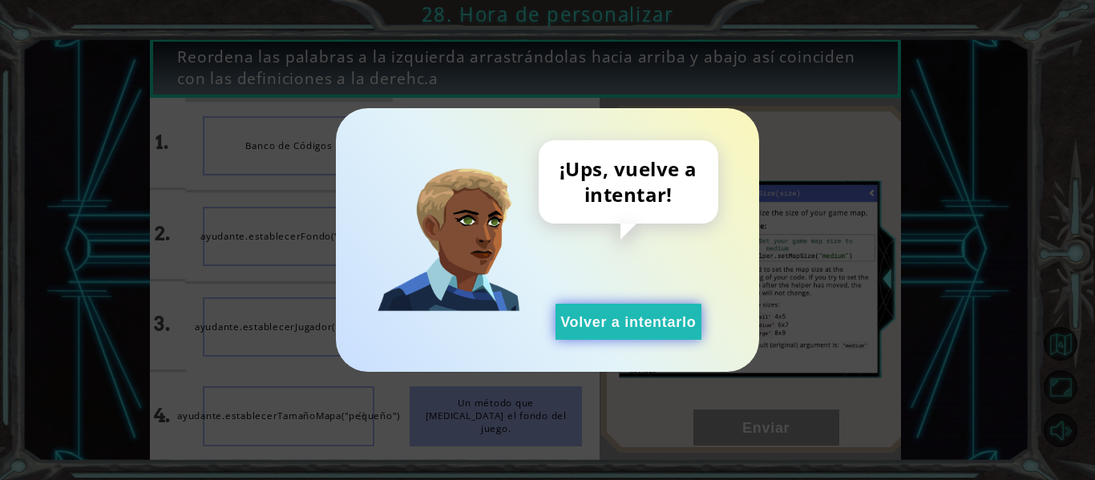
click at [625, 305] on button "Volver a intentarlo" at bounding box center [628, 322] width 146 height 36
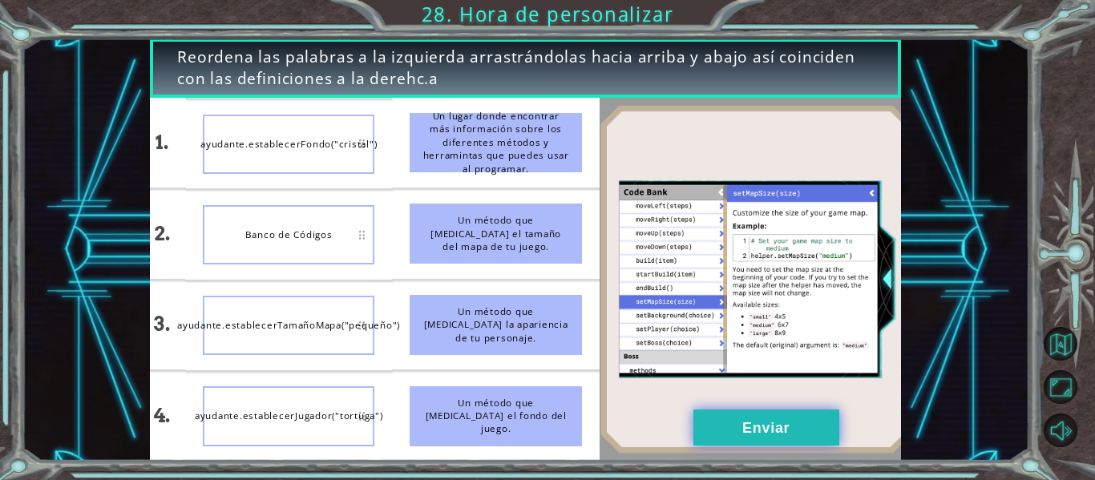
click at [801, 423] on button "Enviar" at bounding box center [766, 428] width 146 height 36
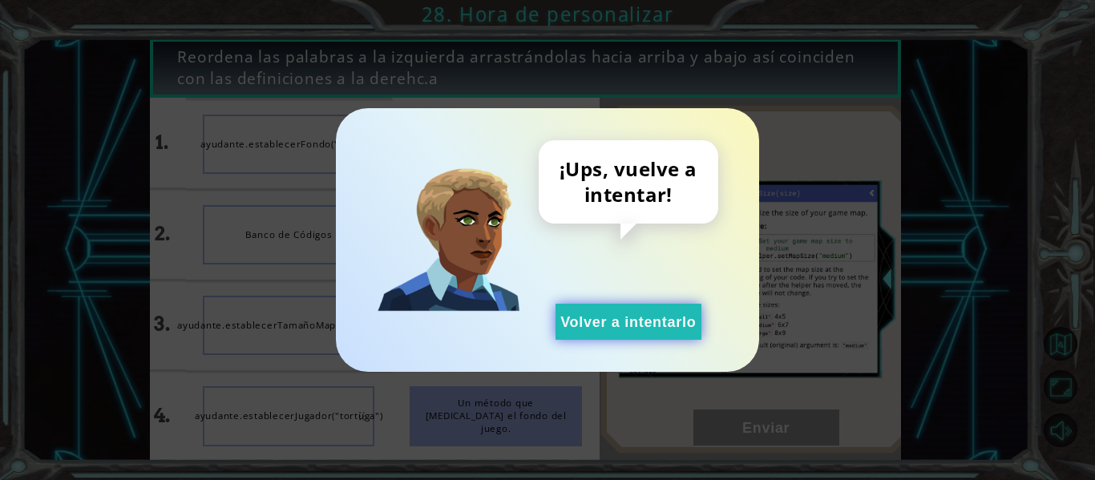
click at [684, 337] on button "Volver a intentarlo" at bounding box center [628, 322] width 146 height 36
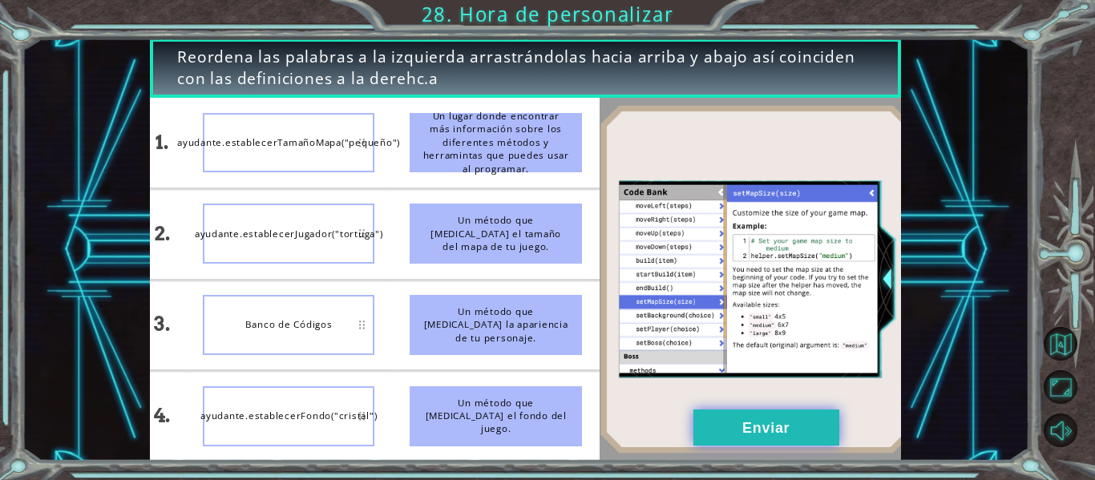
click at [717, 429] on button "Enviar" at bounding box center [766, 428] width 146 height 36
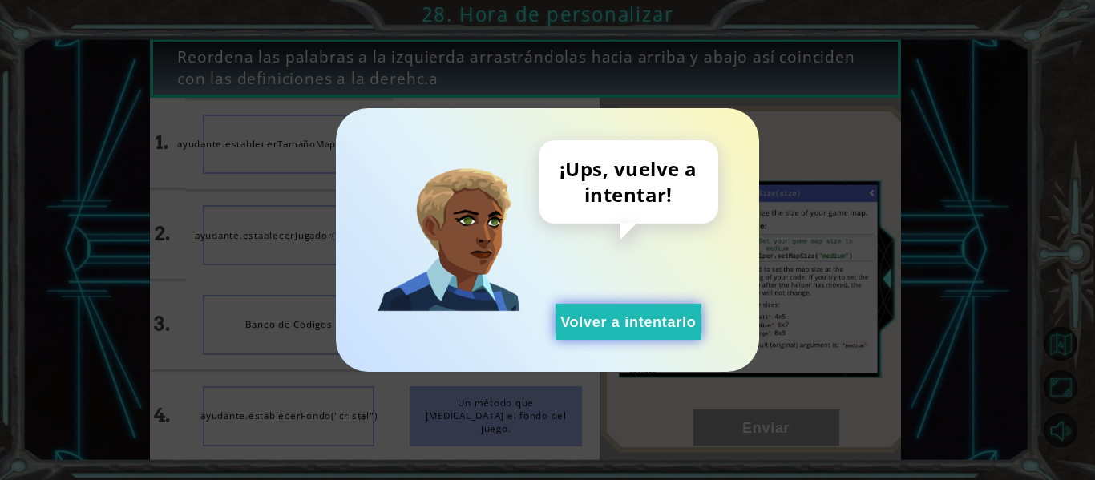
drag, startPoint x: 588, startPoint y: 335, endPoint x: 563, endPoint y: 331, distance: 25.2
click at [585, 335] on button "Volver a intentarlo" at bounding box center [628, 322] width 146 height 36
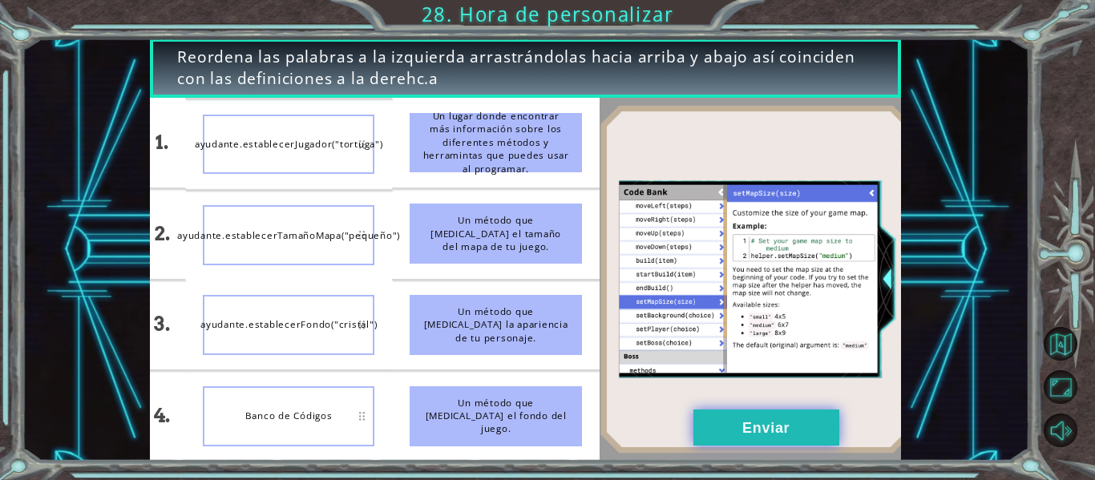
click at [704, 419] on button "Enviar" at bounding box center [766, 428] width 146 height 36
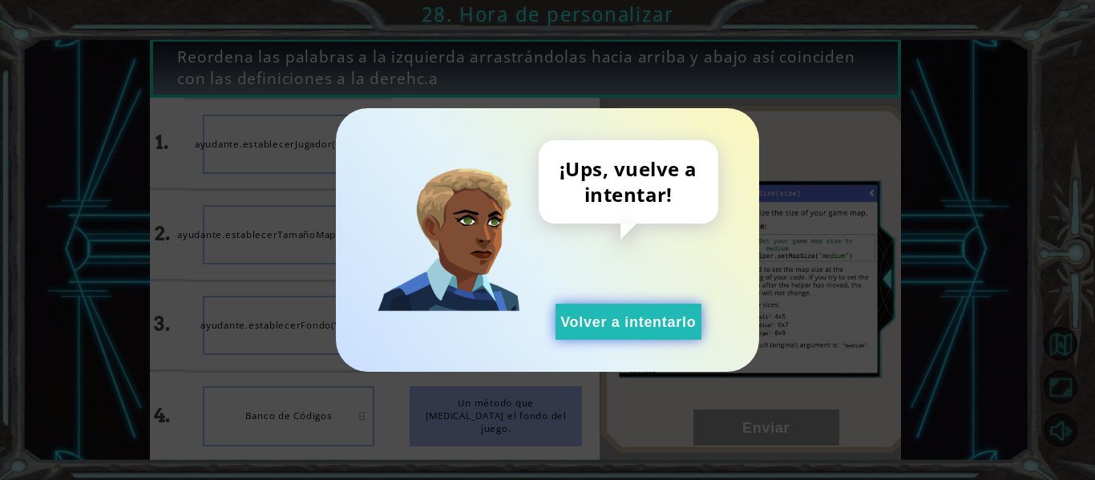
click at [639, 316] on button "Volver a intentarlo" at bounding box center [628, 322] width 146 height 36
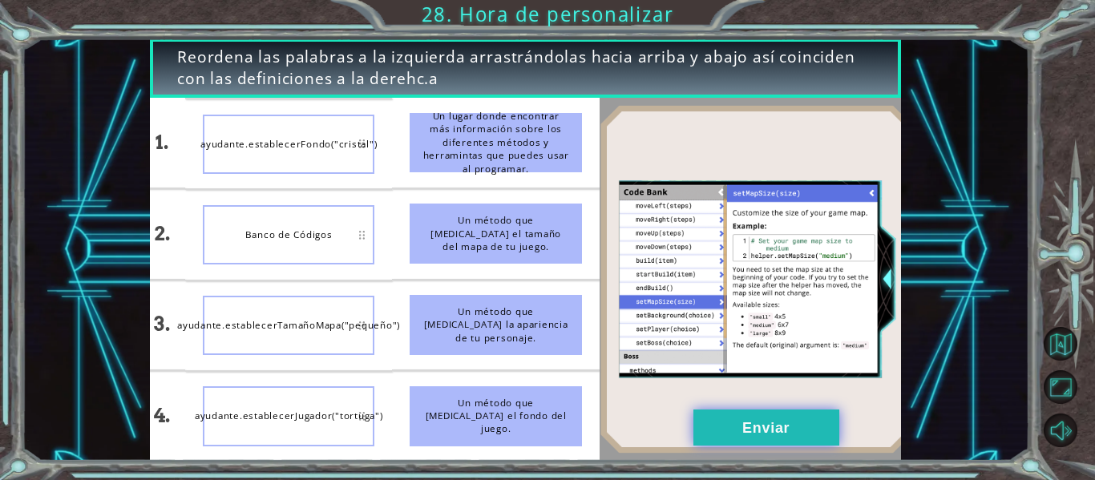
click at [714, 431] on button "Enviar" at bounding box center [766, 428] width 146 height 36
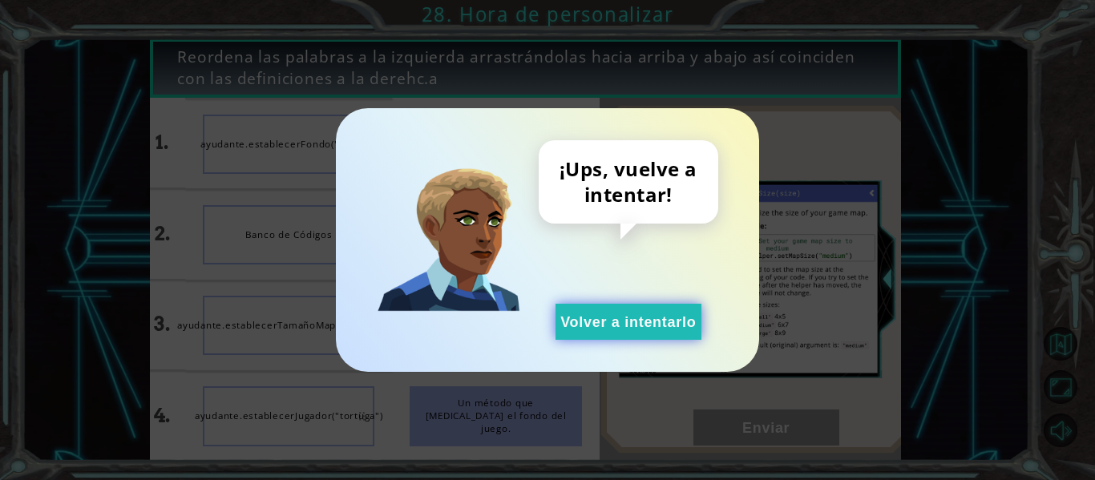
click at [588, 320] on button "Volver a intentarlo" at bounding box center [628, 322] width 146 height 36
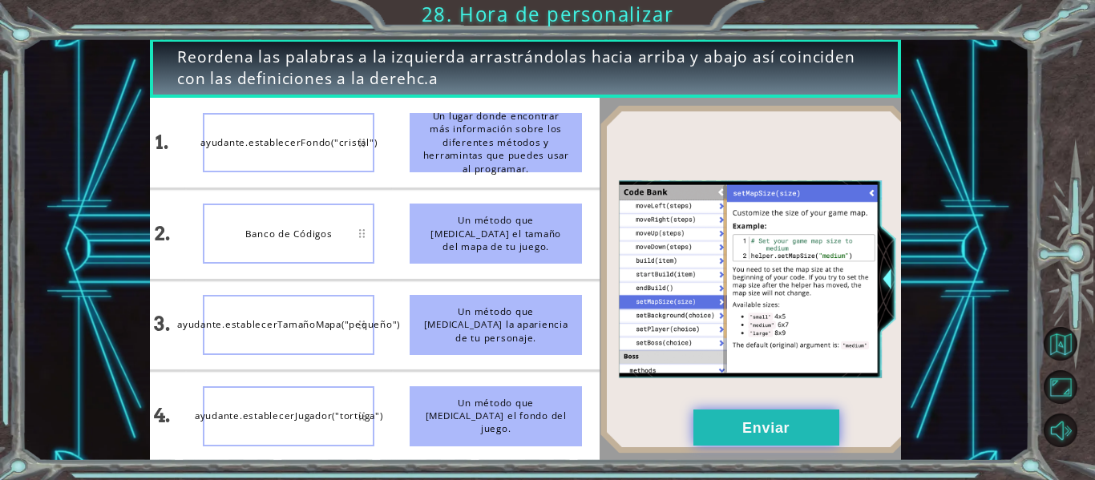
click at [737, 427] on button "Enviar" at bounding box center [766, 428] width 146 height 36
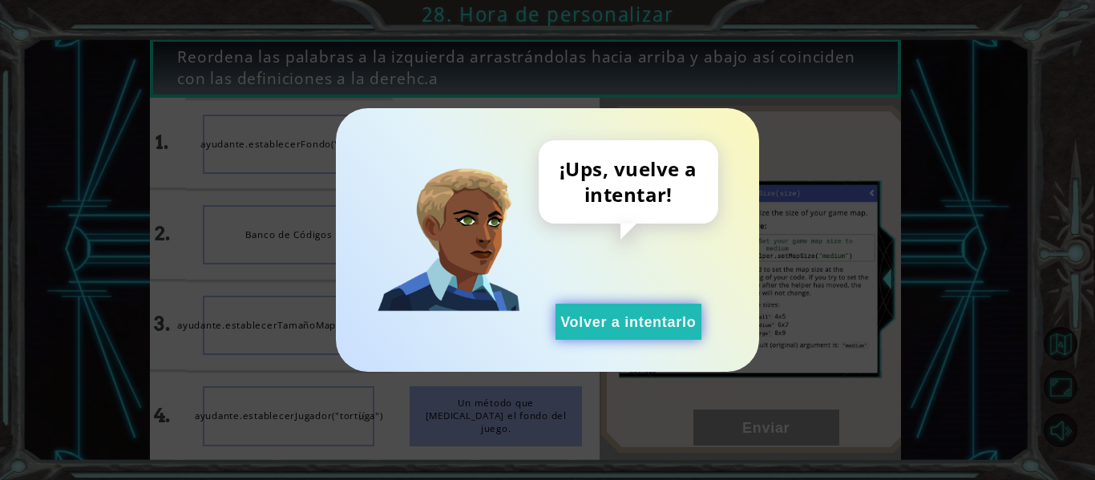
click at [670, 319] on button "Volver a intentarlo" at bounding box center [628, 322] width 146 height 36
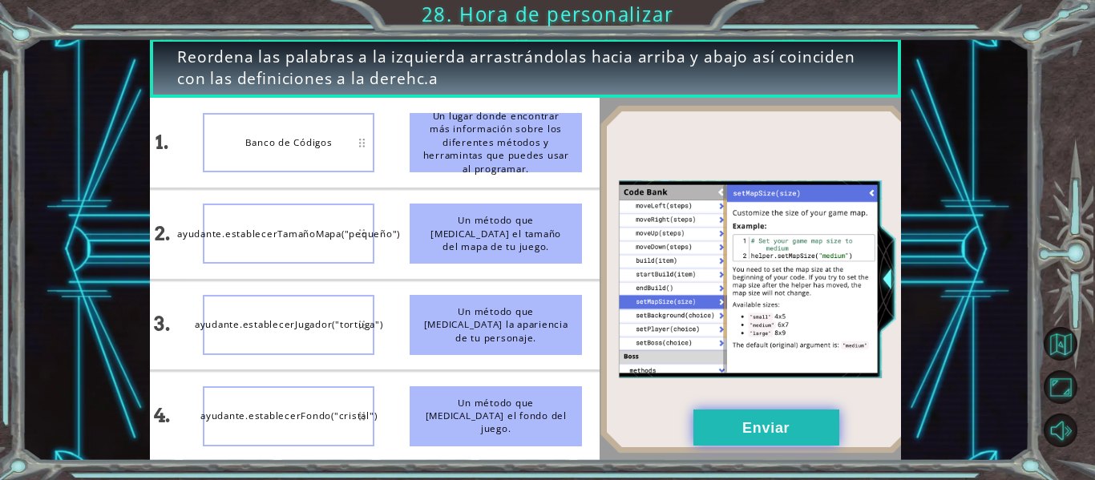
click at [699, 428] on button "Enviar" at bounding box center [766, 428] width 146 height 36
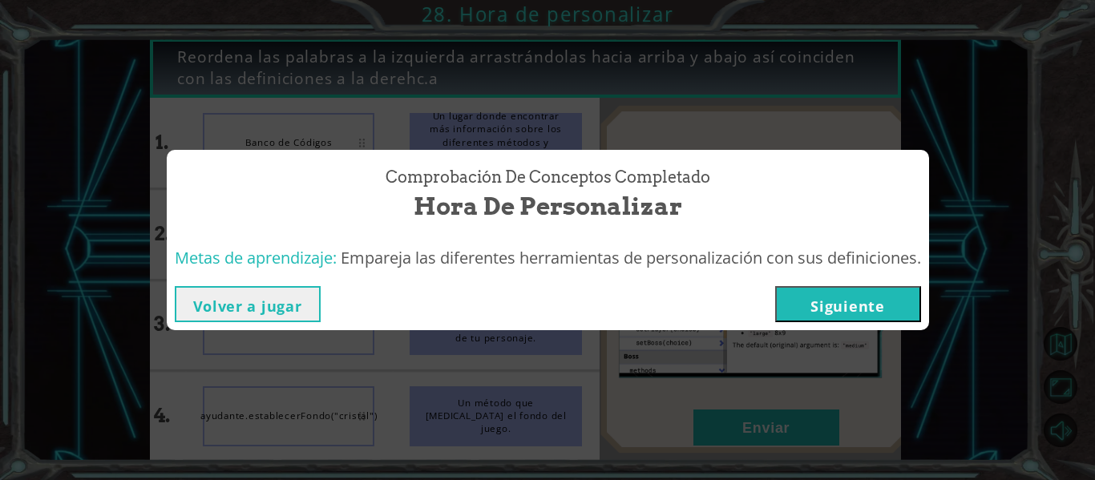
click at [796, 305] on button "Siguiente" at bounding box center [848, 304] width 146 height 36
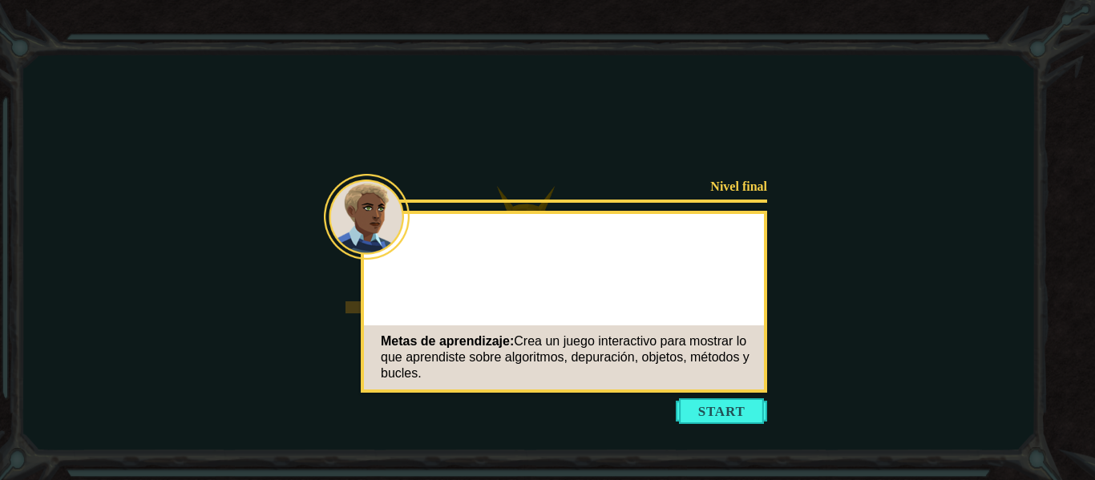
click at [725, 413] on button "Start" at bounding box center [721, 411] width 91 height 26
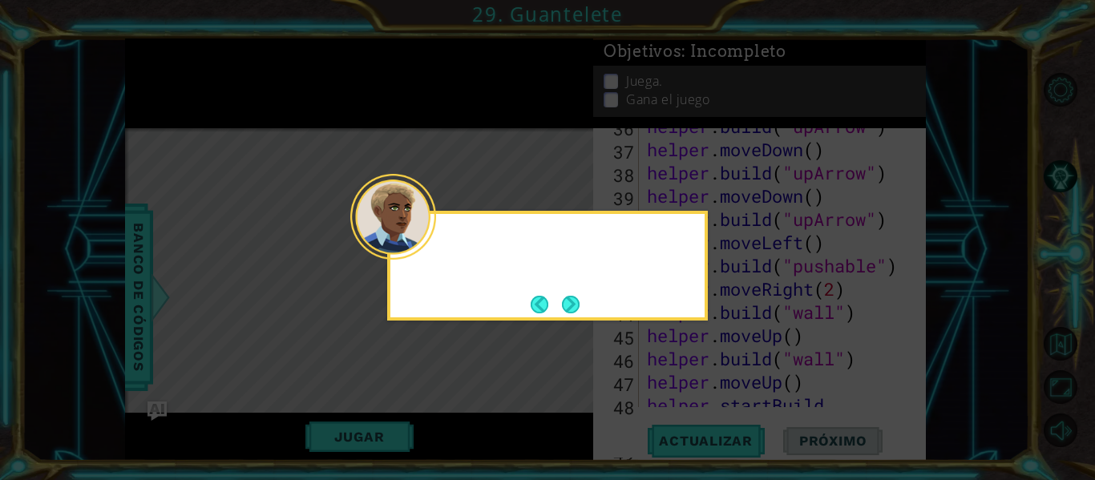
scroll to position [1255, 0]
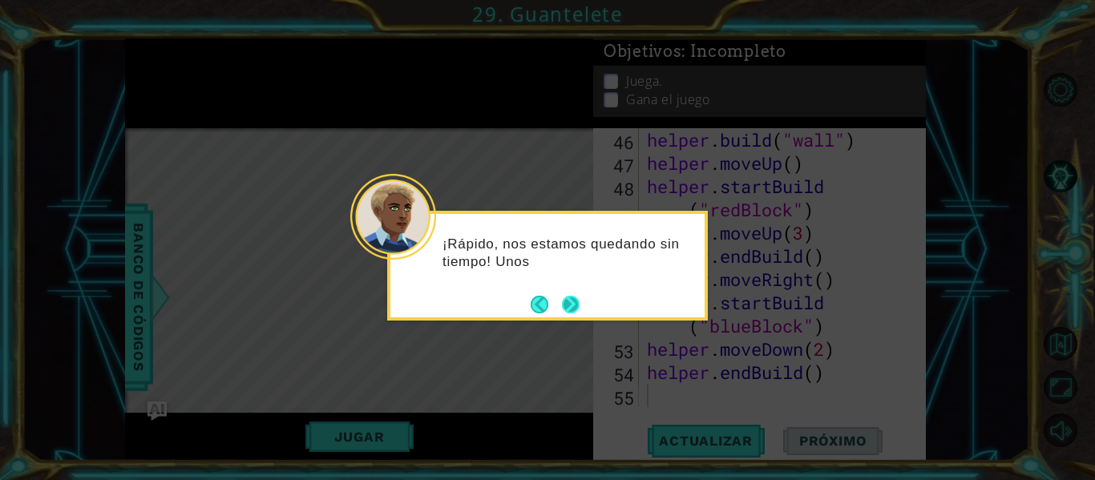
click at [571, 300] on button "Next" at bounding box center [571, 305] width 18 height 18
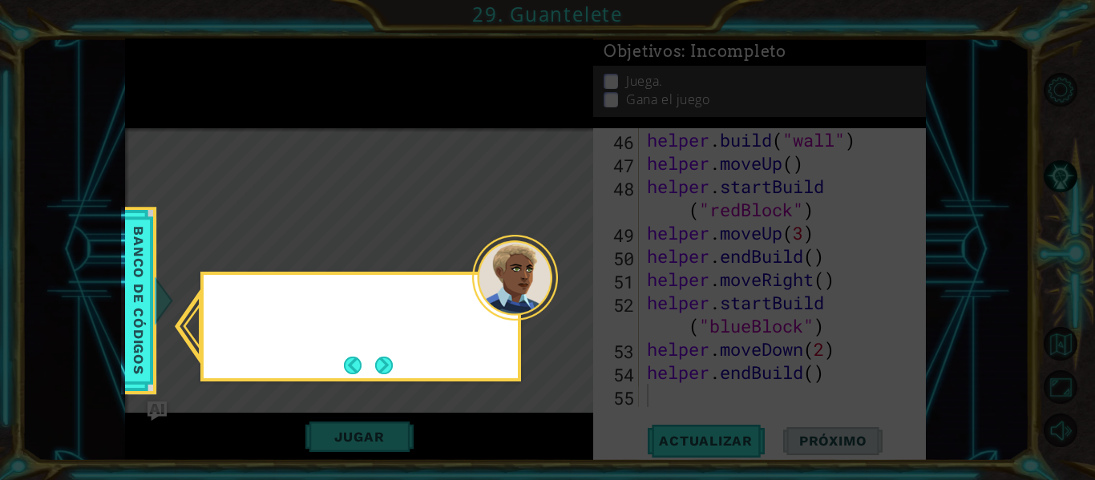
click at [571, 300] on icon at bounding box center [547, 240] width 1095 height 480
click at [392, 365] on button "Next" at bounding box center [384, 366] width 18 height 18
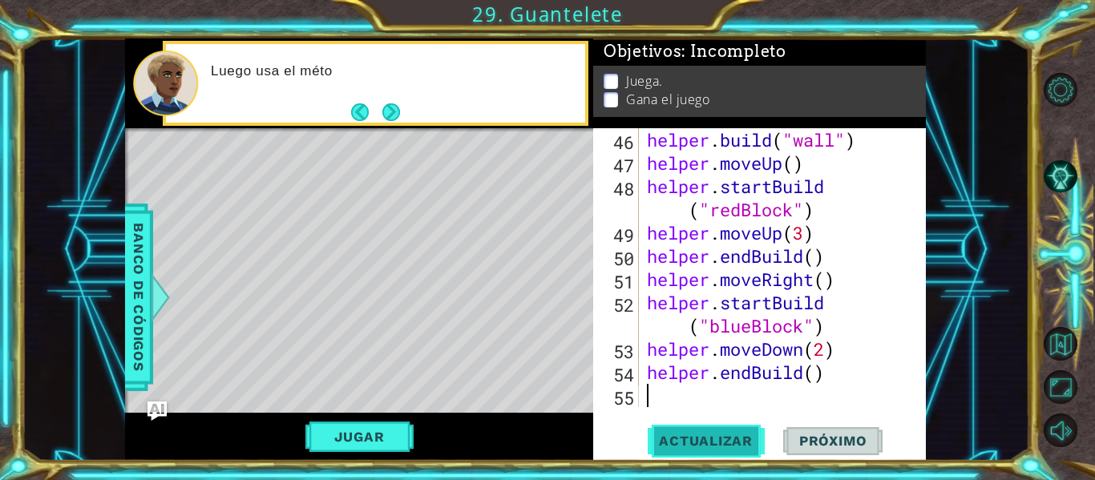
click at [705, 439] on span "Actualizar" at bounding box center [706, 441] width 126 height 16
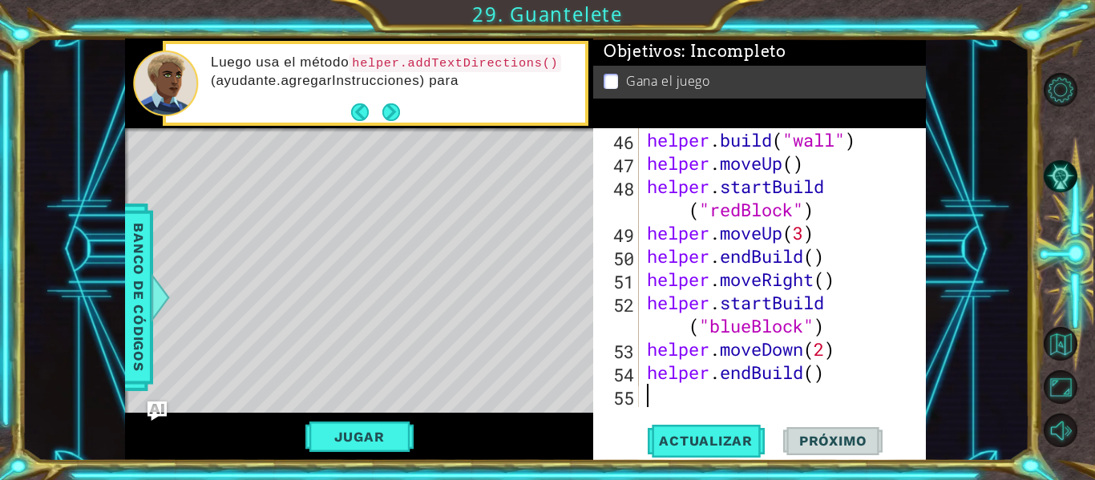
click at [403, 432] on button "Jugar" at bounding box center [359, 437] width 108 height 30
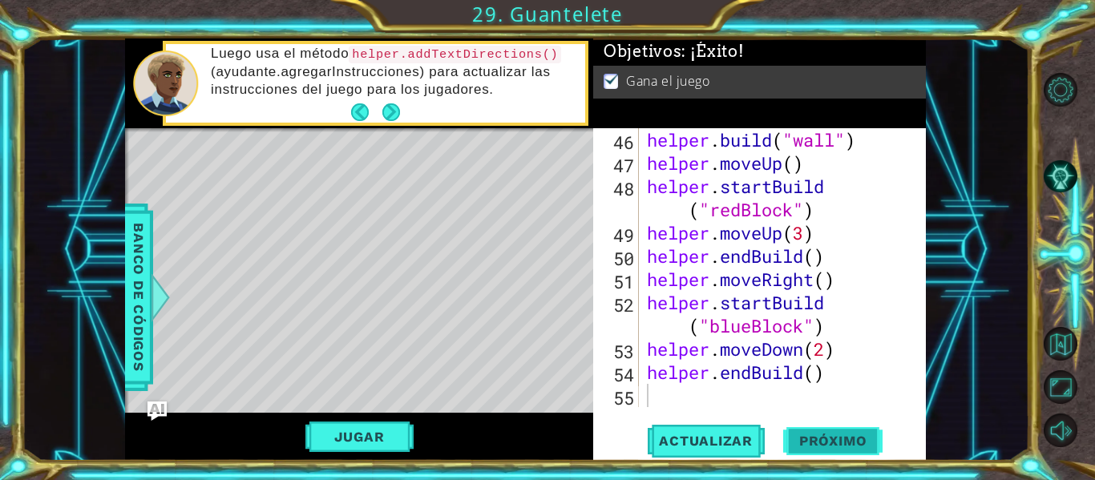
click at [848, 430] on button "Próximo" at bounding box center [832, 441] width 99 height 33
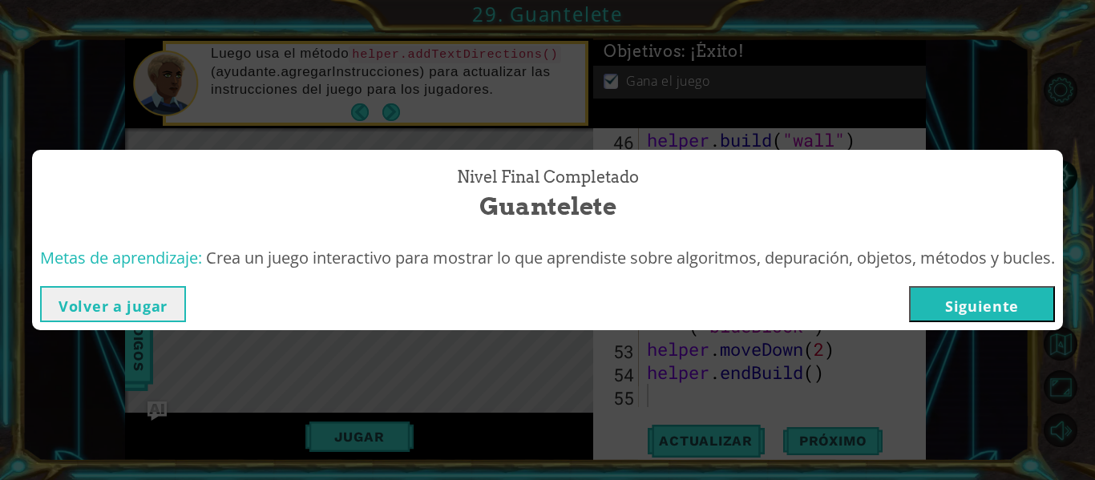
click at [979, 289] on button "Siguiente" at bounding box center [982, 304] width 146 height 36
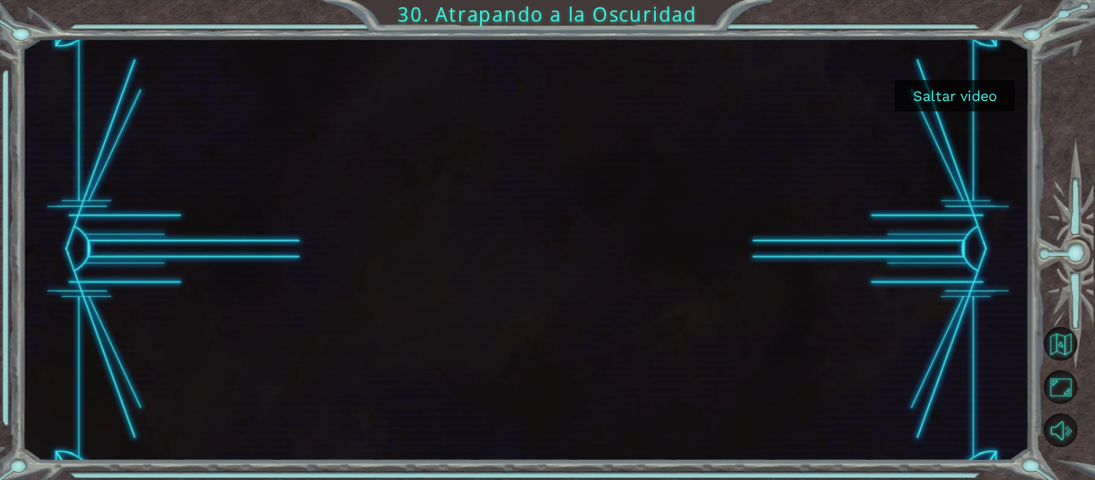
click at [951, 96] on button "Saltar video" at bounding box center [954, 95] width 120 height 31
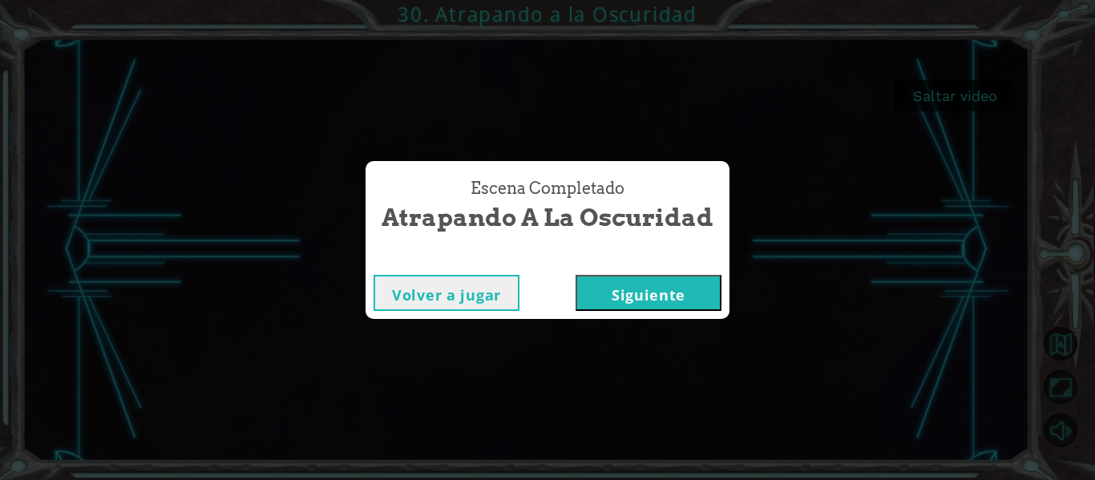
click at [643, 291] on button "Siguiente" at bounding box center [648, 293] width 146 height 36
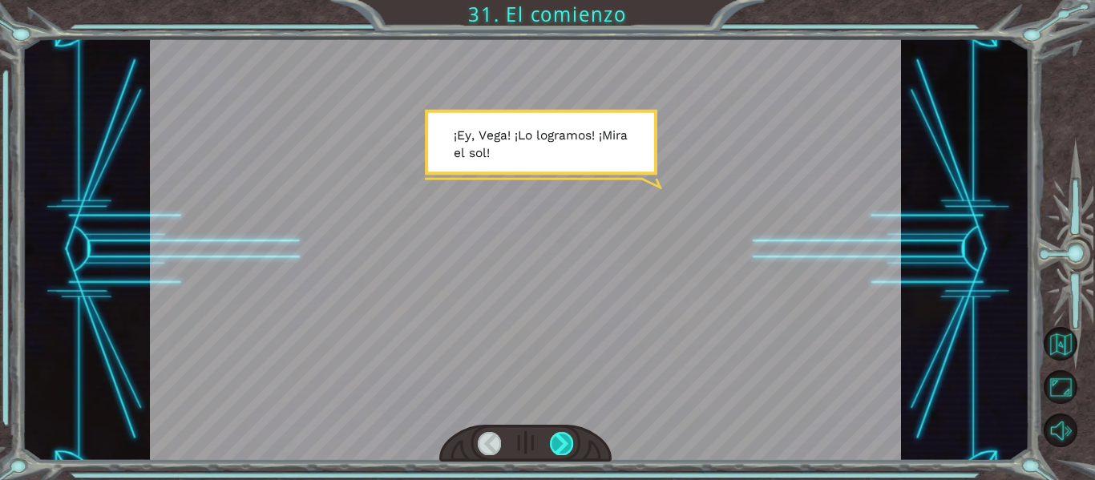
click at [567, 434] on div at bounding box center [561, 443] width 23 height 22
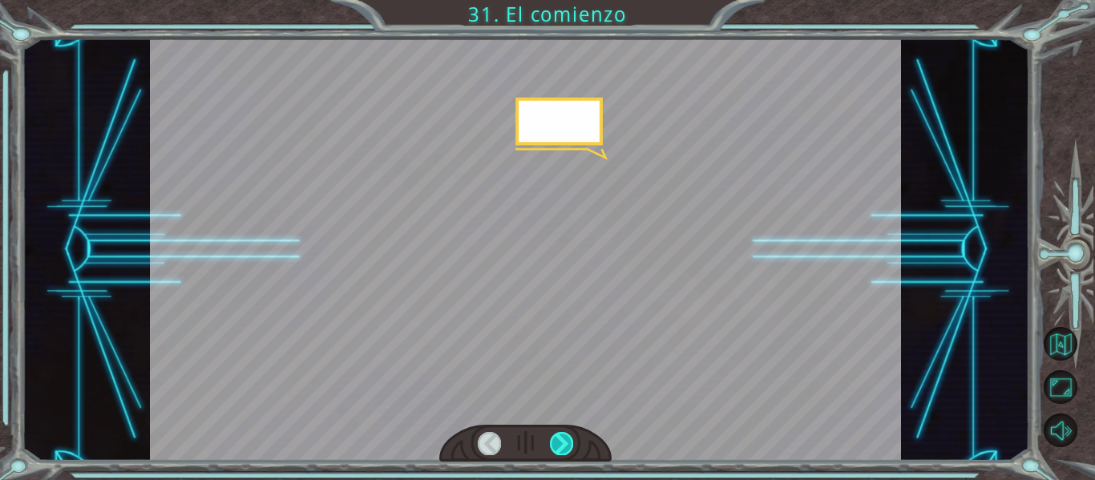
click at [567, 434] on div at bounding box center [561, 443] width 23 height 22
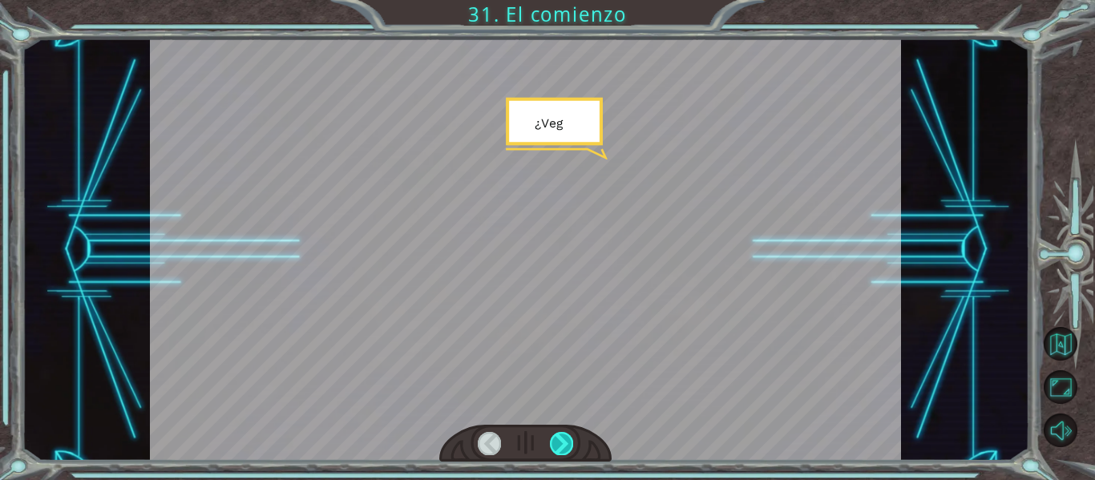
click at [567, 434] on div at bounding box center [561, 443] width 23 height 22
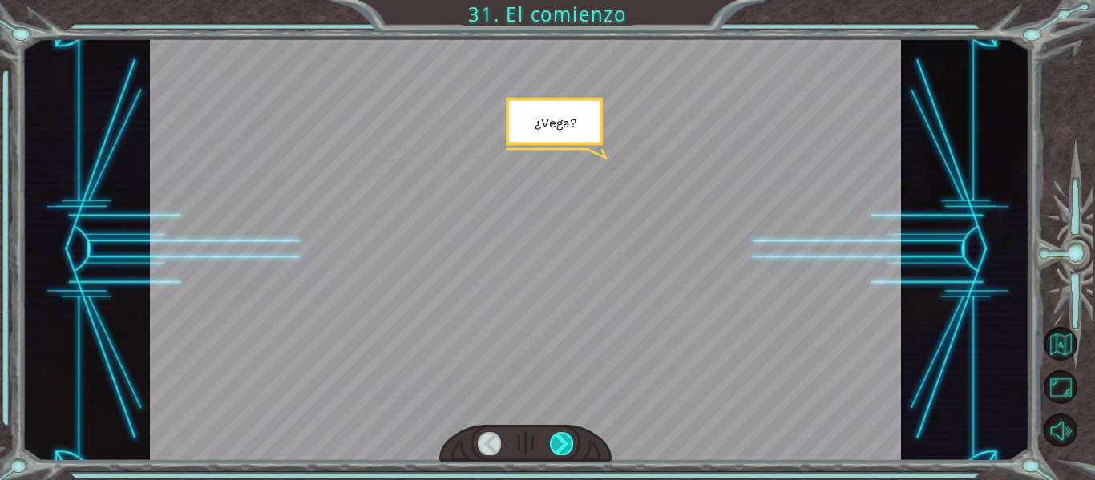
click at [567, 434] on div at bounding box center [561, 443] width 23 height 22
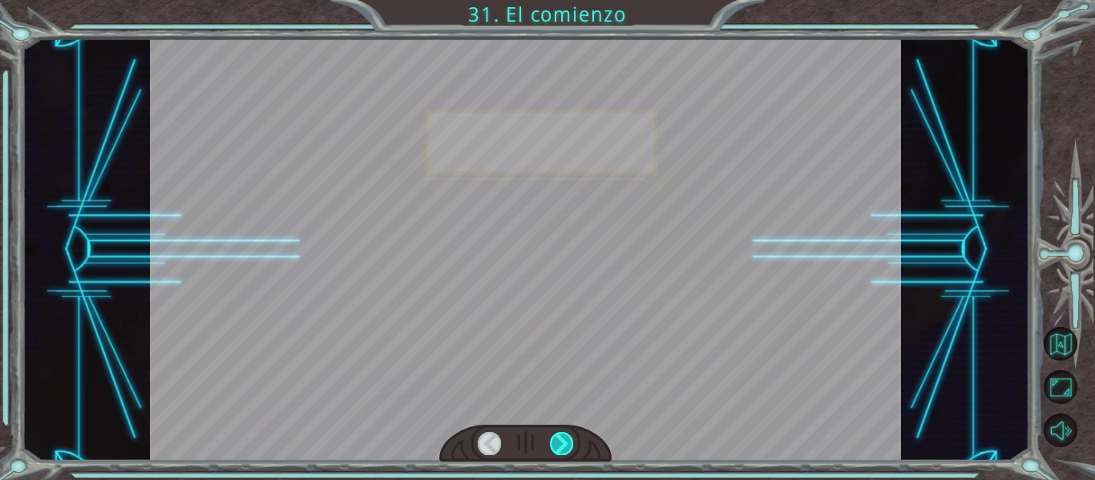
click at [567, 434] on div at bounding box center [561, 443] width 23 height 22
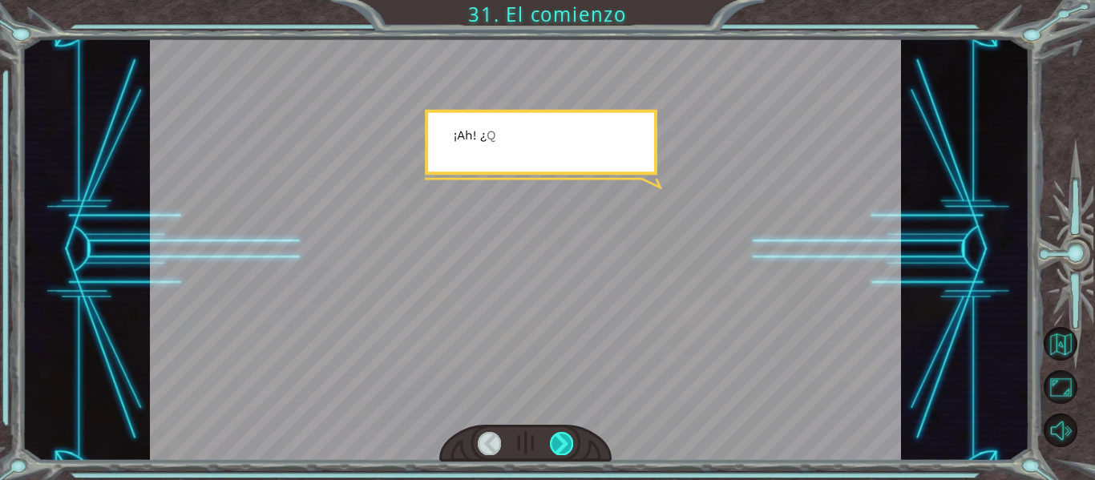
click at [567, 434] on div at bounding box center [561, 443] width 23 height 22
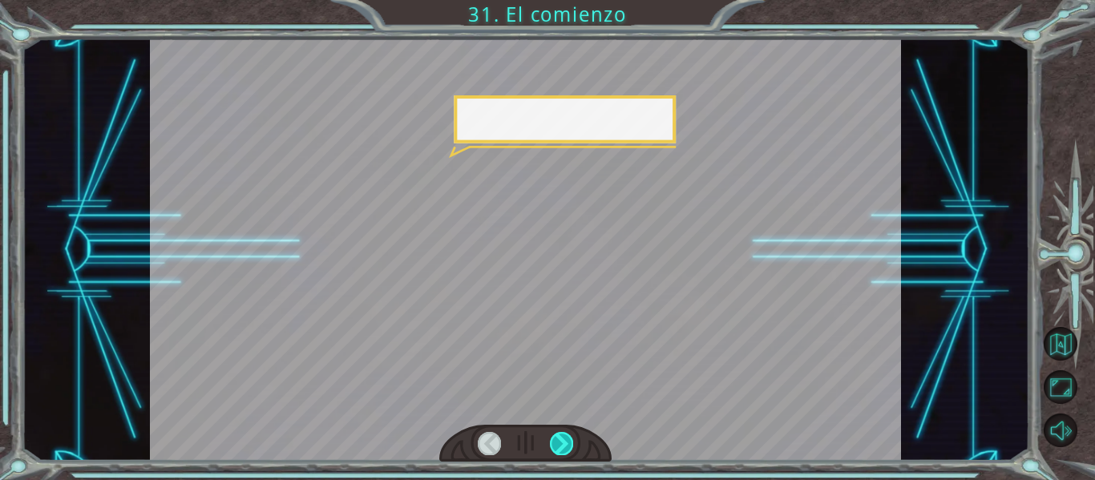
click at [567, 434] on div at bounding box center [561, 443] width 23 height 22
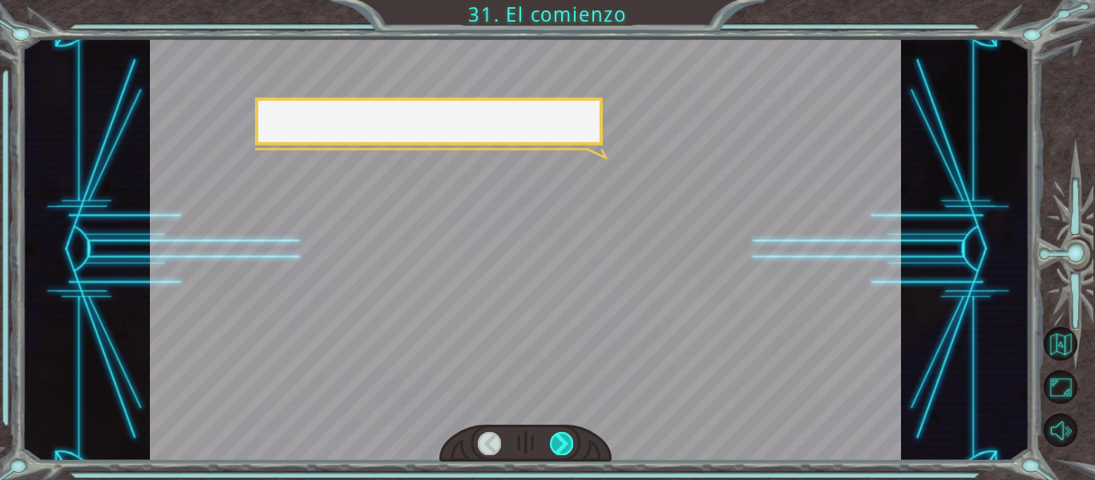
click at [567, 434] on div at bounding box center [561, 443] width 23 height 22
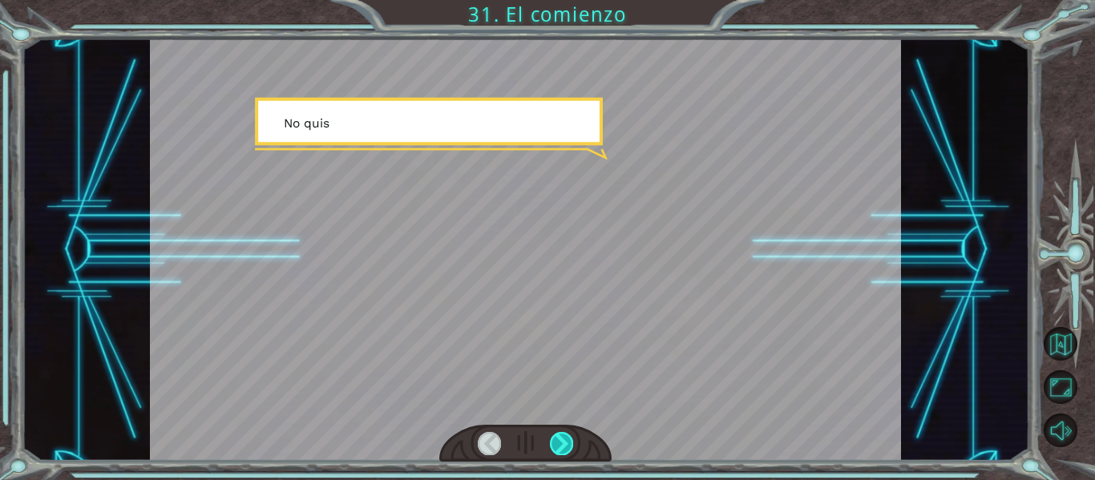
click at [567, 434] on div at bounding box center [561, 443] width 23 height 22
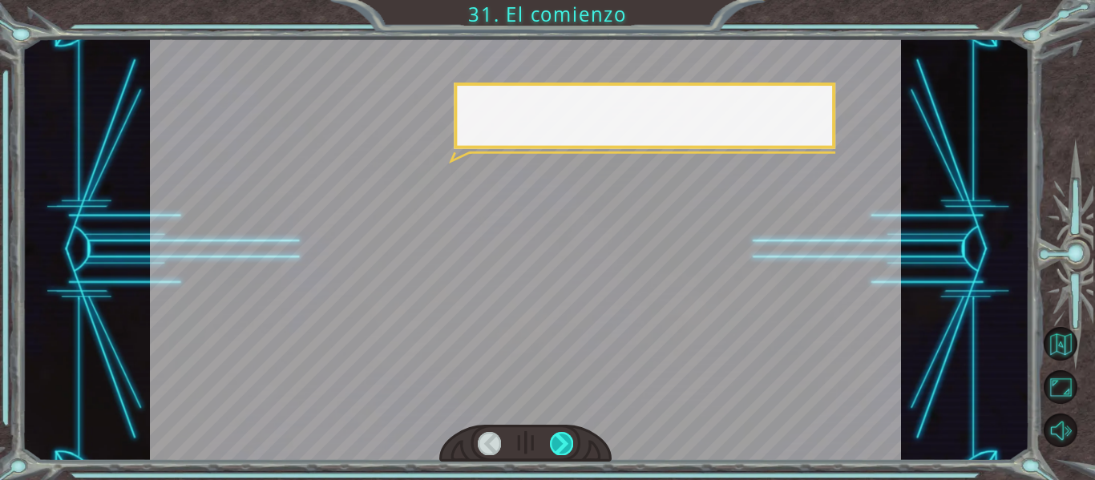
click at [567, 434] on div at bounding box center [561, 443] width 23 height 22
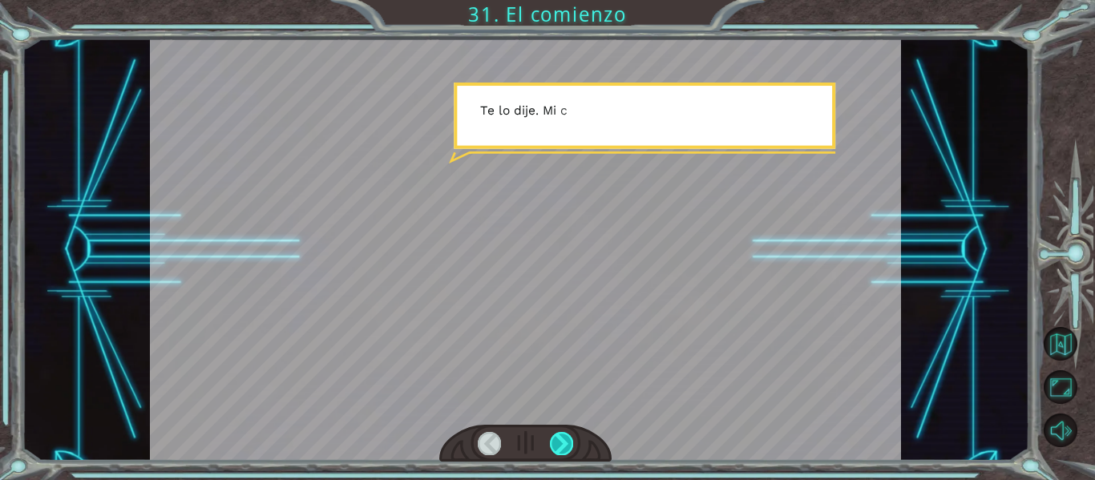
click at [567, 434] on div at bounding box center [561, 443] width 23 height 22
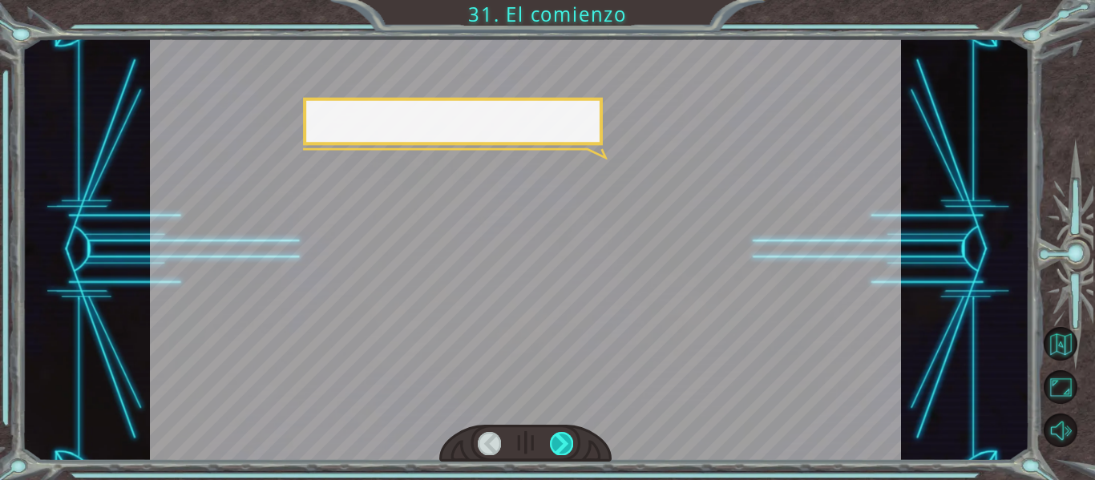
click at [567, 434] on div at bounding box center [561, 443] width 23 height 22
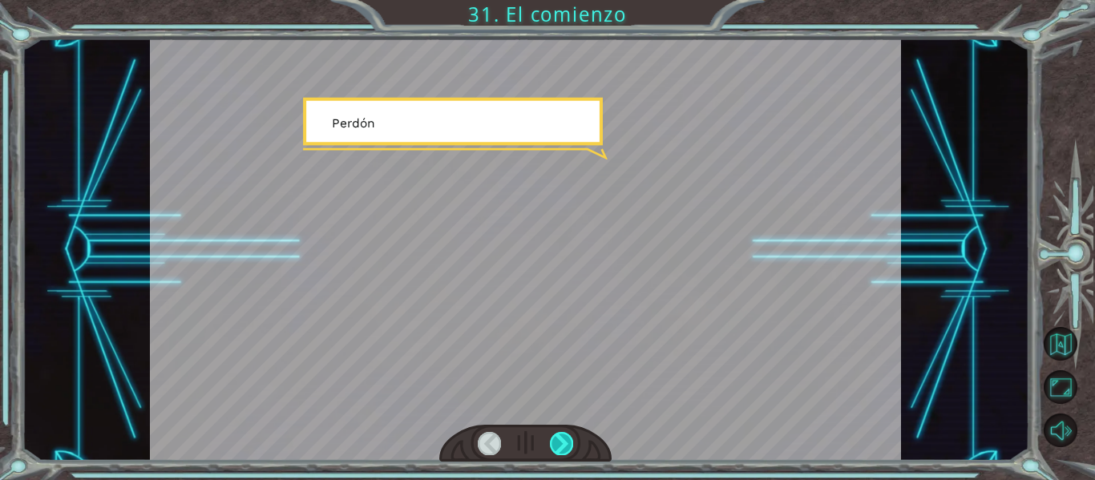
click at [567, 434] on div at bounding box center [561, 443] width 23 height 22
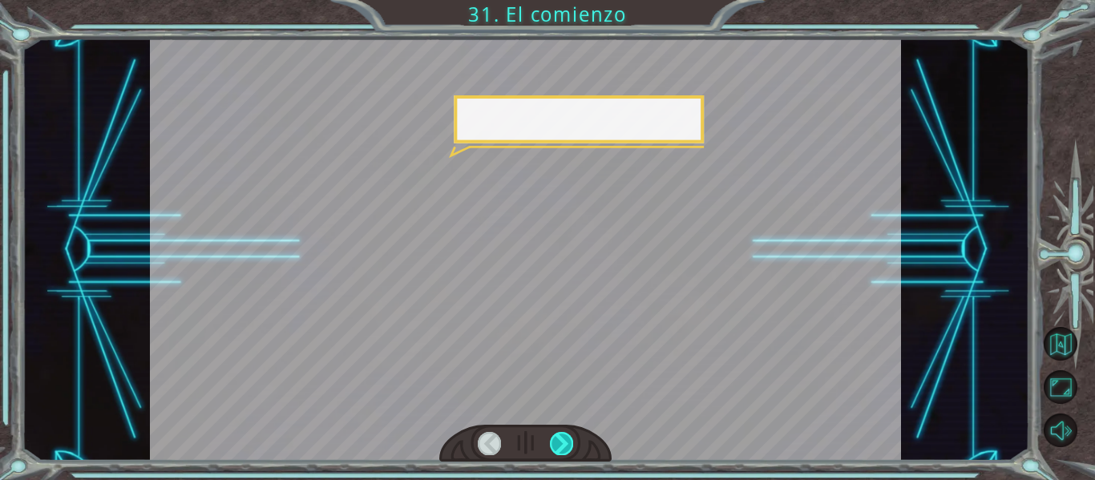
click at [567, 434] on div at bounding box center [561, 443] width 23 height 22
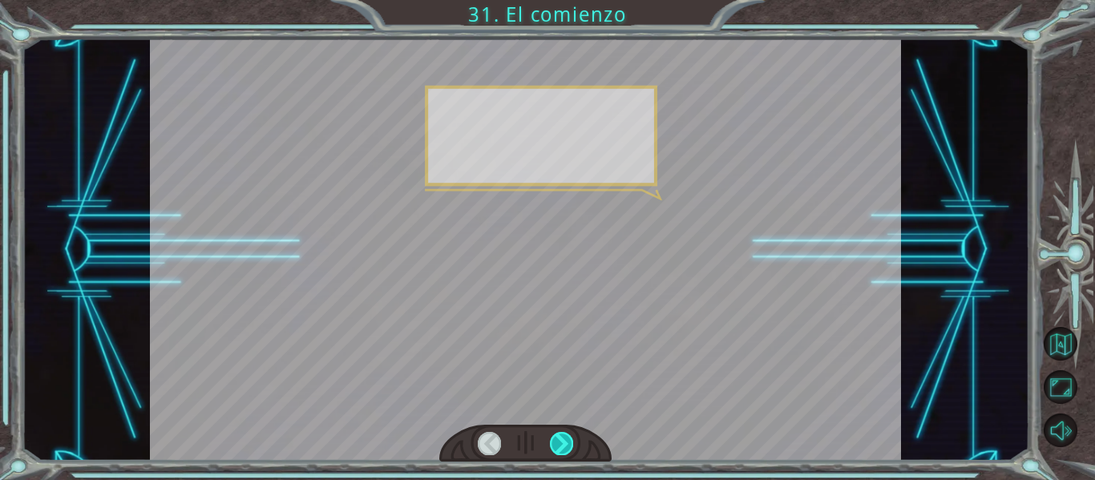
click at [567, 434] on div at bounding box center [561, 443] width 23 height 22
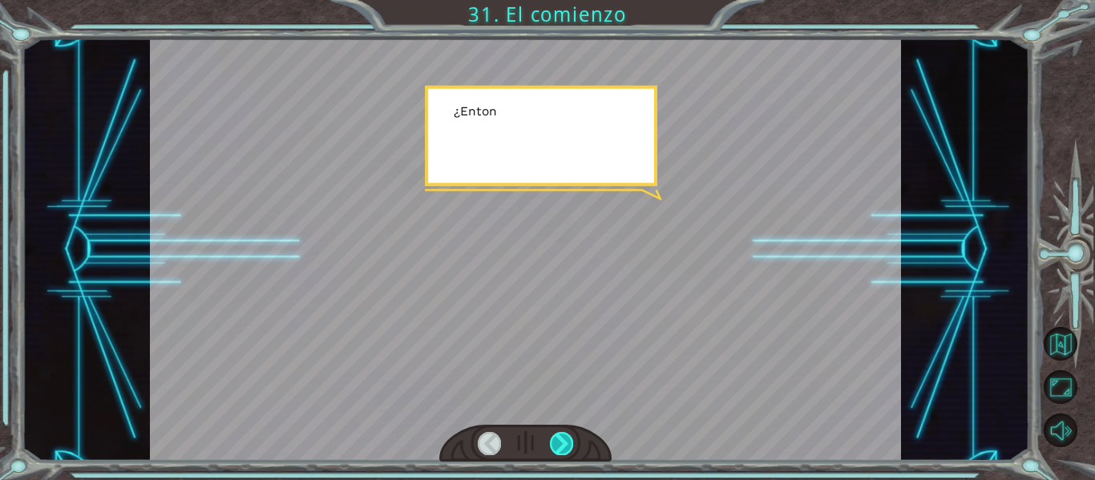
click at [567, 434] on div at bounding box center [561, 443] width 23 height 22
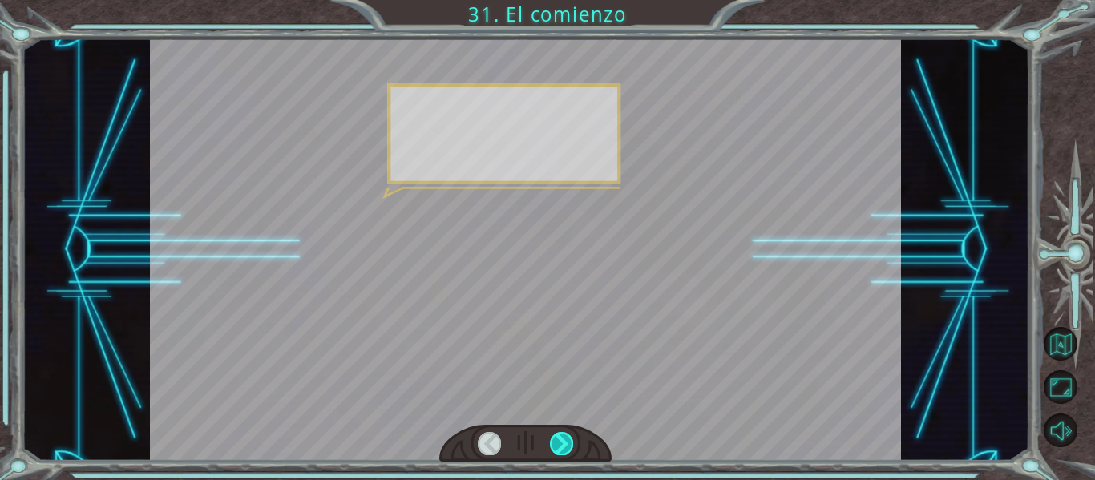
click at [567, 434] on div at bounding box center [561, 443] width 23 height 22
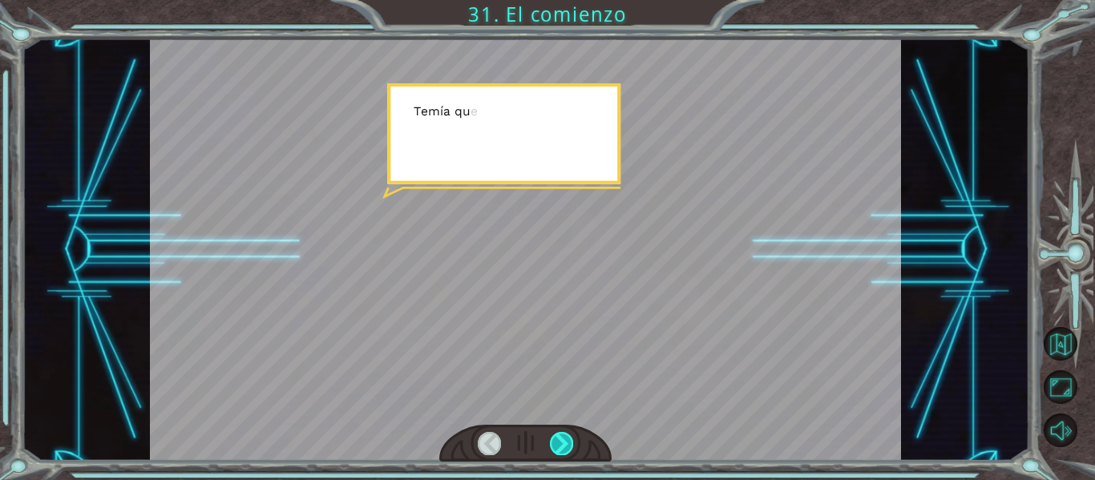
click at [567, 434] on div at bounding box center [561, 443] width 23 height 22
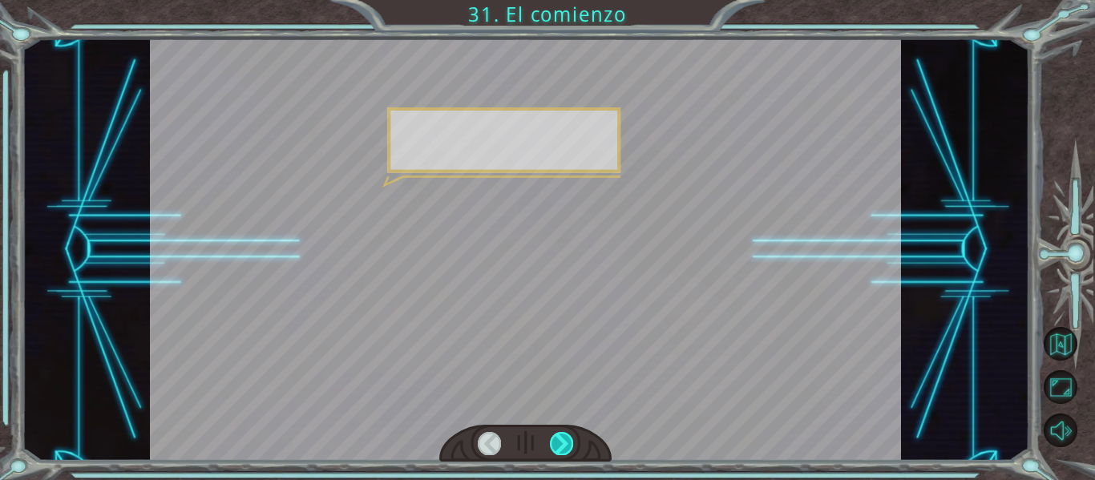
click at [567, 434] on div at bounding box center [561, 443] width 23 height 22
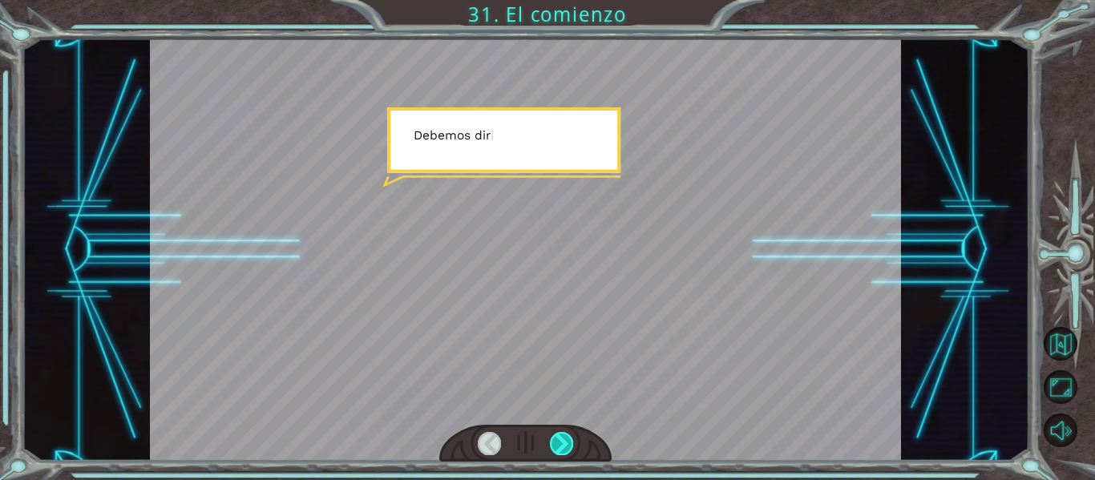
click at [567, 434] on div at bounding box center [561, 443] width 23 height 22
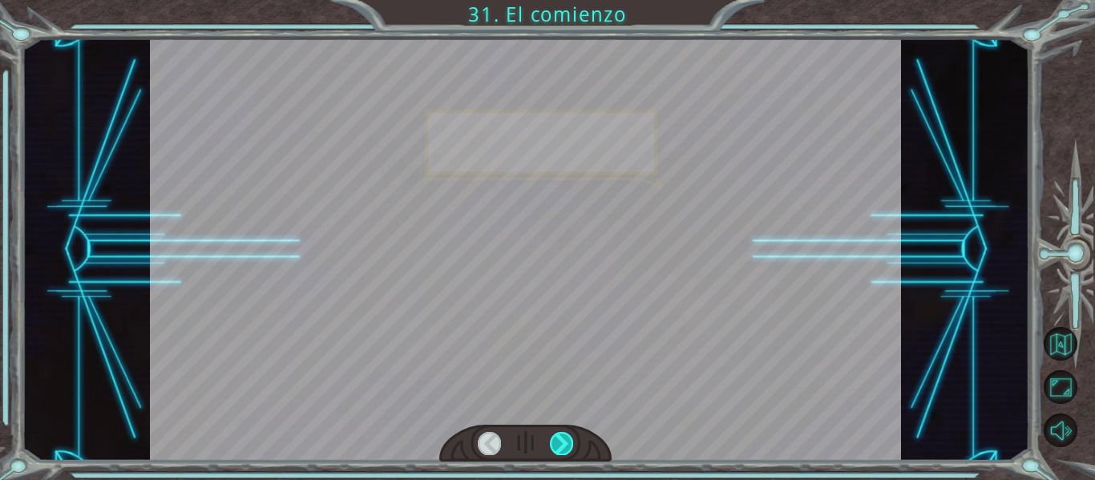
click at [567, 434] on div at bounding box center [561, 443] width 23 height 22
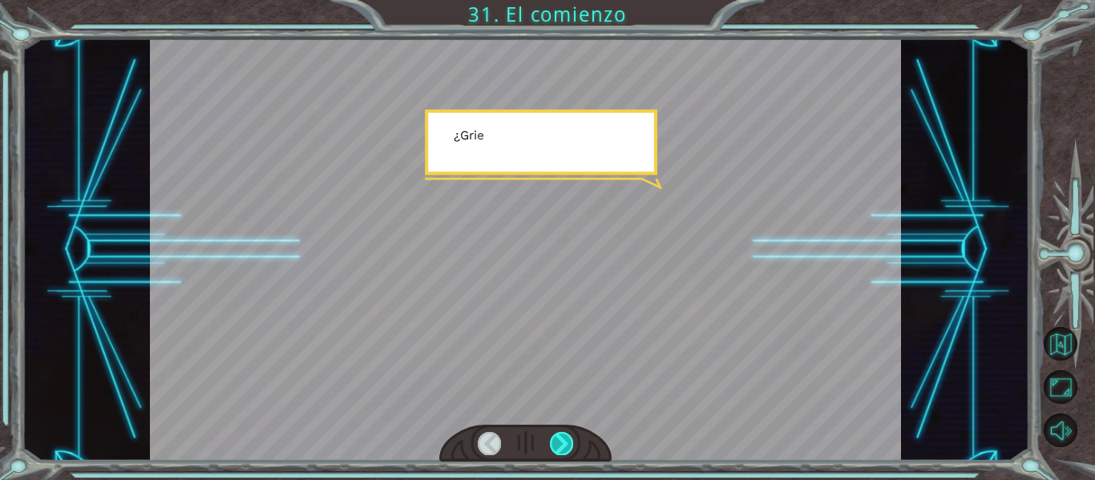
click at [567, 434] on div at bounding box center [561, 443] width 23 height 22
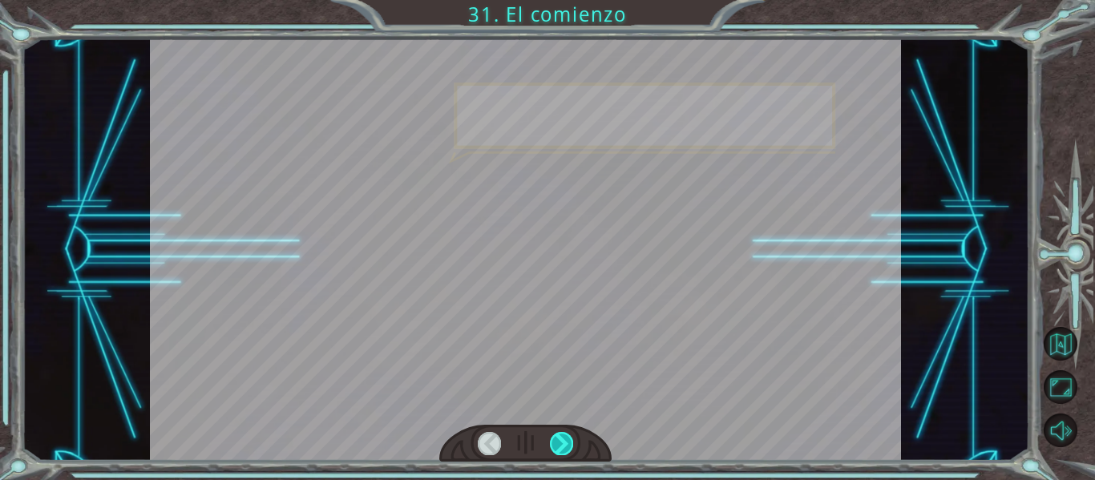
click at [567, 434] on div at bounding box center [561, 443] width 23 height 22
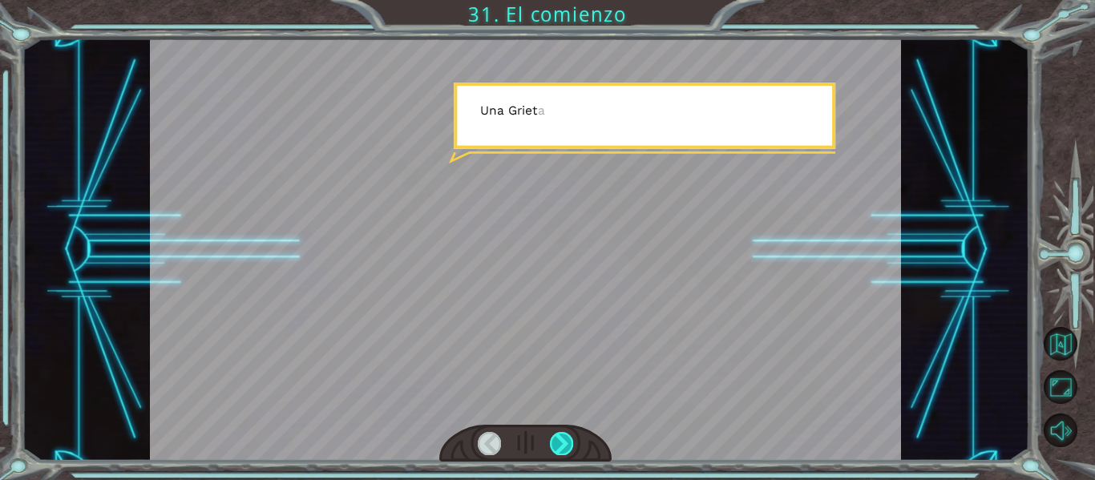
click at [567, 434] on div at bounding box center [561, 443] width 23 height 22
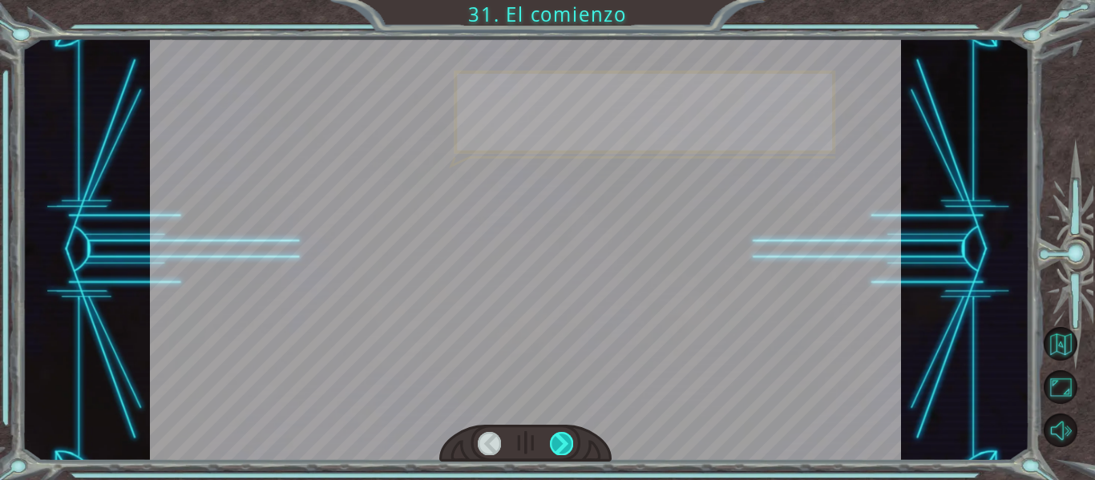
click at [567, 434] on div at bounding box center [561, 443] width 23 height 22
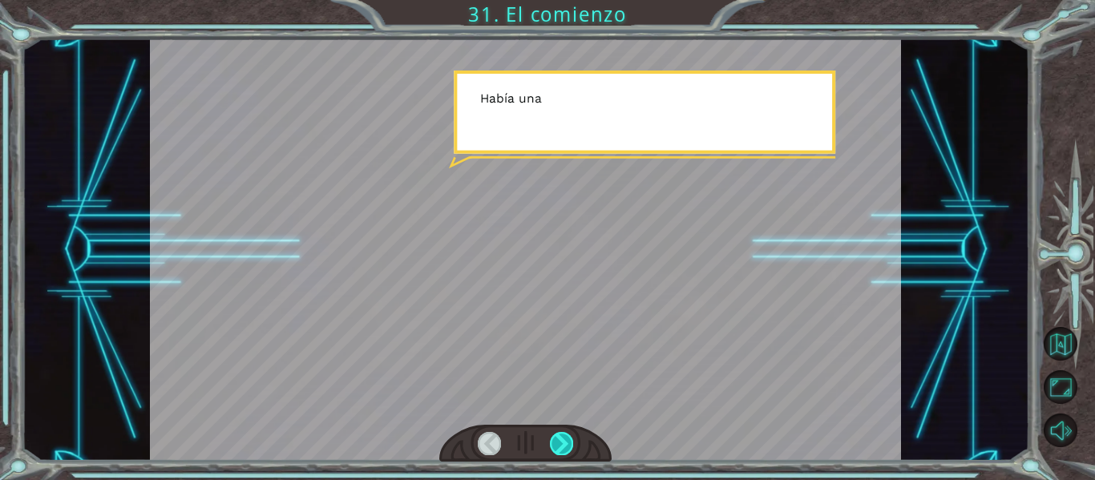
click at [567, 434] on div at bounding box center [561, 443] width 23 height 22
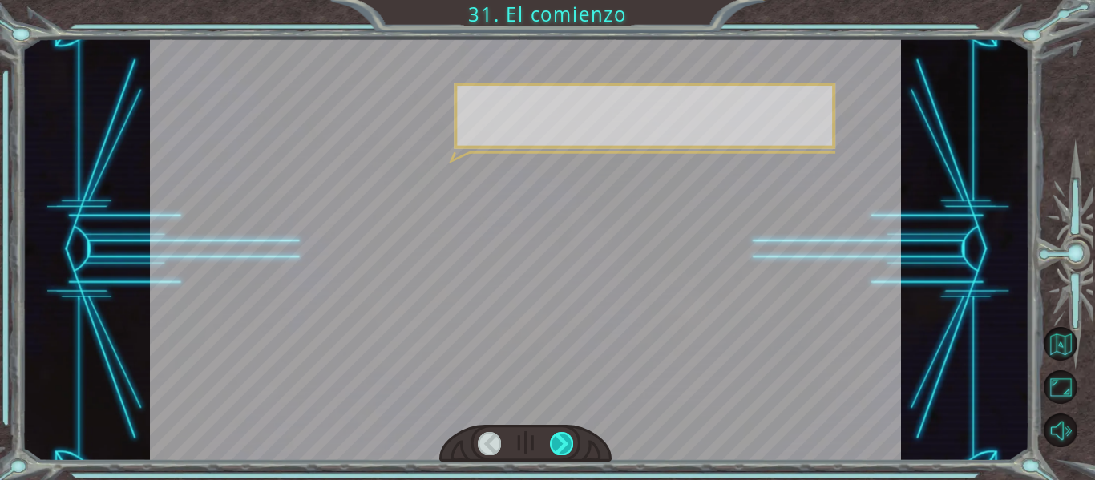
click at [567, 434] on div at bounding box center [561, 443] width 23 height 22
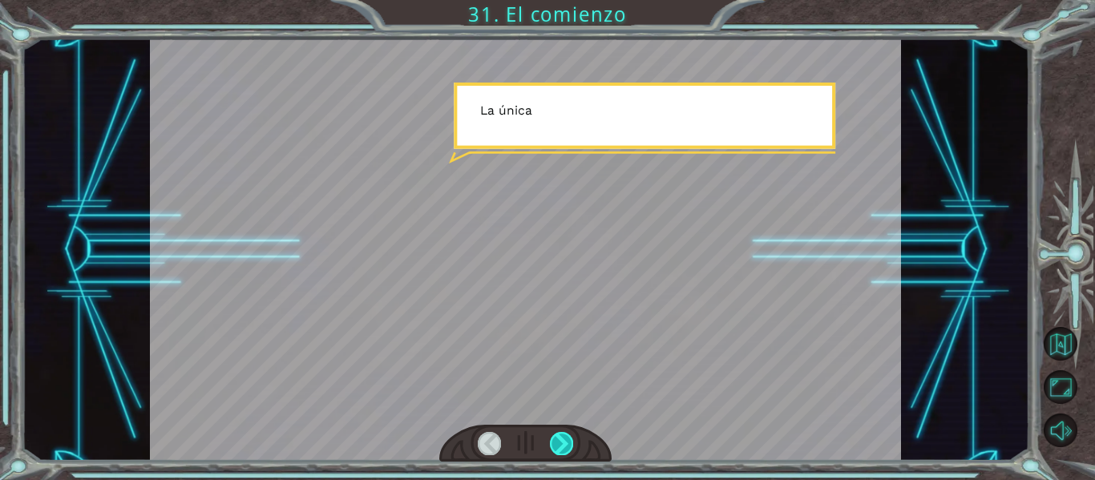
click at [567, 434] on div at bounding box center [561, 443] width 23 height 22
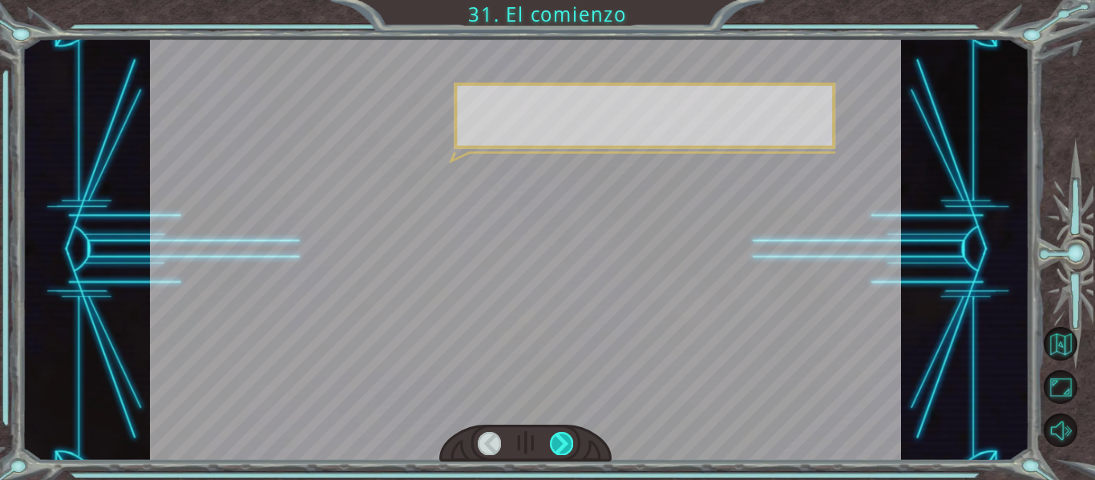
click at [567, 434] on div at bounding box center [561, 443] width 23 height 22
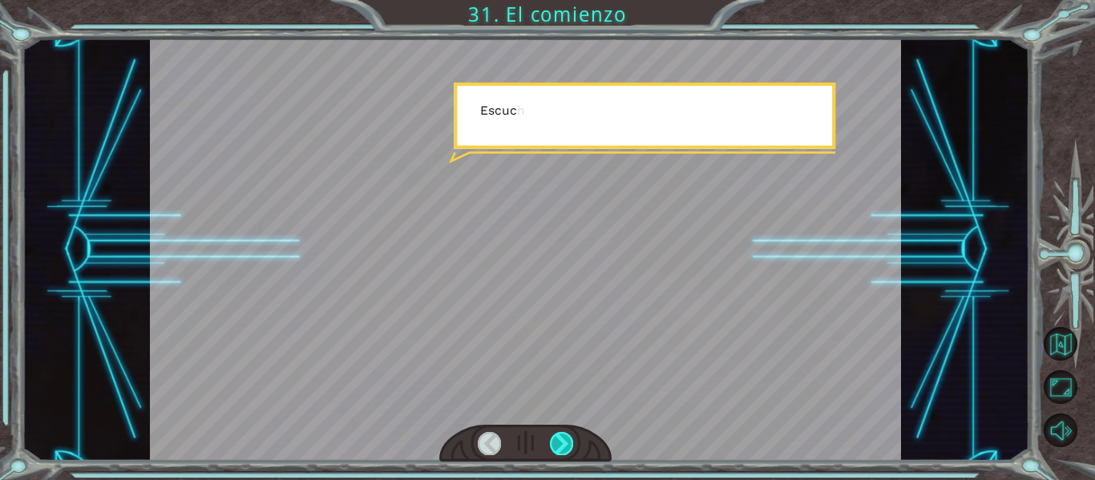
click at [567, 434] on div at bounding box center [561, 443] width 23 height 22
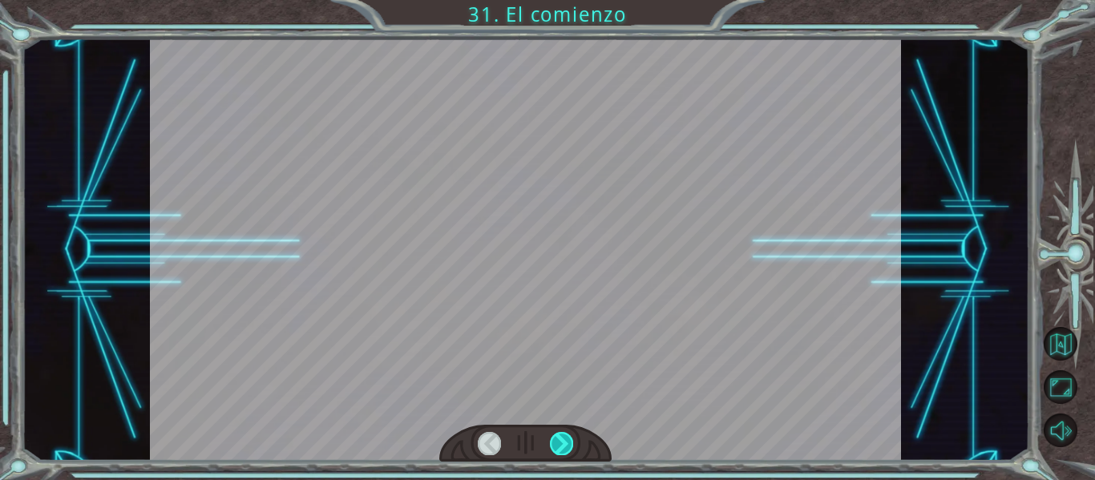
click at [567, 434] on div at bounding box center [561, 443] width 23 height 22
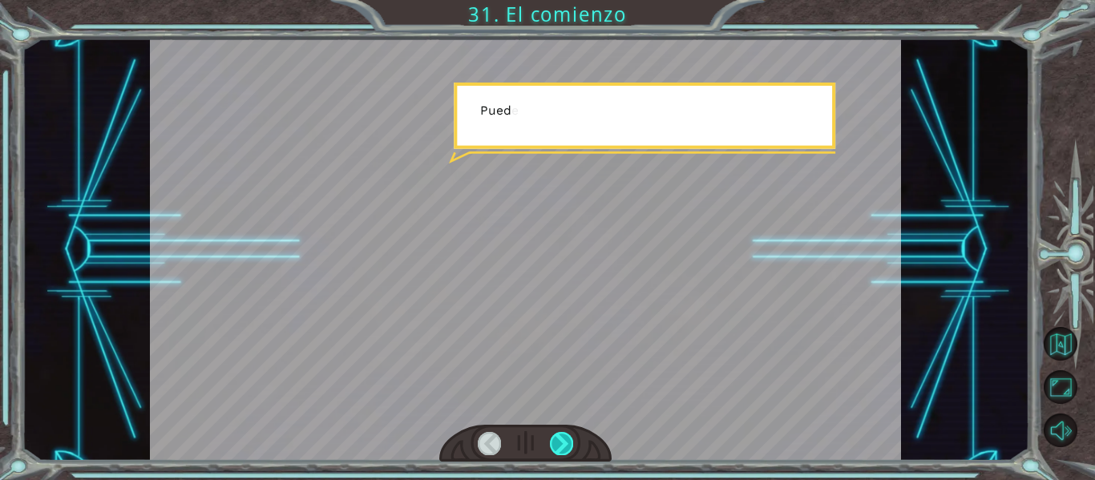
click at [567, 434] on div at bounding box center [561, 443] width 23 height 22
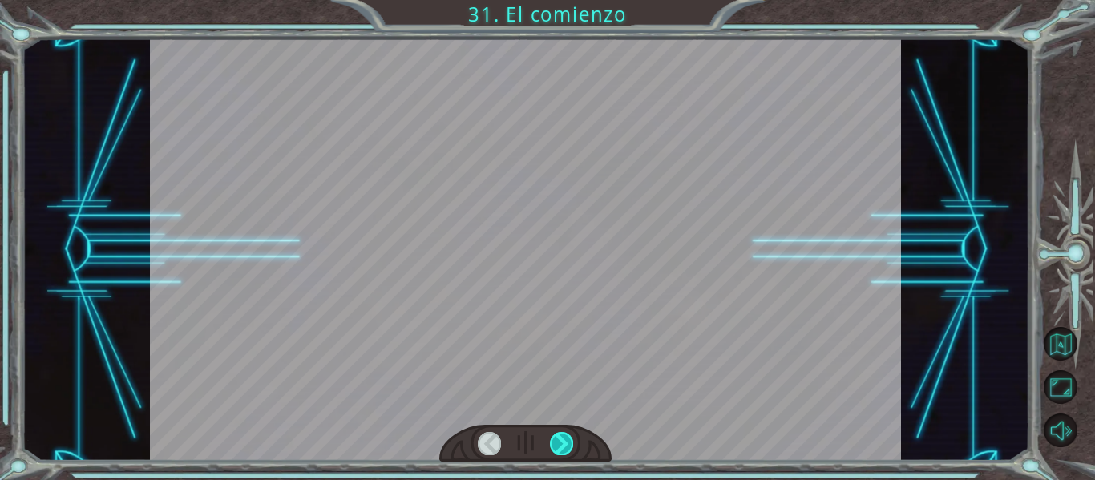
click at [567, 434] on div at bounding box center [561, 443] width 23 height 22
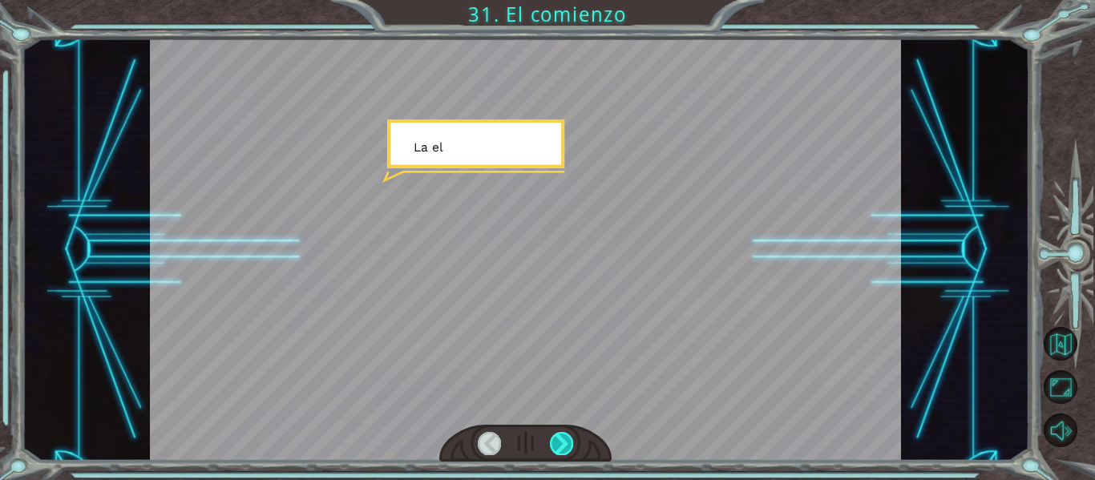
click at [567, 434] on div at bounding box center [561, 443] width 23 height 22
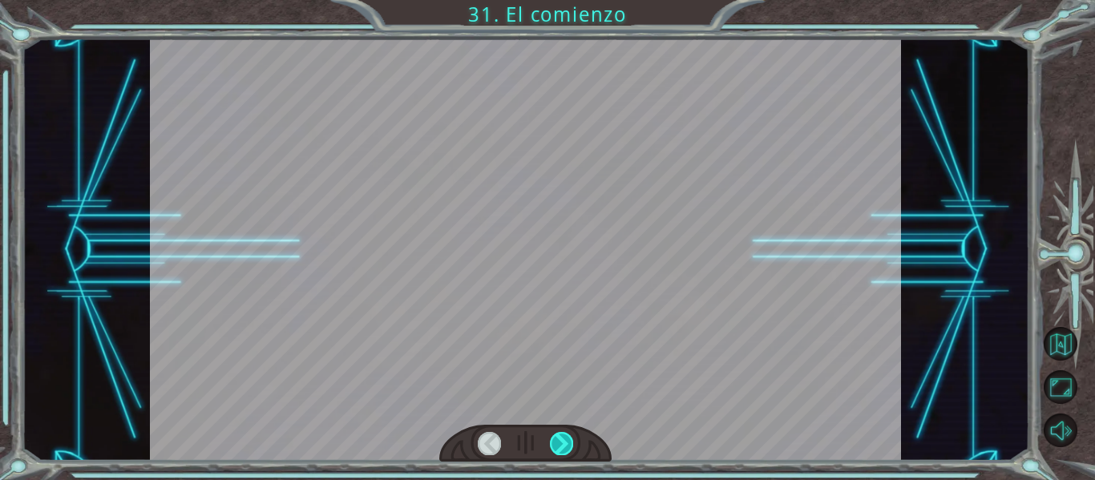
click at [567, 434] on div at bounding box center [561, 443] width 23 height 22
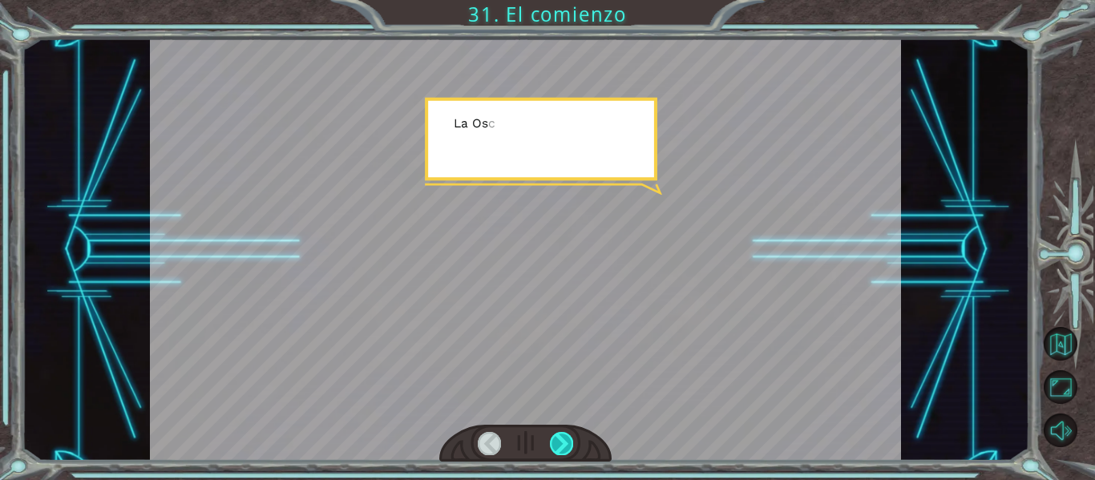
click at [567, 434] on div at bounding box center [561, 443] width 23 height 22
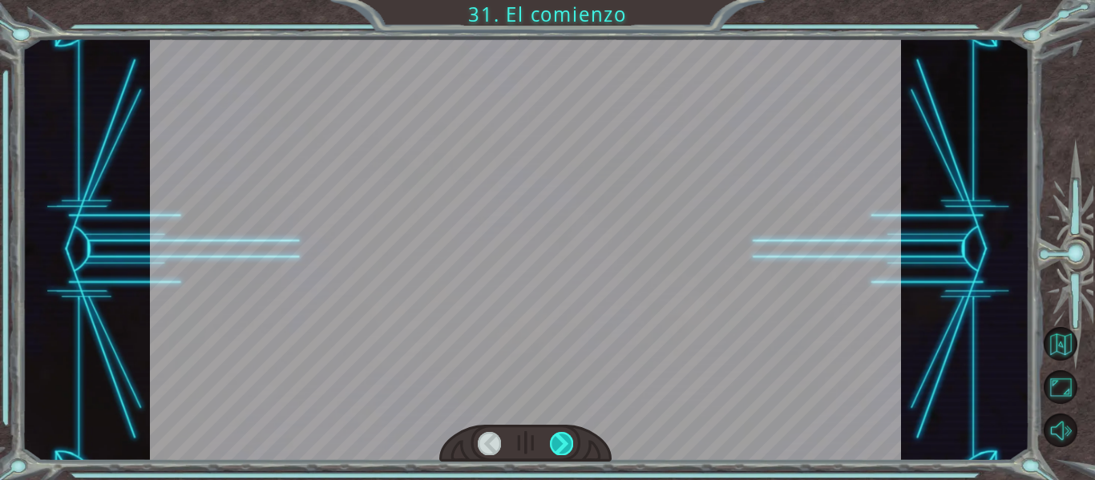
click at [567, 434] on div at bounding box center [561, 443] width 23 height 22
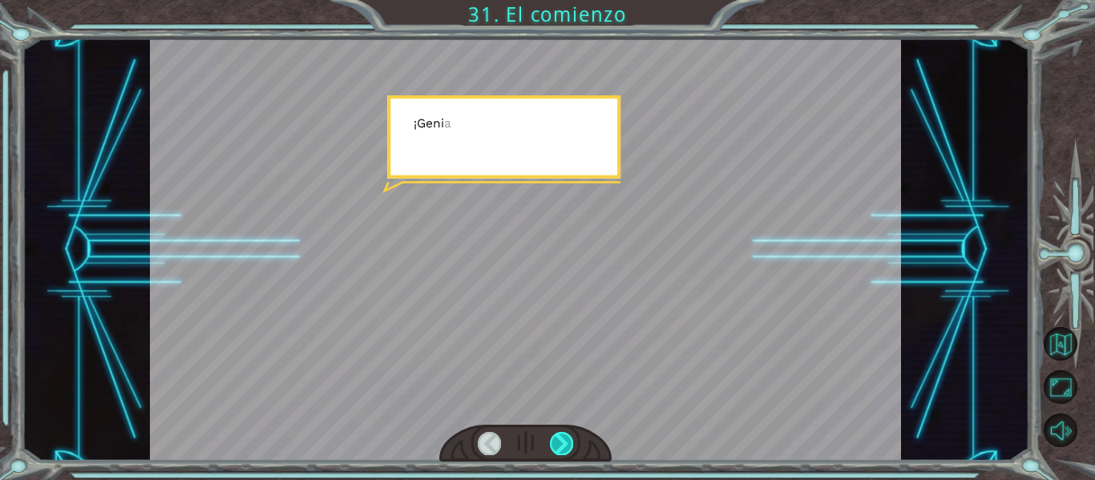
click at [567, 434] on div at bounding box center [561, 443] width 23 height 22
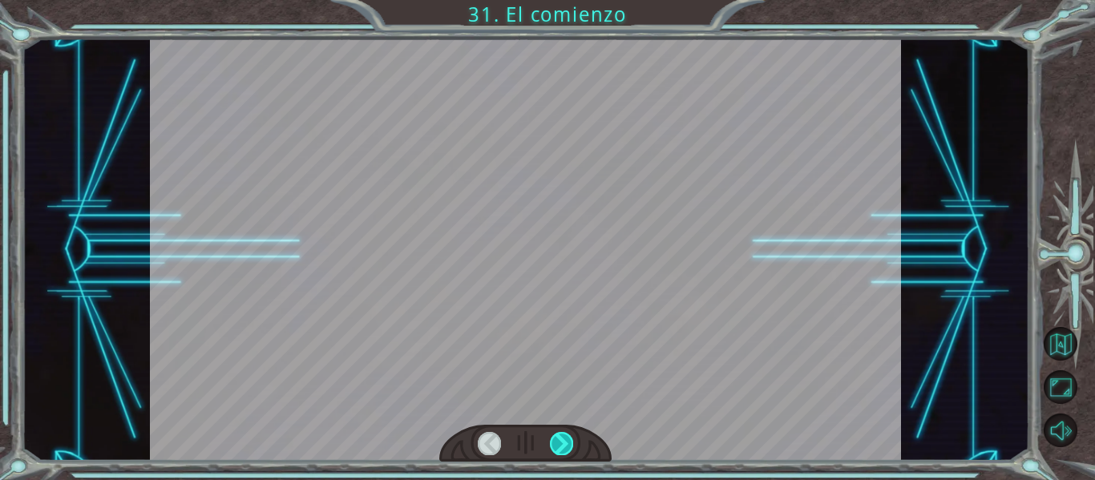
click at [567, 434] on div at bounding box center [561, 443] width 23 height 22
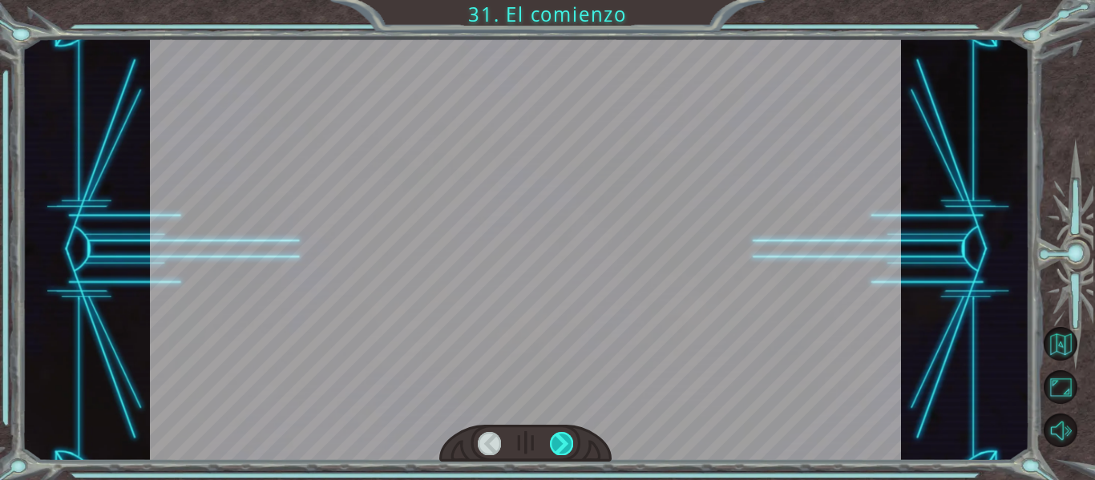
click at [567, 434] on div at bounding box center [561, 443] width 23 height 22
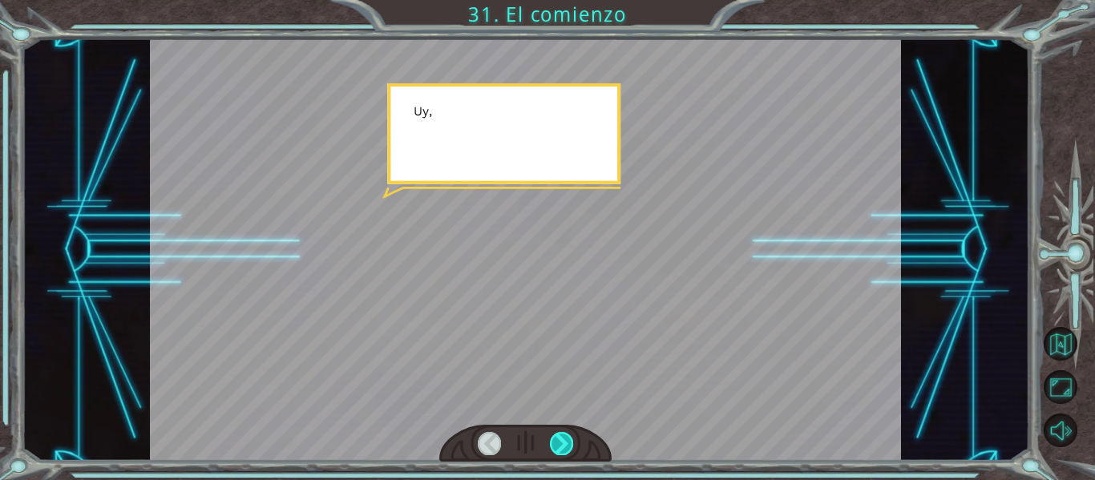
click at [567, 434] on div at bounding box center [561, 443] width 23 height 22
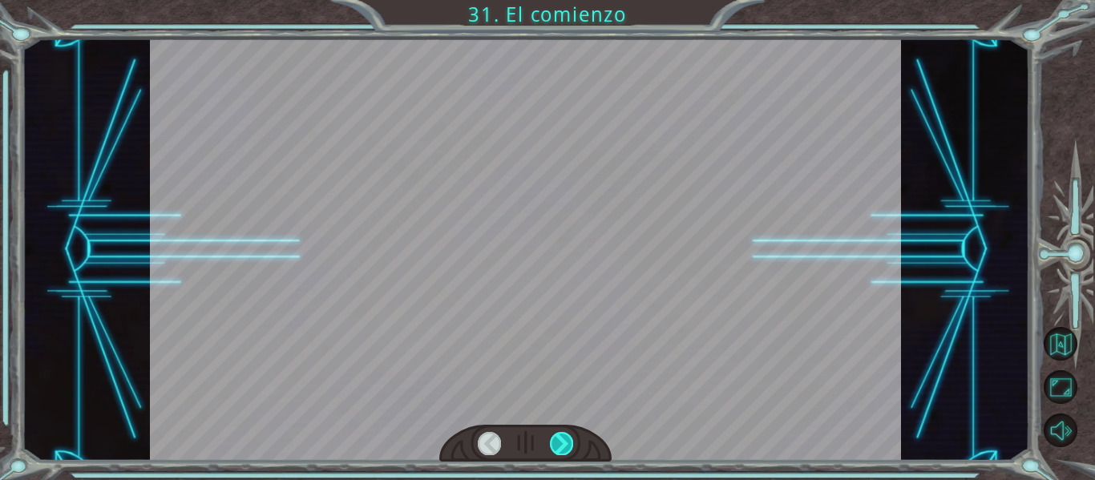
click at [567, 434] on div at bounding box center [561, 443] width 23 height 22
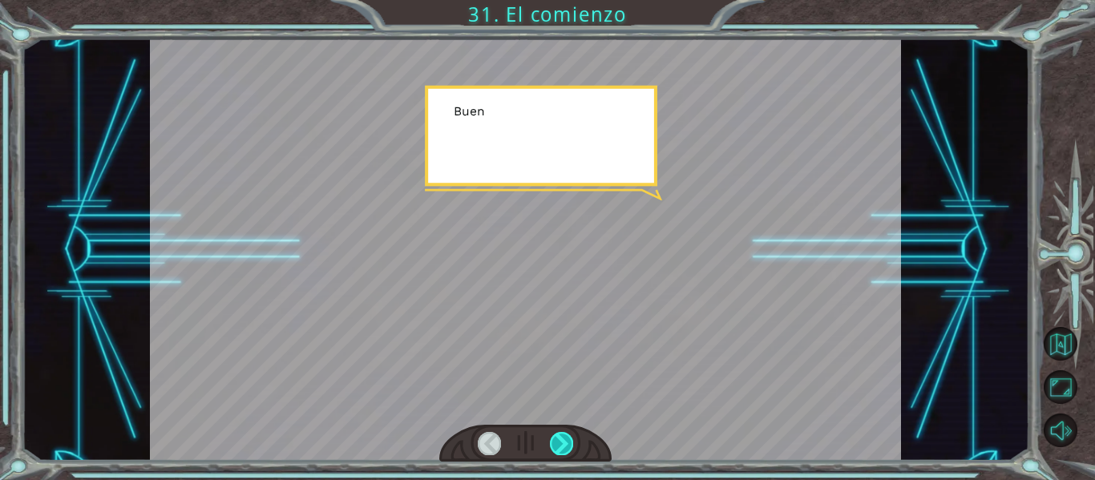
click at [567, 434] on div at bounding box center [561, 443] width 23 height 22
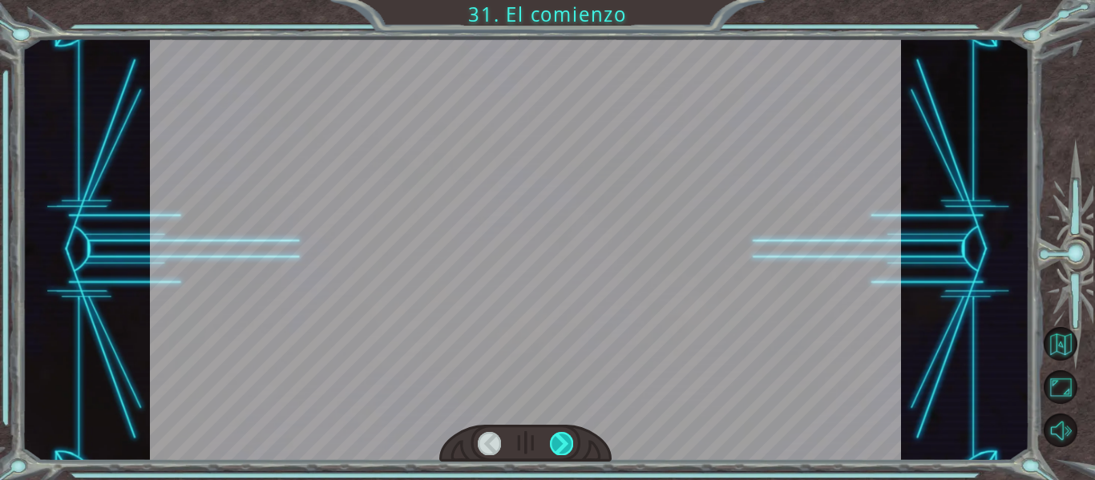
click at [567, 434] on div at bounding box center [561, 443] width 23 height 22
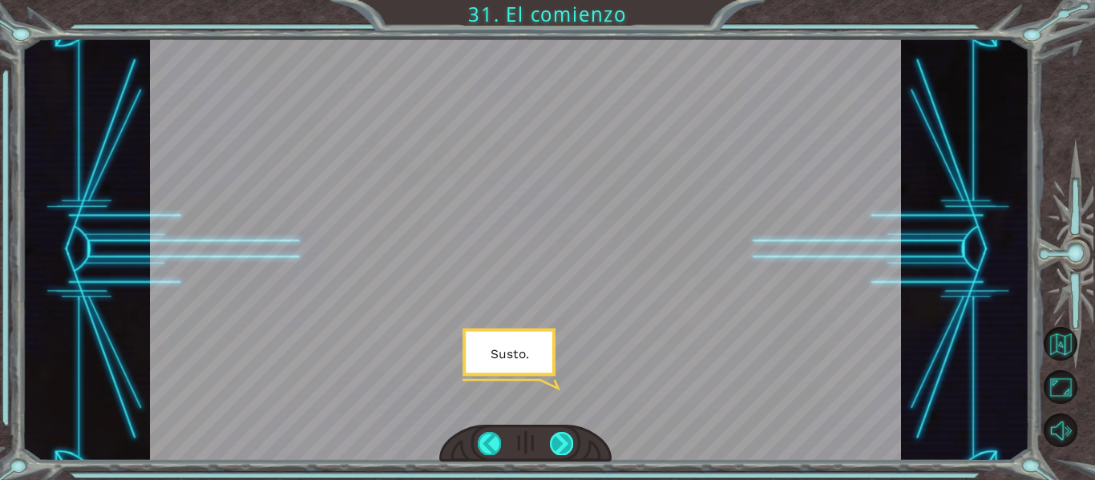
click at [567, 434] on div at bounding box center [561, 443] width 23 height 22
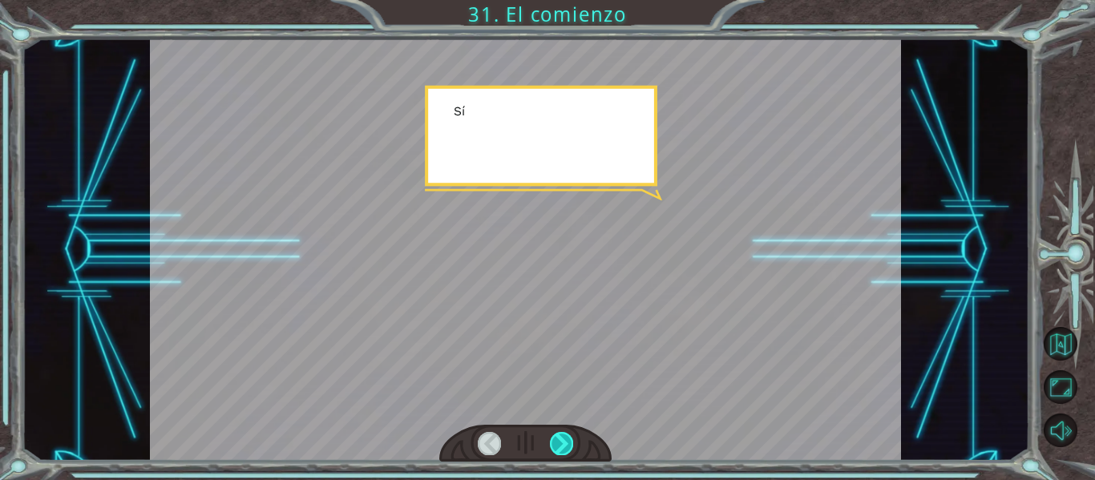
click at [567, 434] on div at bounding box center [561, 443] width 23 height 22
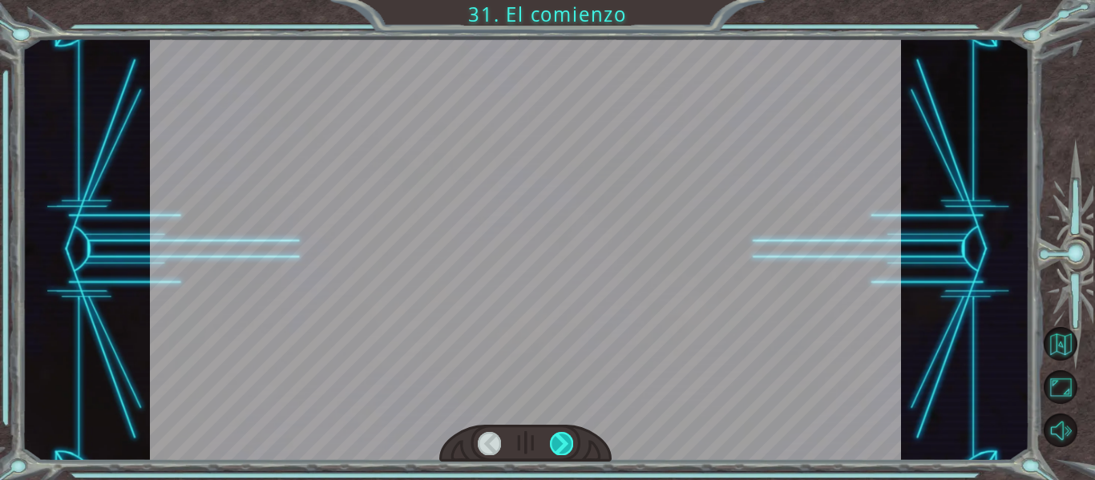
click at [567, 434] on div at bounding box center [561, 443] width 23 height 22
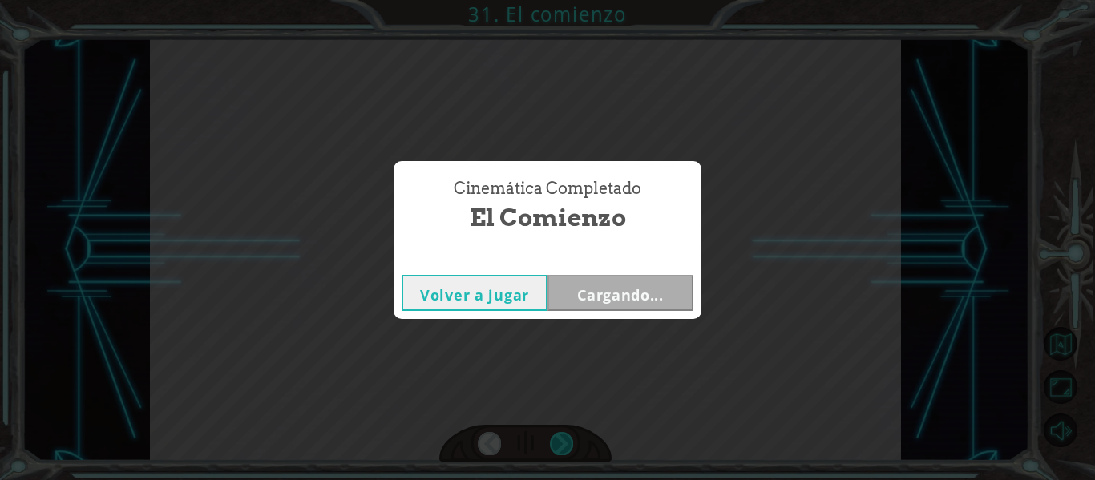
click at [567, 434] on div "Cinemática Completado El comienzo Volver a jugar Cargando..." at bounding box center [547, 240] width 1095 height 480
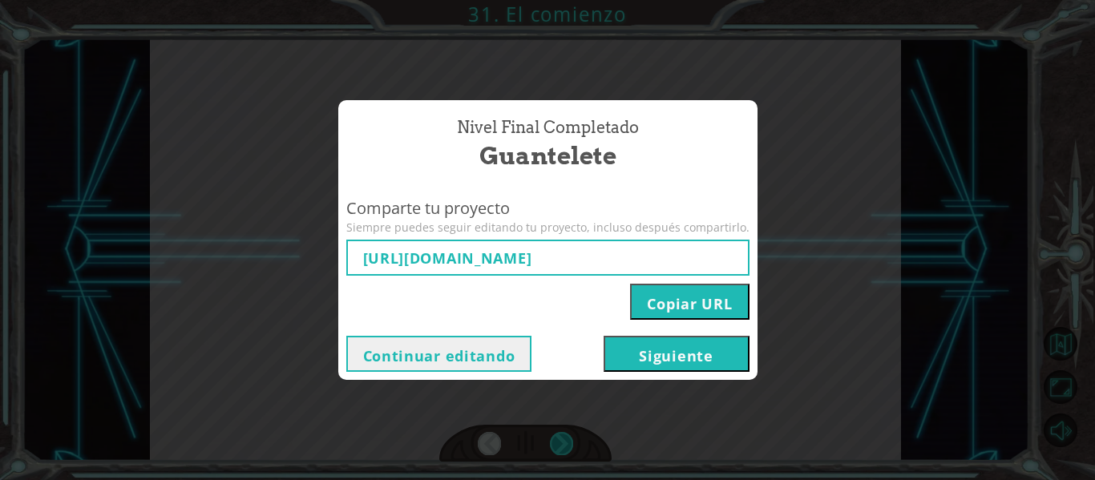
click at [567, 434] on div "Nivel final Completado Guantelete Comparte tu proyecto Siempre puedes seguir ed…" at bounding box center [547, 240] width 1095 height 480
type input "[URL][DOMAIN_NAME]"
click at [728, 349] on button "Siguiente" at bounding box center [677, 354] width 146 height 36
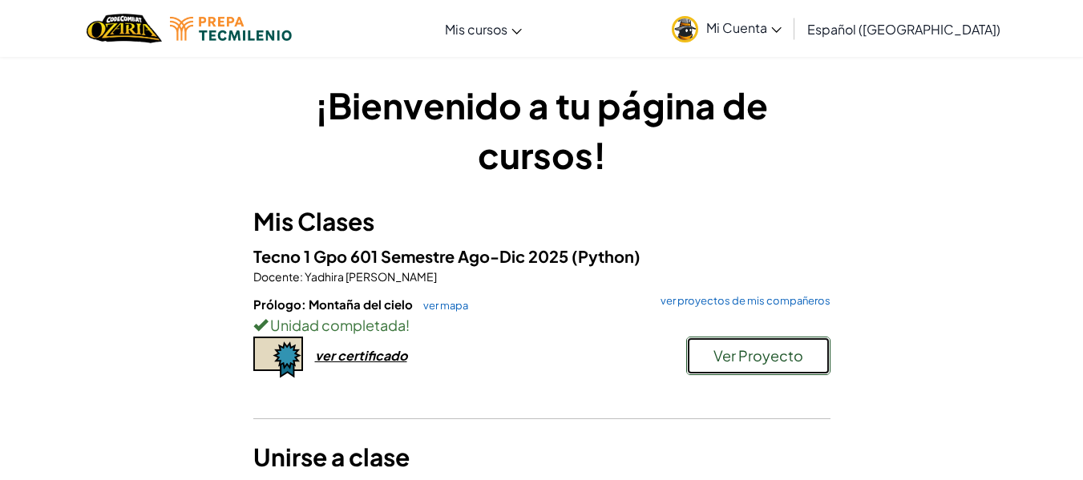
click at [789, 350] on span "Ver Proyecto" at bounding box center [758, 355] width 90 height 18
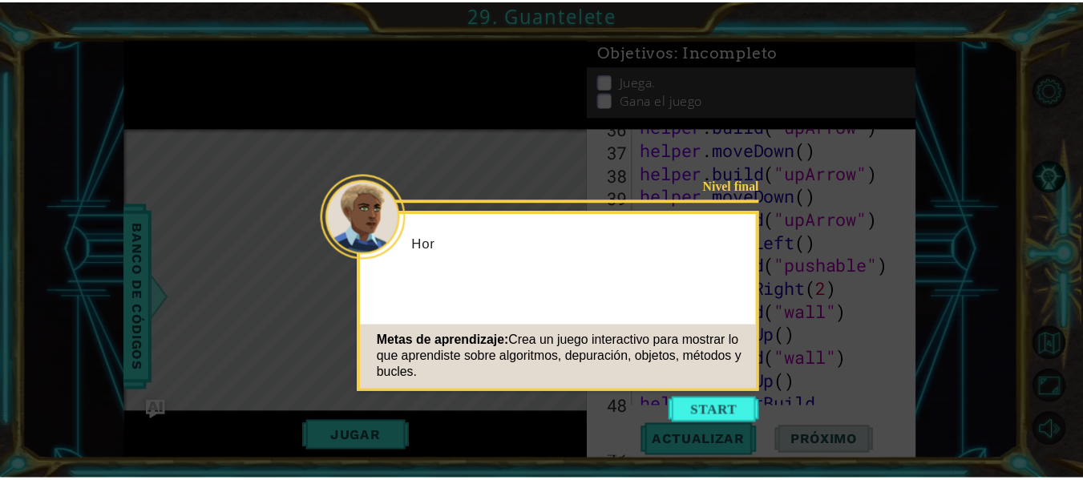
scroll to position [1255, 0]
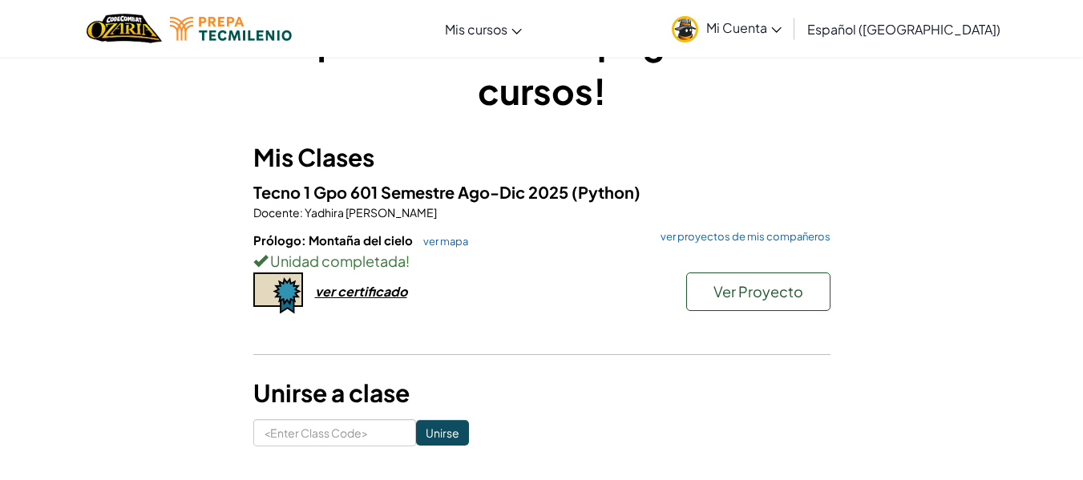
scroll to position [96, 0]
